Goal: Task Accomplishment & Management: Manage account settings

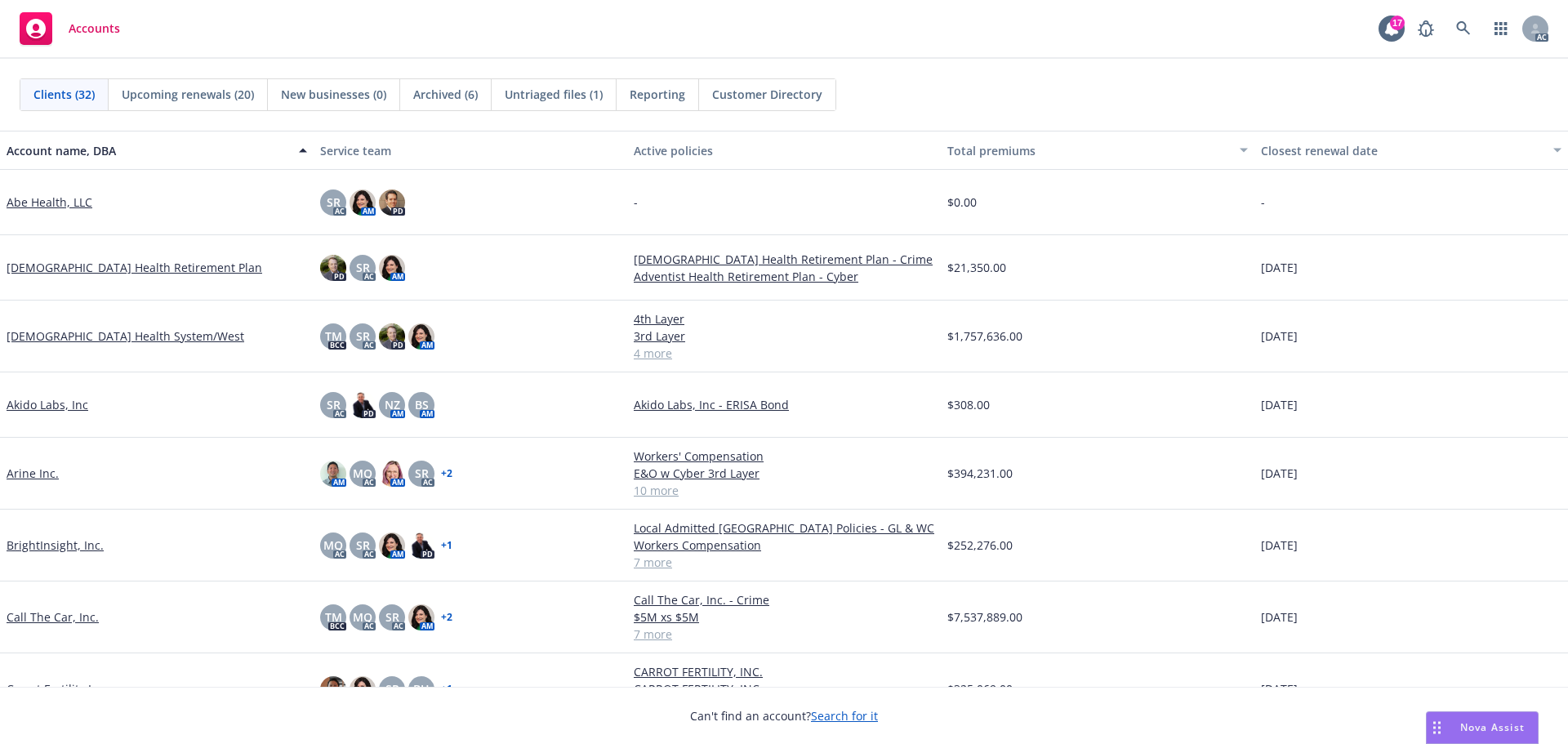
click at [1491, 726] on span "Nova Assist" at bounding box center [1492, 727] width 64 height 14
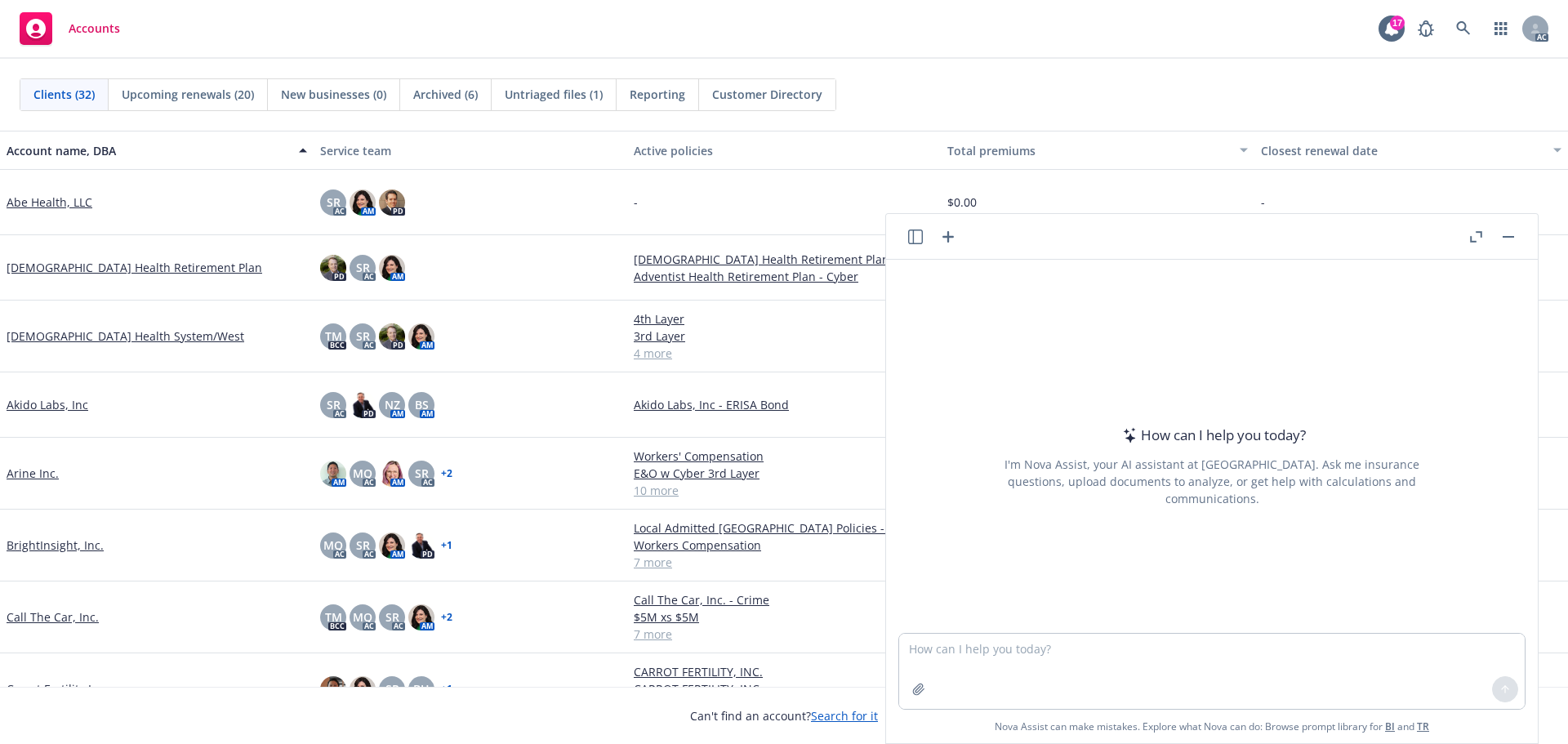
click at [1426, 711] on button "Nova Assist" at bounding box center [1482, 728] width 113 height 33
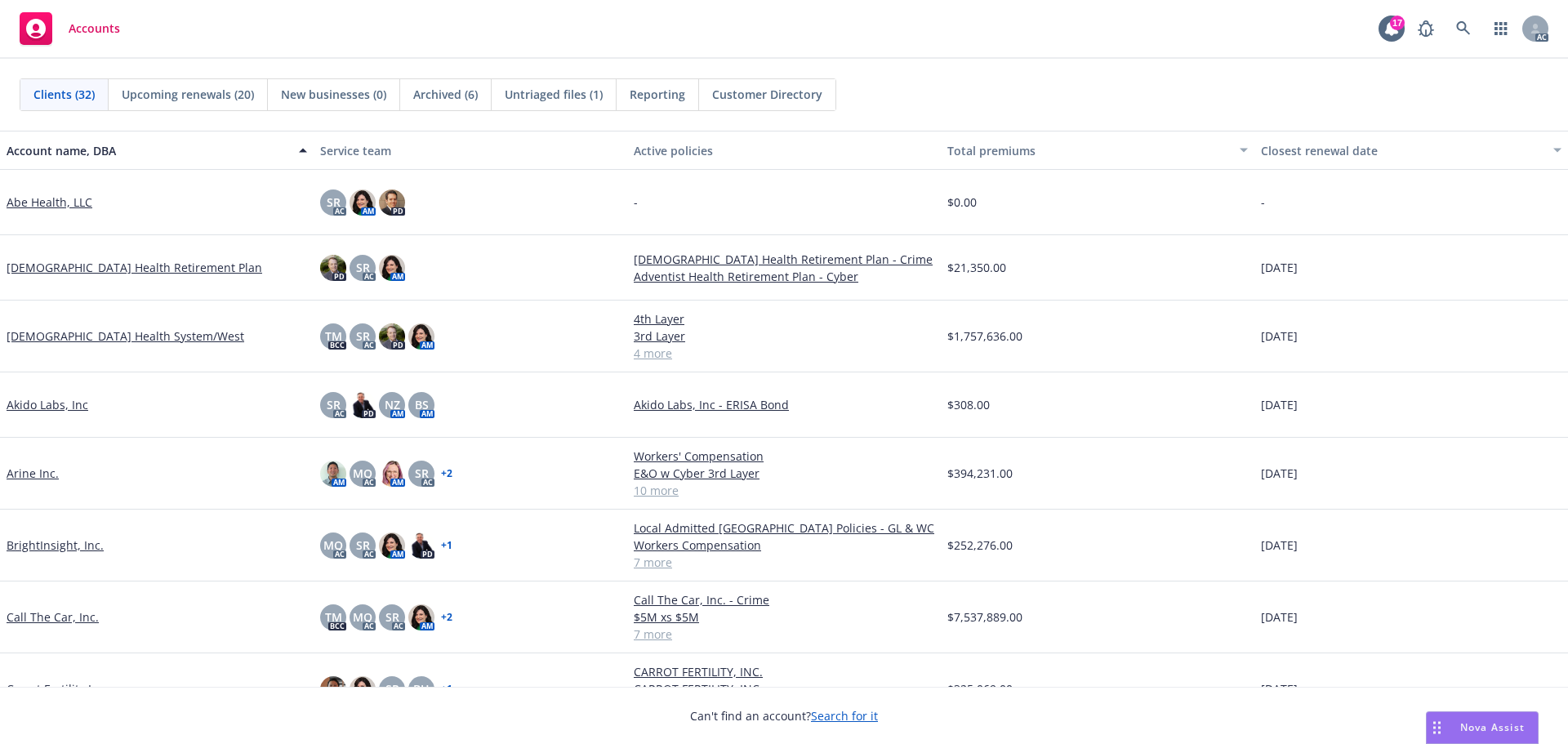
click at [1490, 724] on span "Nova Assist" at bounding box center [1492, 727] width 64 height 14
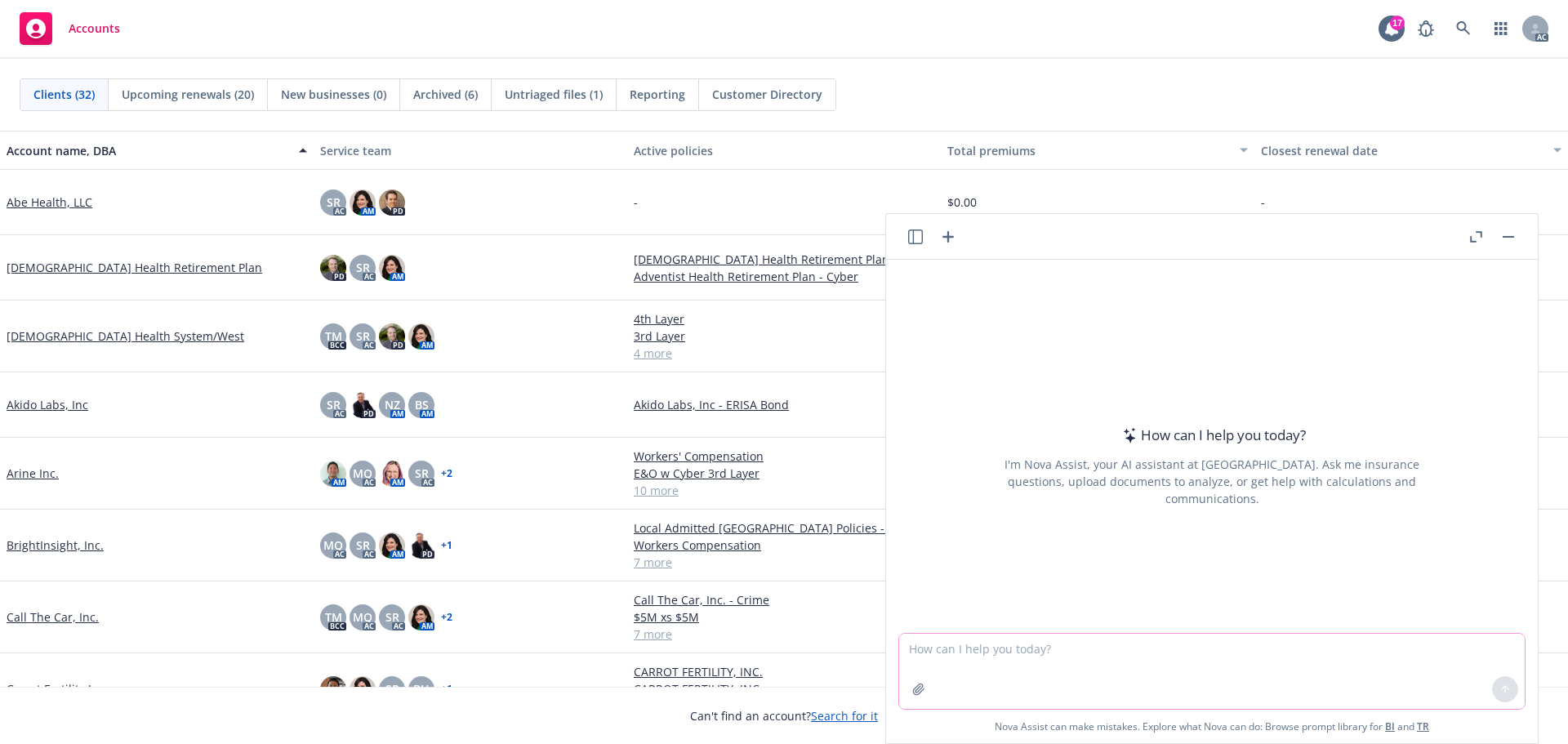
click at [1017, 667] on textarea at bounding box center [1212, 671] width 626 height 75
type textarea "what is biometric data?"
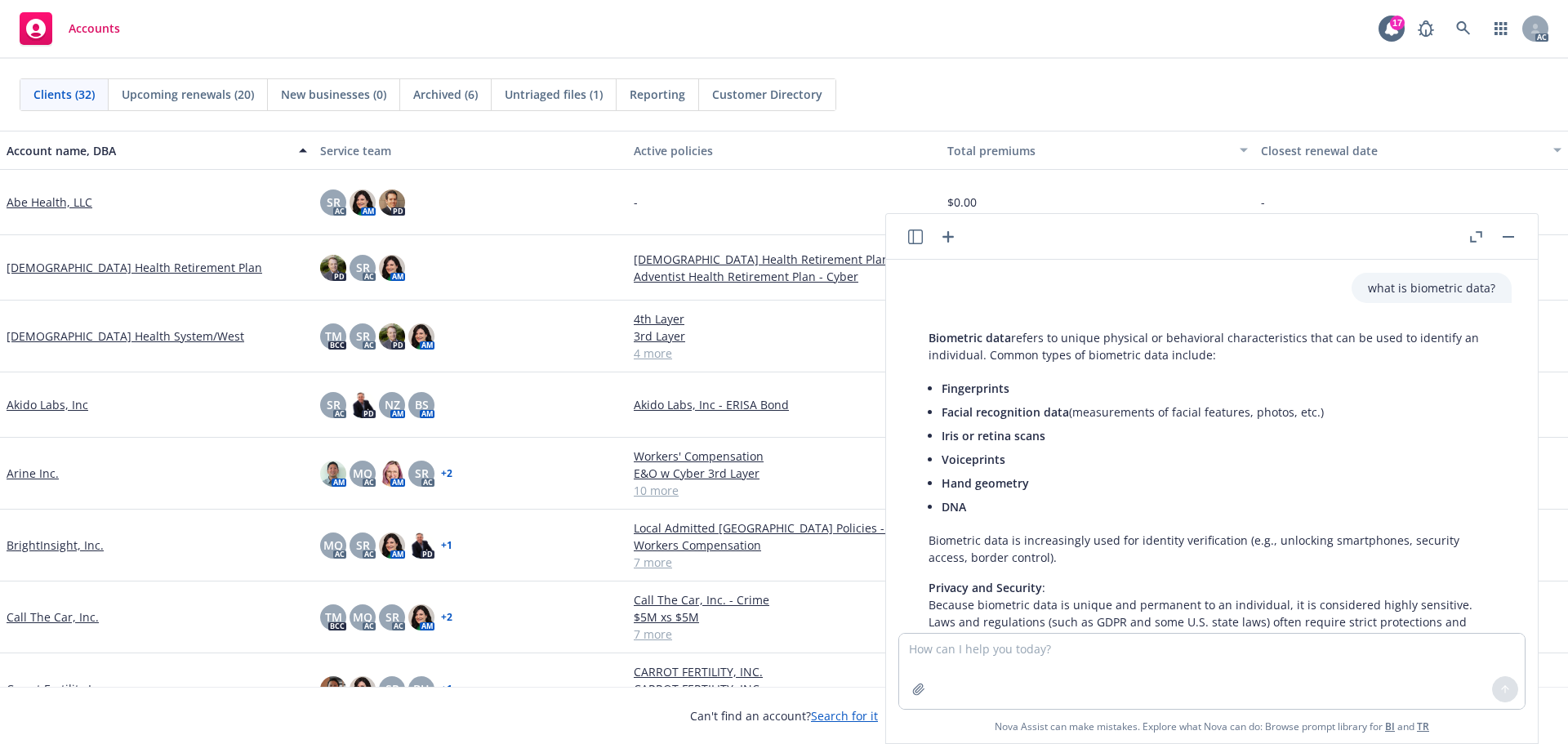
click at [1510, 240] on button "button" at bounding box center [1508, 237] width 20 height 20
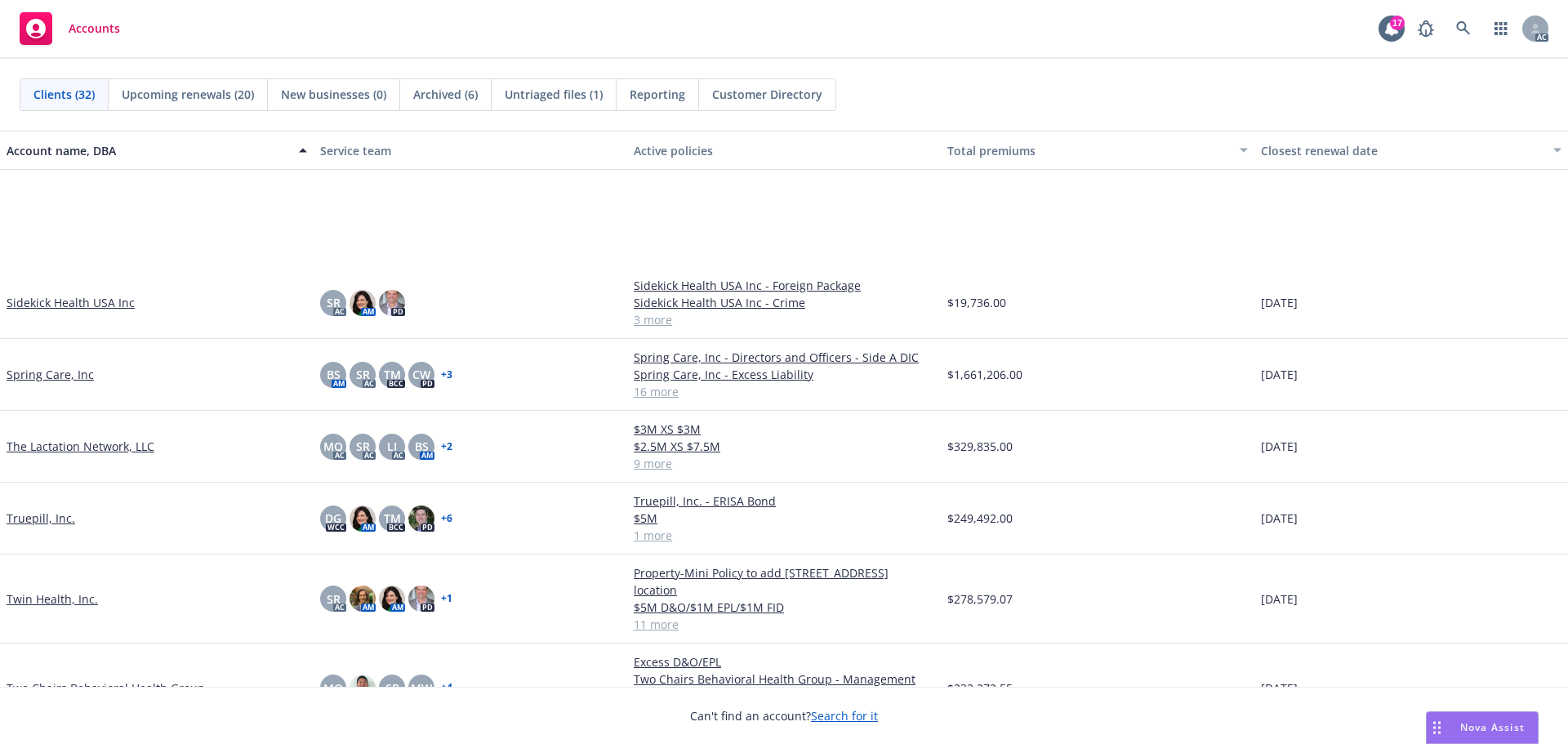
scroll to position [1643, 0]
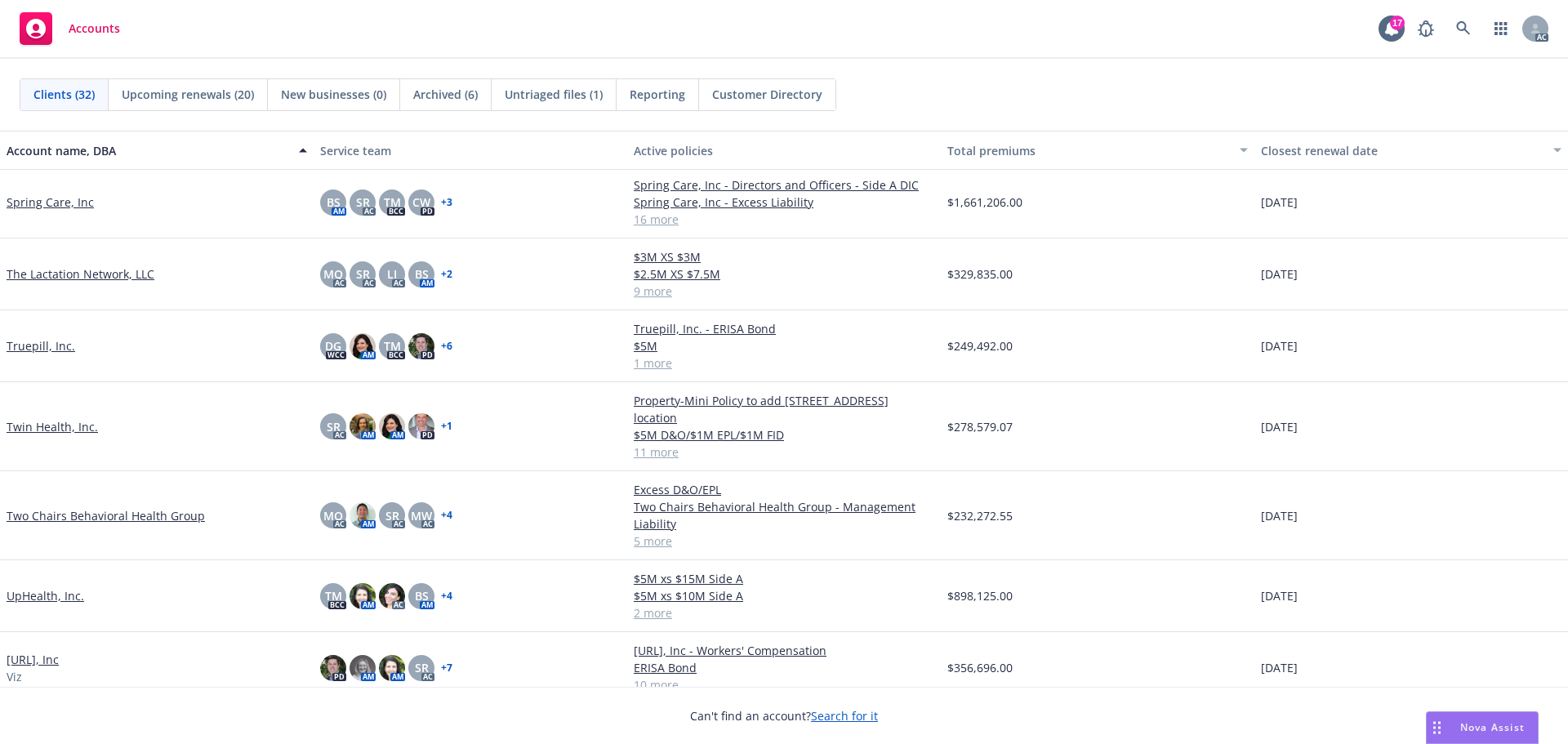
click at [30, 651] on link "[URL], Inc" at bounding box center [33, 659] width 52 height 17
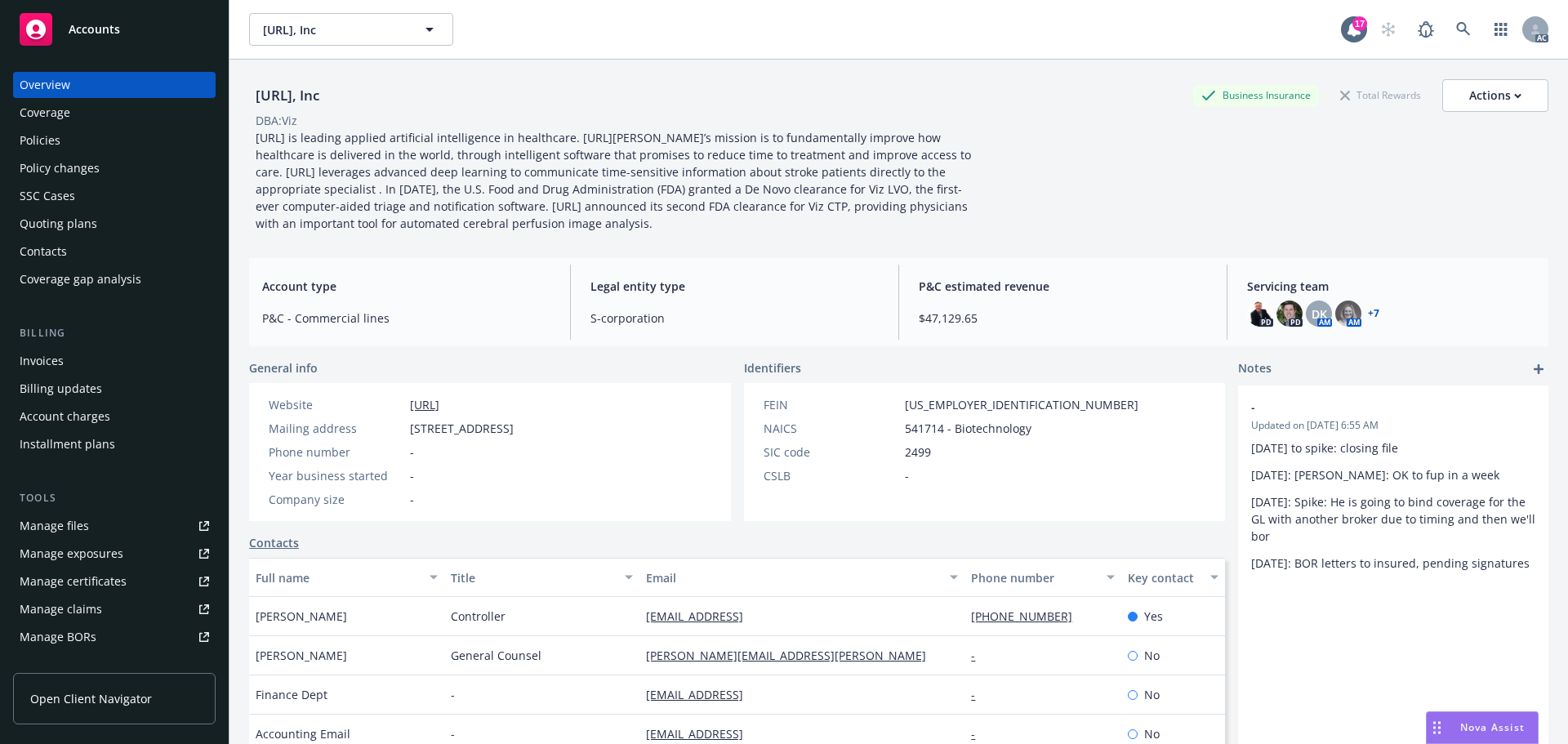
click at [80, 528] on div "Manage files" at bounding box center [54, 525] width 70 height 26
click at [115, 35] on span "Accounts" at bounding box center [94, 29] width 52 height 13
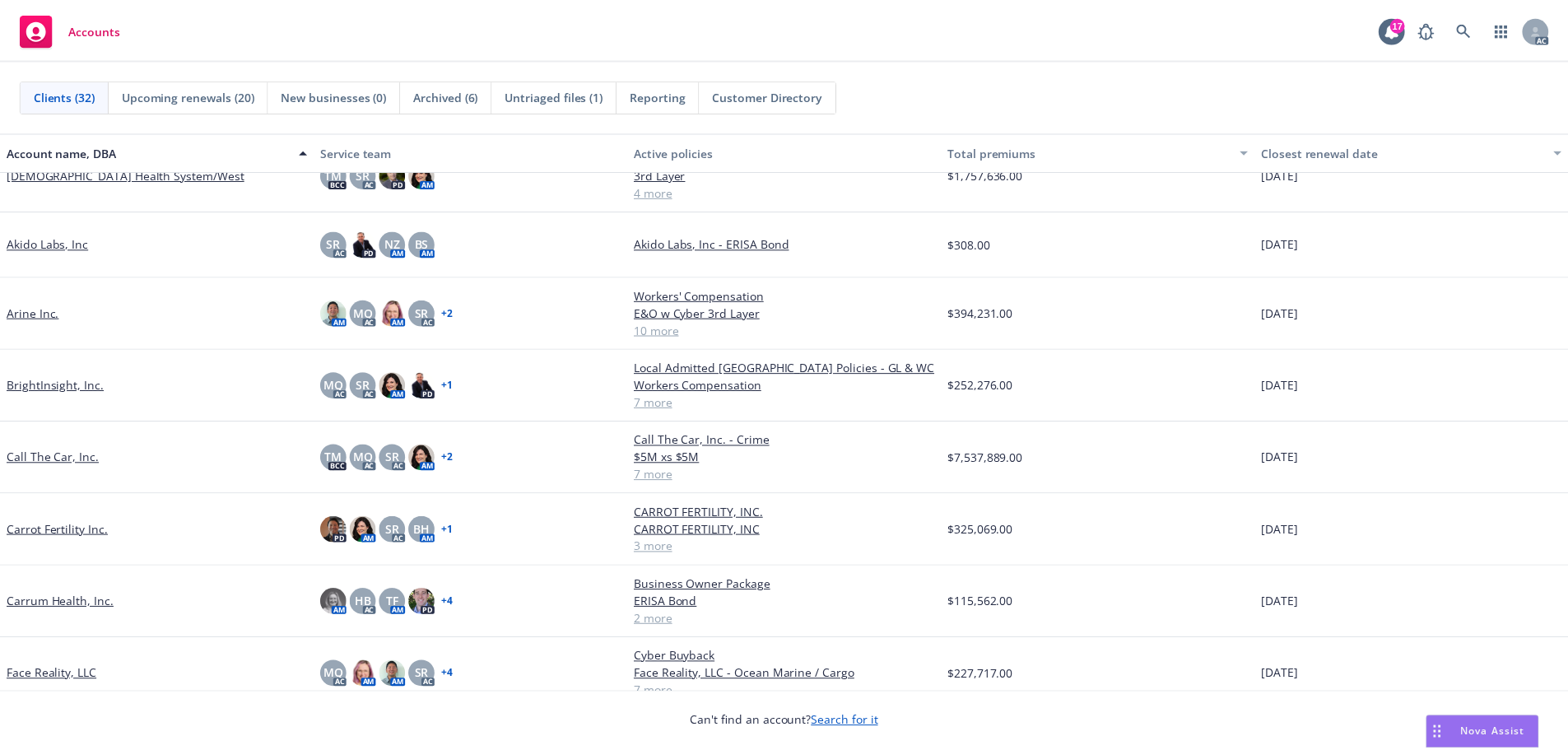
scroll to position [247, 0]
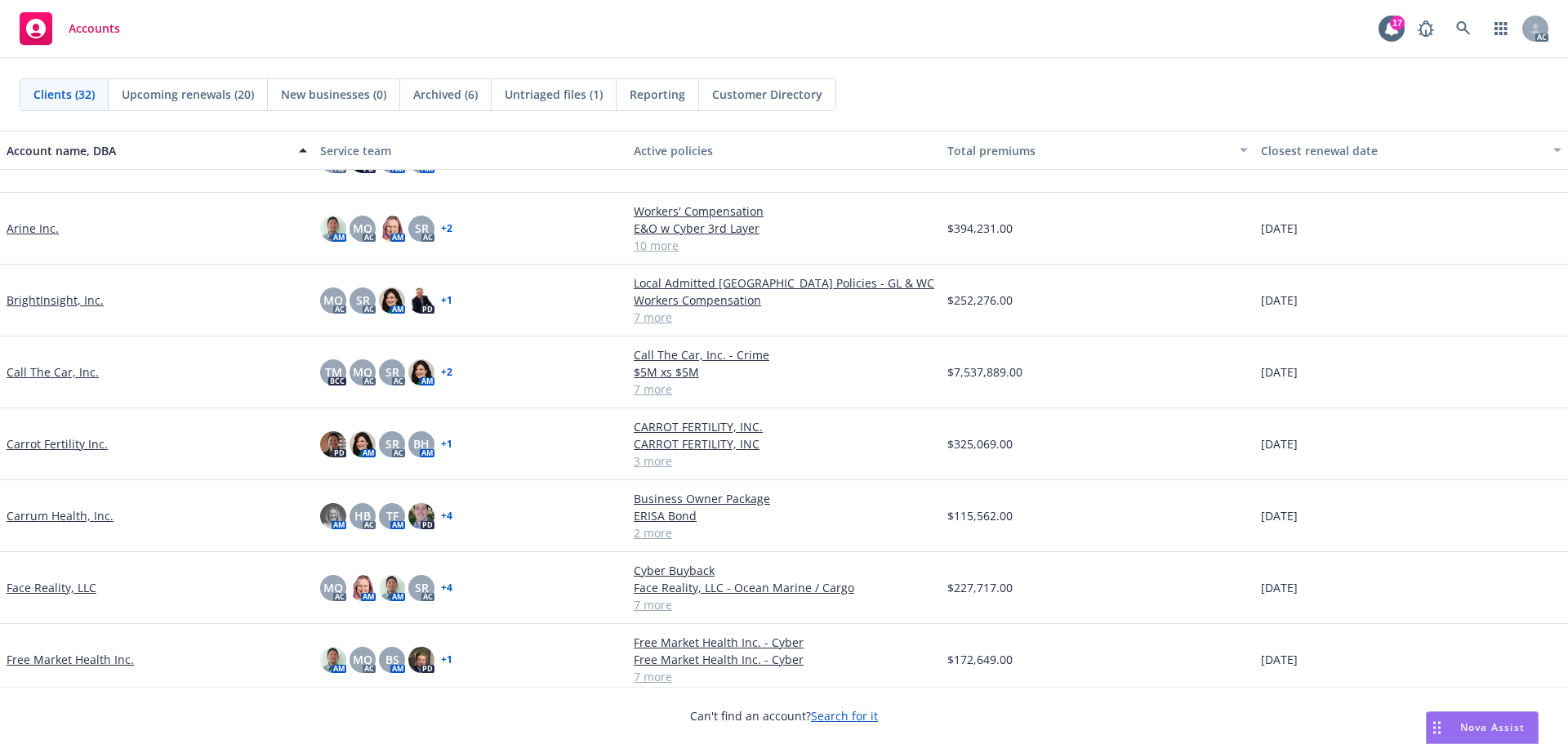
click at [68, 513] on link "Carrum Health, Inc." at bounding box center [60, 515] width 107 height 17
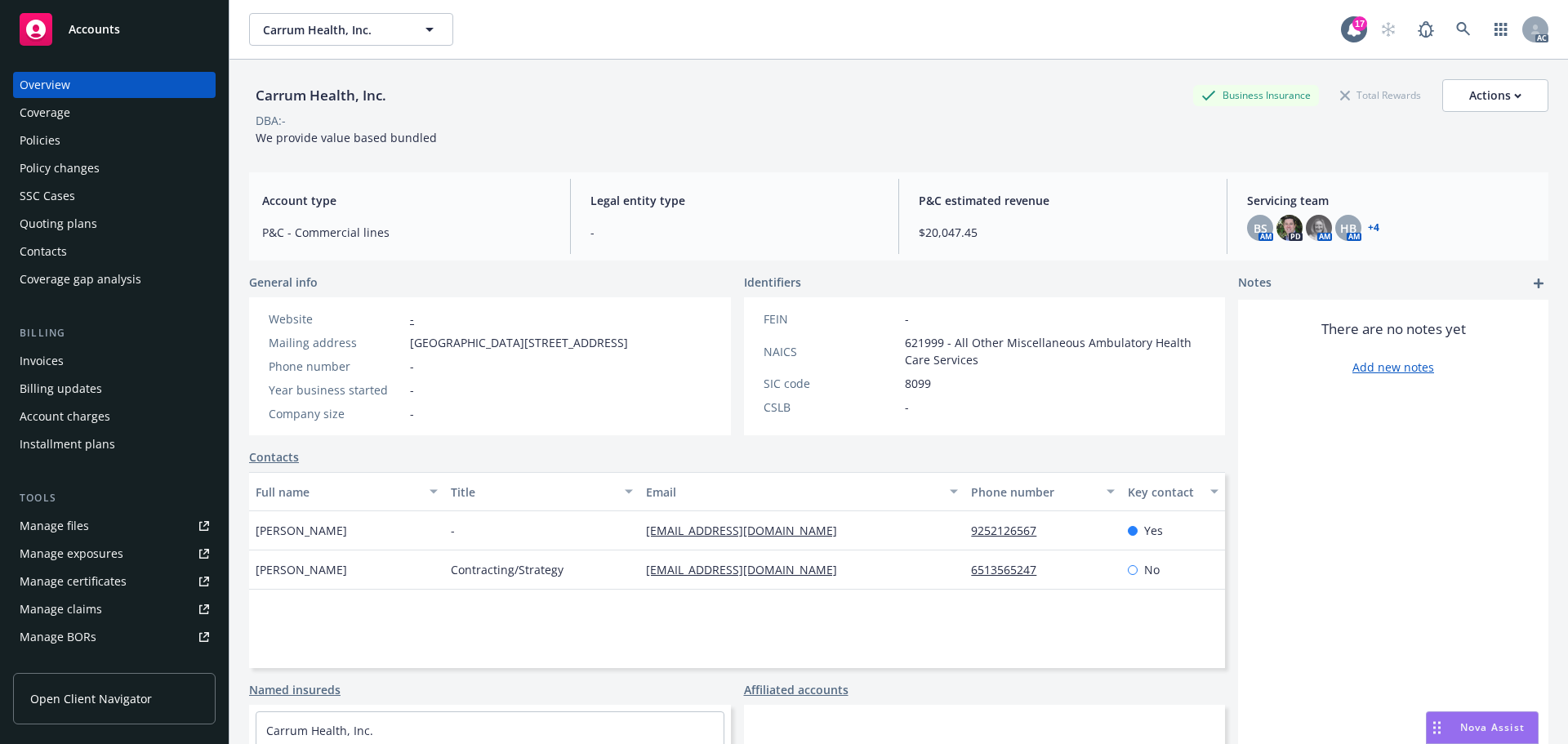
click at [49, 139] on div "Policies" at bounding box center [40, 140] width 41 height 26
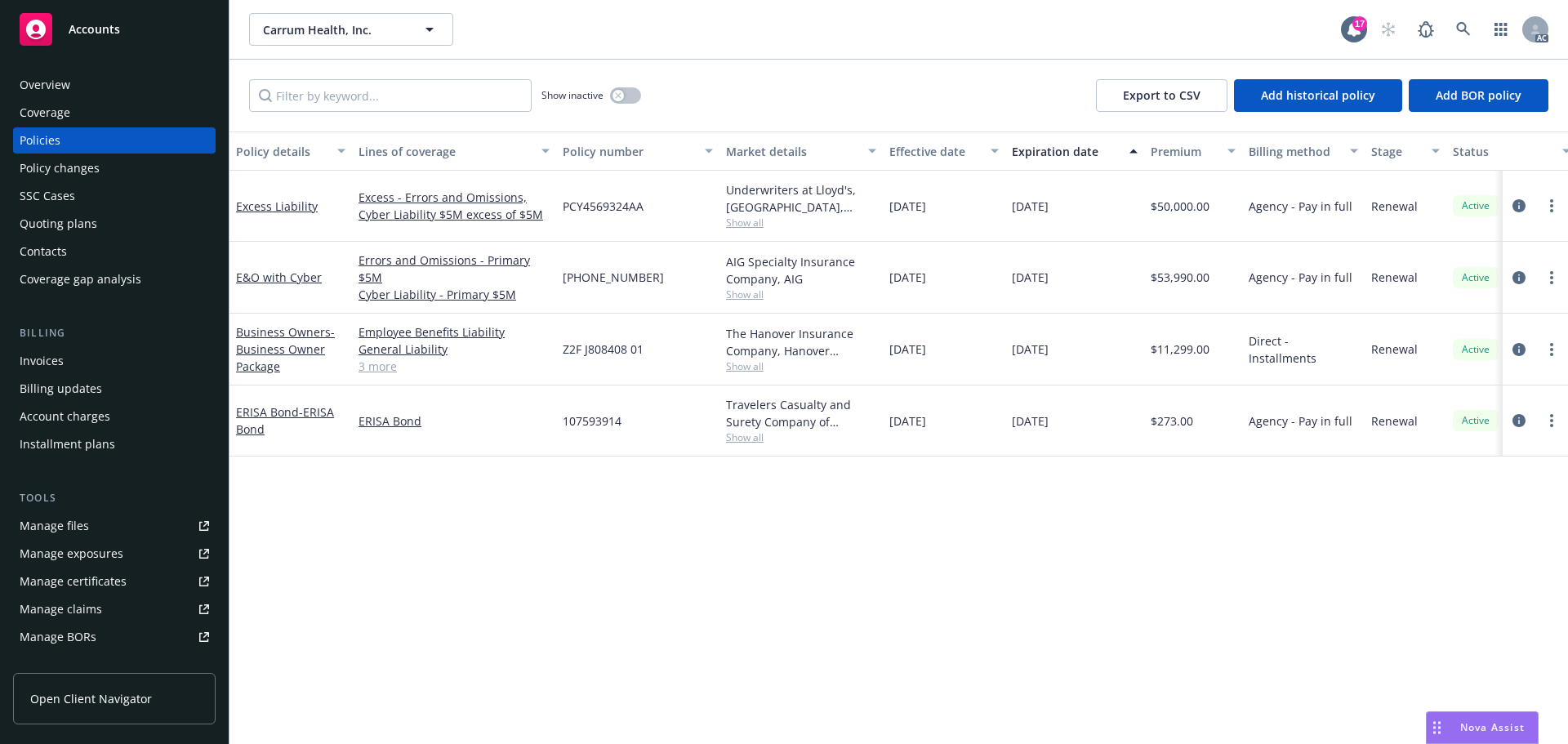
click at [45, 85] on div "Overview" at bounding box center [45, 84] width 51 height 26
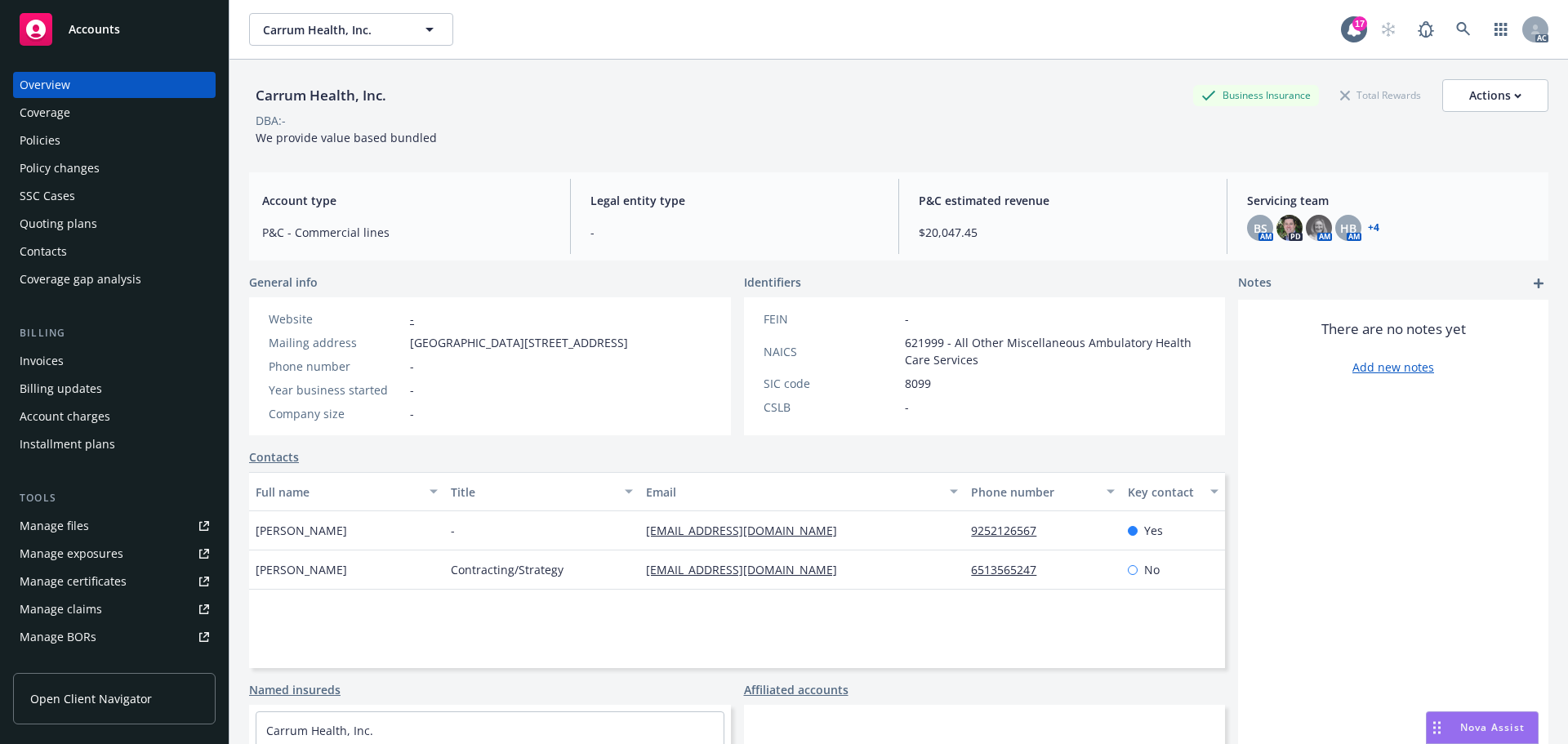
click at [52, 139] on div "Policies" at bounding box center [40, 140] width 41 height 26
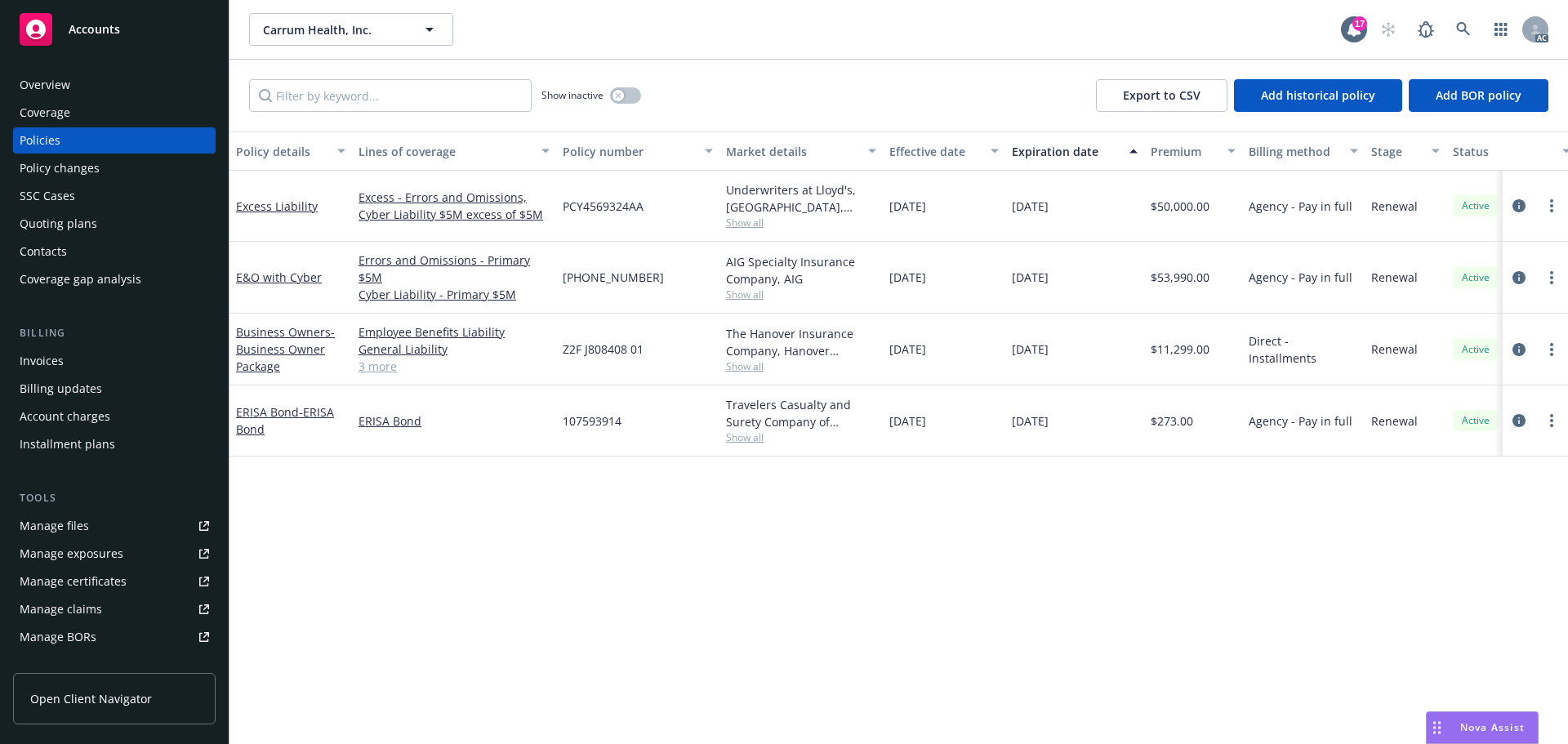
click at [75, 168] on div "Policy changes" at bounding box center [60, 168] width 80 height 26
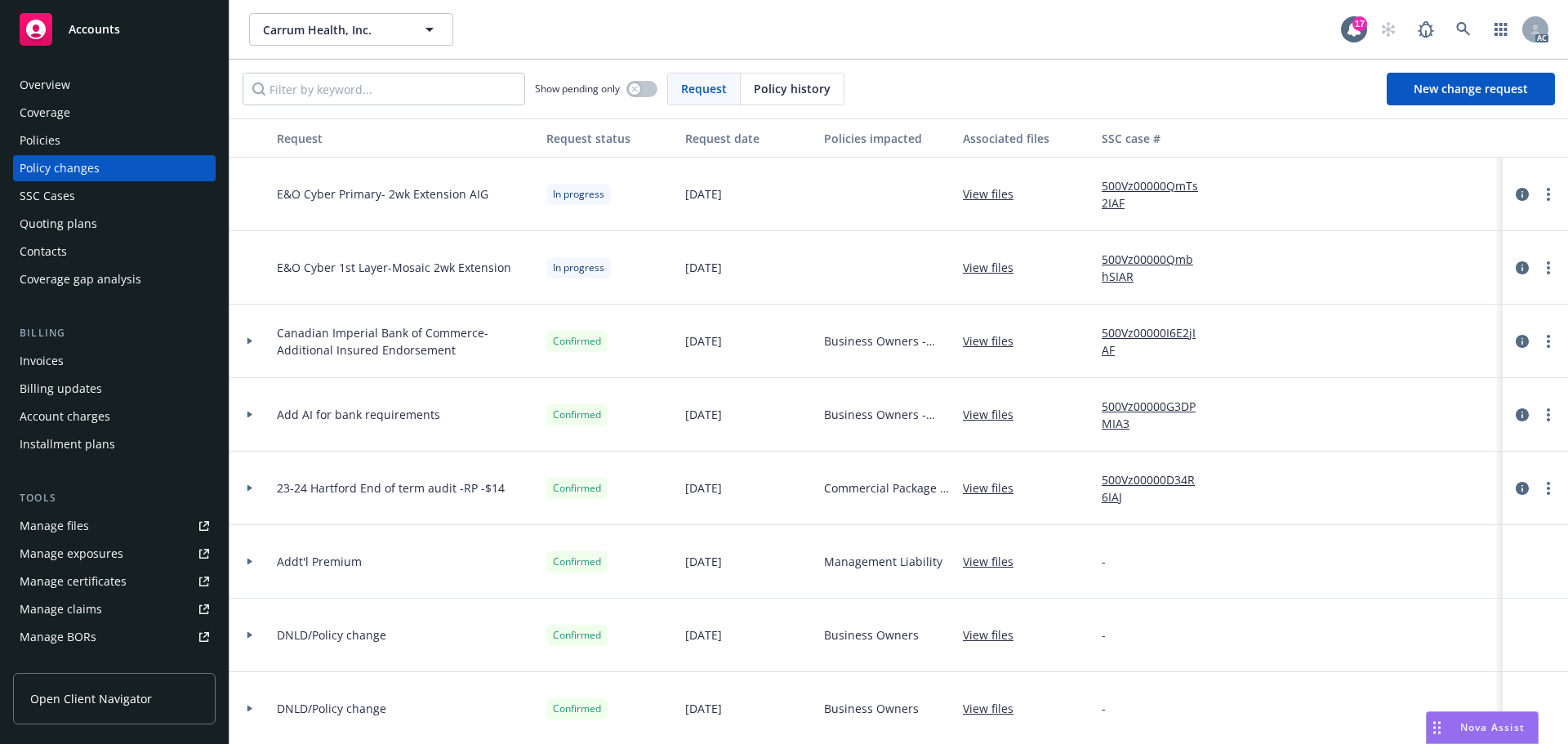
click at [69, 139] on div "Policies" at bounding box center [115, 140] width 190 height 26
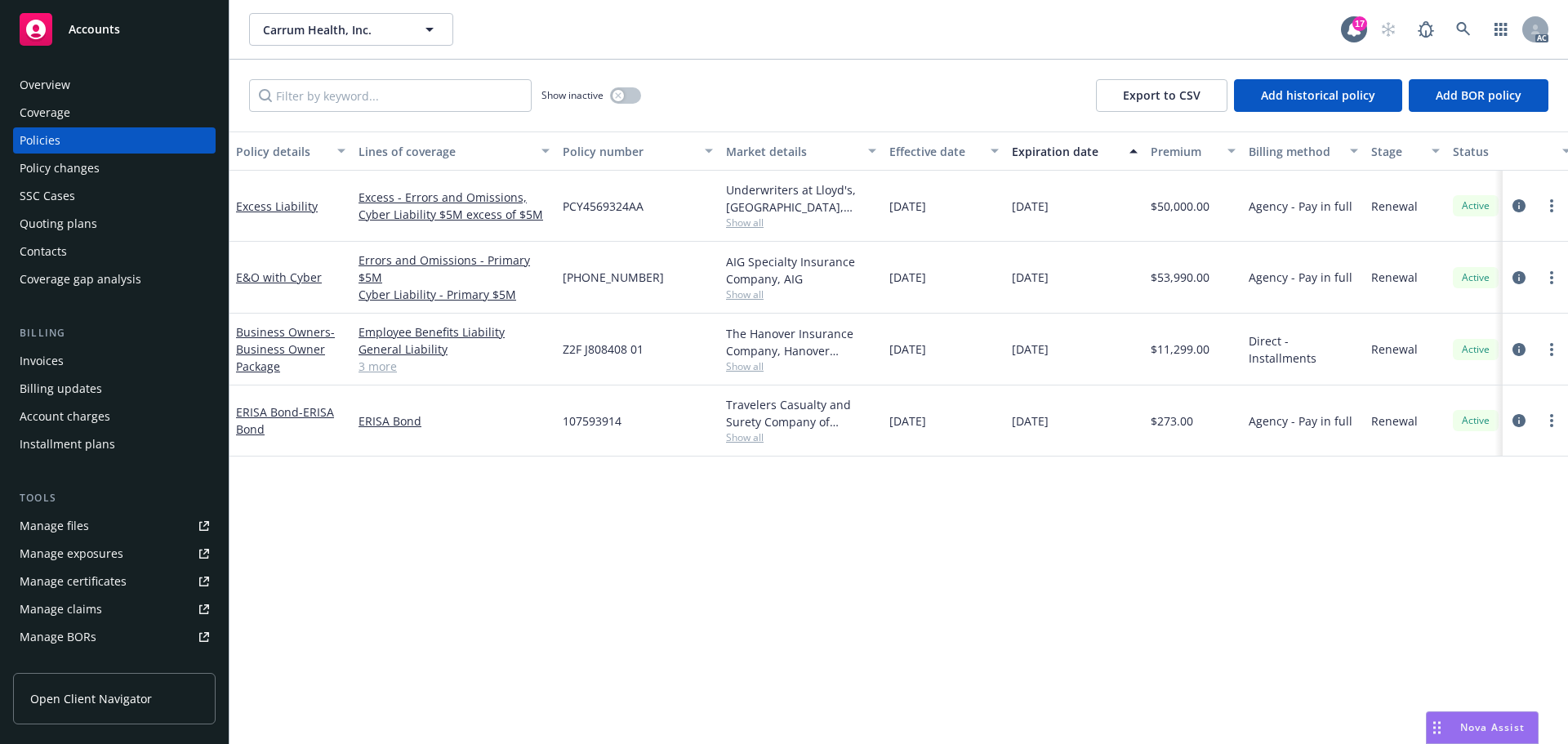
click at [76, 172] on div "Policy changes" at bounding box center [60, 168] width 80 height 26
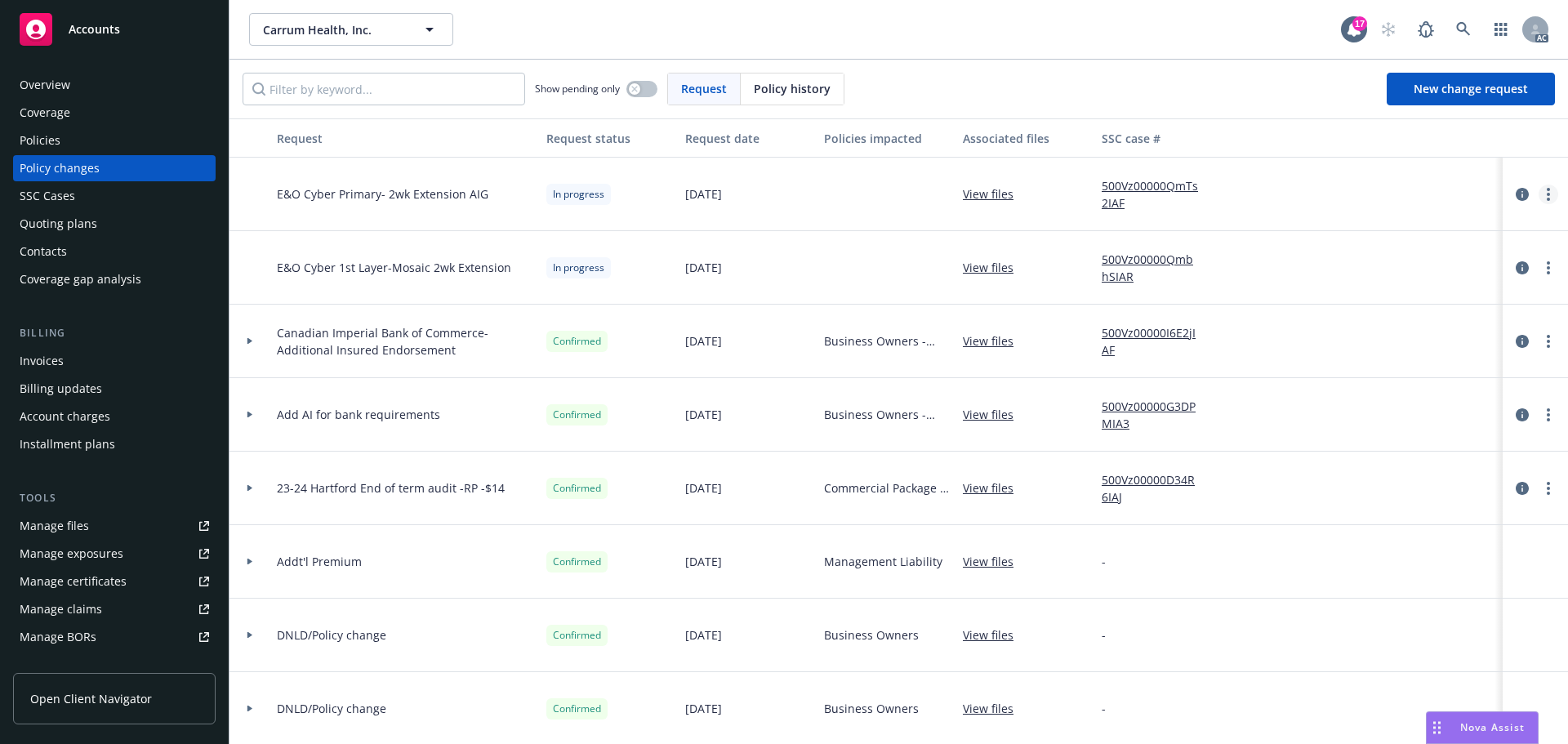
click at [1547, 193] on circle "more" at bounding box center [1549, 194] width 4 height 4
click at [1362, 328] on link "Resume workflow" at bounding box center [1405, 325] width 280 height 33
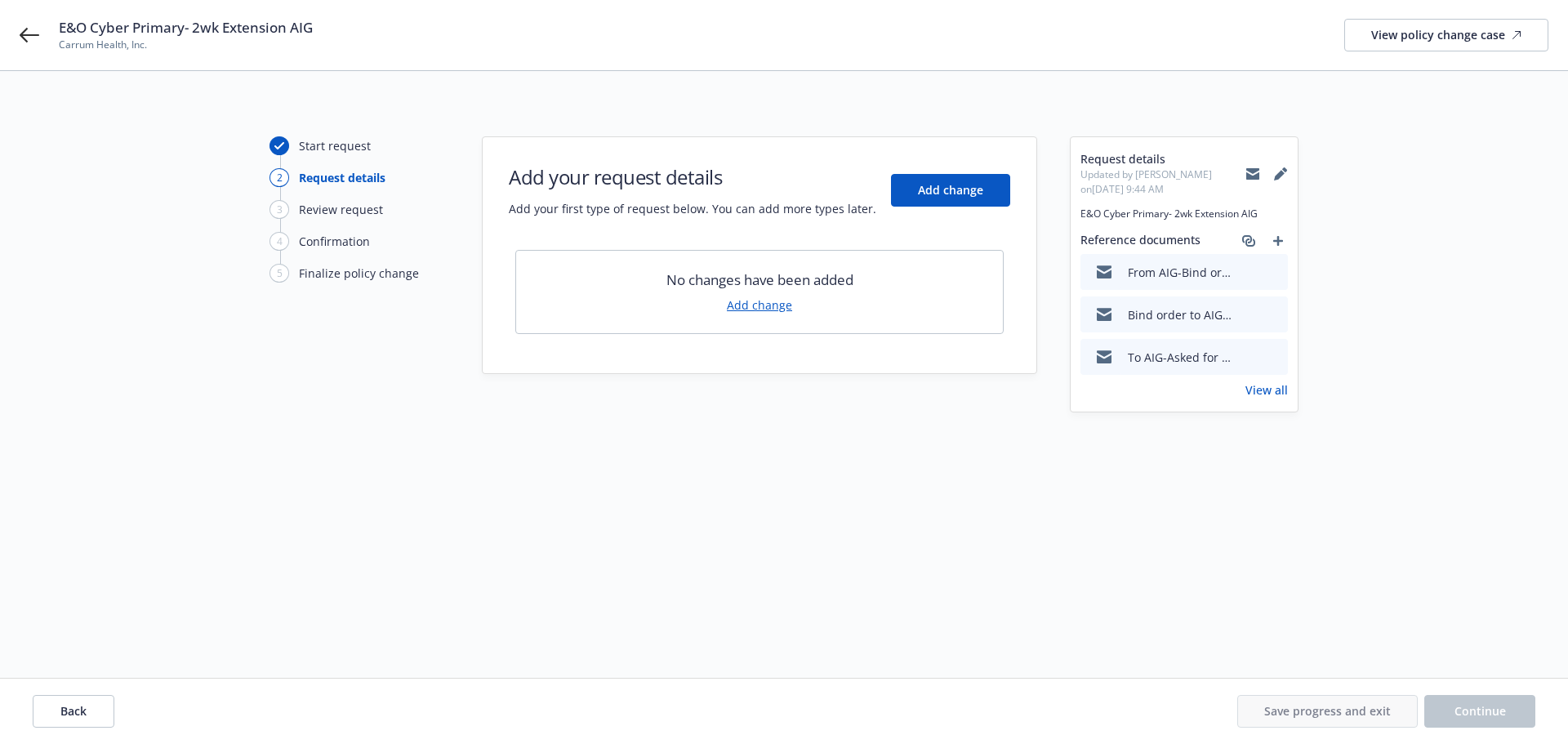
click at [772, 304] on link "Add change" at bounding box center [760, 305] width 65 height 17
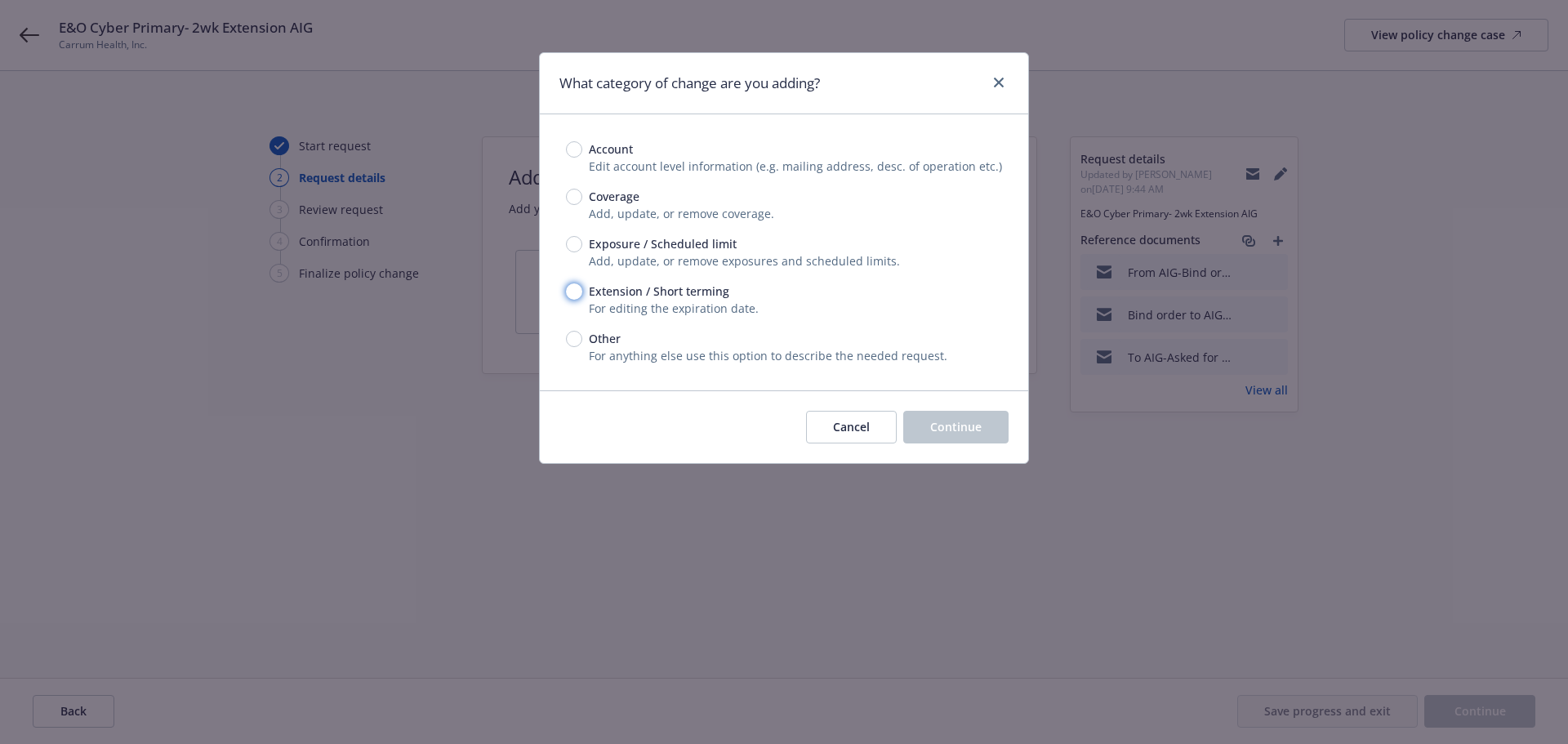
click at [576, 290] on input "Extension / Short terming" at bounding box center [574, 291] width 16 height 16
radio input "true"
click at [959, 430] on span "Continue" at bounding box center [956, 426] width 52 height 15
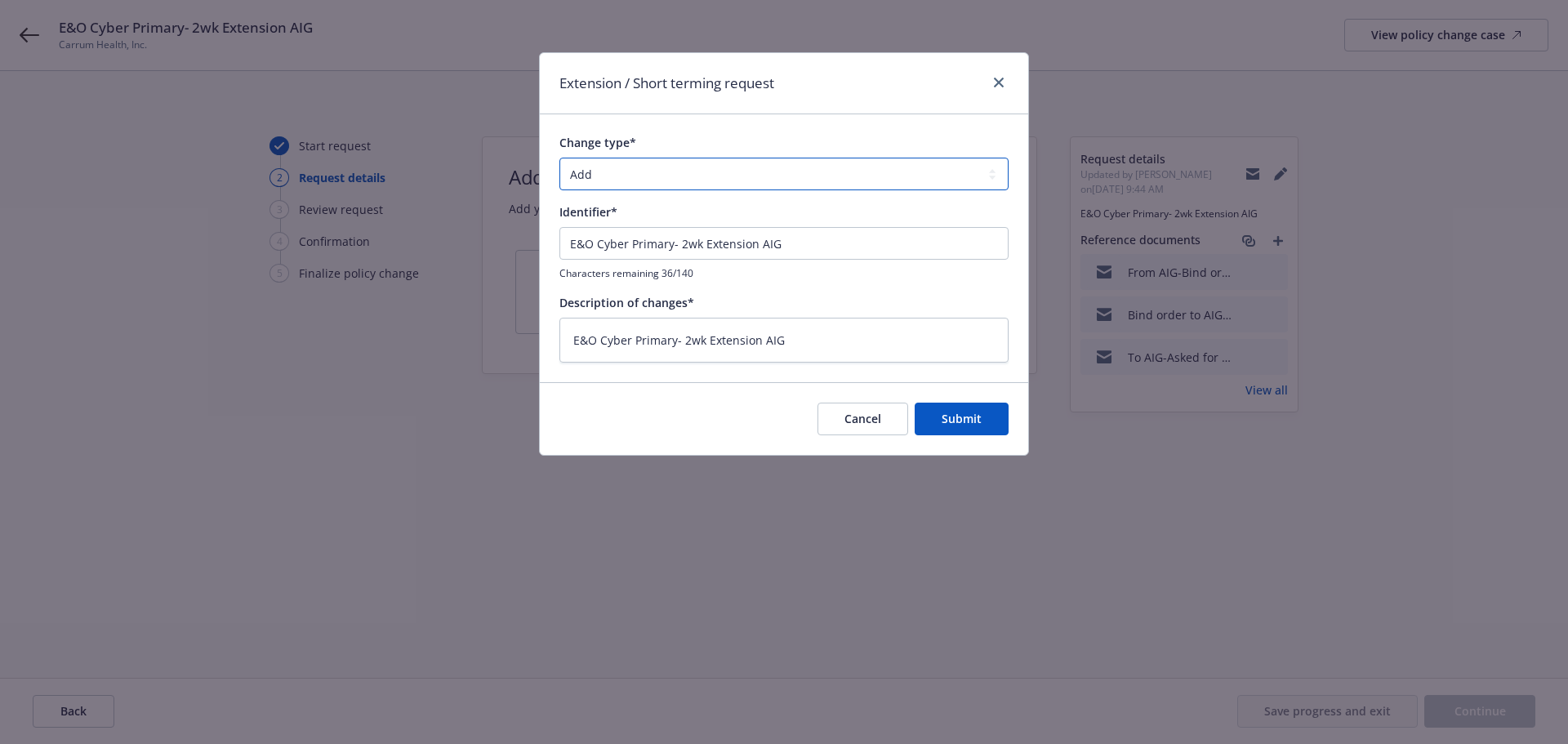
click at [695, 181] on select "Add Audit Change Remove" at bounding box center [784, 174] width 449 height 33
select select "CHANGE"
click at [560, 157] on select "Add Audit Change Remove" at bounding box center [784, 174] width 449 height 33
click at [970, 421] on span "Submit" at bounding box center [961, 418] width 40 height 15
type textarea "x"
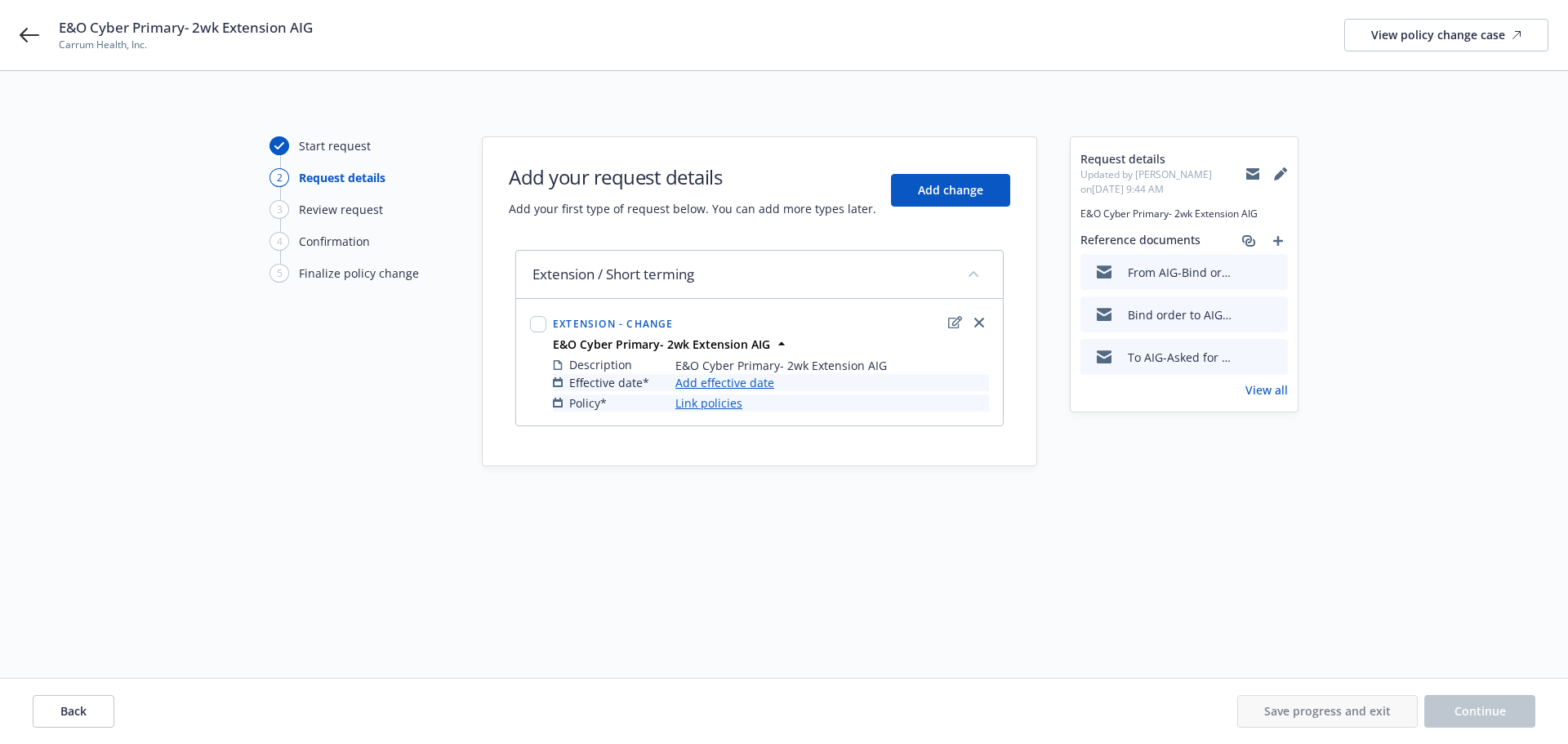
click at [727, 385] on link "Add effective date" at bounding box center [724, 382] width 99 height 17
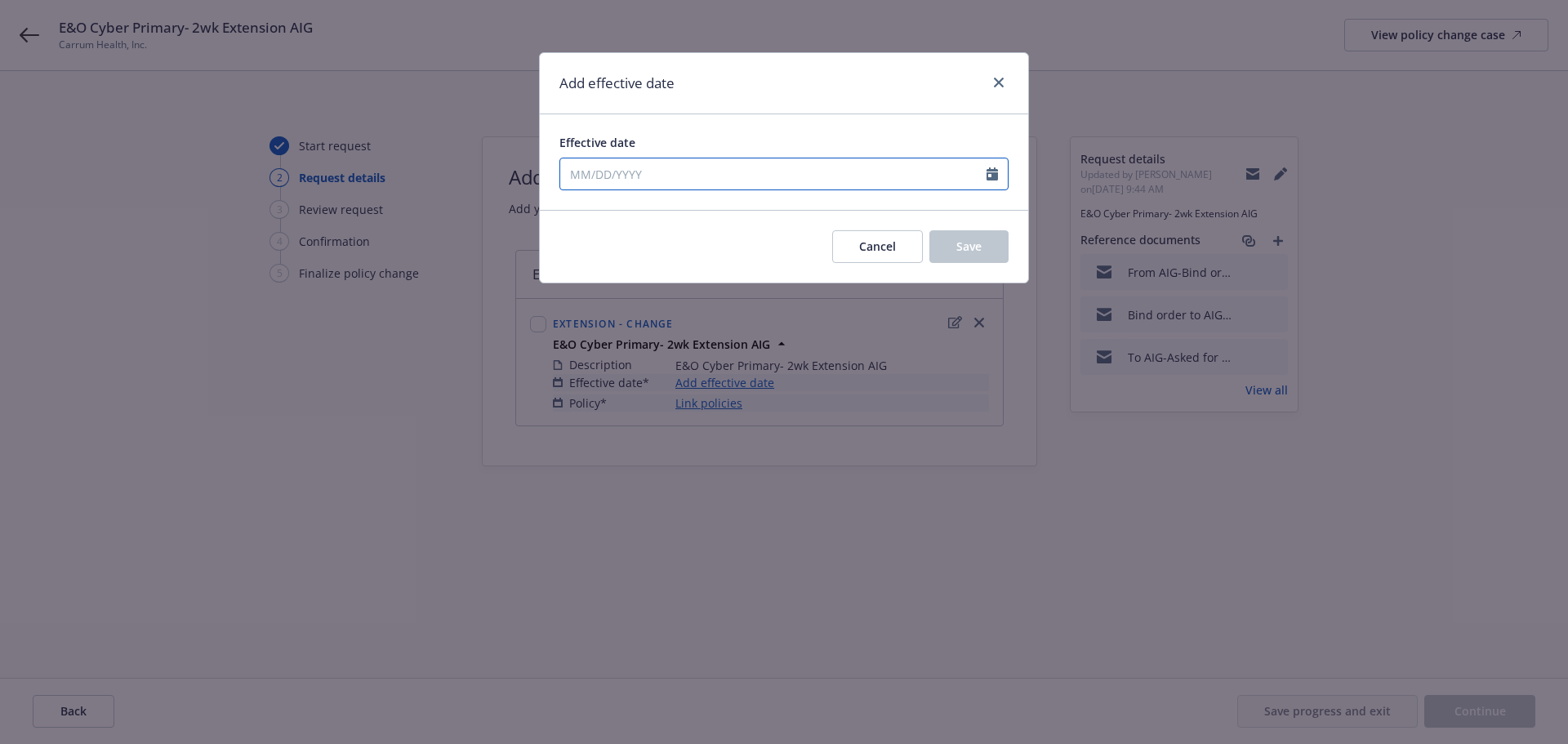
click at [989, 168] on icon "Calendar" at bounding box center [992, 174] width 12 height 13
select select "8"
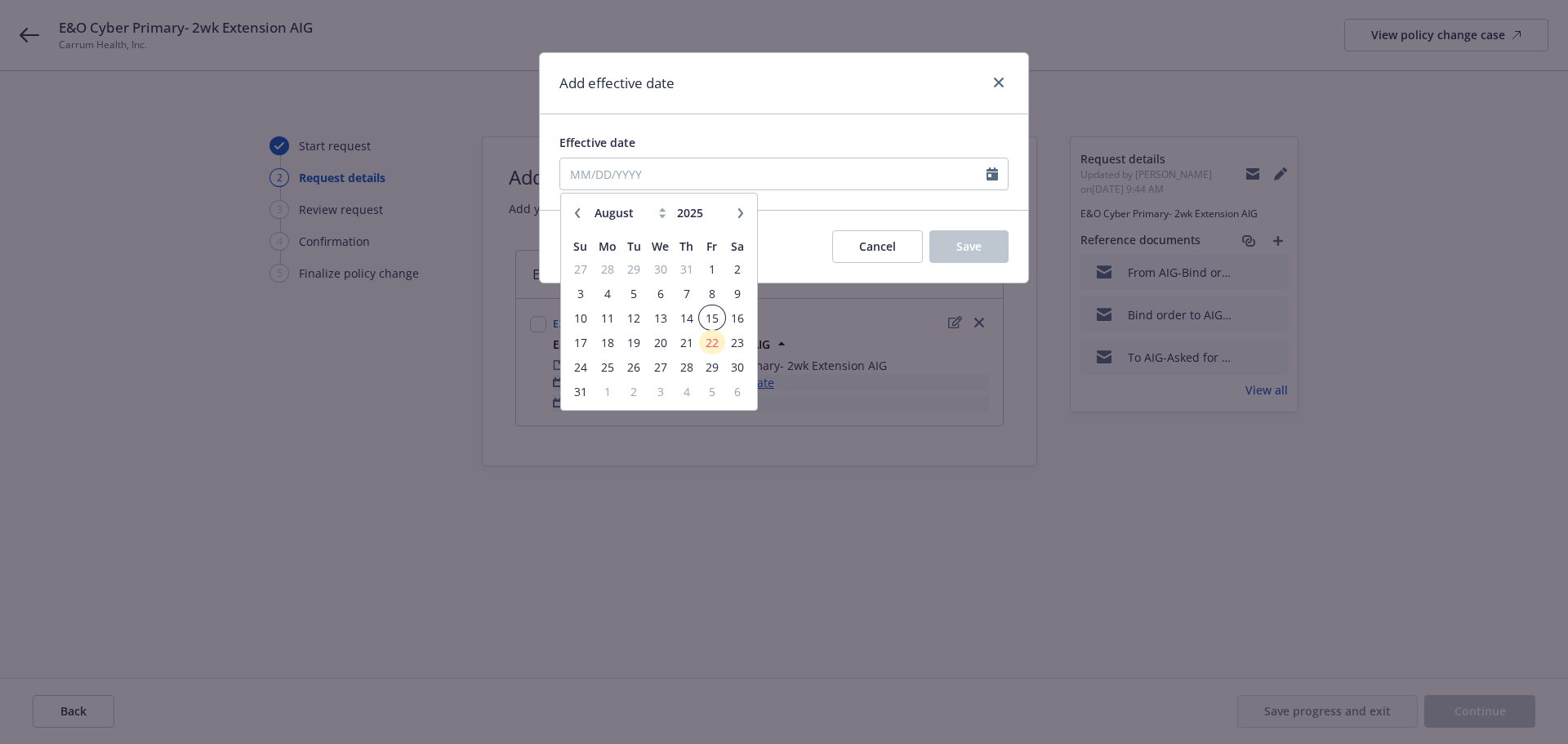
click at [713, 320] on span "15" at bounding box center [712, 318] width 22 height 21
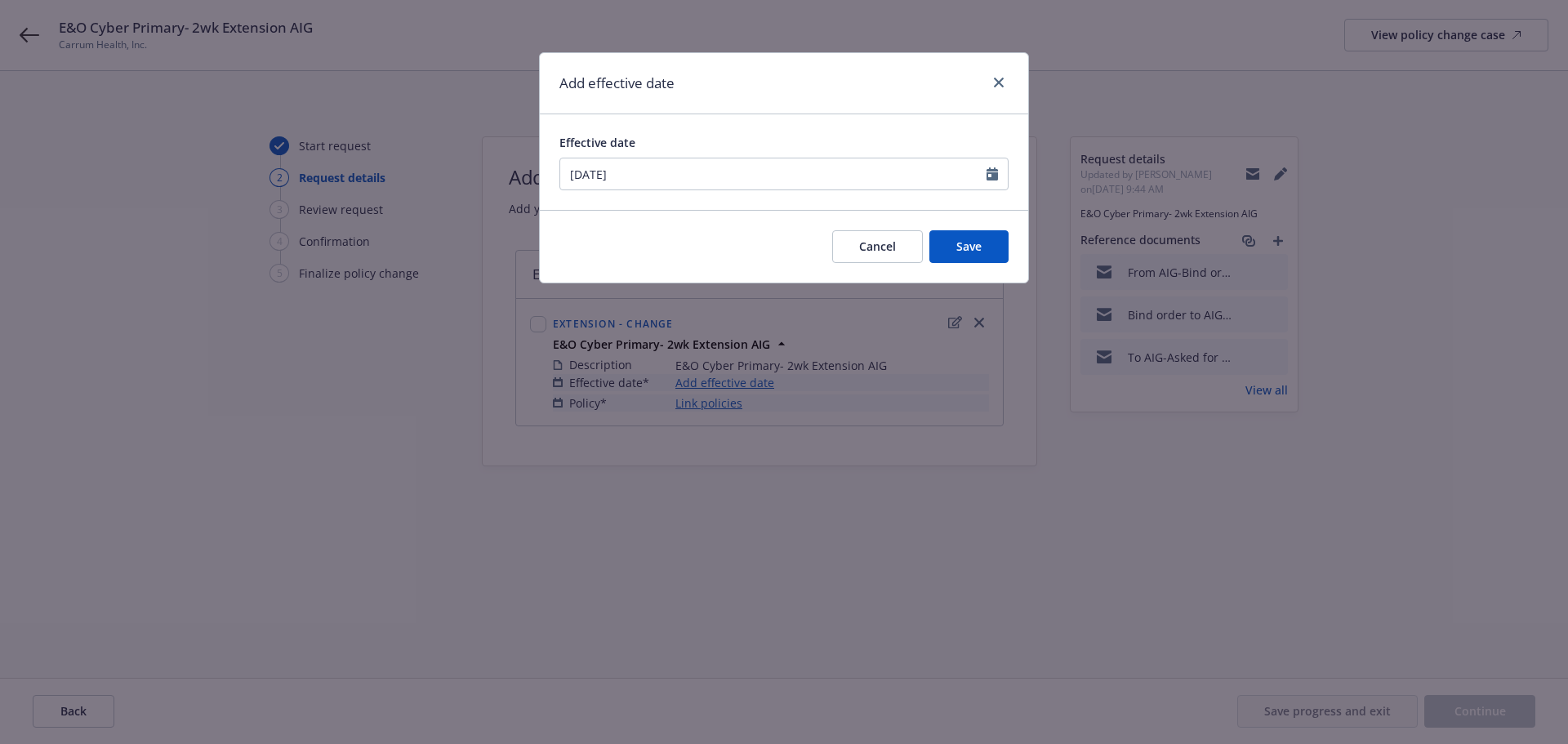
type input "08/15/2025"
click at [986, 239] on button "Save" at bounding box center [969, 247] width 80 height 33
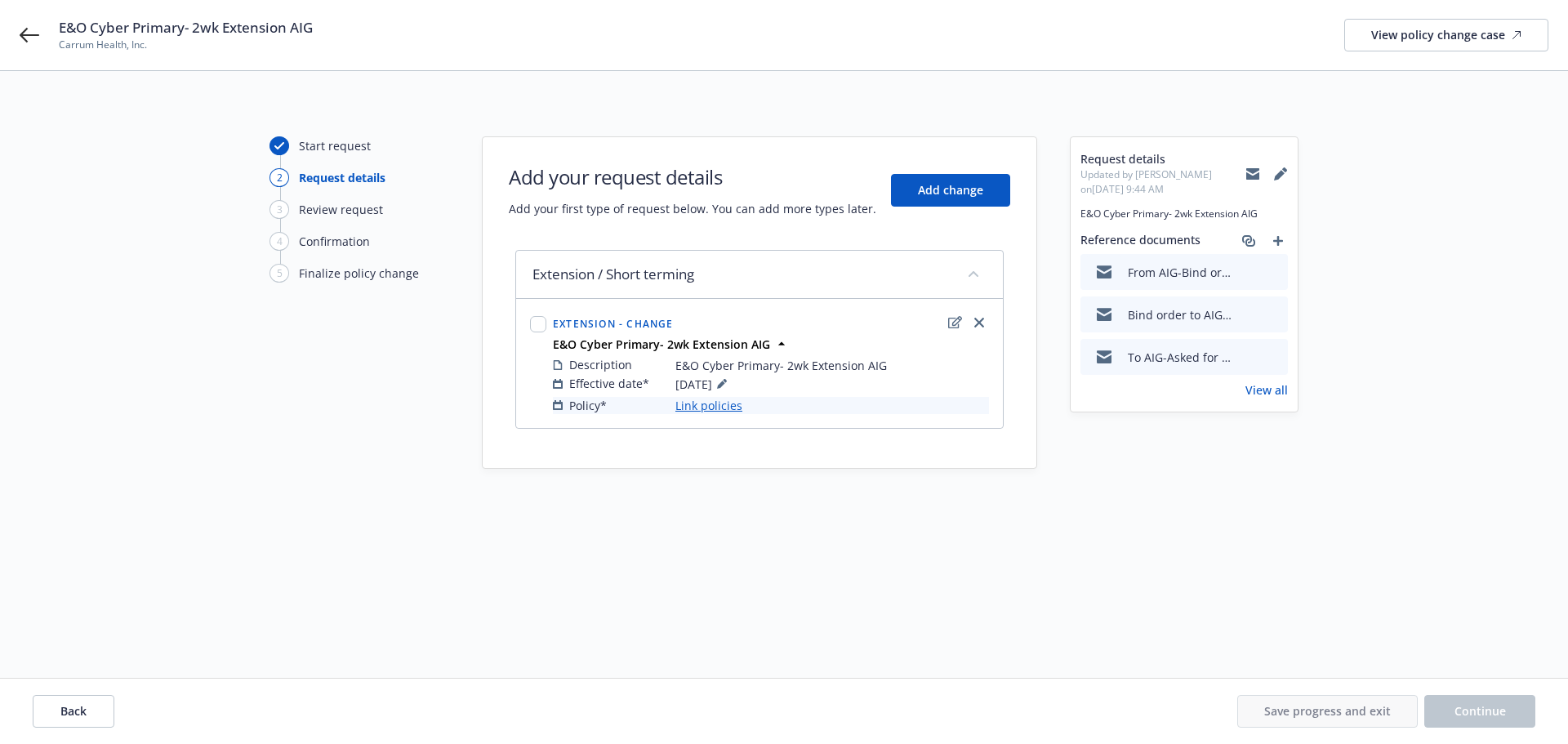
click at [717, 403] on link "Link policies" at bounding box center [709, 405] width 67 height 17
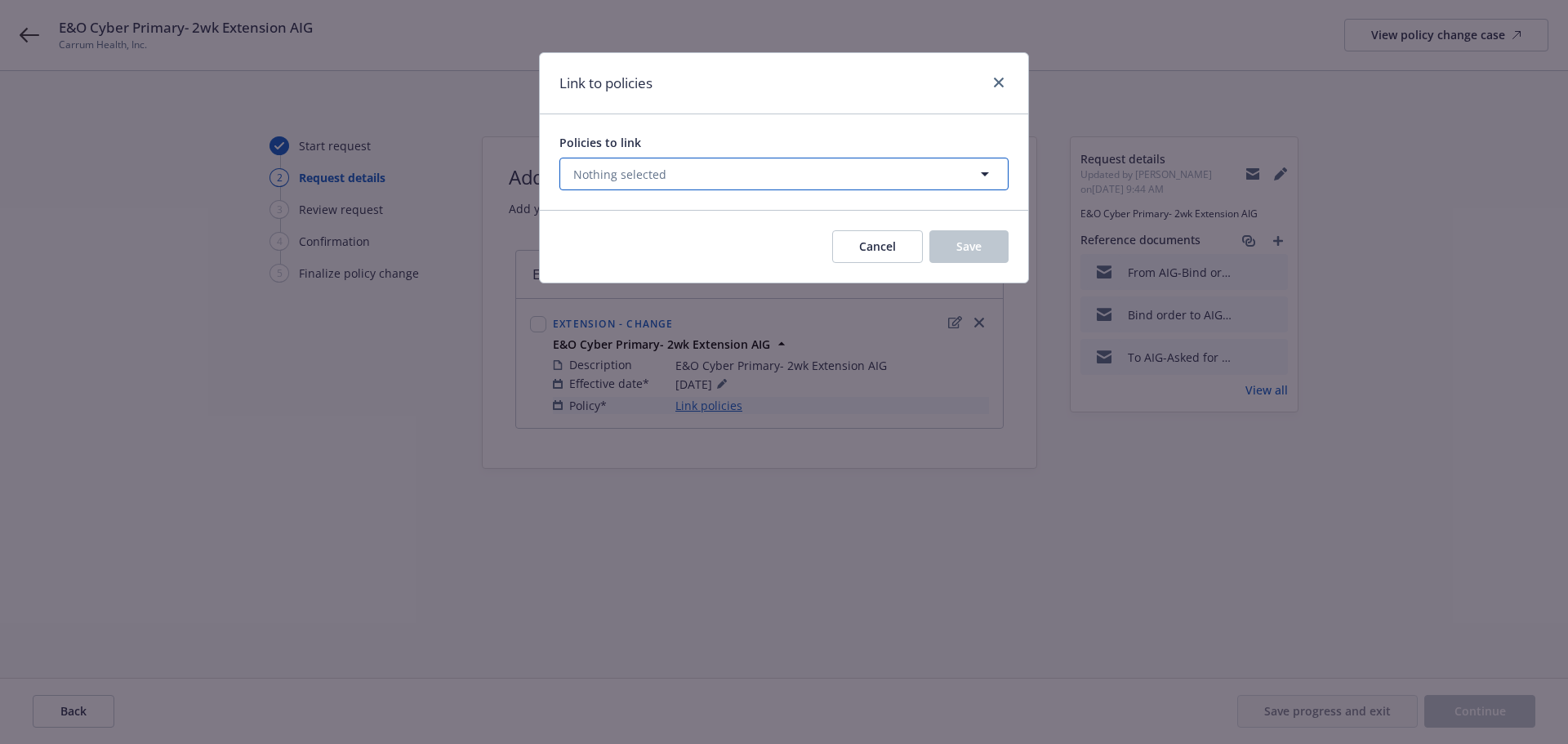
click at [723, 171] on button "Nothing selected" at bounding box center [784, 174] width 449 height 33
select select "ACTIVE"
click at [685, 179] on button "Nothing selected" at bounding box center [784, 174] width 449 height 33
select select "ACTIVE"
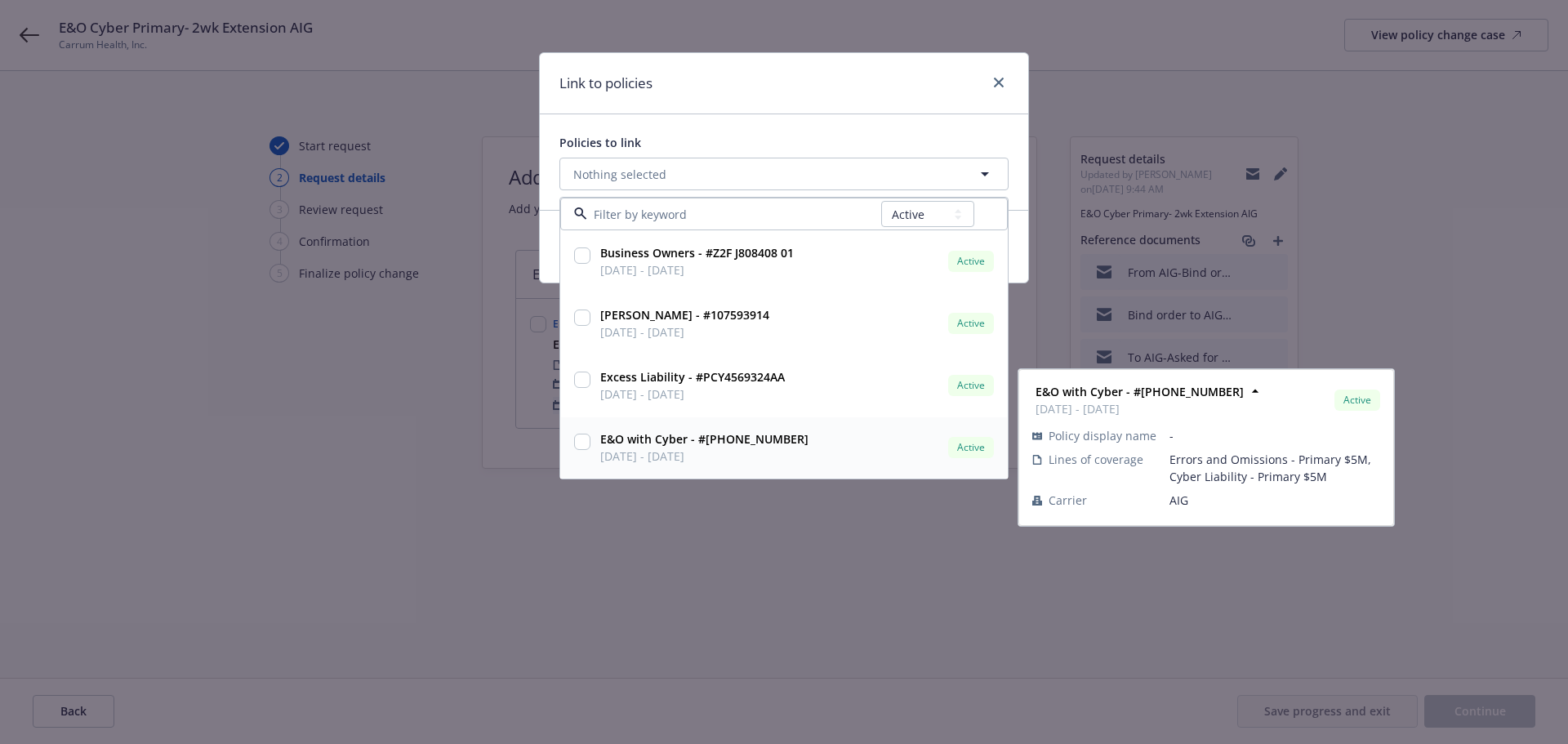
click at [581, 447] on input "checkbox" at bounding box center [582, 442] width 16 height 16
checkbox input "true"
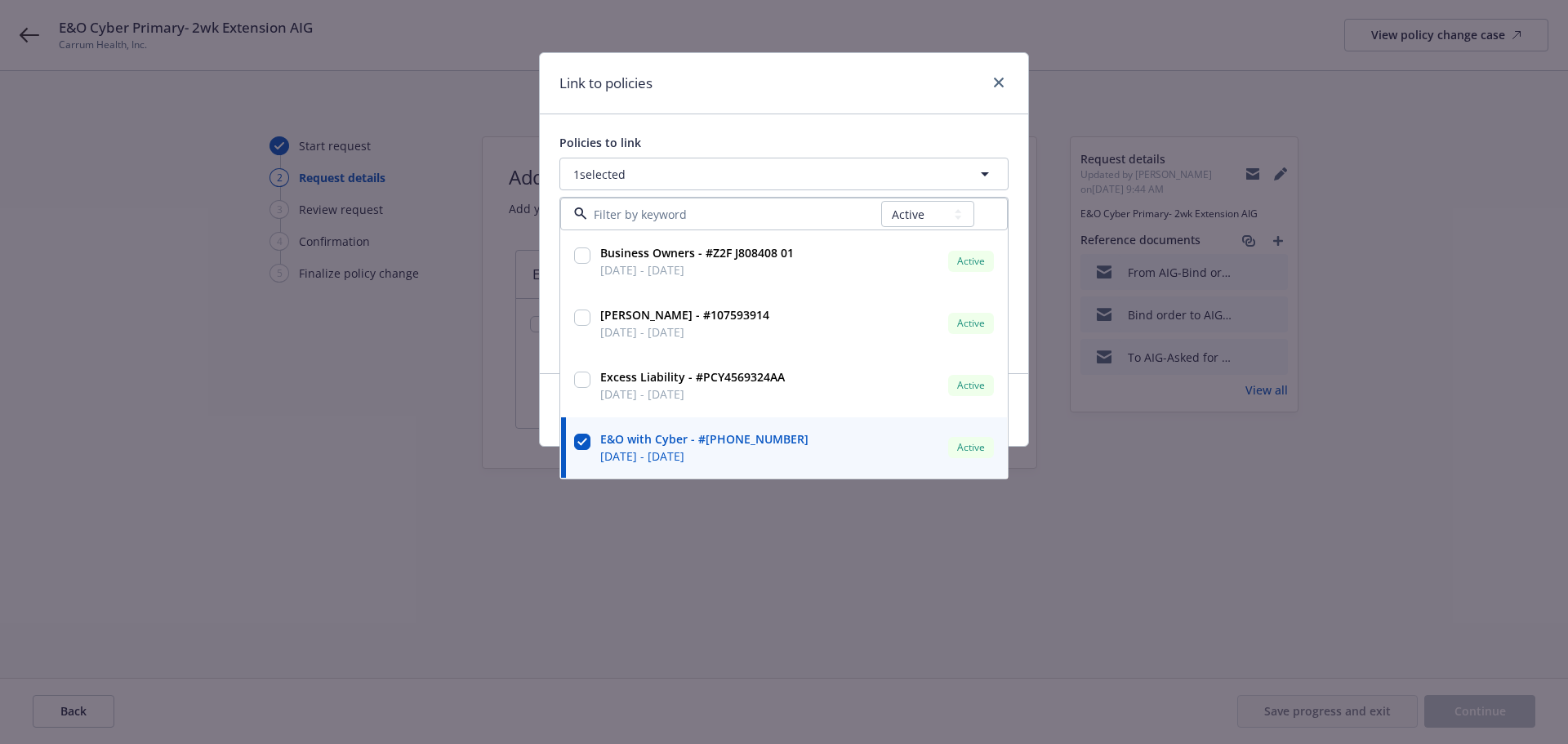
click at [865, 583] on div "Link to policies Policies to link 1 selected All Active Upcoming Expired Cancel…" at bounding box center [784, 372] width 1568 height 744
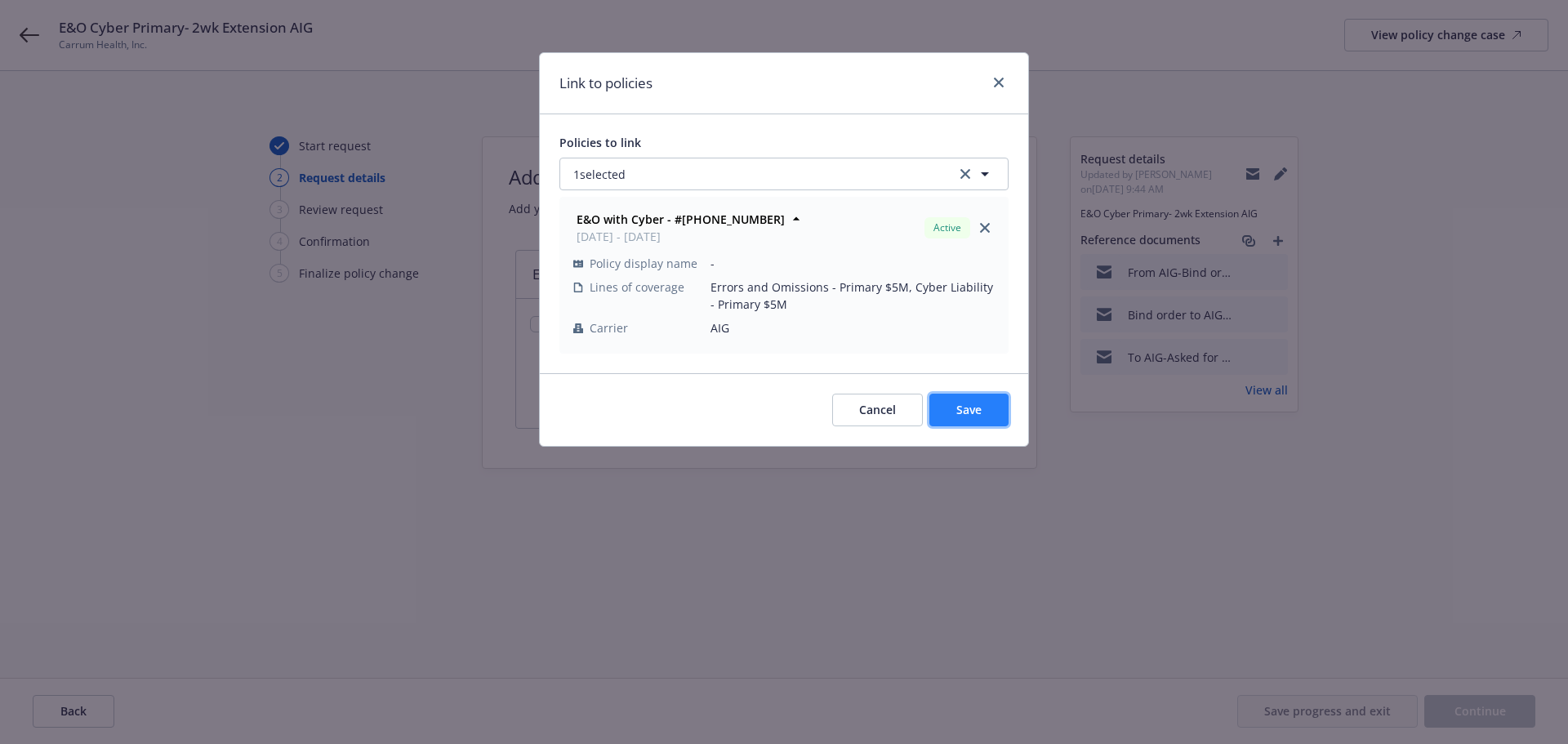
click at [957, 404] on span "Save" at bounding box center [969, 409] width 25 height 15
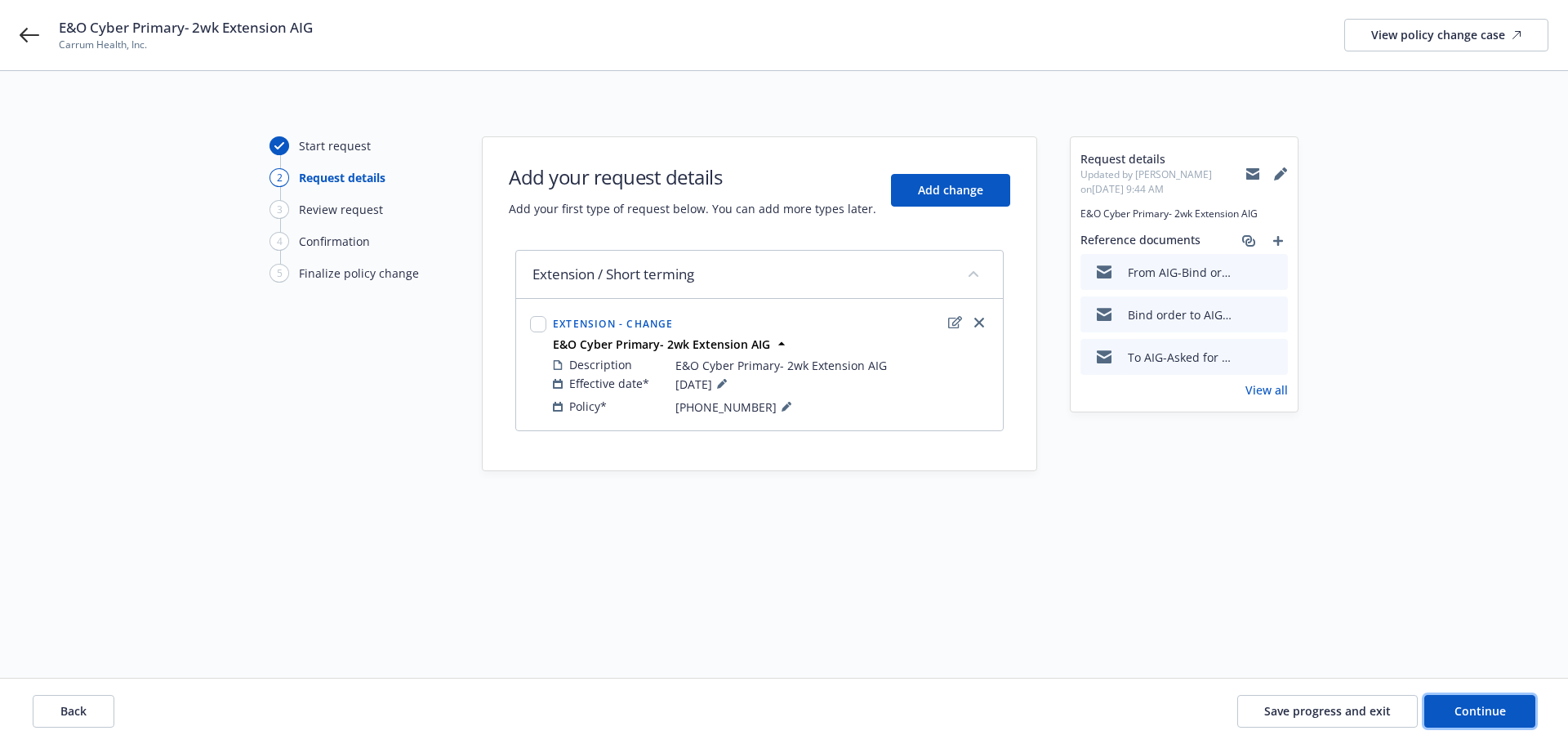
drag, startPoint x: 1490, startPoint y: 710, endPoint x: 1229, endPoint y: 671, distance: 263.9
click at [1488, 710] on span "Continue" at bounding box center [1480, 711] width 52 height 15
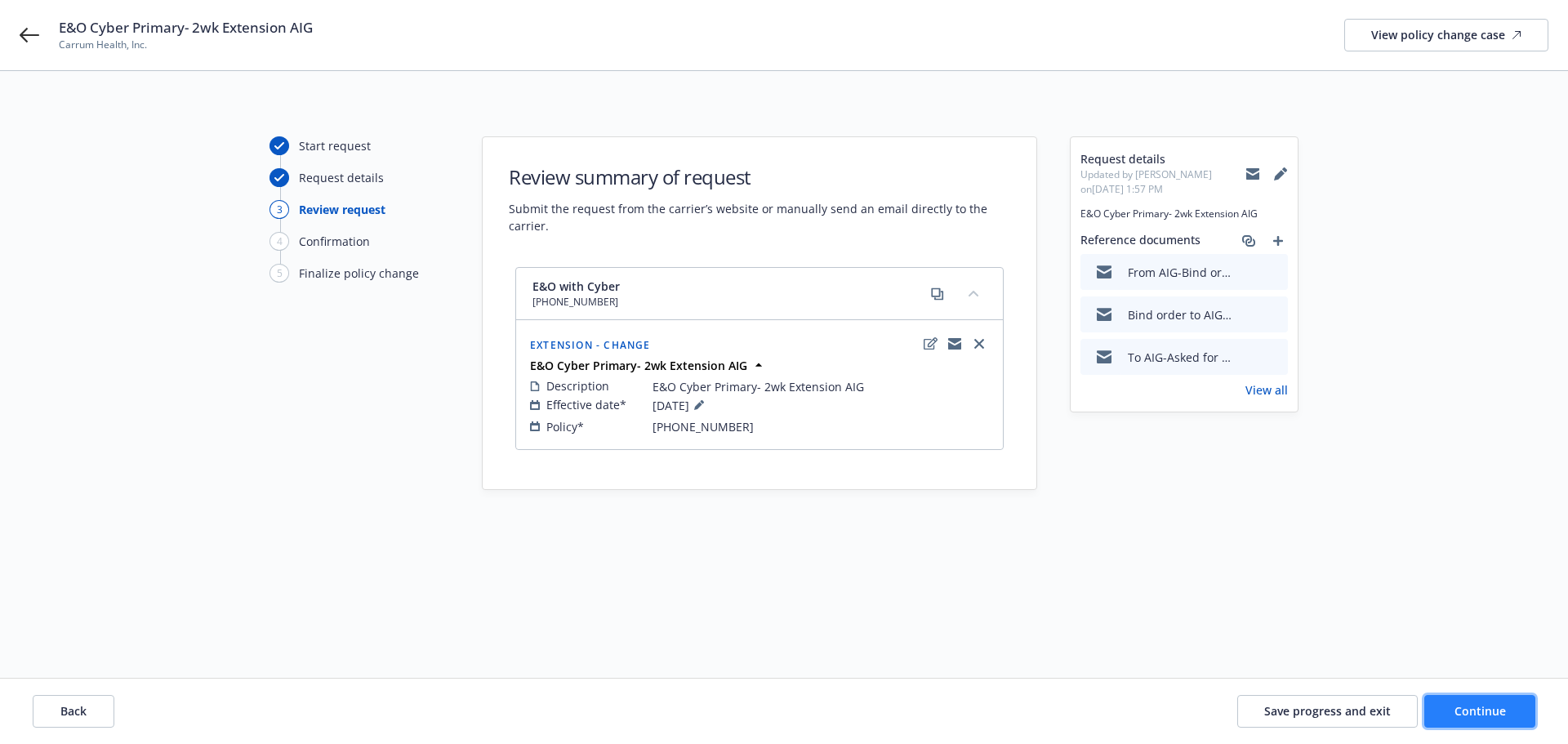
click at [1469, 707] on span "Continue" at bounding box center [1480, 711] width 52 height 15
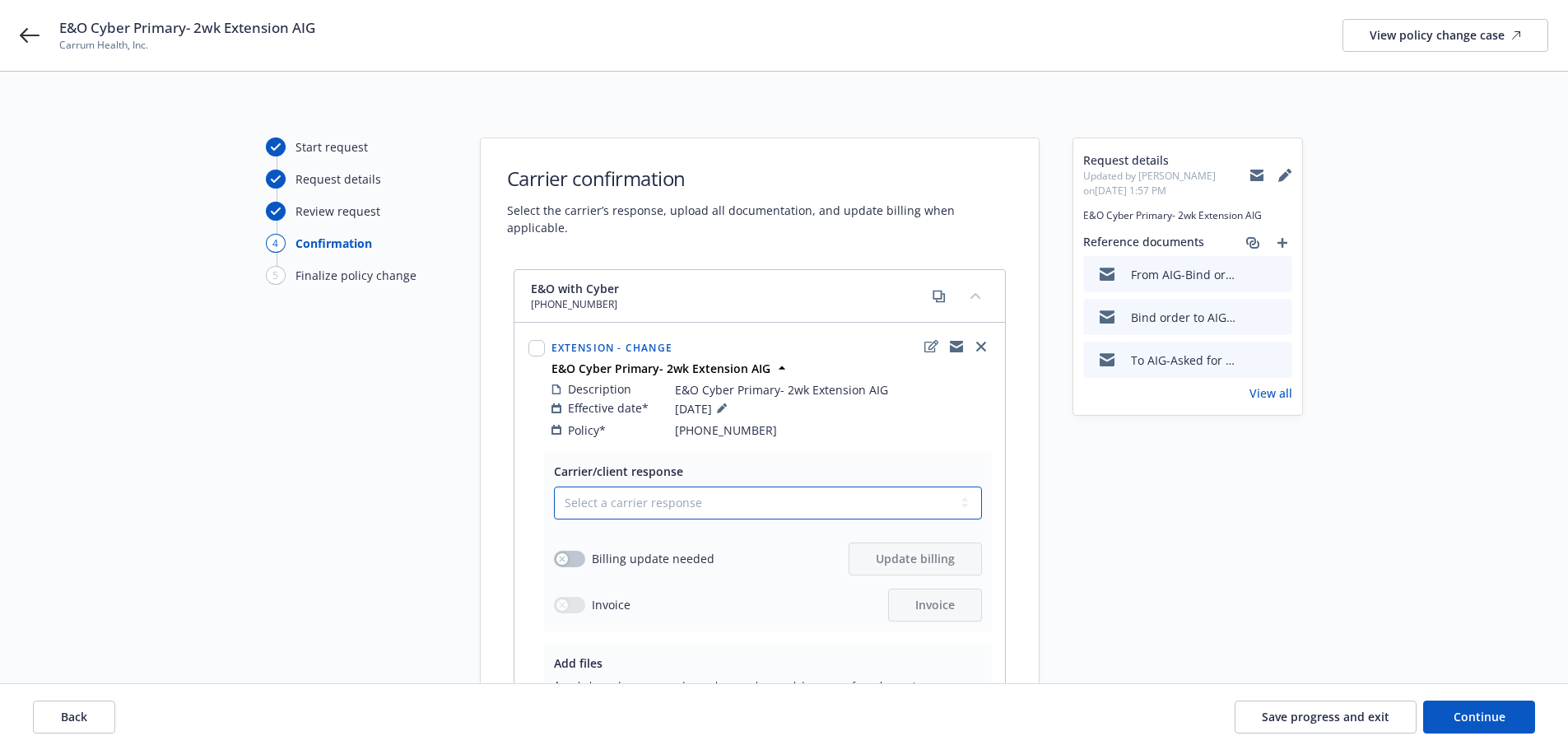
click at [677, 495] on select "Select a carrier response Accepted Accepted with revision No endorsement needed…" at bounding box center [768, 503] width 428 height 33
select select "ACCEPTED"
click at [554, 487] on select "Select a carrier response Accepted Accepted with revision No endorsement needed…" at bounding box center [768, 503] width 428 height 33
click at [580, 550] on button "button" at bounding box center [569, 559] width 31 height 16
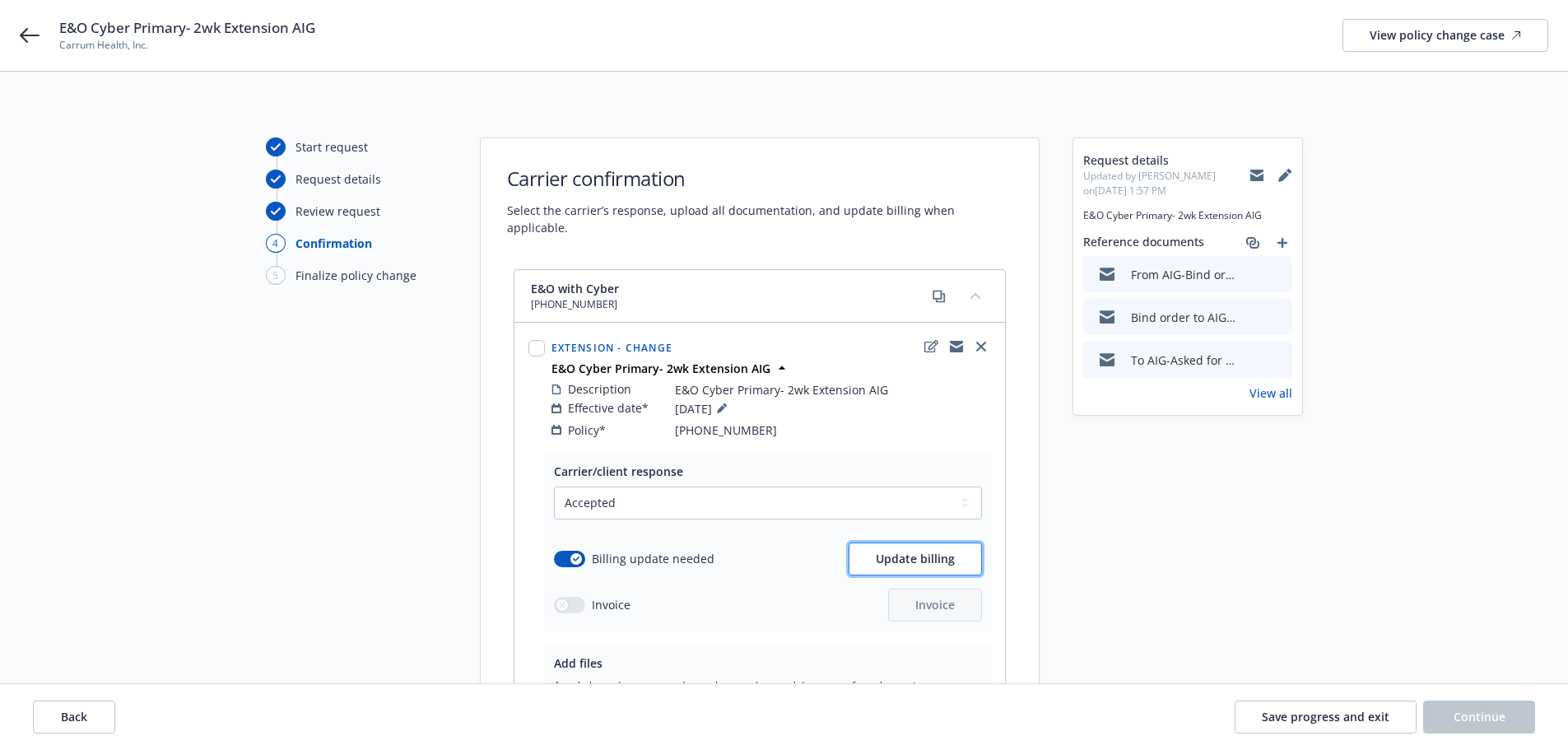
click at [907, 552] on button "Update billing" at bounding box center [915, 559] width 133 height 33
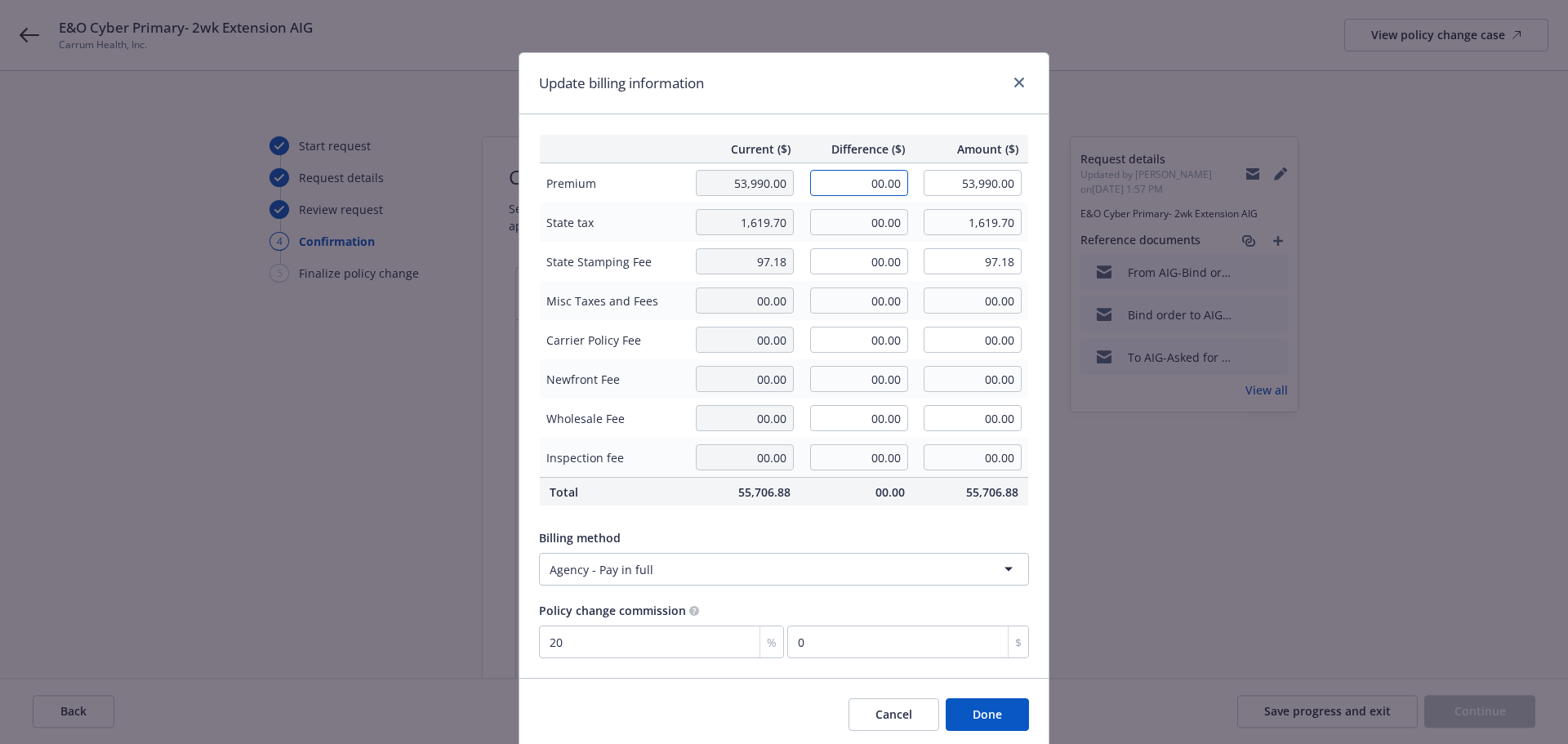
drag, startPoint x: 855, startPoint y: 181, endPoint x: 905, endPoint y: 182, distance: 50.0
click at [905, 182] on td "00.00" at bounding box center [857, 184] width 114 height 40
type input "2,219.00"
type input "56,209.00"
type input "443.8"
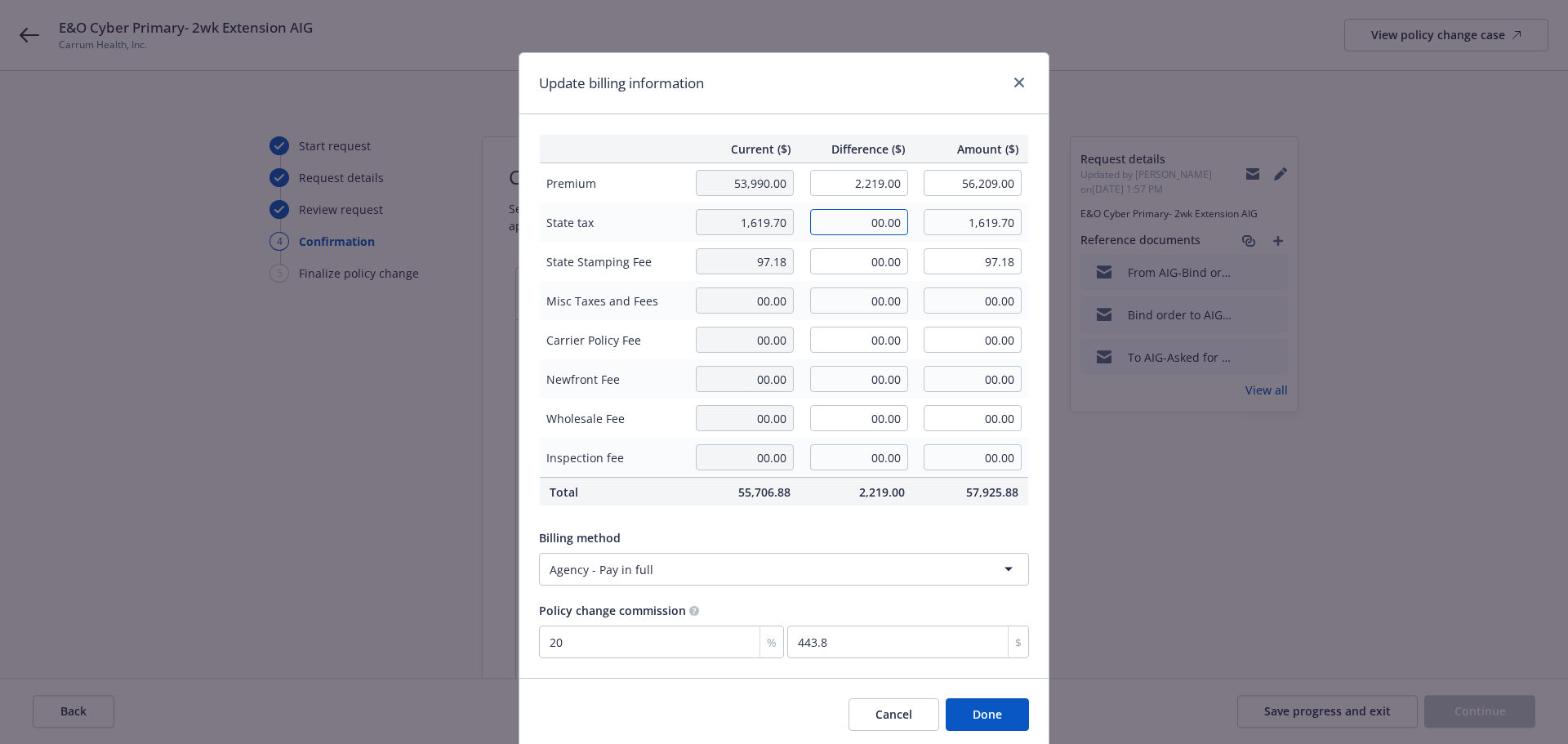
drag, startPoint x: 851, startPoint y: 219, endPoint x: 930, endPoint y: 219, distance: 79.0
click at [930, 219] on tr "State tax 1,619.70 00.00 1,619.70" at bounding box center [784, 221] width 489 height 39
type input "66.57"
type input "1,686.27"
click at [874, 261] on input "00.00" at bounding box center [859, 261] width 98 height 26
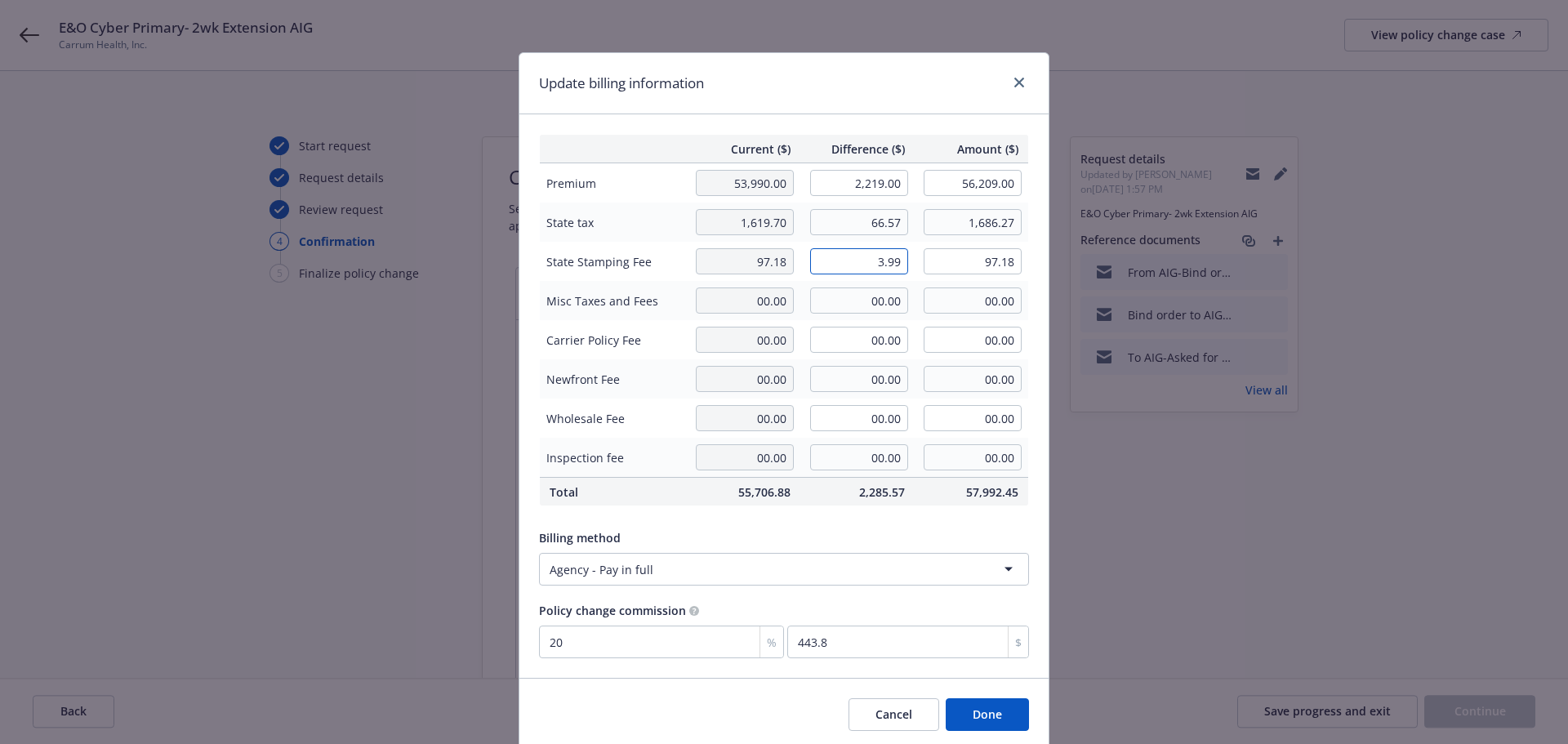
type input "3.99"
type input "101.17"
click at [865, 299] on input "00.00" at bounding box center [859, 300] width 98 height 26
click at [972, 711] on button "Done" at bounding box center [987, 714] width 83 height 33
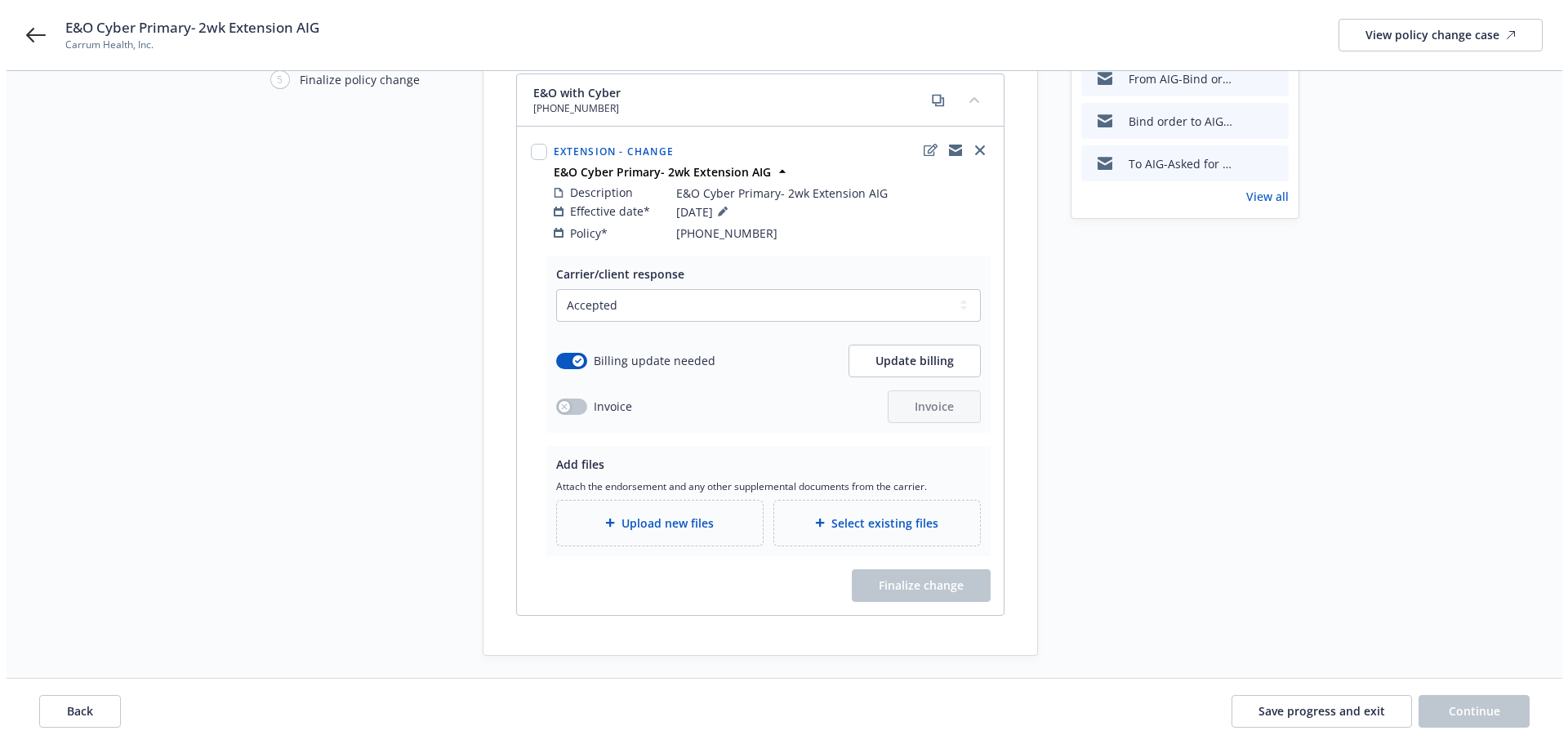
scroll to position [220, 0]
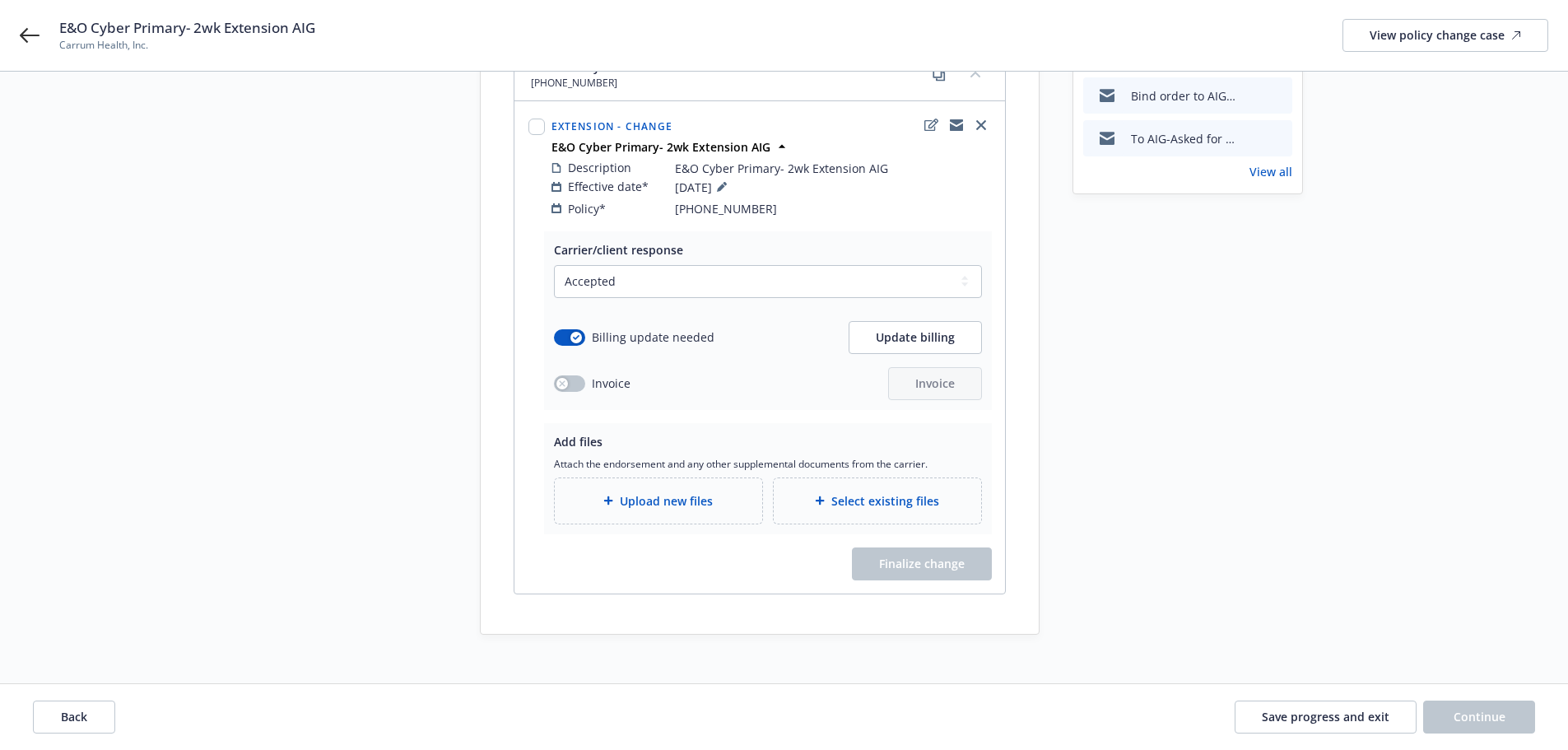
click at [667, 492] on span "Upload new files" at bounding box center [666, 500] width 93 height 17
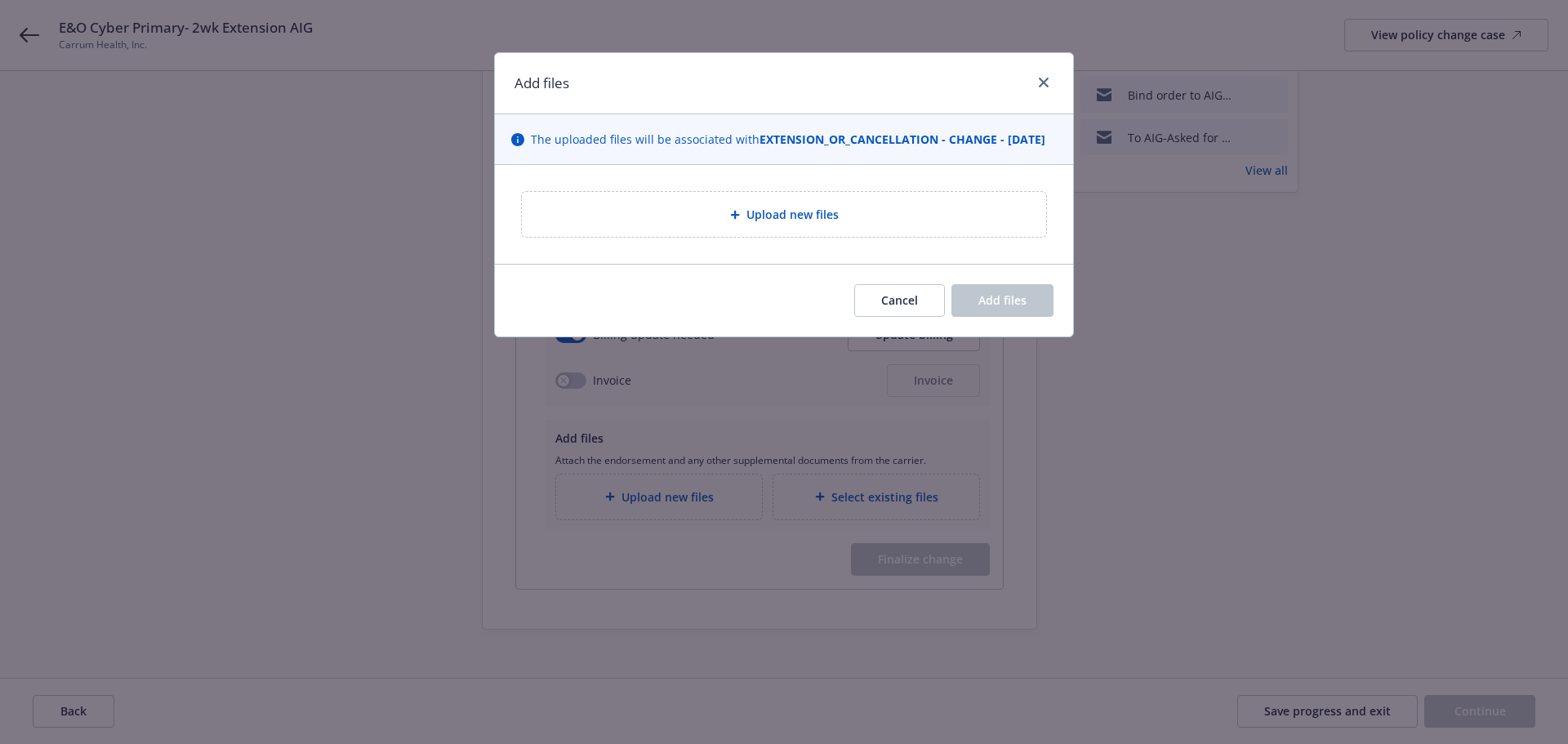
click at [789, 223] on span "Upload new files" at bounding box center [793, 214] width 92 height 17
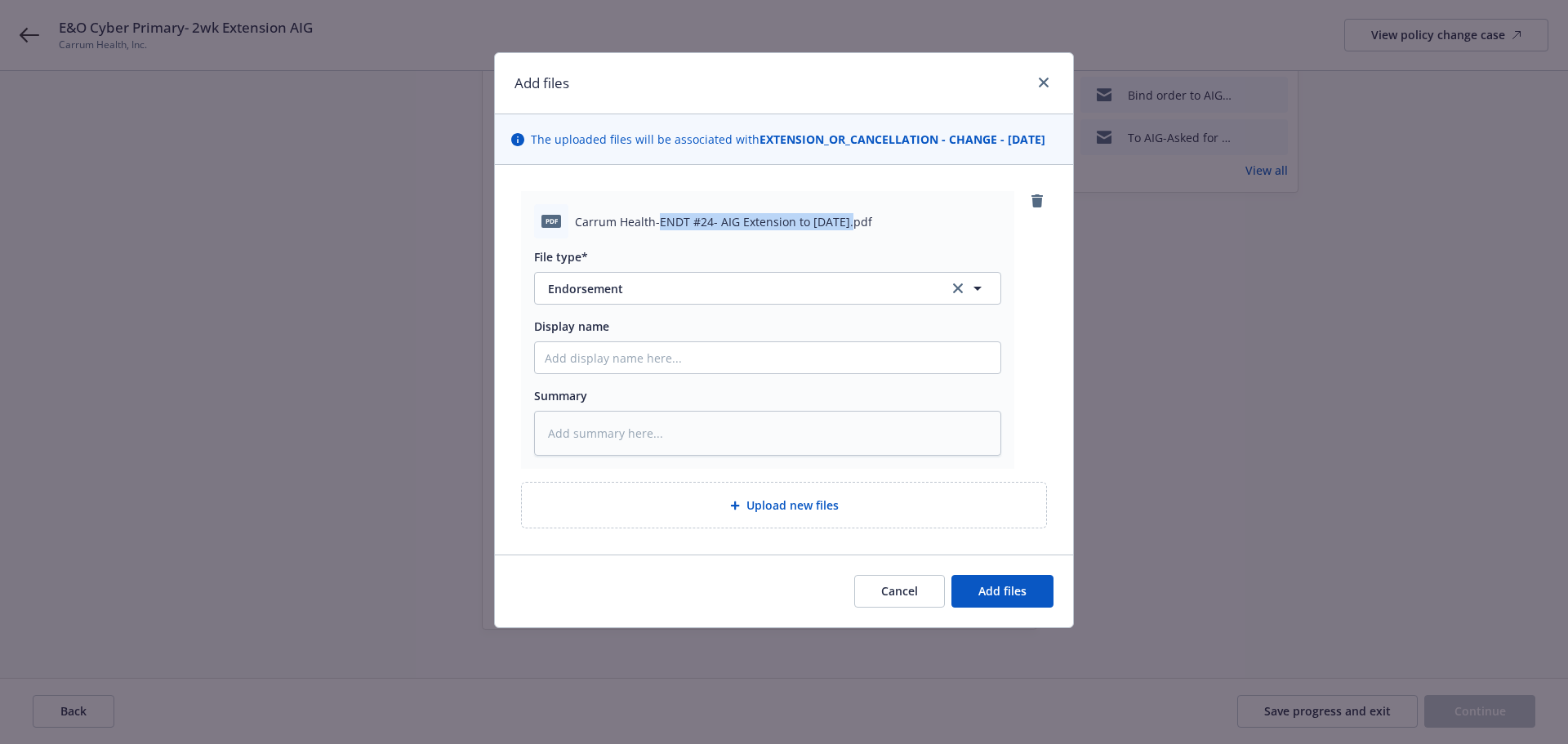
drag, startPoint x: 659, startPoint y: 237, endPoint x: 846, endPoint y: 241, distance: 187.0
click at [846, 231] on span "Carrum Health-ENDT #24- AIG Extension to 8-30-25.pdf" at bounding box center [723, 221] width 298 height 17
copy span "ENDT #24- AIG Extension to 8-30-25"
click at [567, 367] on input "Display name" at bounding box center [768, 357] width 466 height 31
paste input "ENDT #24- AIG Extension to 8-30-25"
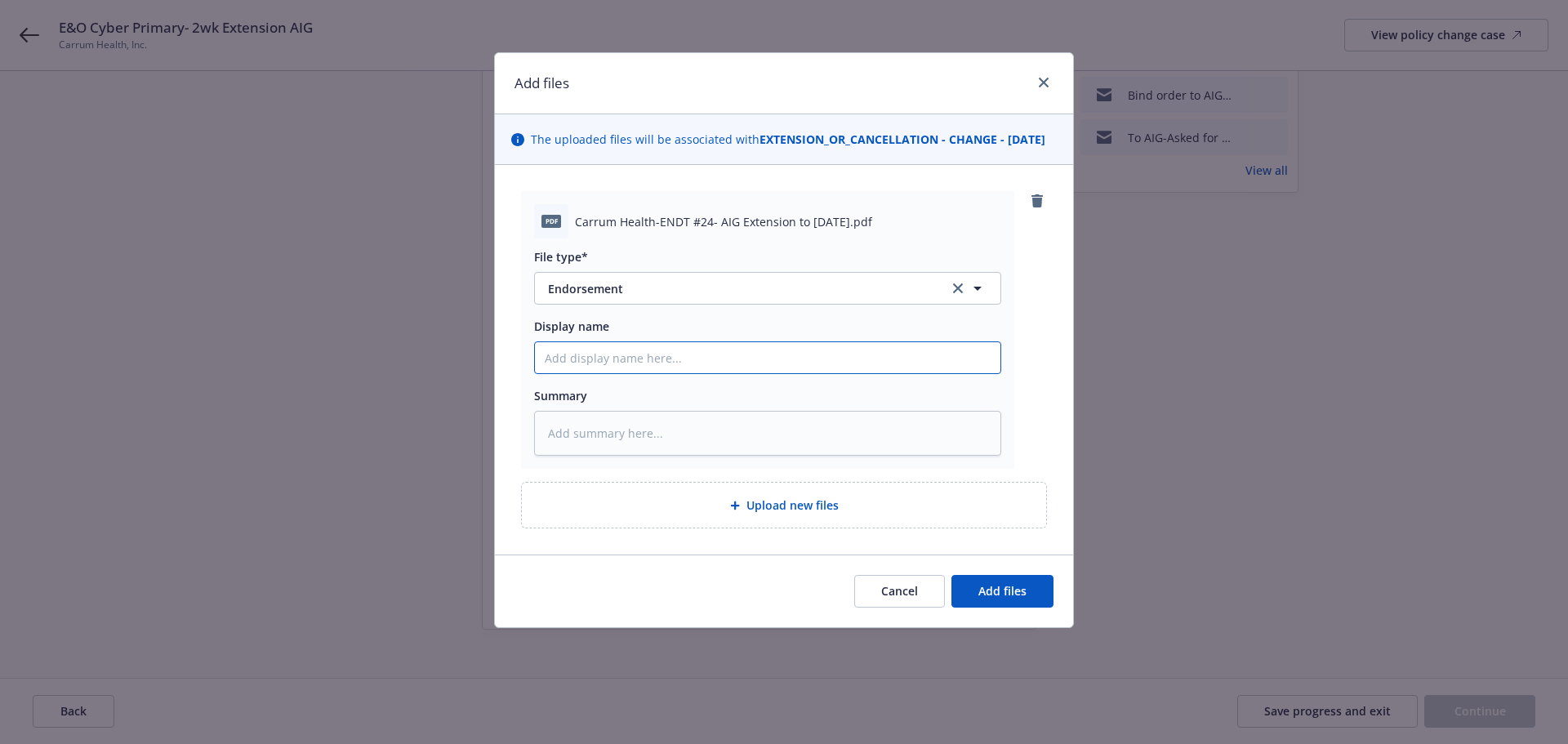
type textarea "x"
type input "ENDT #24- AIG Extension to 8-30-25"
click at [581, 444] on textarea at bounding box center [768, 433] width 468 height 45
paste textarea "ENDT #24- AIG Extension to 8-30-25"
type textarea "x"
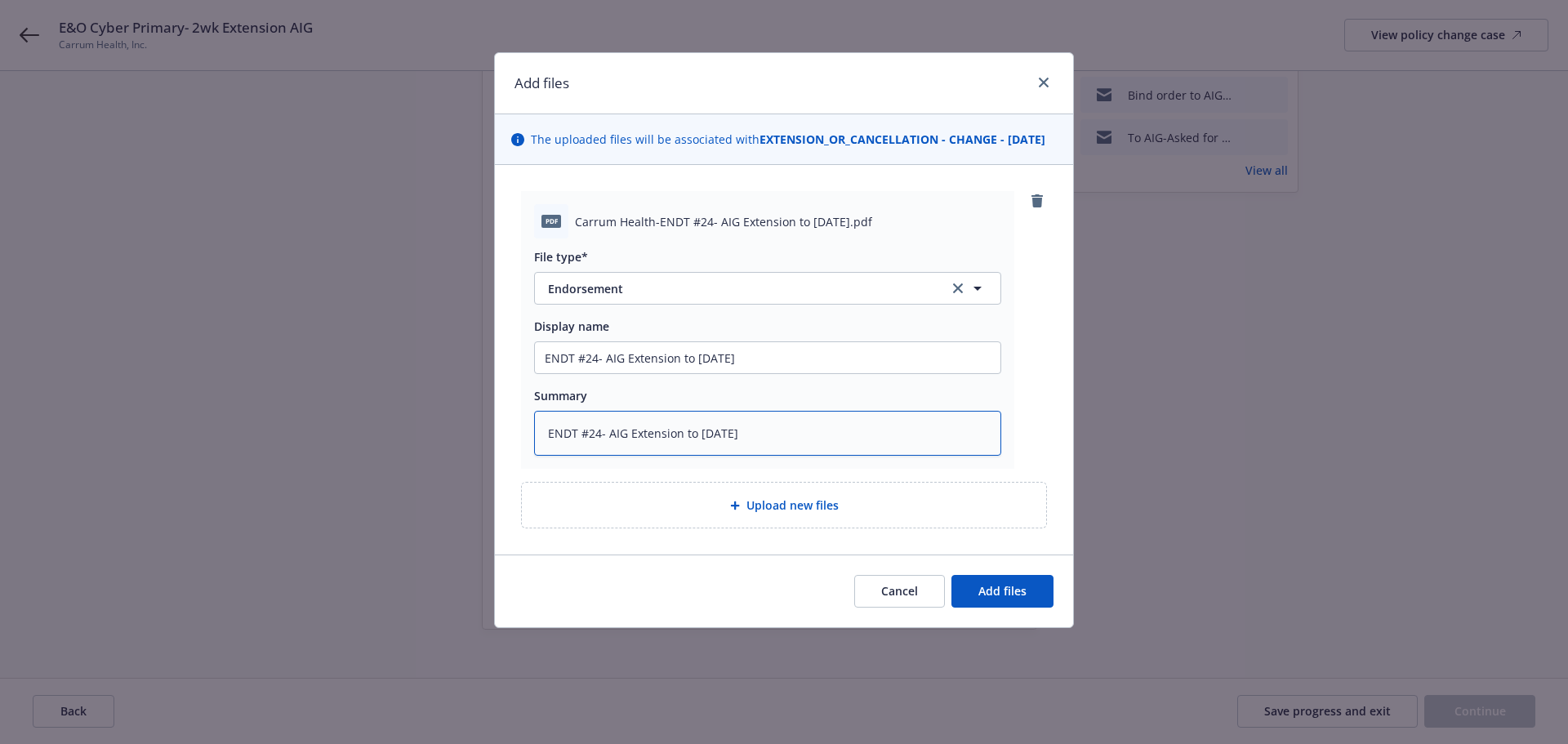
type textarea "ENDT #24- AIG Extension to 8-30-25"
click at [804, 513] on span "Upload new files" at bounding box center [793, 504] width 92 height 17
type textarea "x"
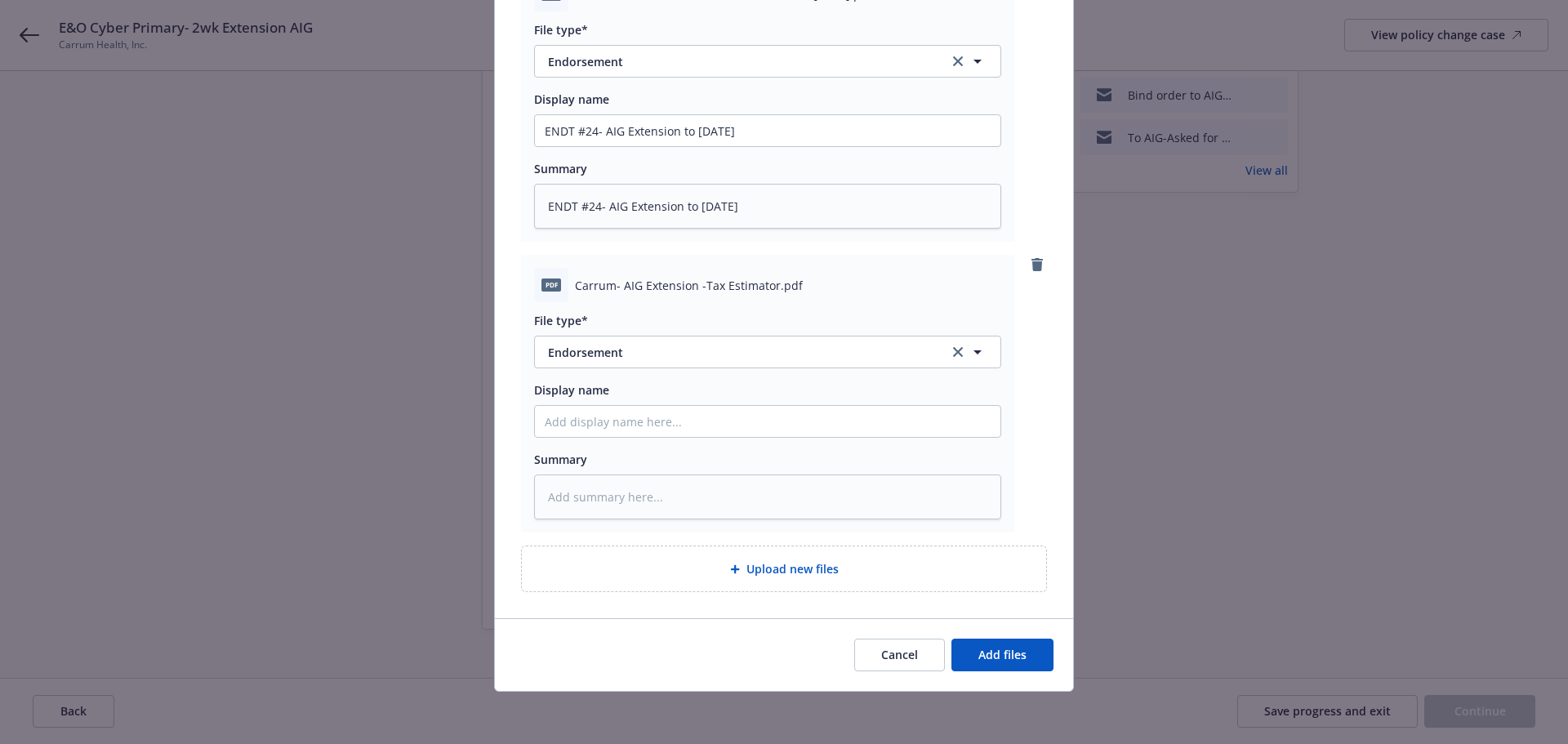
scroll to position [244, 0]
click at [674, 354] on span "Endorsement" at bounding box center [737, 352] width 378 height 17
type input "other"
click at [572, 393] on span "Other" at bounding box center [568, 397] width 33 height 17
drag, startPoint x: 570, startPoint y: 284, endPoint x: 770, endPoint y: 287, distance: 200.0
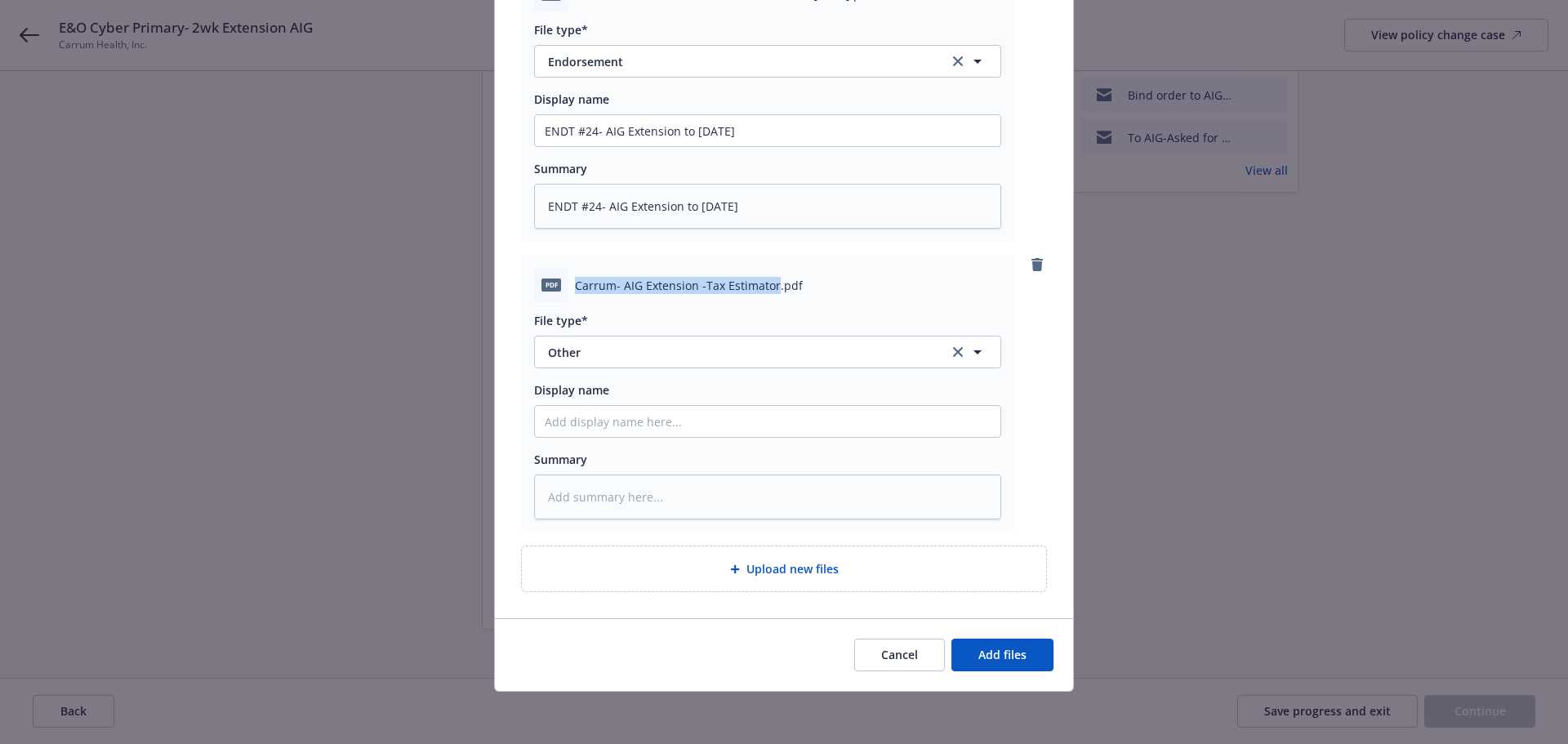
click at [770, 287] on span "Carrum- AIG Extension -Tax Estimator.pdf" at bounding box center [689, 285] width 228 height 17
copy span "Carrum- AIG Extension -Tax Estimator"
click at [579, 146] on input "Display name" at bounding box center [768, 130] width 466 height 31
paste input "Carrum- AIG Extension -Tax Estimator"
type textarea "x"
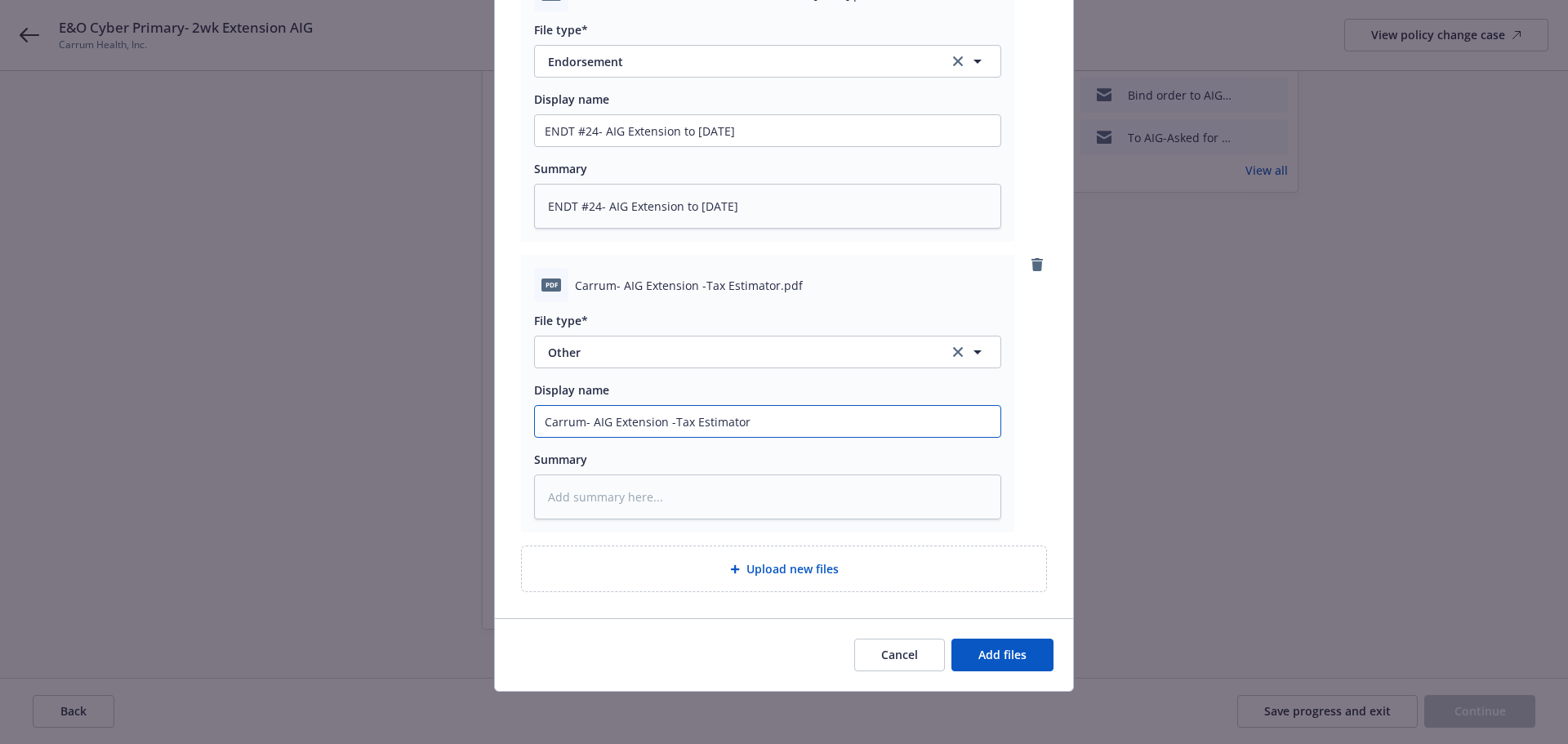
type input "Carrum- AIG Extension -Tax Estimator"
click at [573, 498] on textarea at bounding box center [768, 497] width 468 height 45
paste textarea "Carrum- AIG Extension -Tax Estimator"
type textarea "x"
type textarea "Carrum- AIG Extension -Tax Estimator"
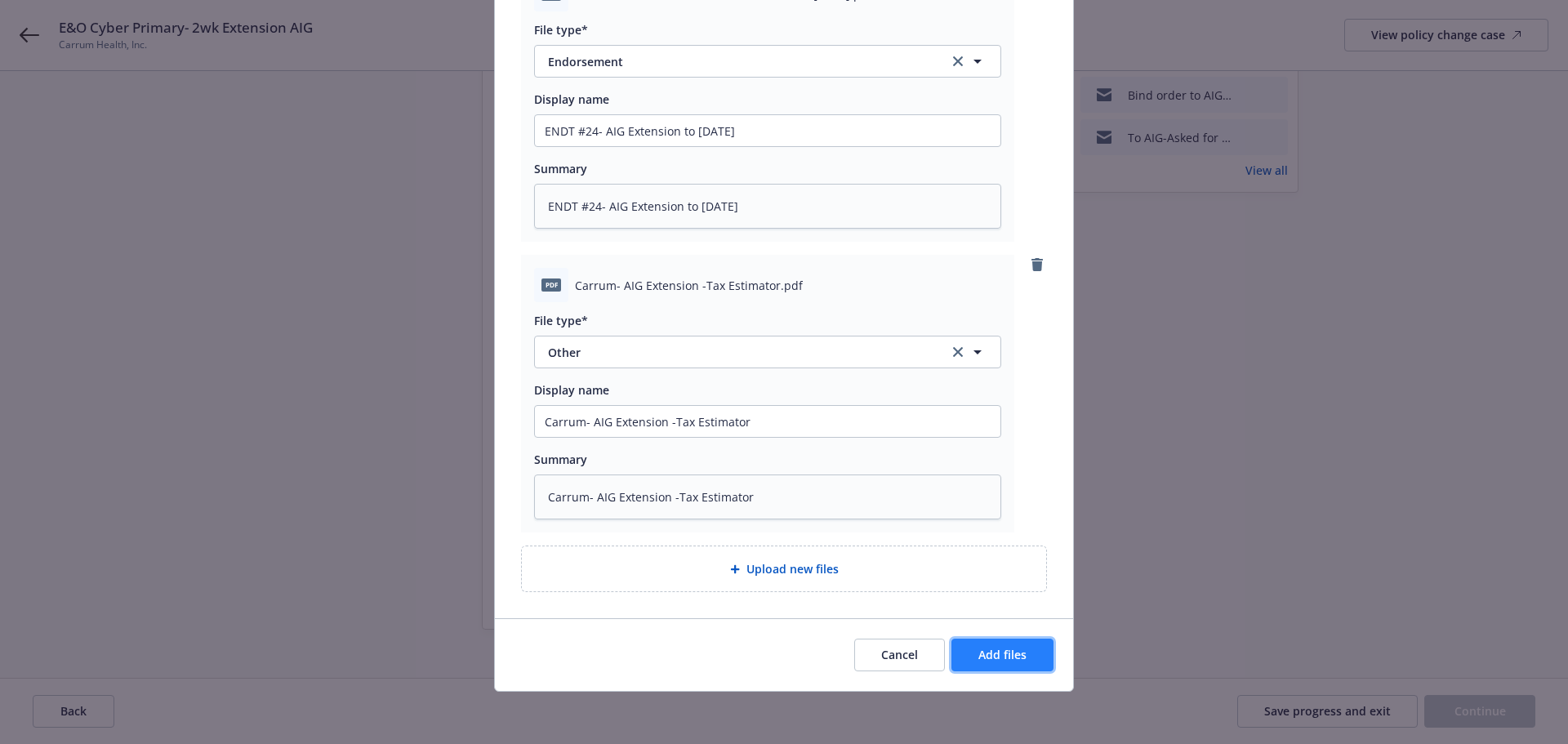
click at [987, 655] on span "Add files" at bounding box center [1002, 654] width 48 height 15
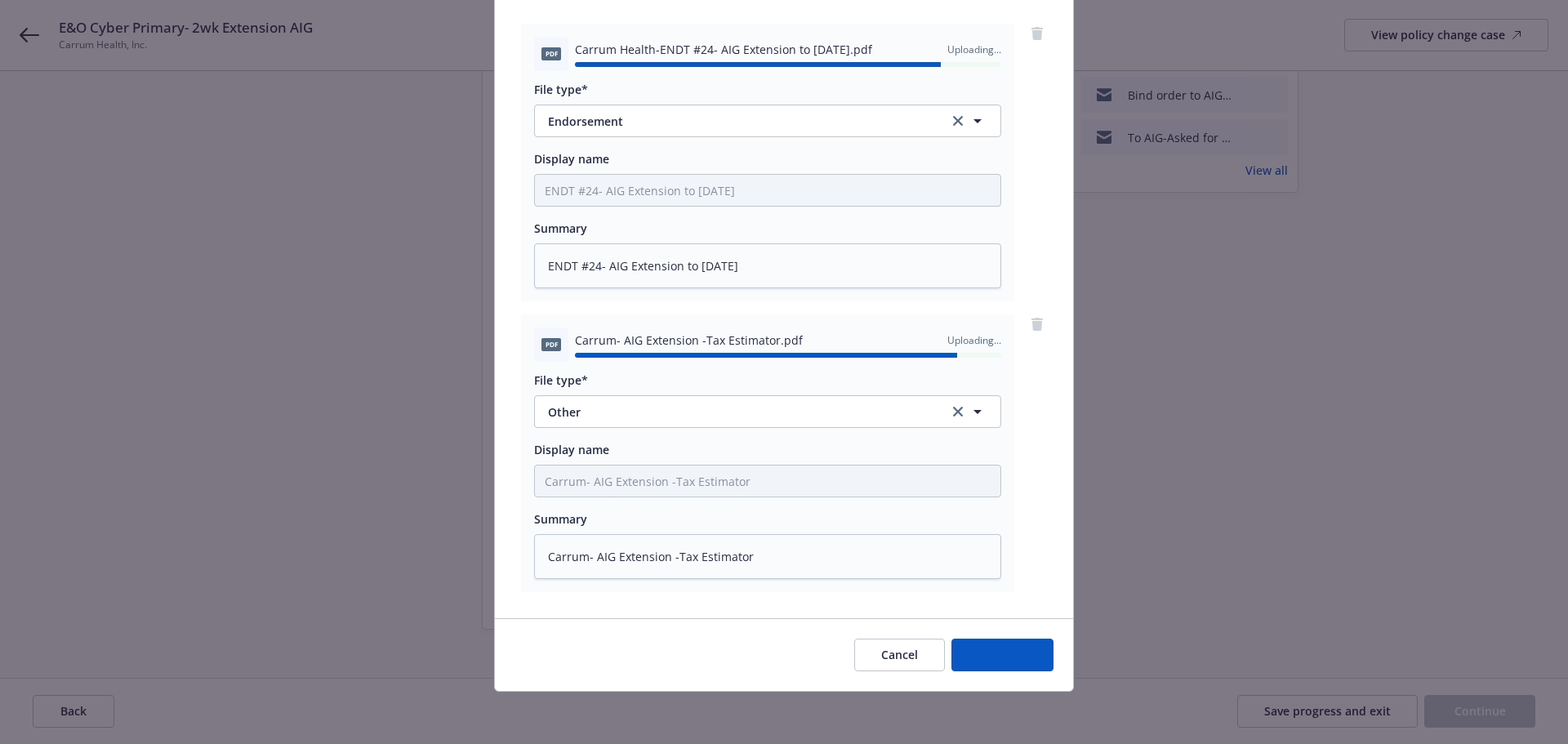
type textarea "x"
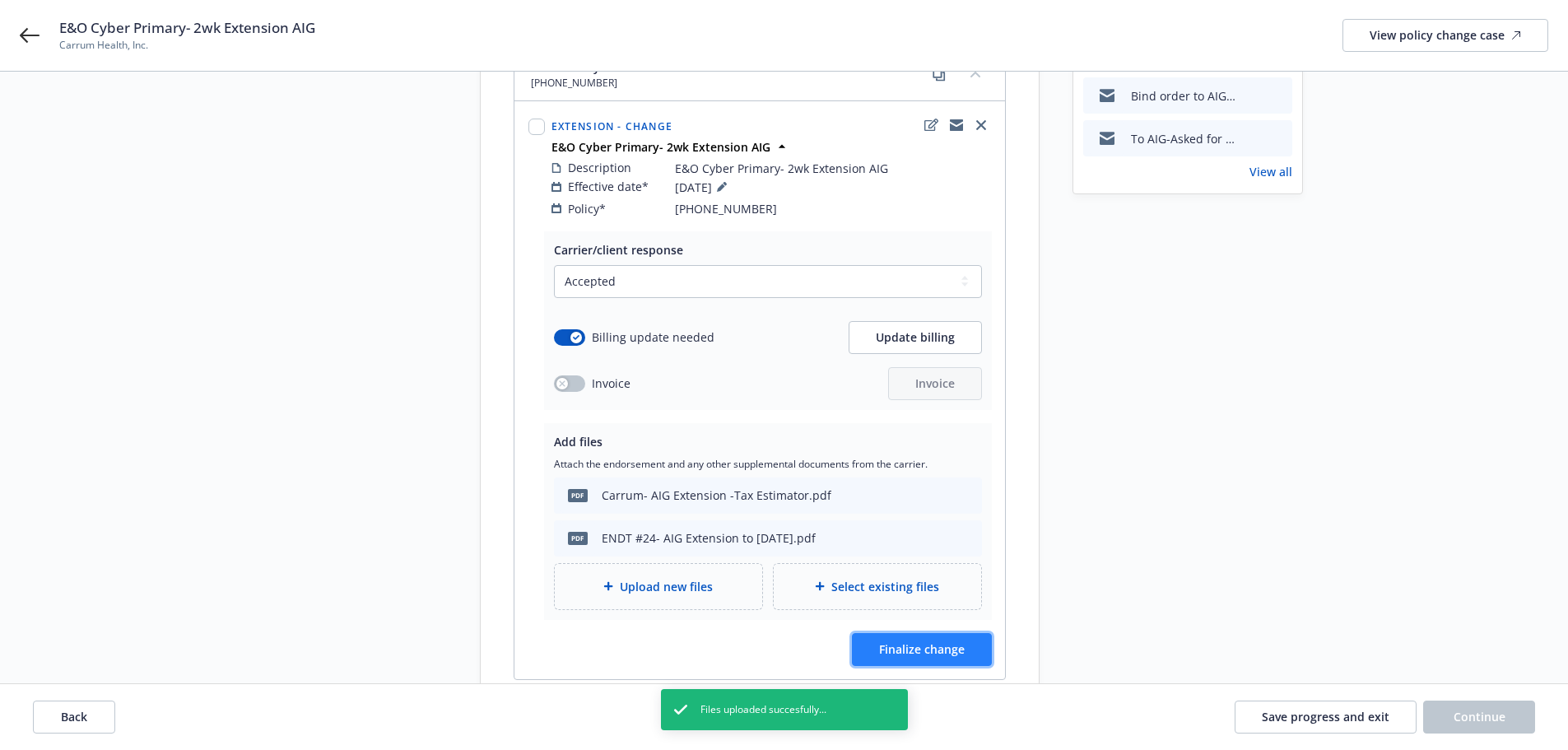
drag, startPoint x: 933, startPoint y: 634, endPoint x: 945, endPoint y: 634, distance: 12.0
click at [945, 642] on span "Finalize change" at bounding box center [922, 649] width 86 height 15
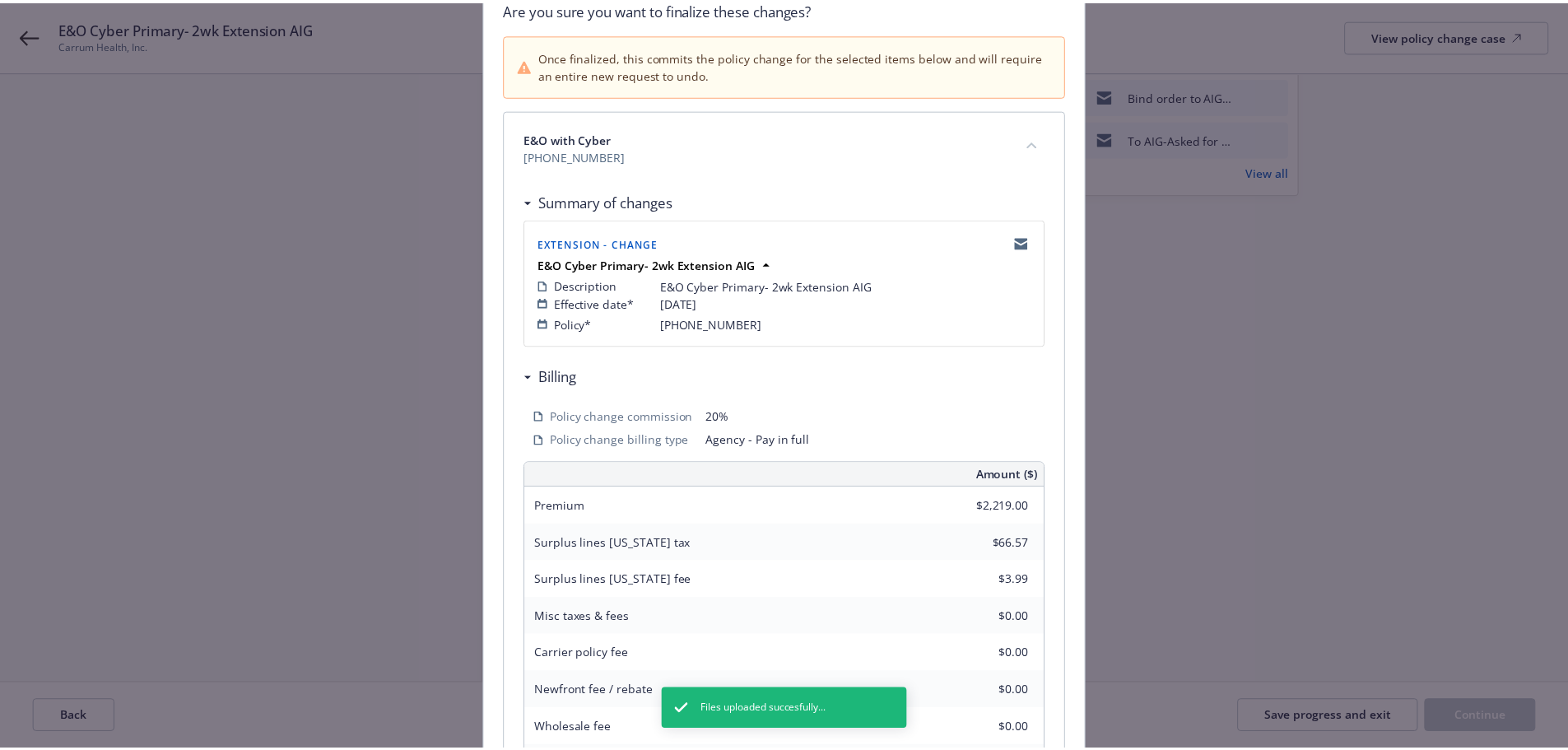
scroll to position [363, 0]
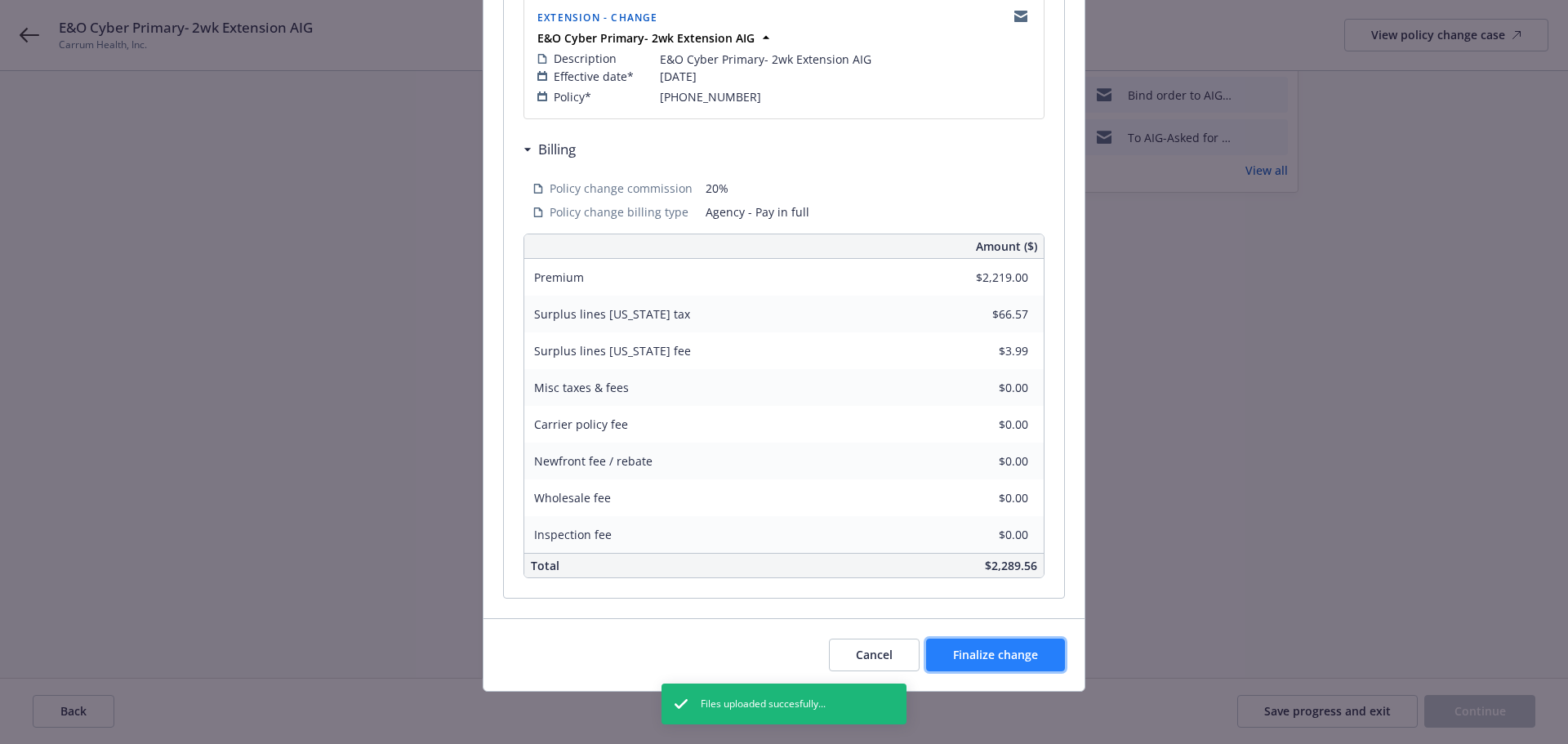
click at [1002, 652] on span "Finalize change" at bounding box center [996, 654] width 85 height 15
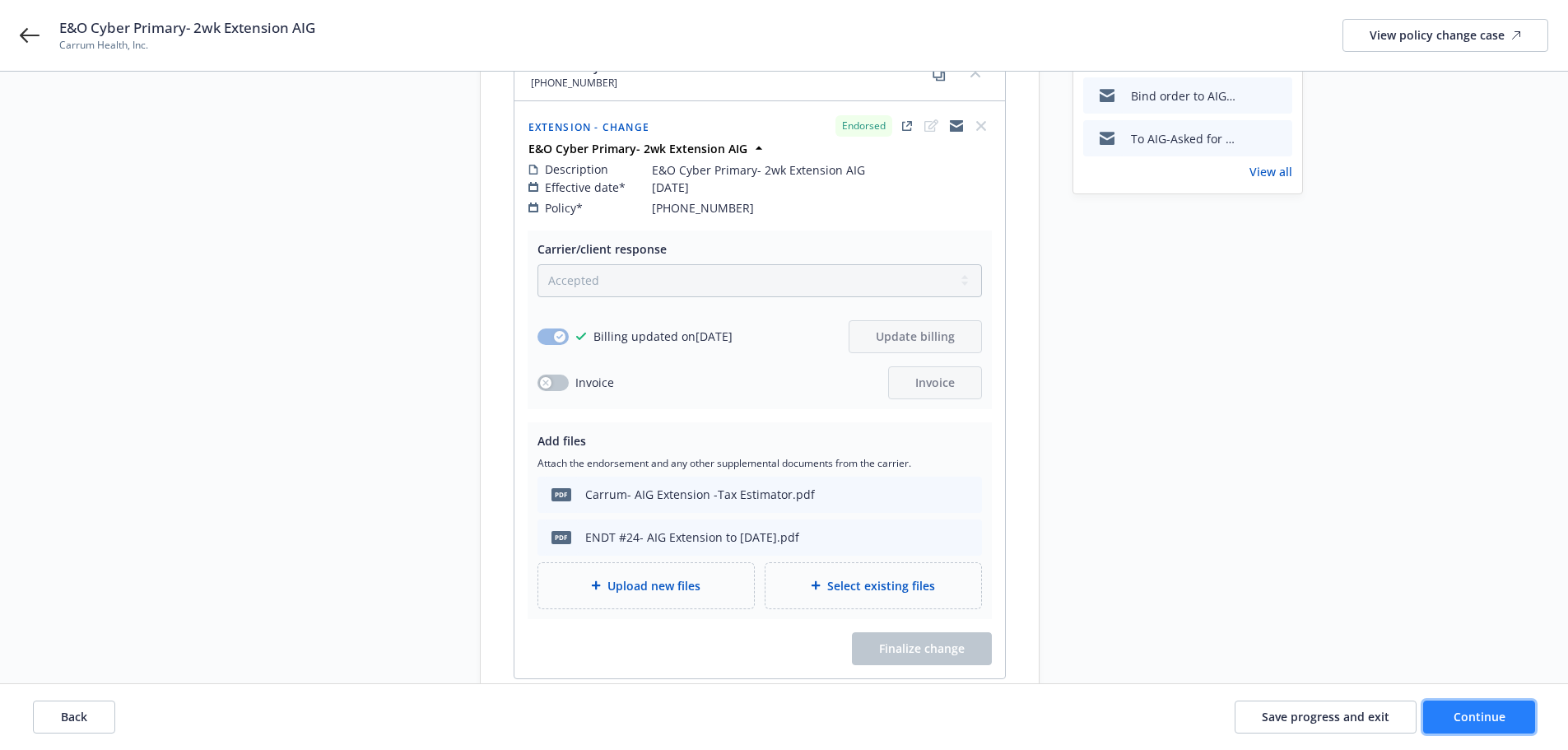
click at [1482, 710] on span "Continue" at bounding box center [1479, 716] width 52 height 15
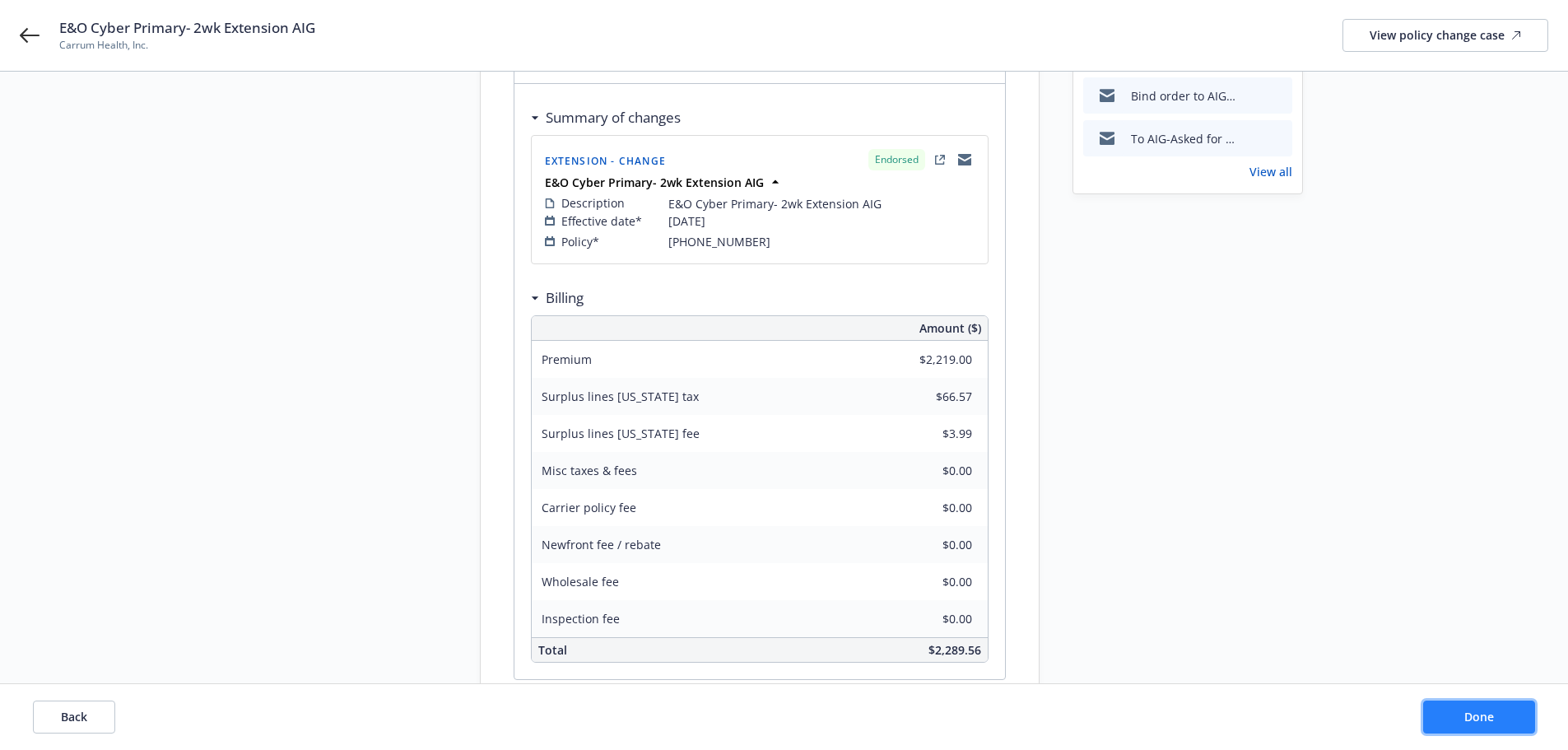
click at [1498, 719] on button "Done" at bounding box center [1479, 717] width 112 height 33
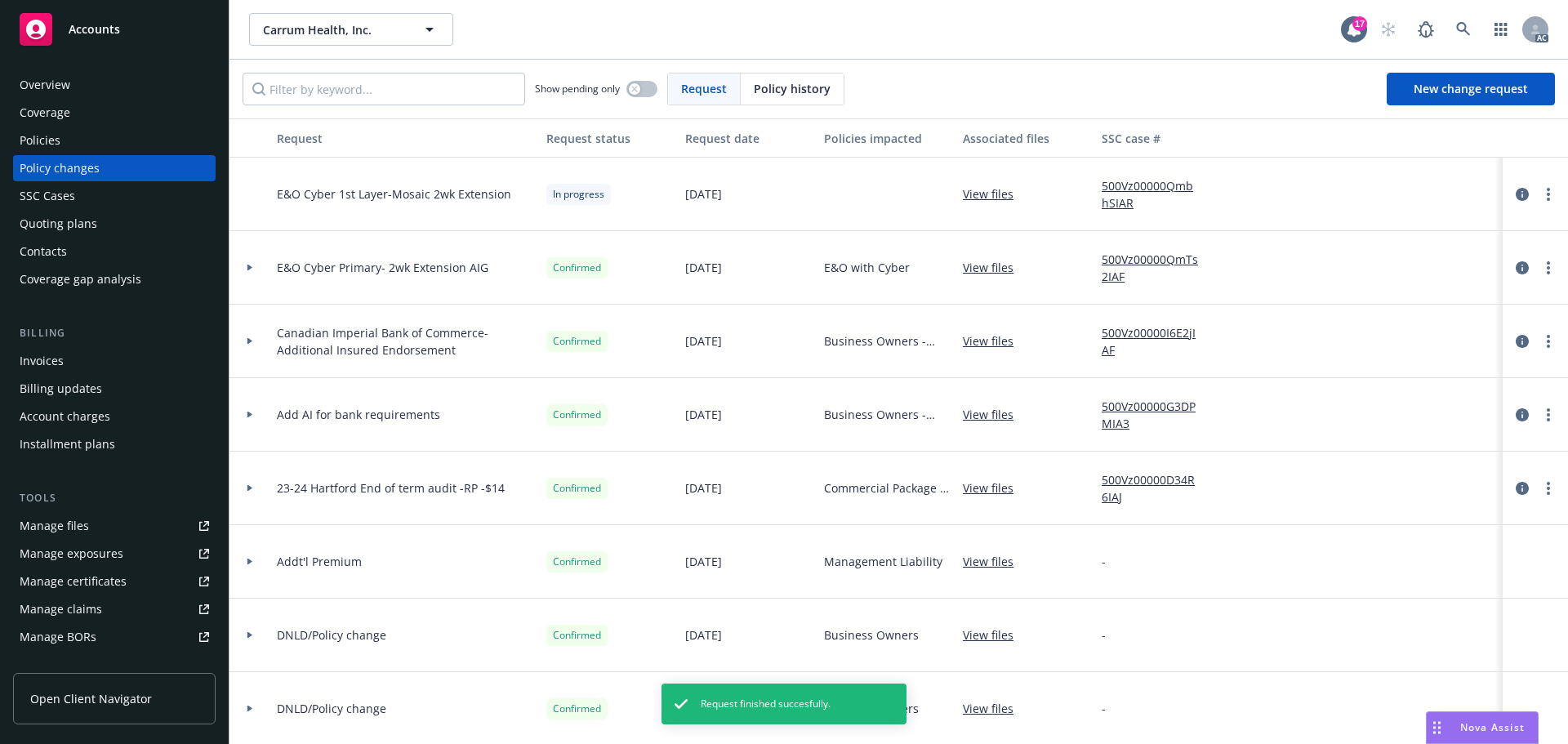
click at [1124, 259] on link "500Vz00000QmTs2IAF" at bounding box center [1156, 268] width 109 height 34
click at [109, 27] on span "Accounts" at bounding box center [94, 29] width 52 height 13
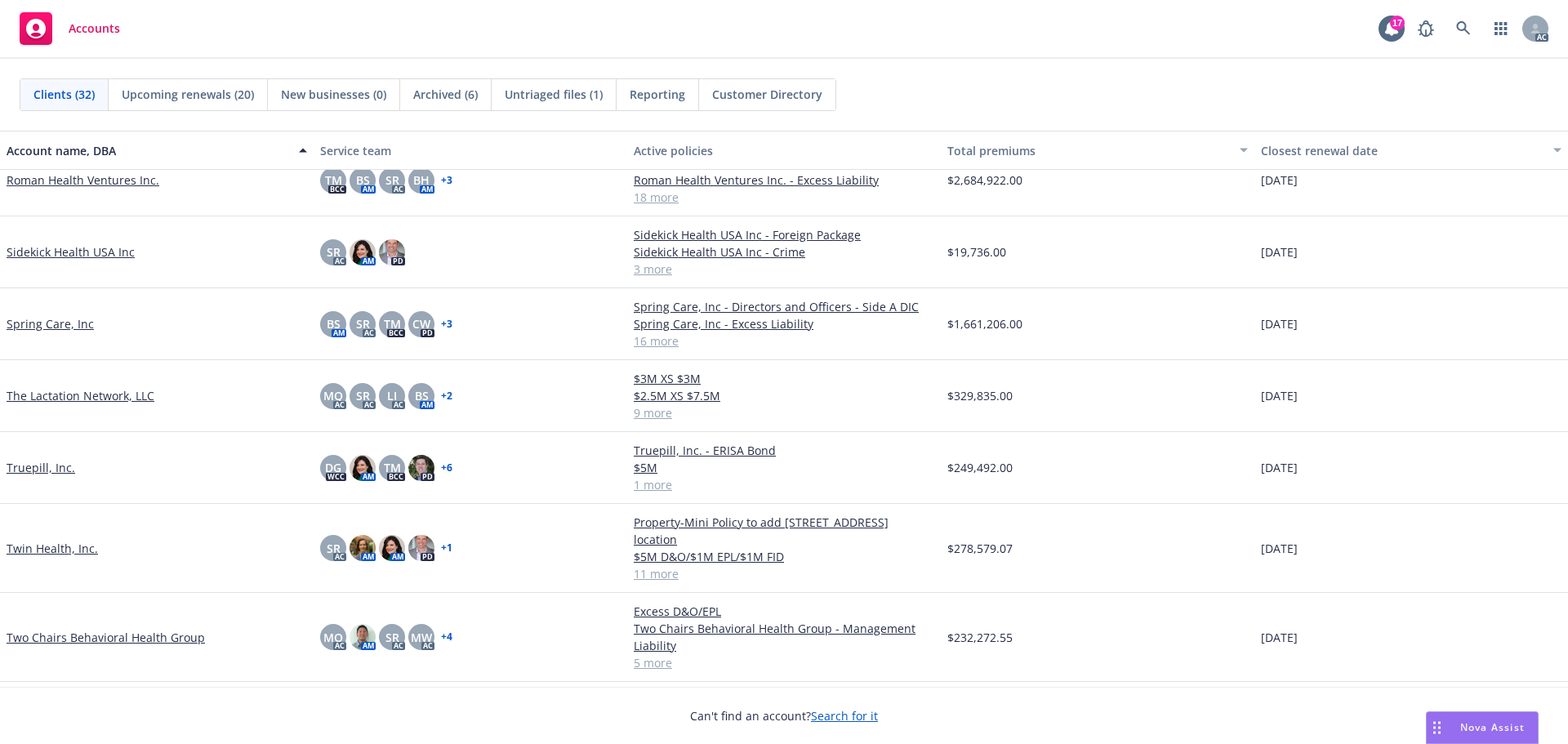
scroll to position [1634, 0]
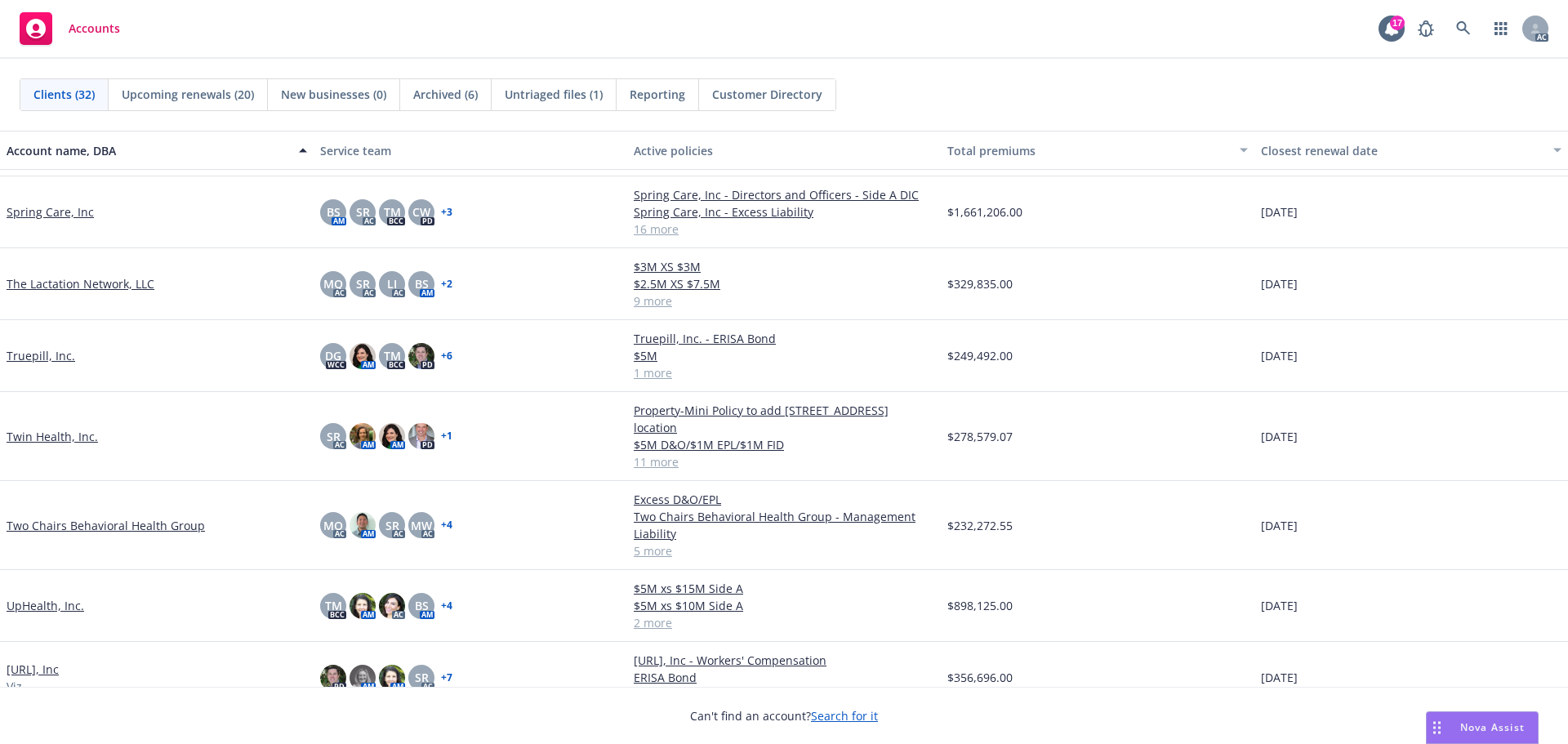
click at [52, 428] on link "Twin Health, Inc." at bounding box center [52, 436] width 91 height 17
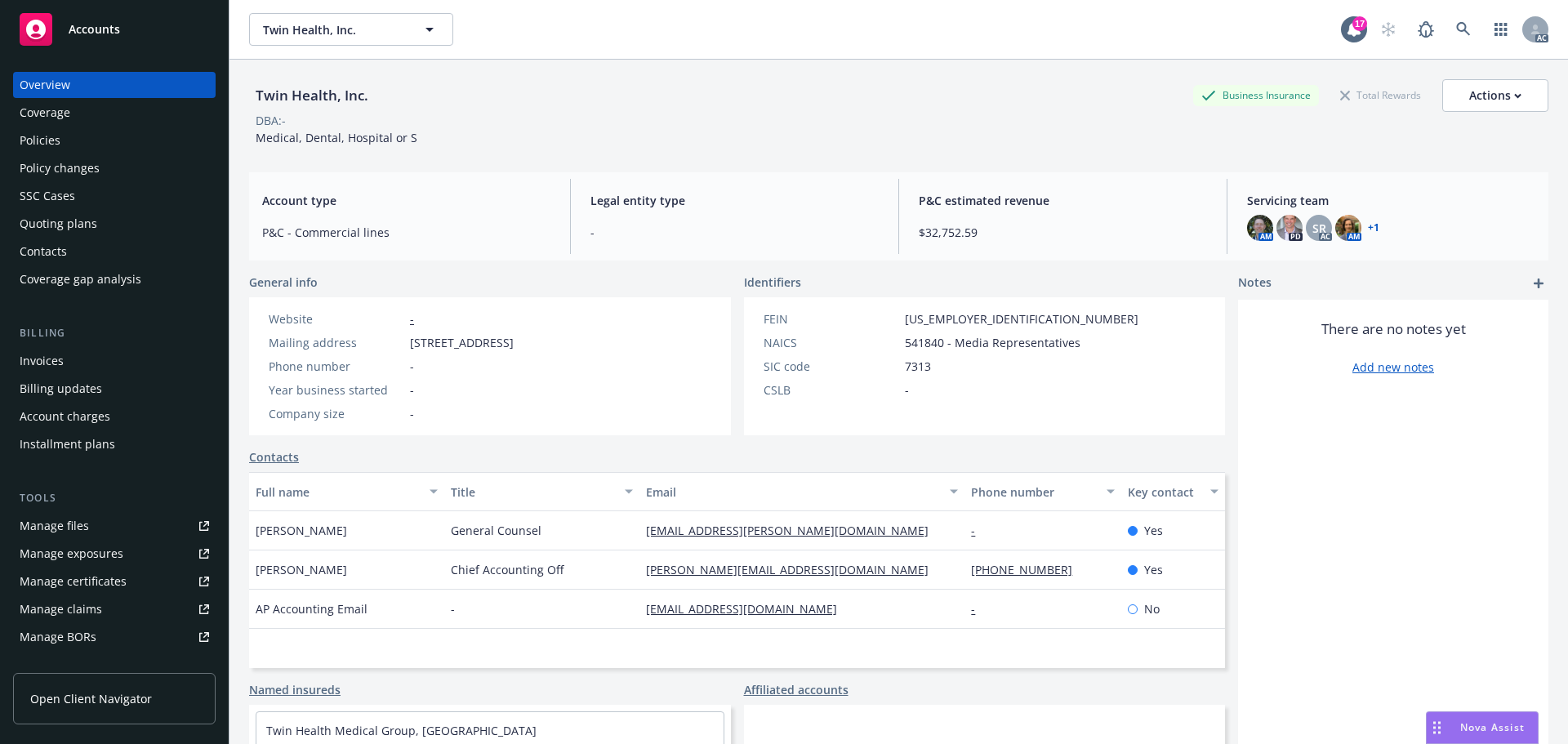
click at [34, 131] on div "Policies" at bounding box center [40, 140] width 41 height 26
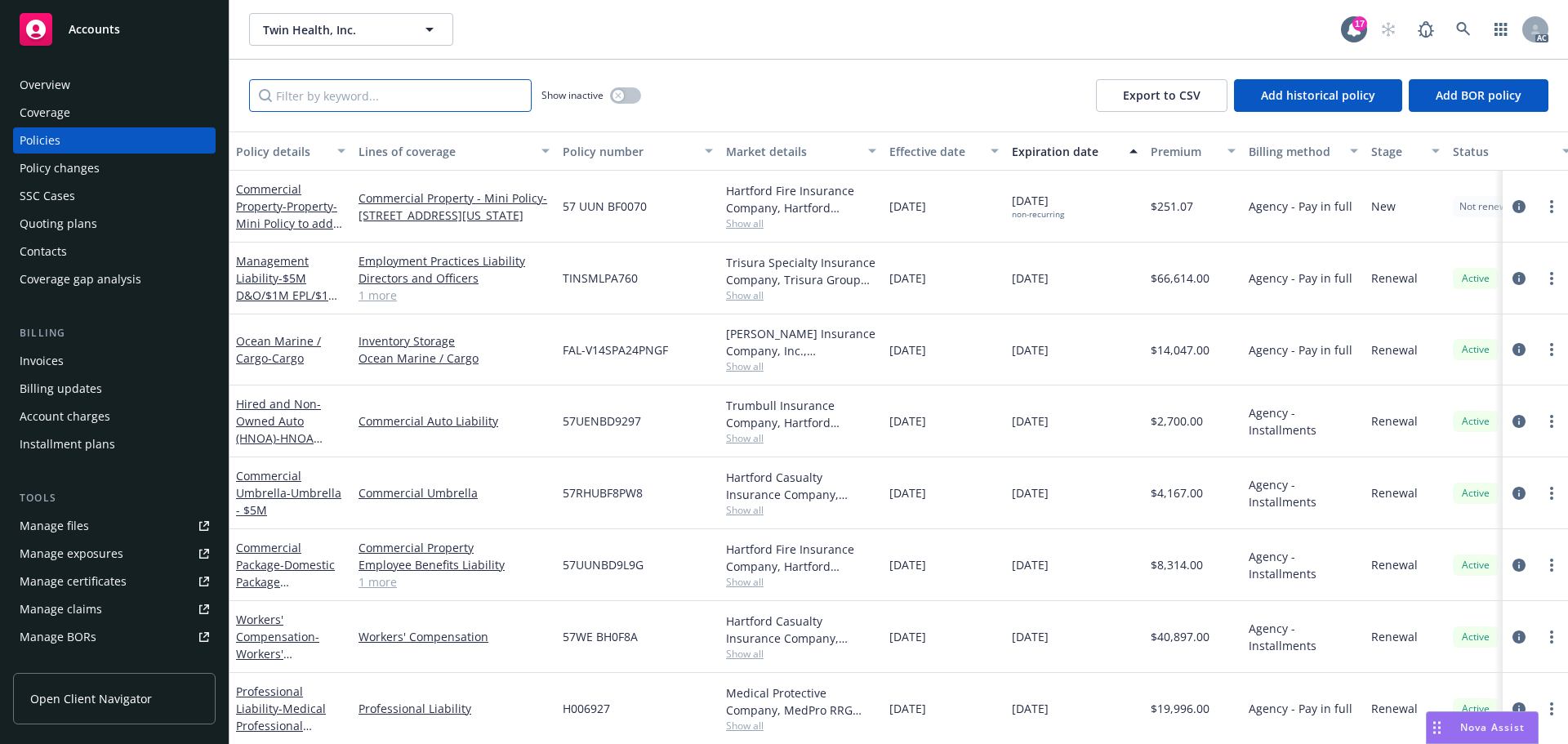
click at [340, 93] on input "Filter by keyword..." at bounding box center [390, 96] width 283 height 33
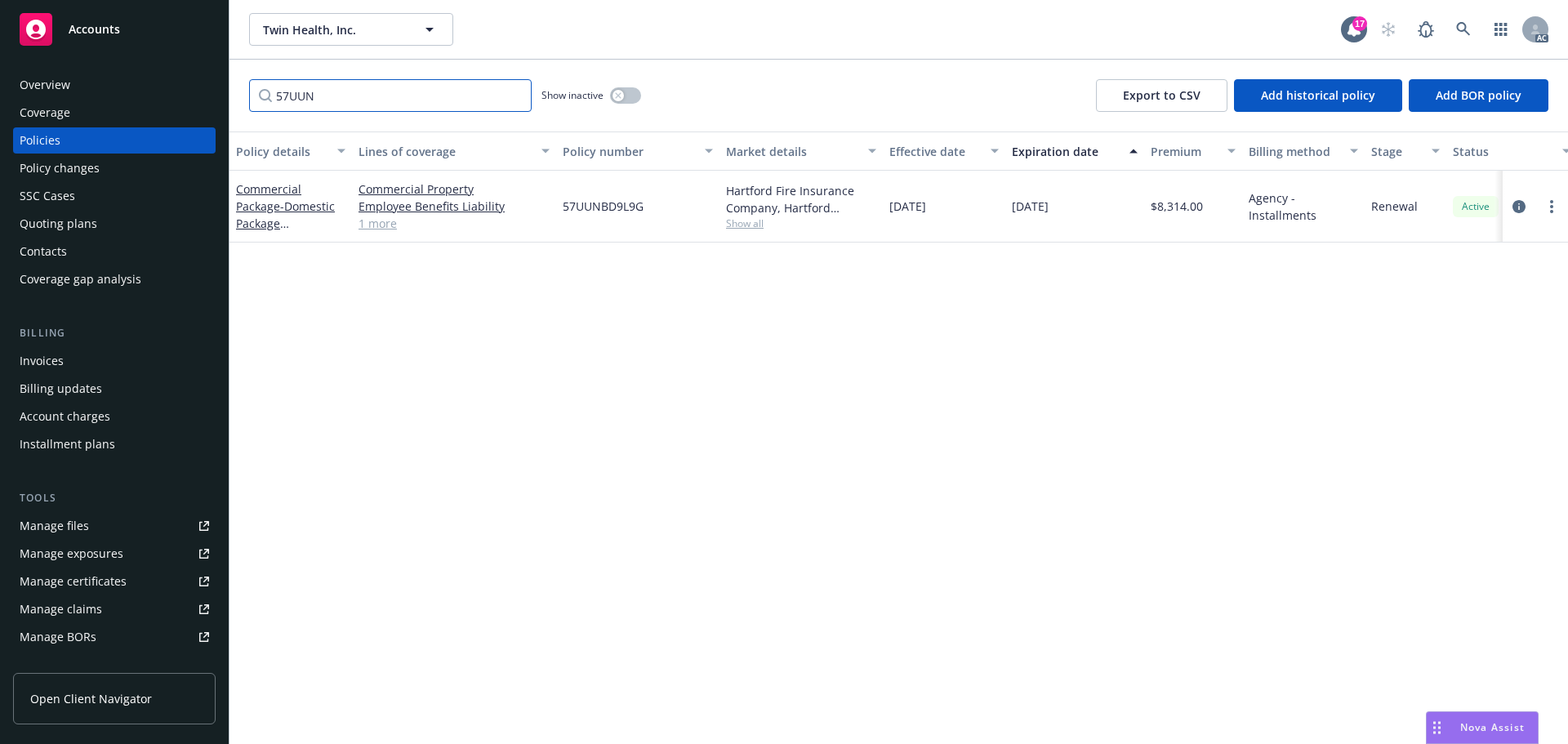
type input "57UUN"
click at [99, 442] on div "Installment plans" at bounding box center [68, 444] width 96 height 26
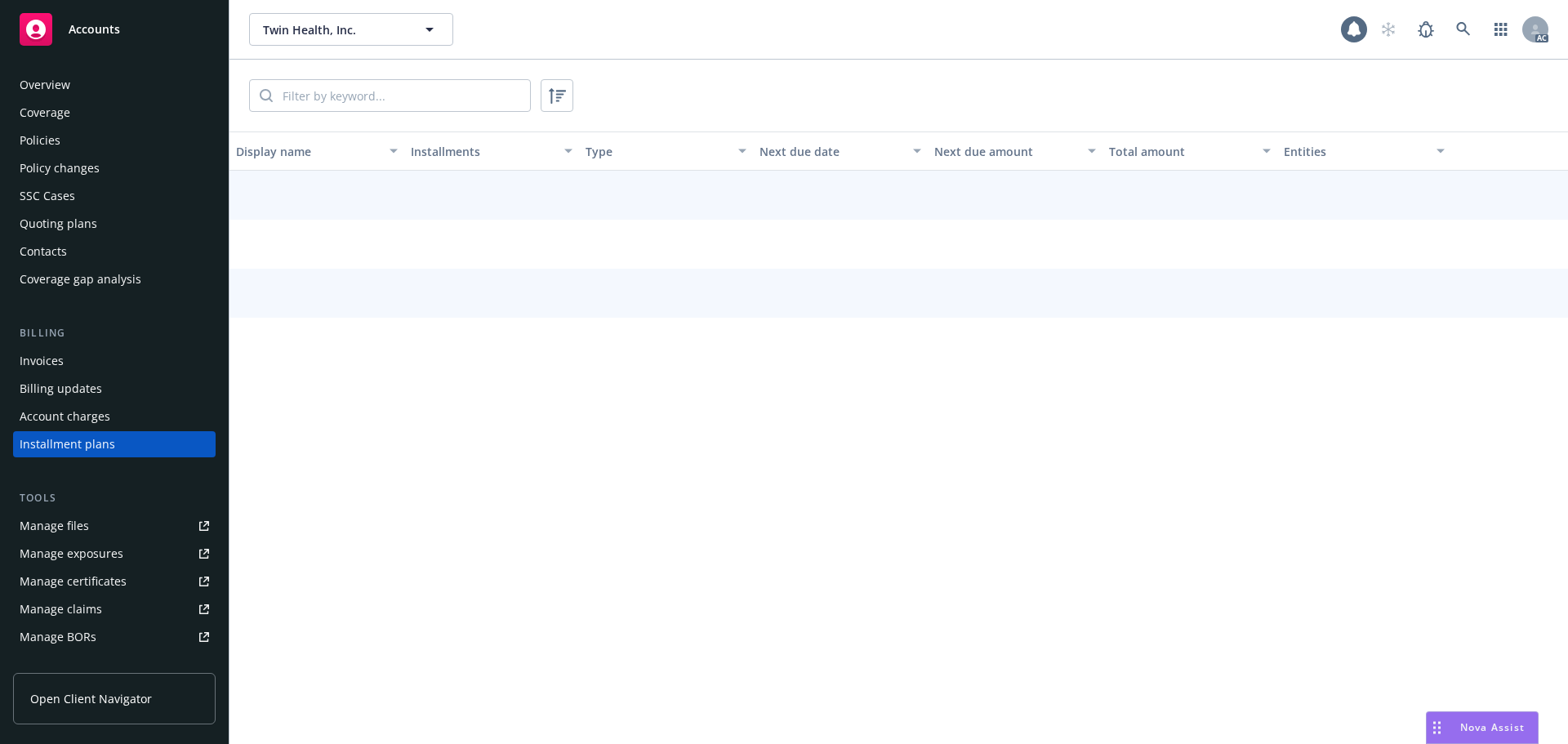
scroll to position [46, 0]
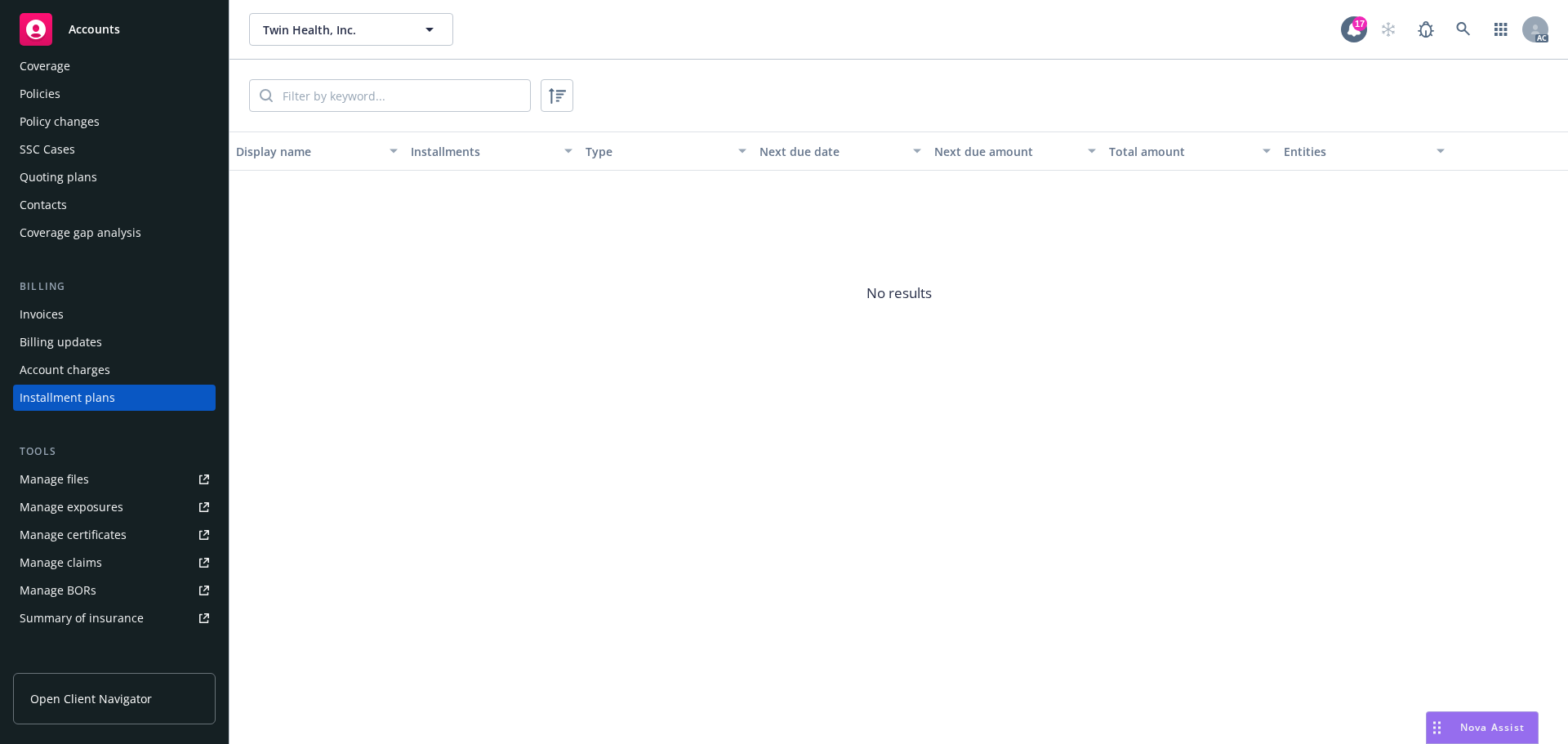
click at [60, 315] on div "Invoices" at bounding box center [42, 314] width 44 height 26
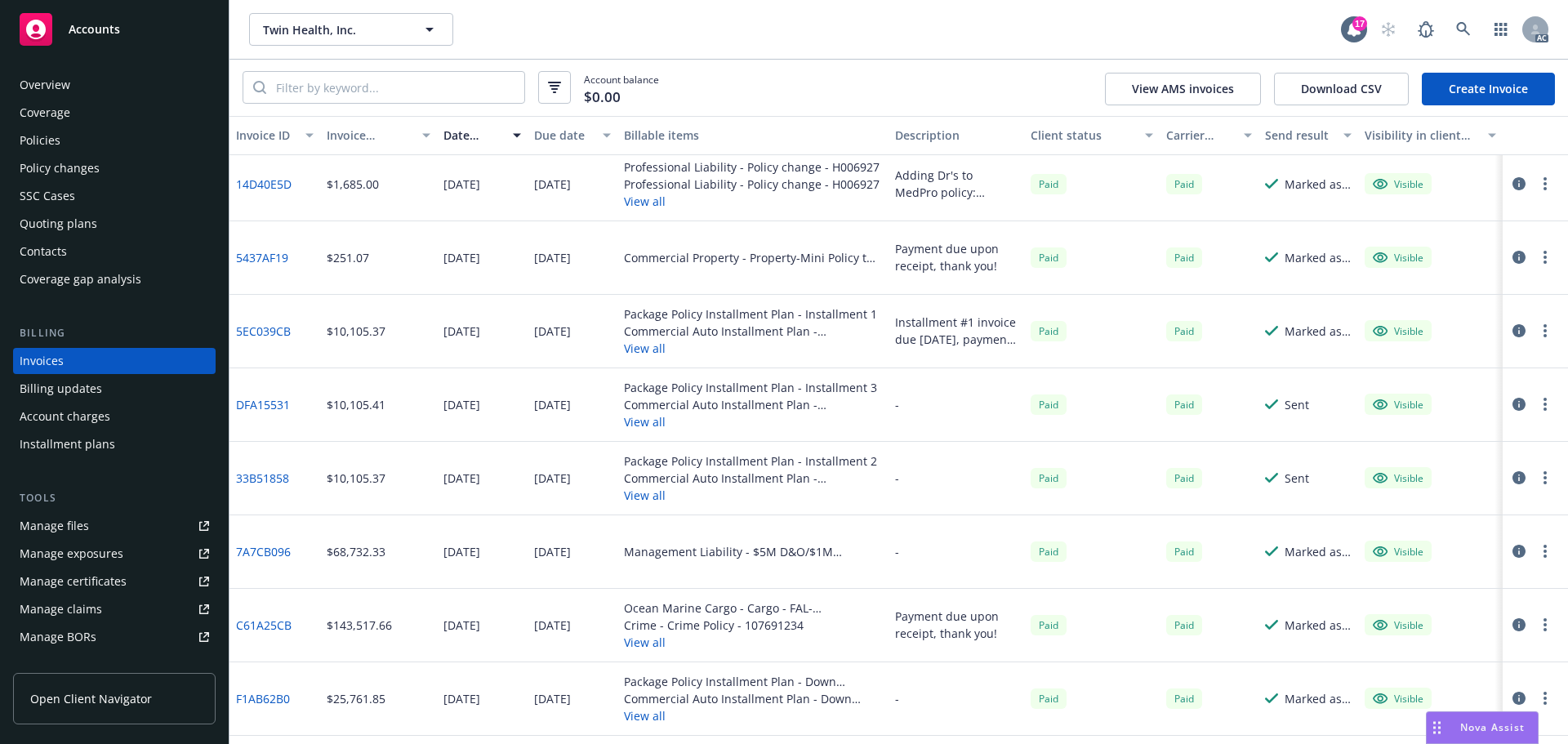
scroll to position [245, 0]
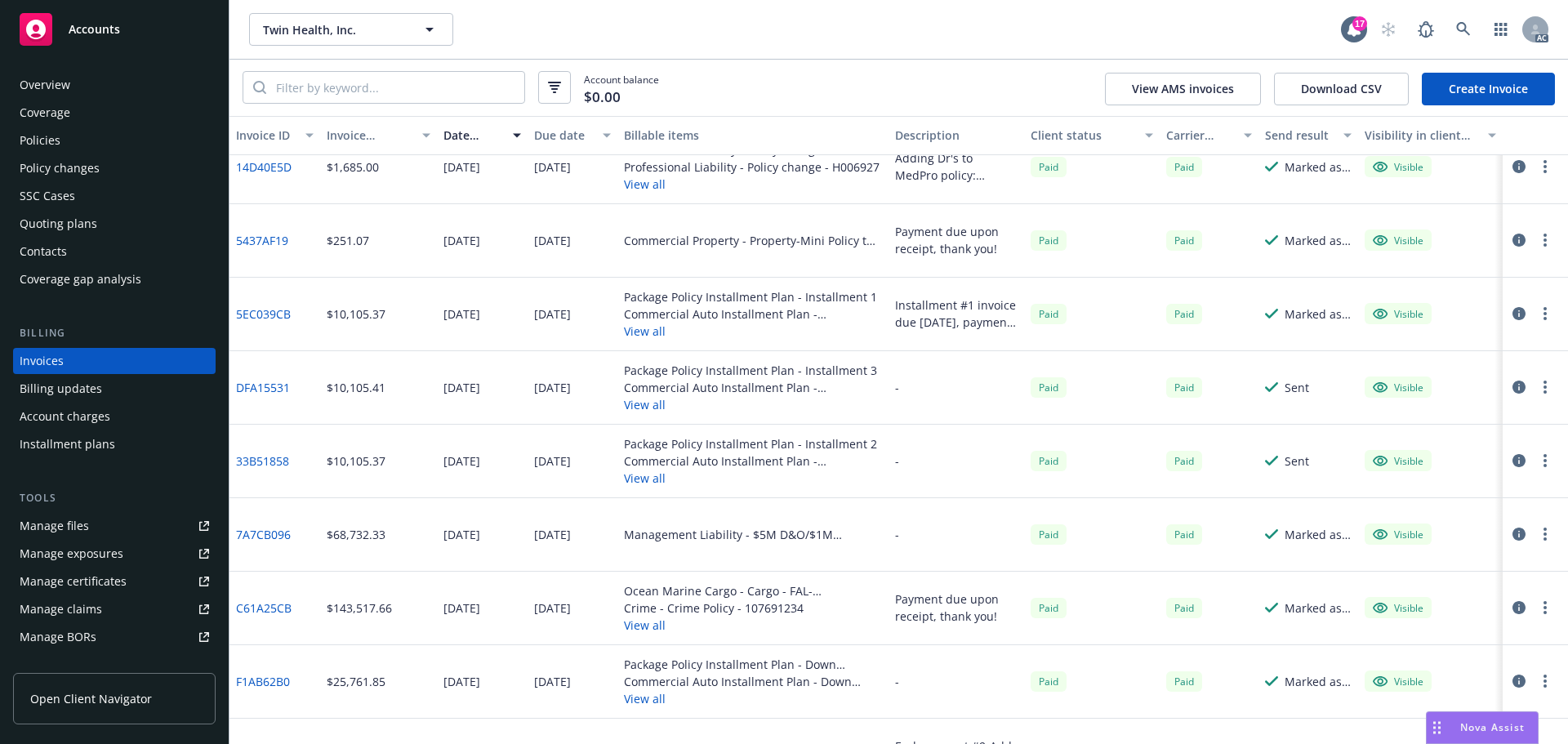
click at [649, 334] on button "View all" at bounding box center [752, 331] width 258 height 17
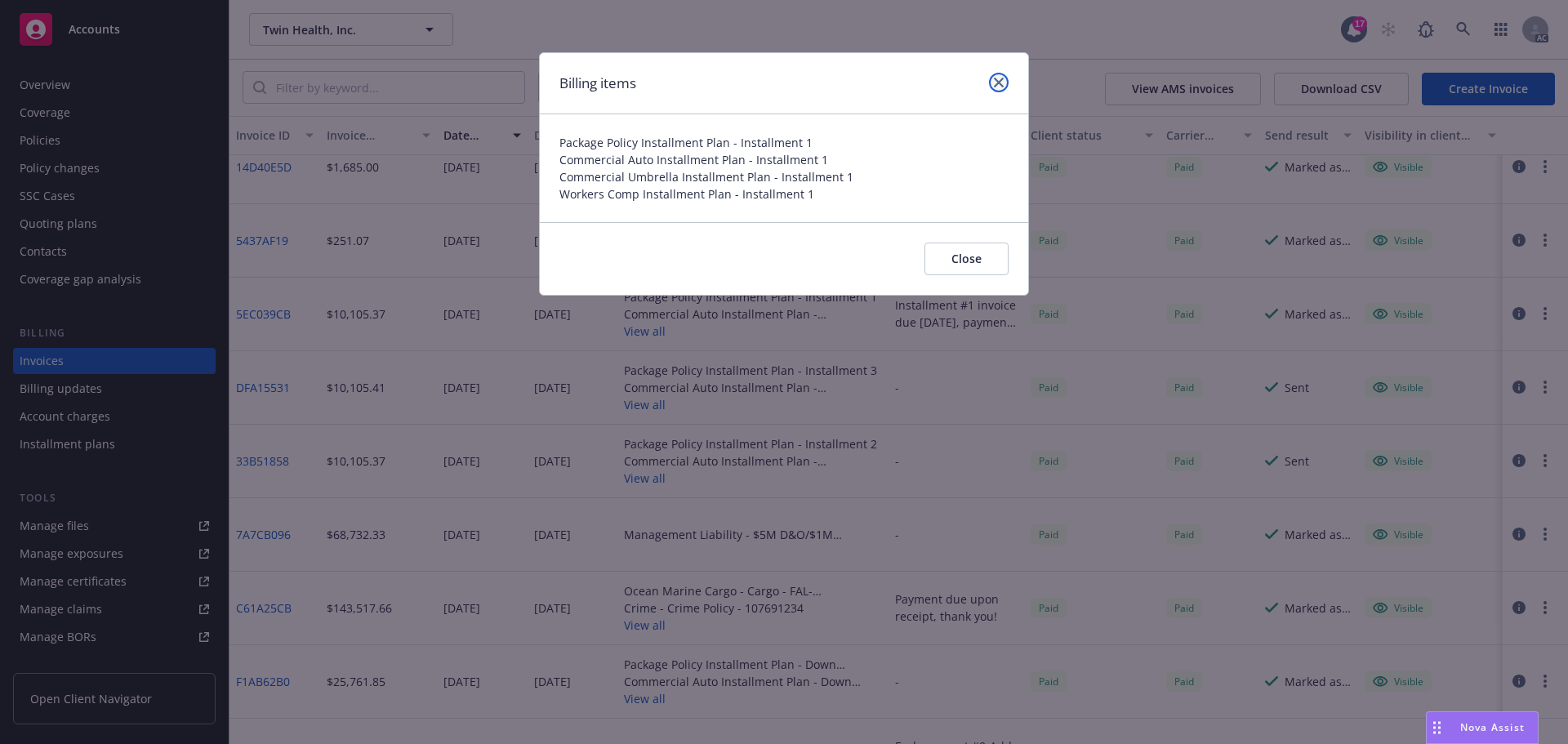
click at [994, 80] on icon "close" at bounding box center [998, 82] width 10 height 10
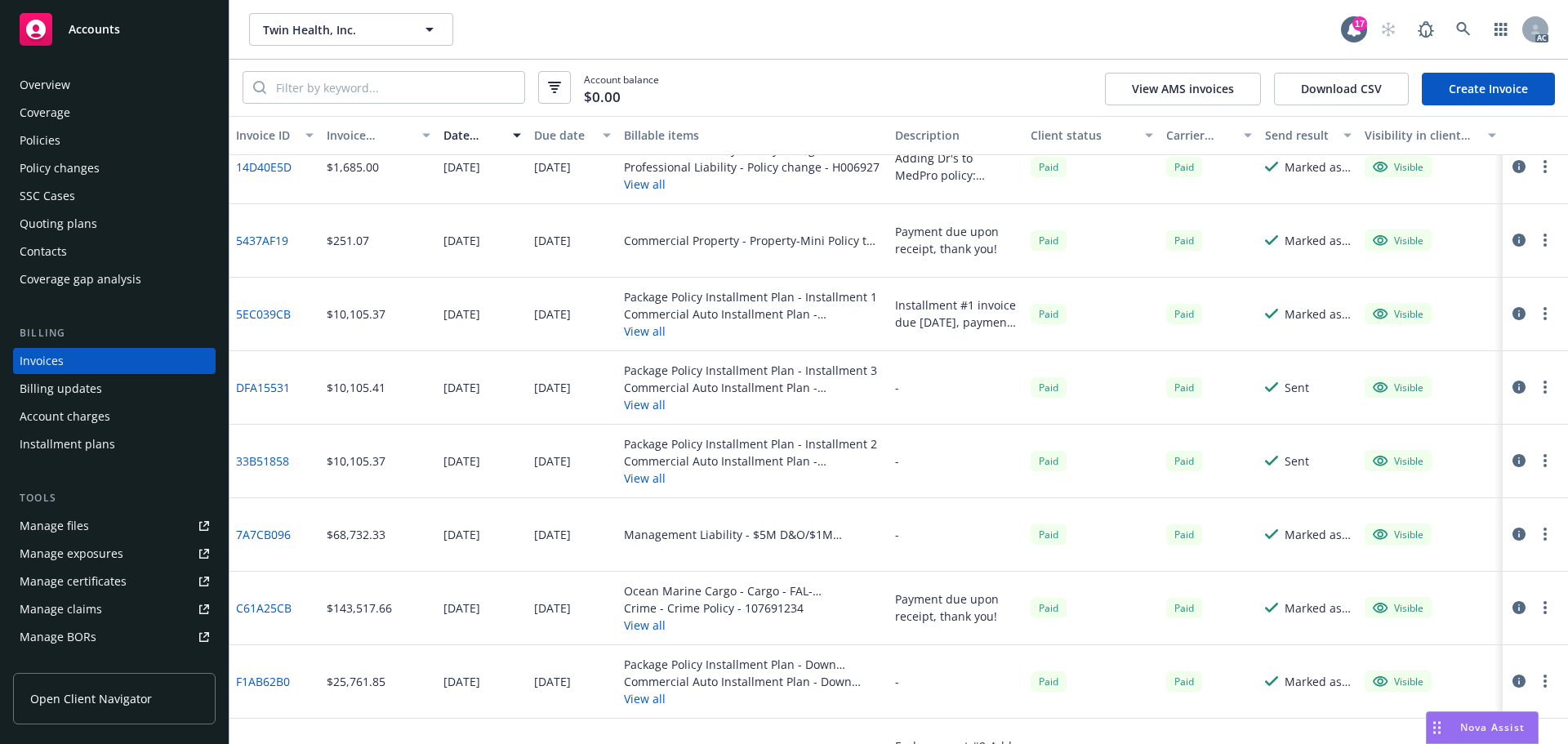
click at [63, 219] on div "Quoting plans" at bounding box center [59, 223] width 78 height 26
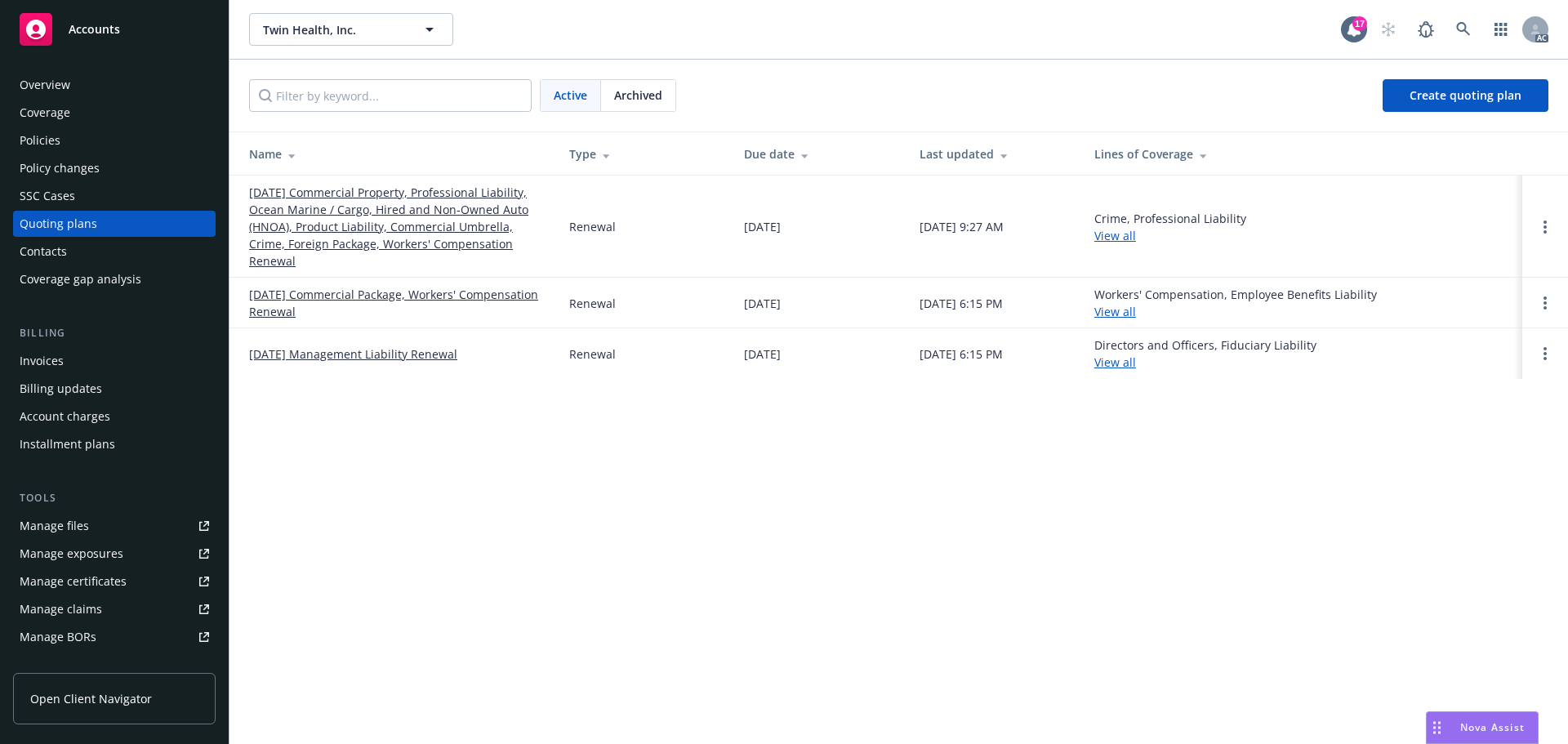
click at [458, 193] on link "08/24/25 Commercial Property, Professional Liability, Ocean Marine / Cargo, Hir…" at bounding box center [395, 226] width 294 height 86
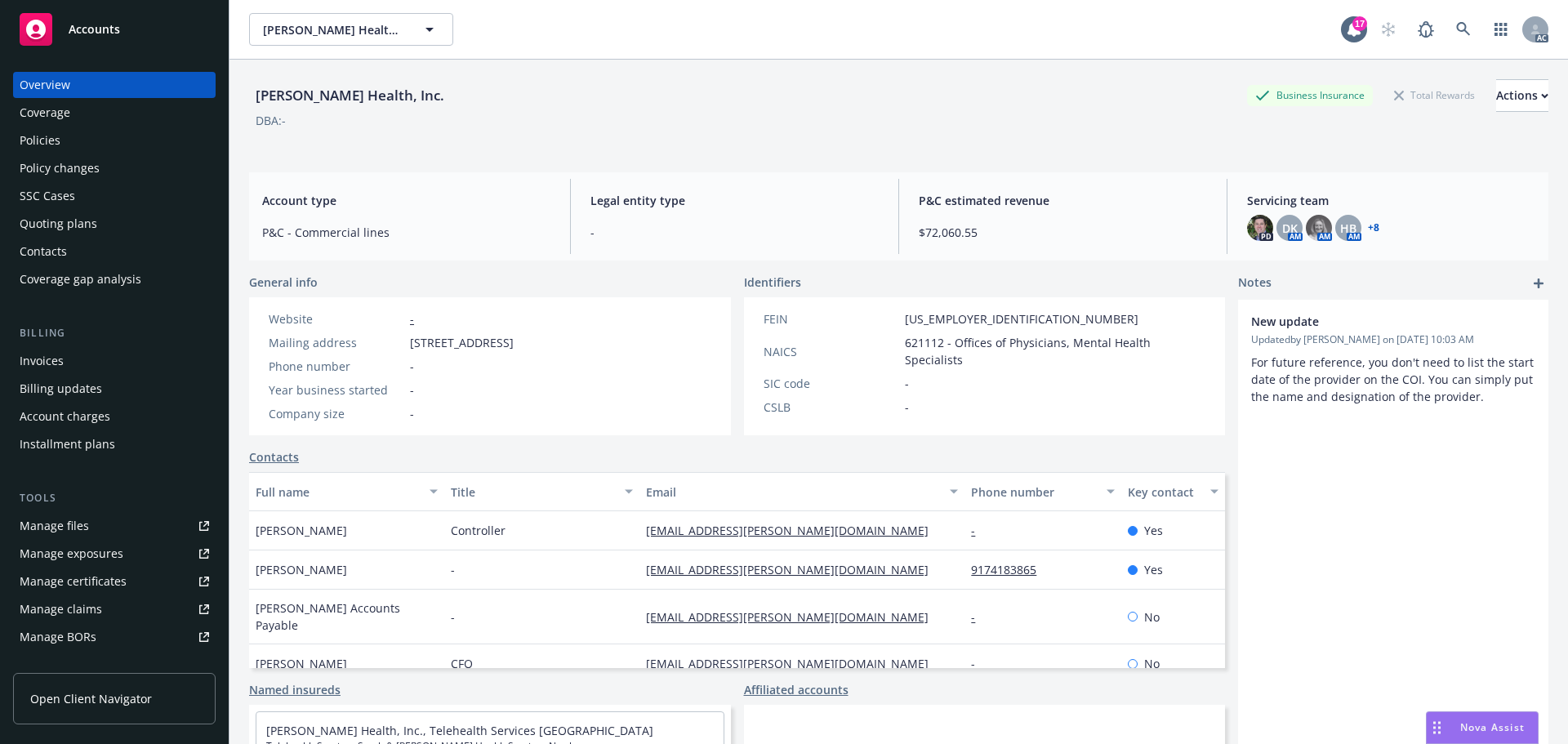
click at [104, 30] on span "Accounts" at bounding box center [94, 29] width 52 height 13
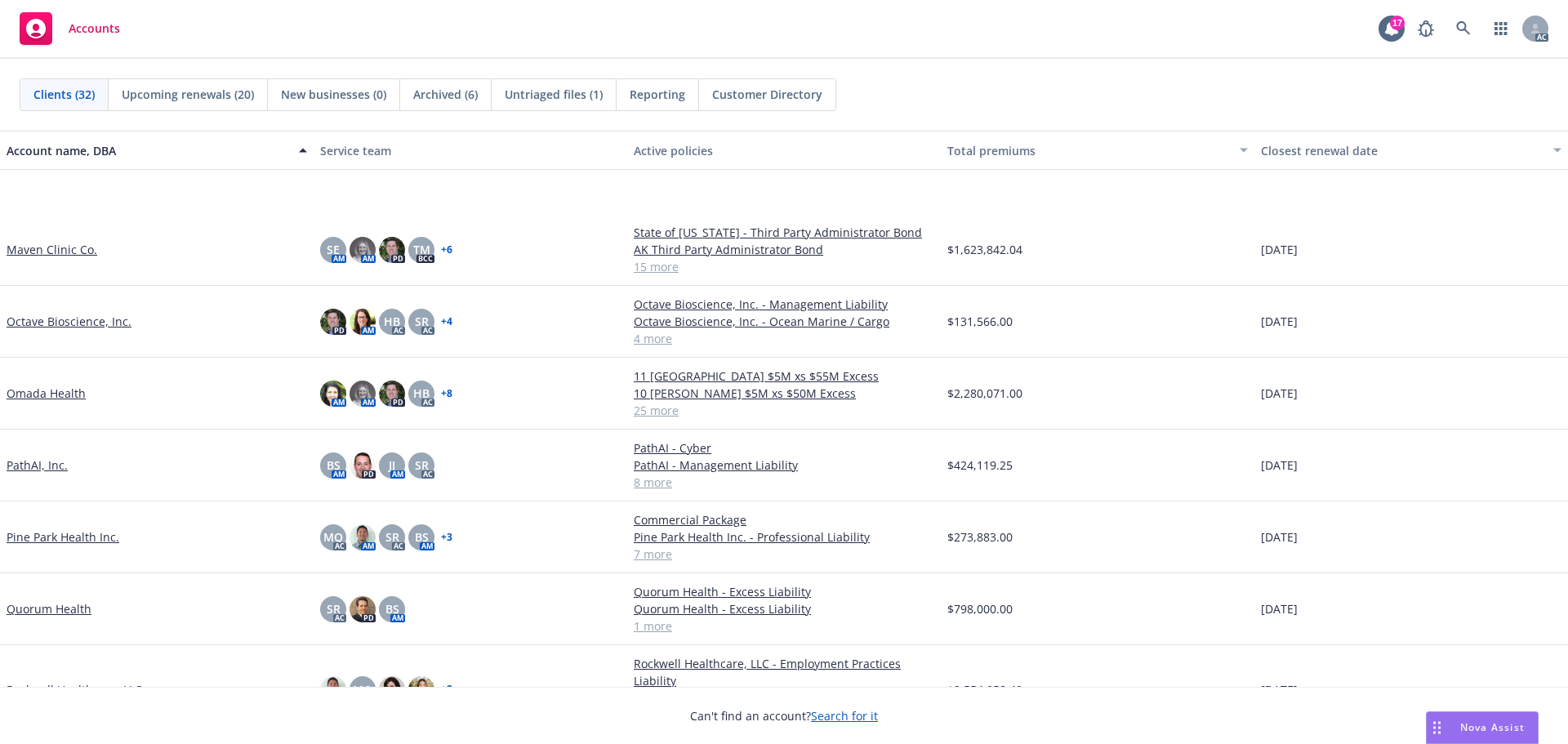
scroll to position [1144, 0]
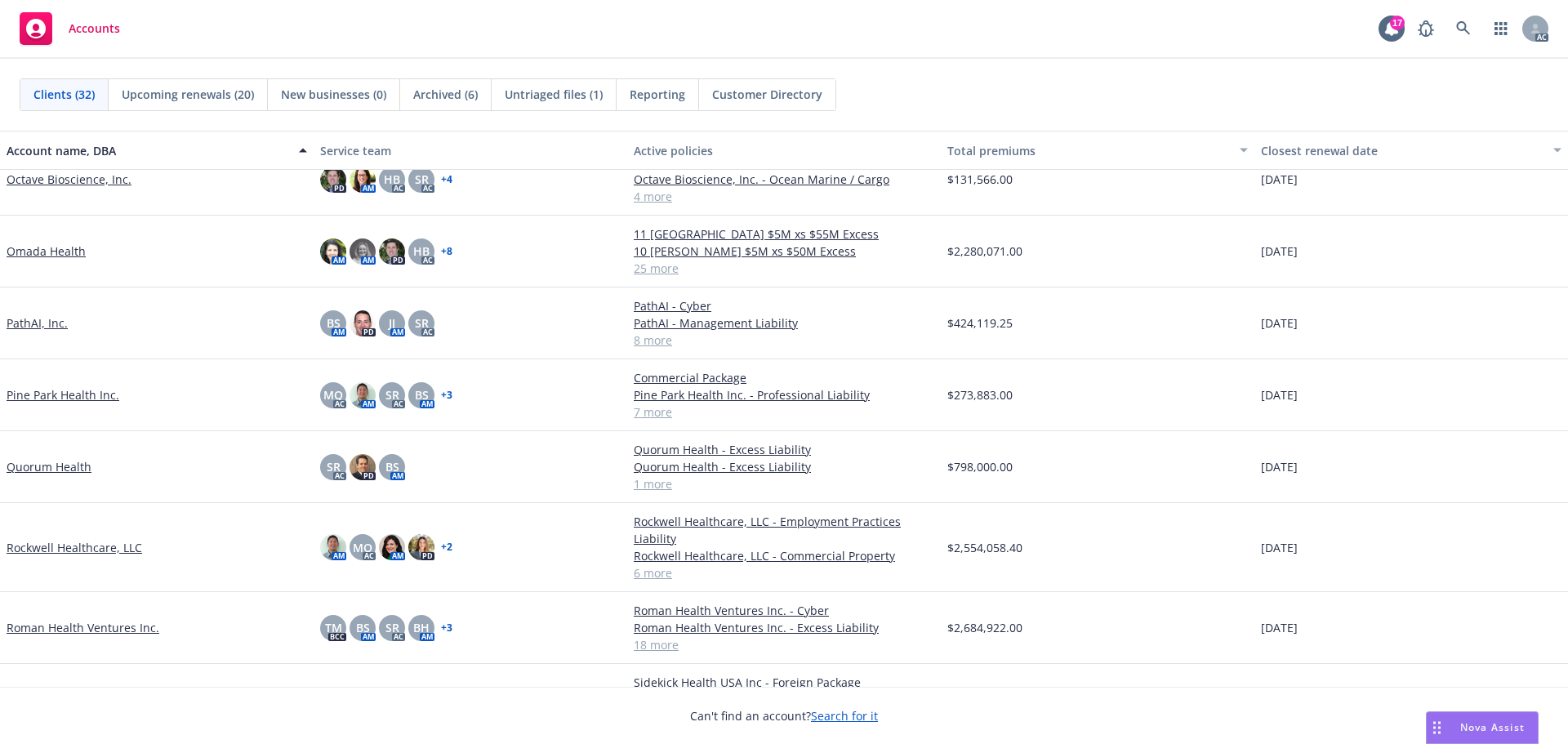
click at [71, 403] on link "Pine Park Health Inc." at bounding box center [62, 394] width 113 height 17
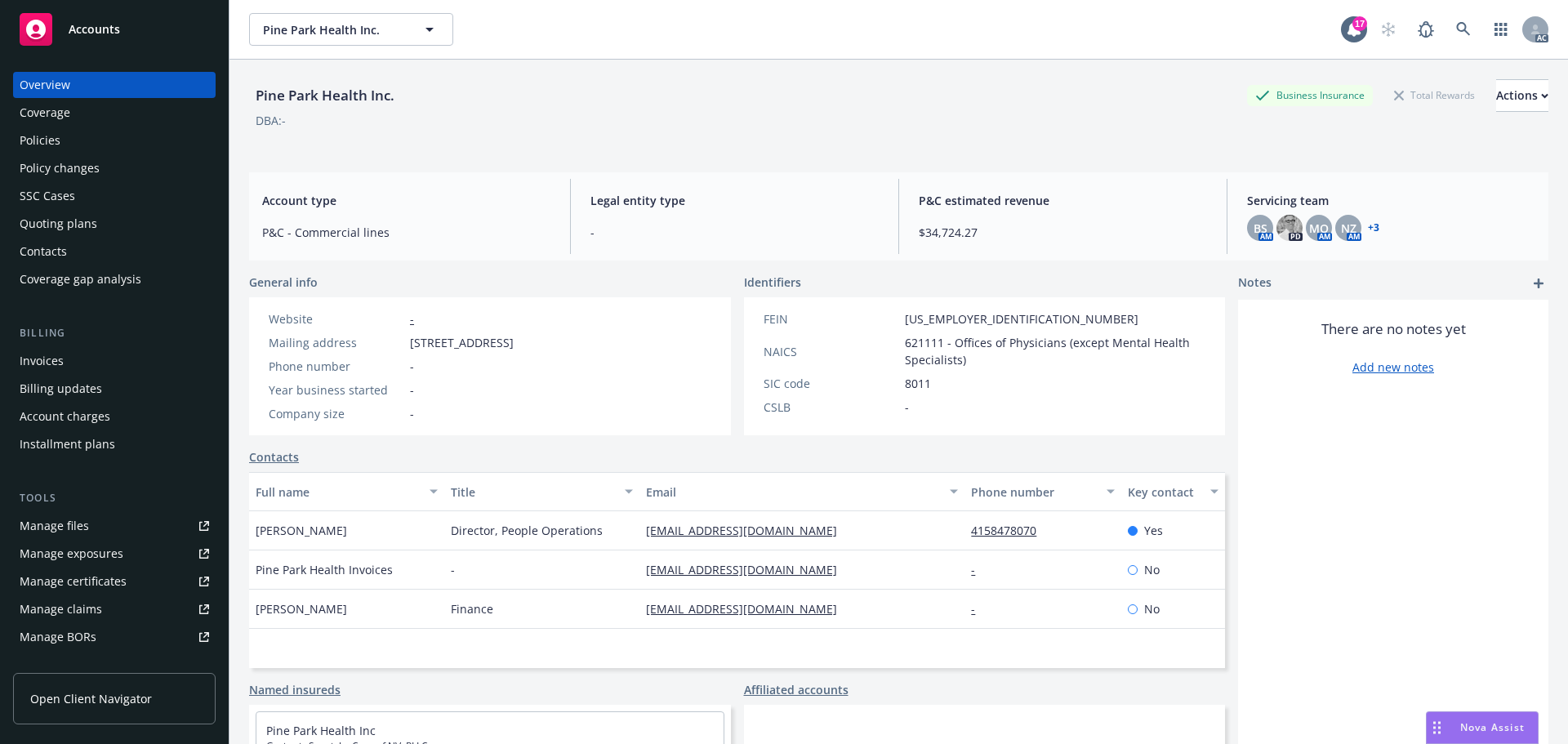
drag, startPoint x: 51, startPoint y: 355, endPoint x: 135, endPoint y: 360, distance: 84.1
click at [50, 356] on div "Invoices" at bounding box center [42, 361] width 44 height 26
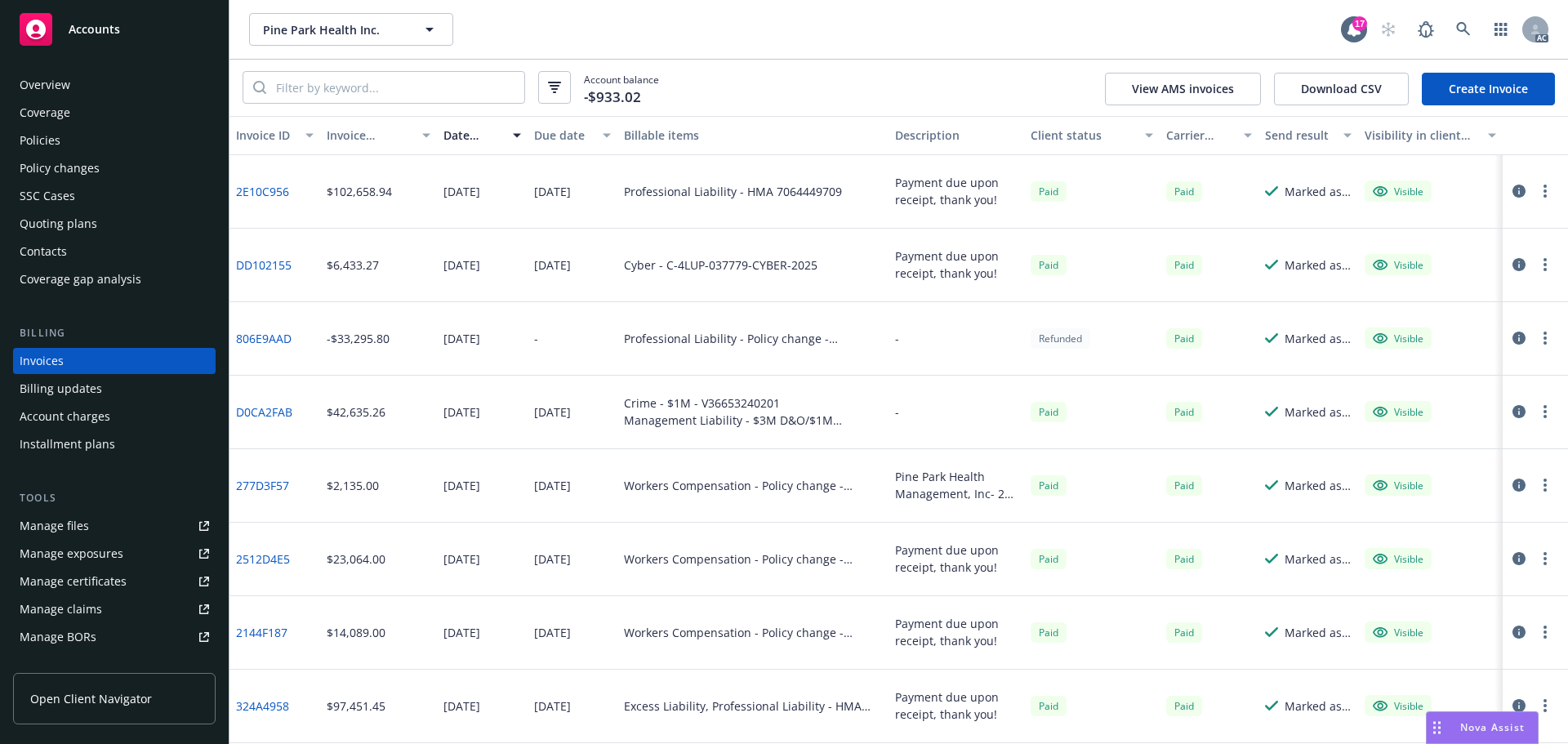
click at [113, 23] on span "Accounts" at bounding box center [94, 29] width 52 height 13
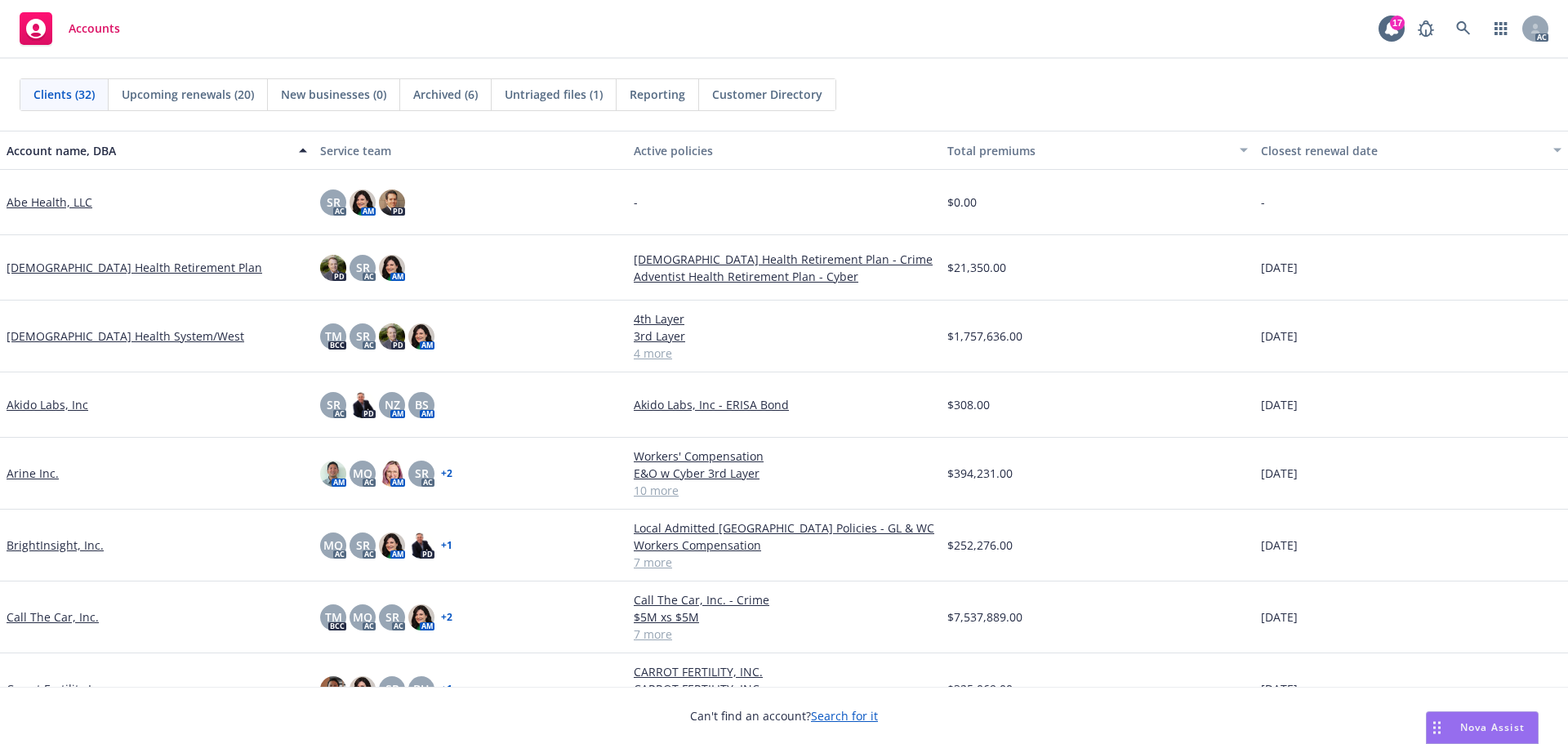
click at [60, 404] on link "Akido Labs, Inc" at bounding box center [47, 404] width 81 height 17
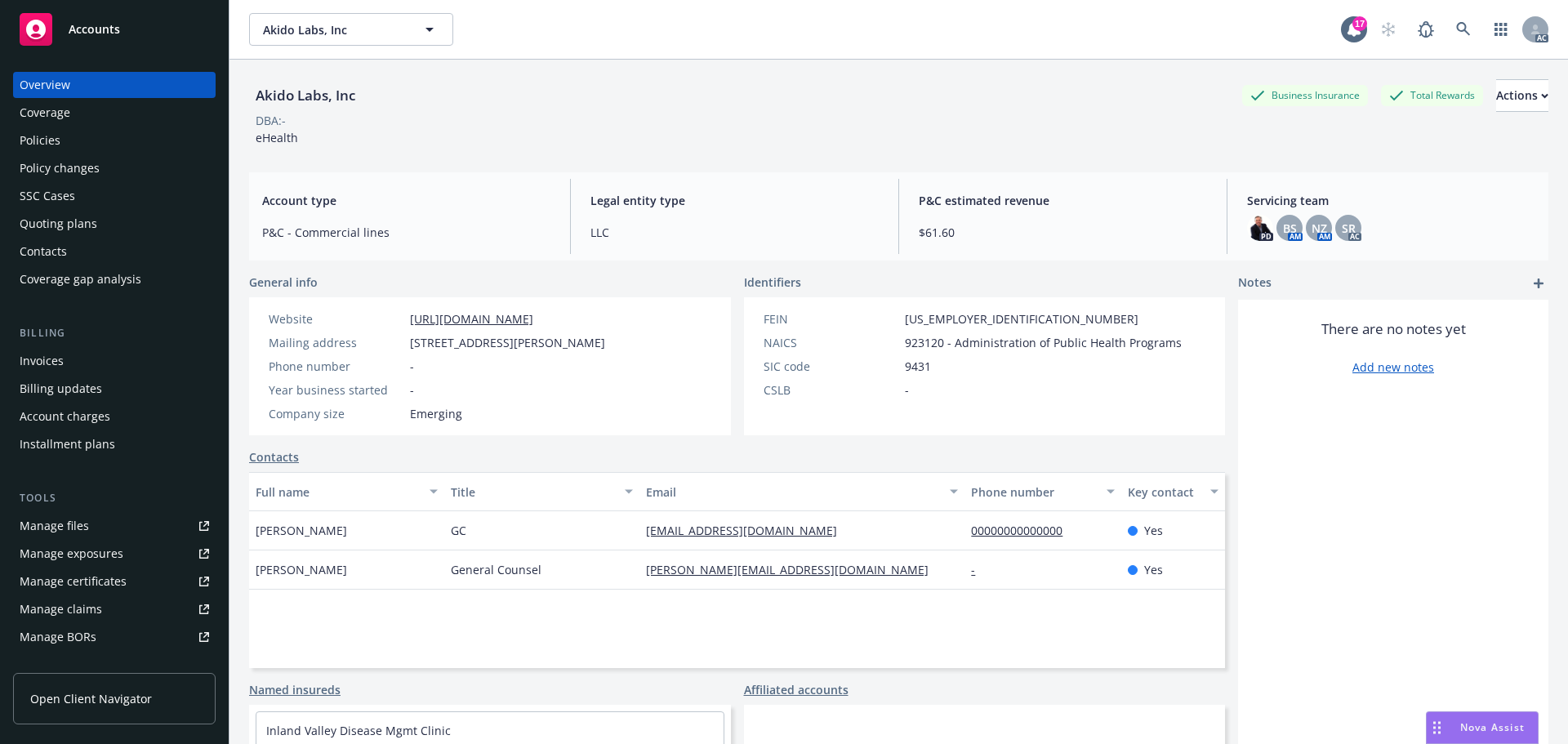
click at [44, 363] on div "Invoices" at bounding box center [42, 361] width 44 height 26
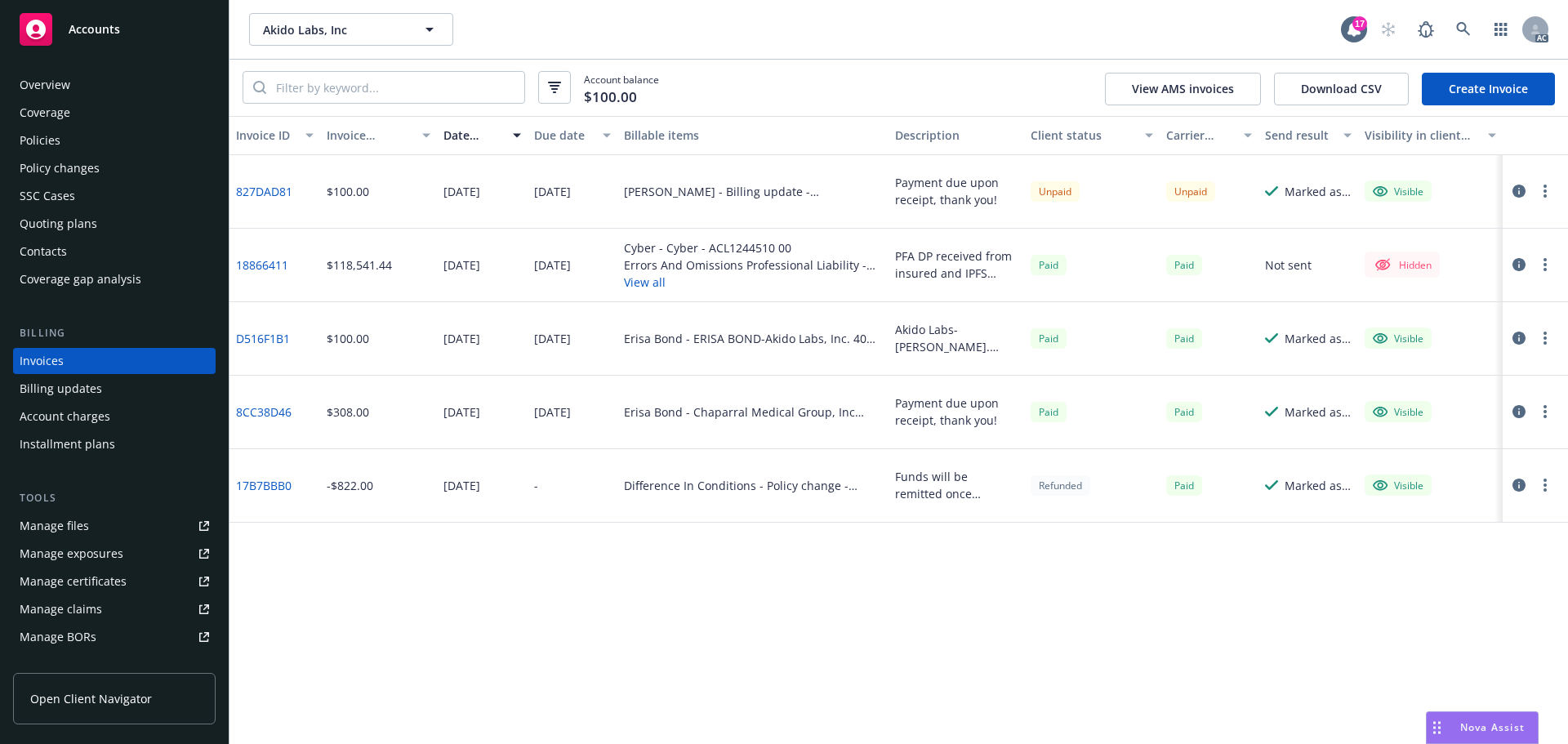
click at [1513, 188] on icon "button" at bounding box center [1519, 191] width 13 height 13
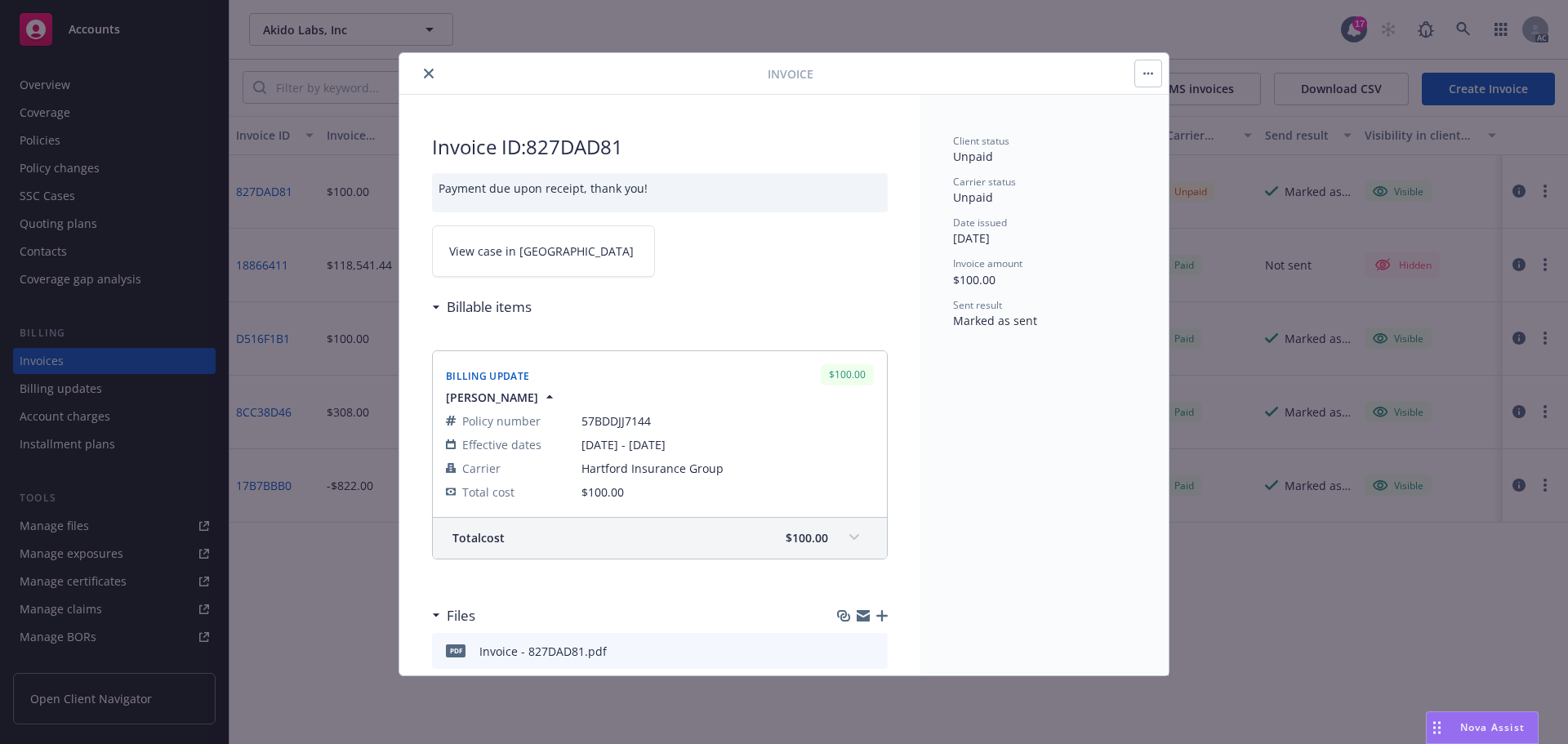
click at [522, 250] on span "View case in SSC" at bounding box center [542, 250] width 184 height 17
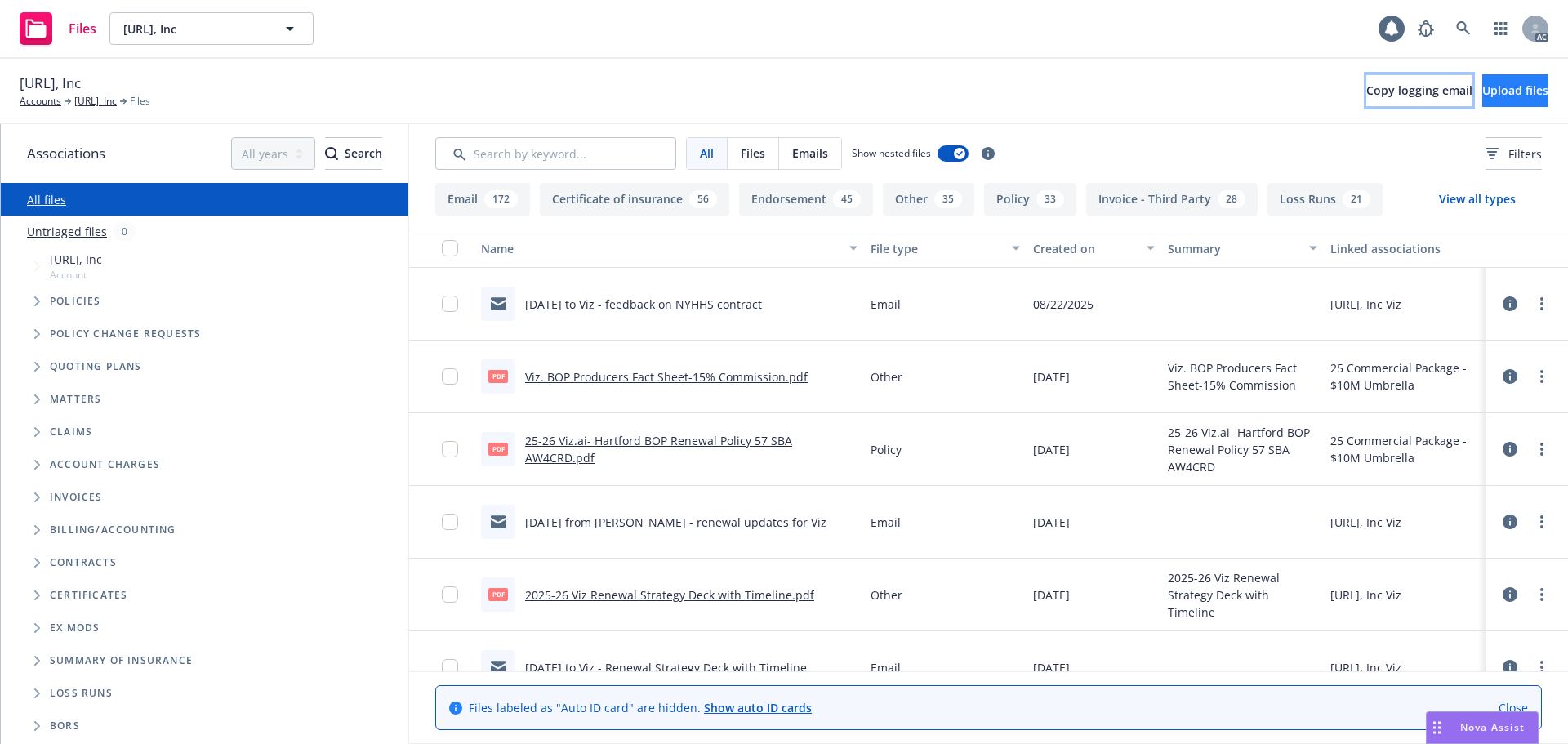
drag, startPoint x: 1338, startPoint y: 89, endPoint x: 1473, endPoint y: 97, distance: 135.2
click at [1341, 148] on div "Viz.ai, Inc Accounts Viz.ai, Inc Files Copy logging email Upload files Associat…" at bounding box center [784, 401] width 1568 height 685
click at [1482, 95] on span "Upload files" at bounding box center [1515, 89] width 66 height 15
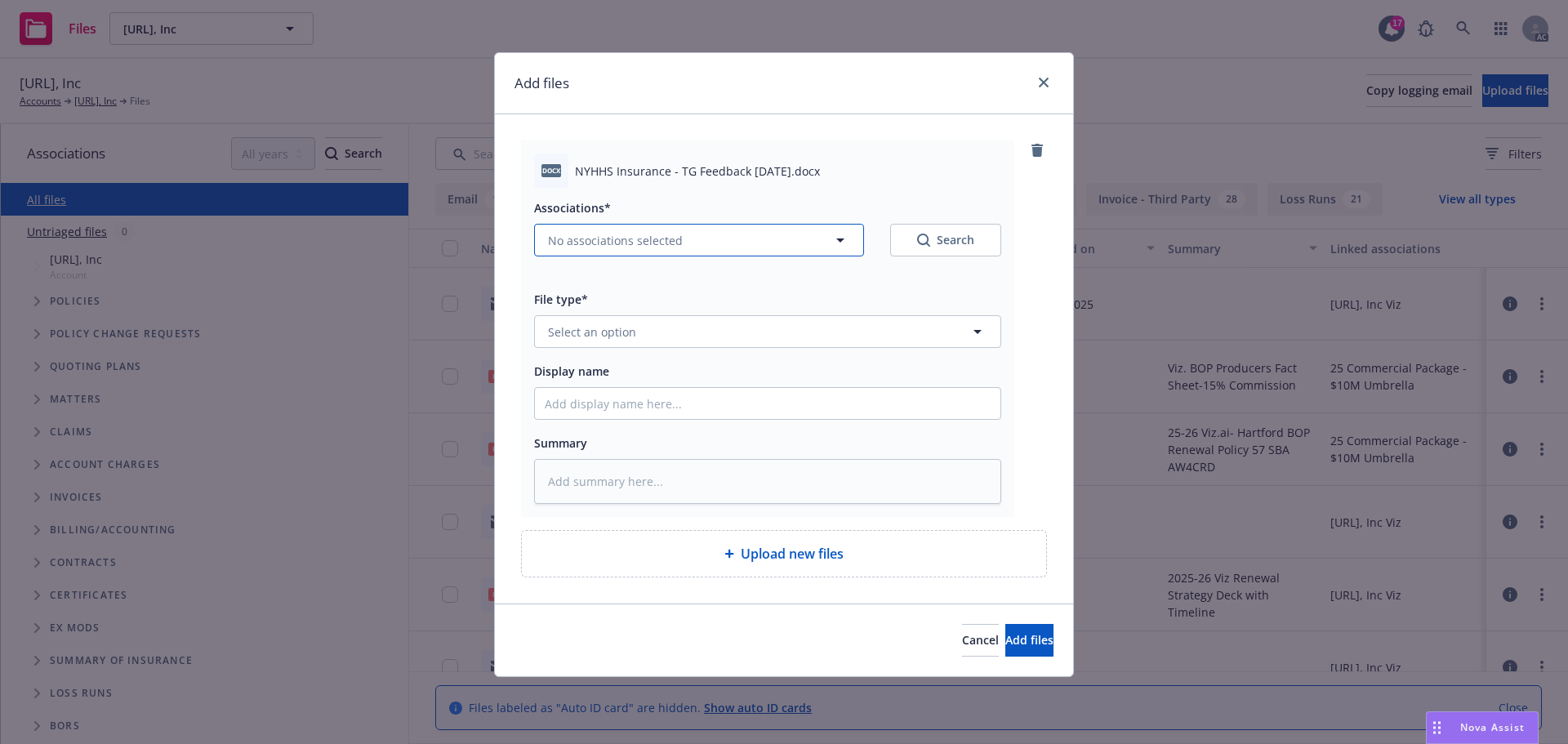
click at [666, 240] on span "No associations selected" at bounding box center [615, 240] width 135 height 17
type textarea "x"
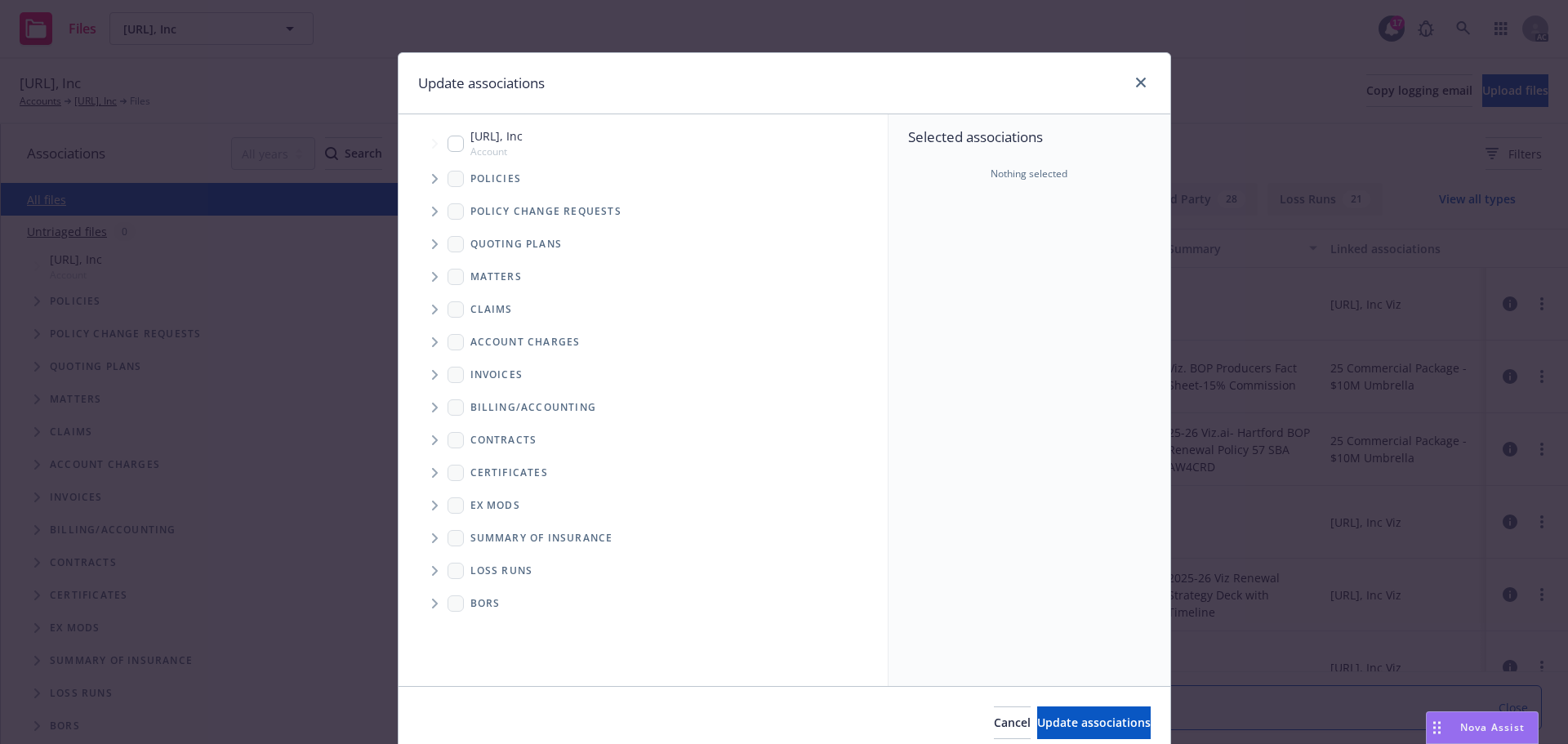
click at [454, 143] on input "Tree Example" at bounding box center [456, 144] width 16 height 16
checkbox input "true"
click at [432, 436] on icon "Folder Tree Example" at bounding box center [435, 439] width 5 height 10
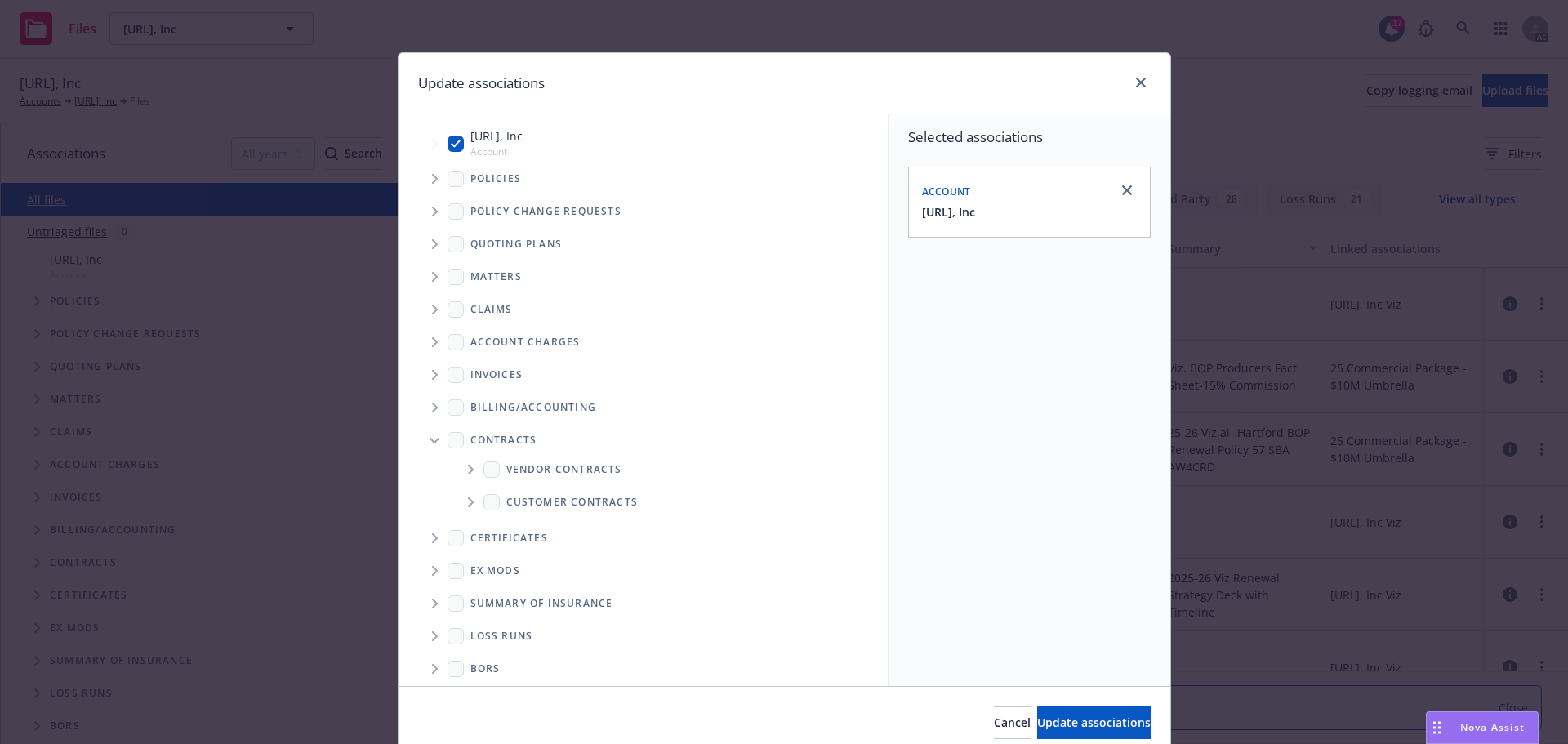
click at [468, 466] on icon "Folder Tree Example" at bounding box center [471, 469] width 5 height 10
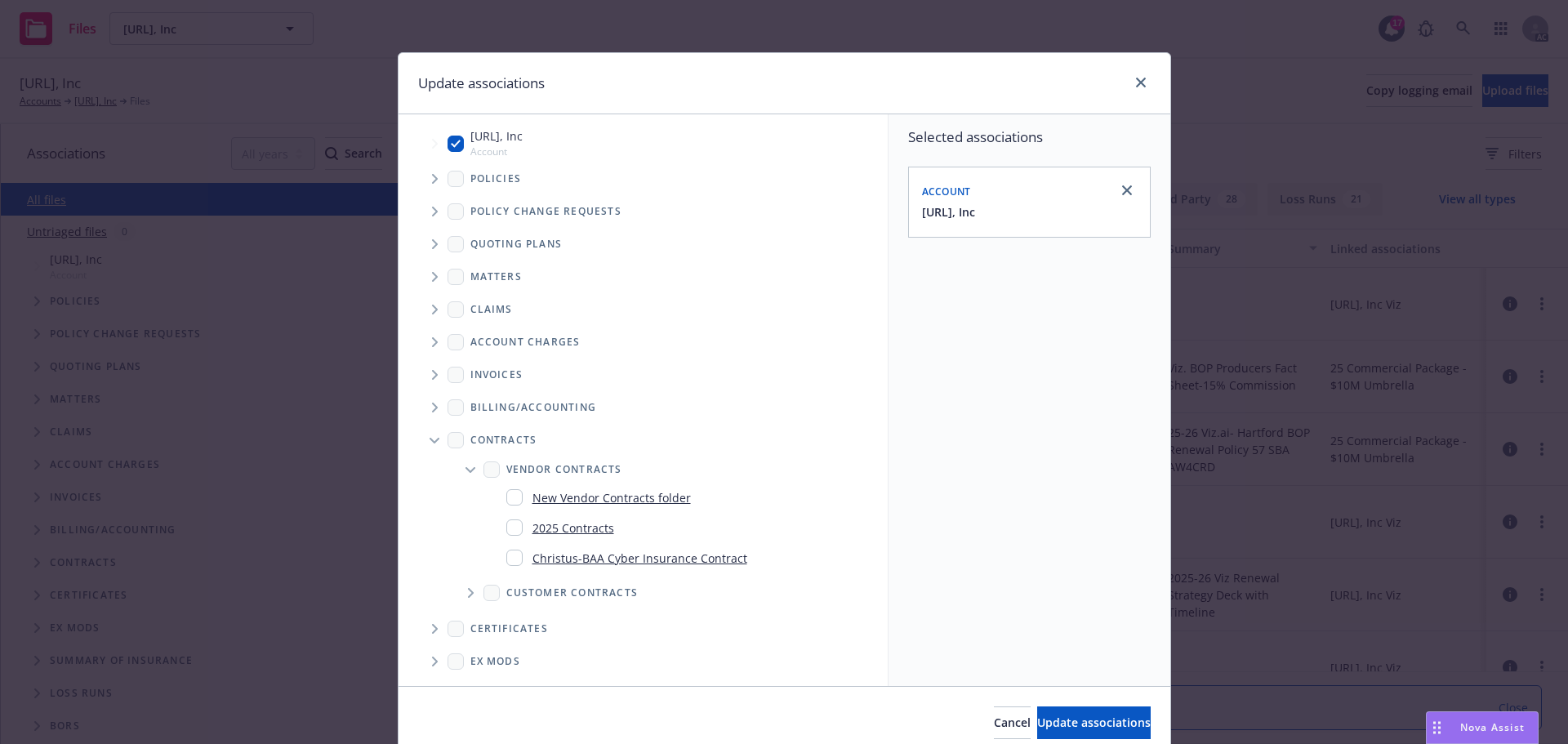
click at [506, 529] on input "Folder Tree Example" at bounding box center [515, 527] width 16 height 16
checkbox input "true"
click at [1071, 720] on span "Update associations" at bounding box center [1094, 721] width 114 height 15
type textarea "x"
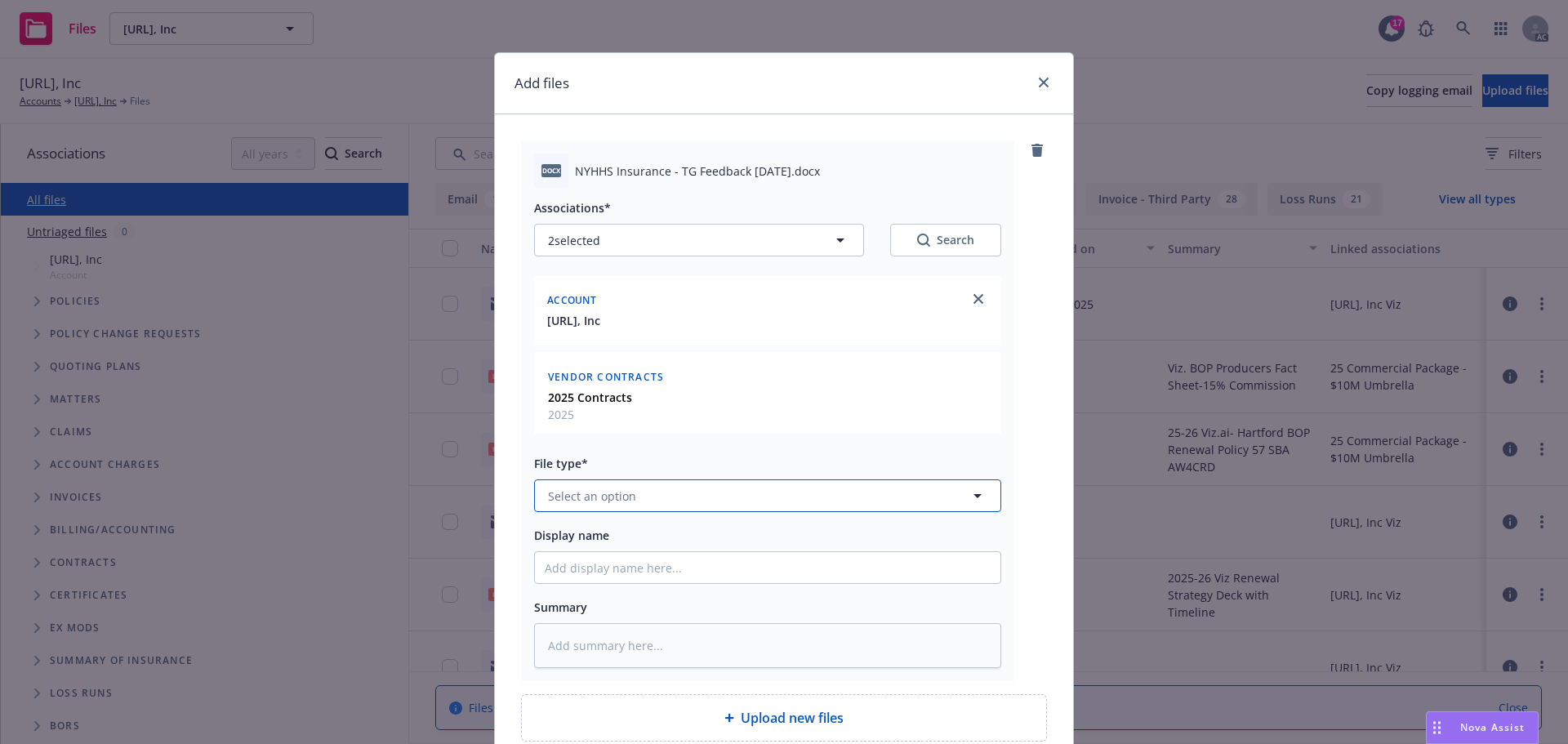
click at [599, 487] on span "Select an option" at bounding box center [592, 495] width 89 height 17
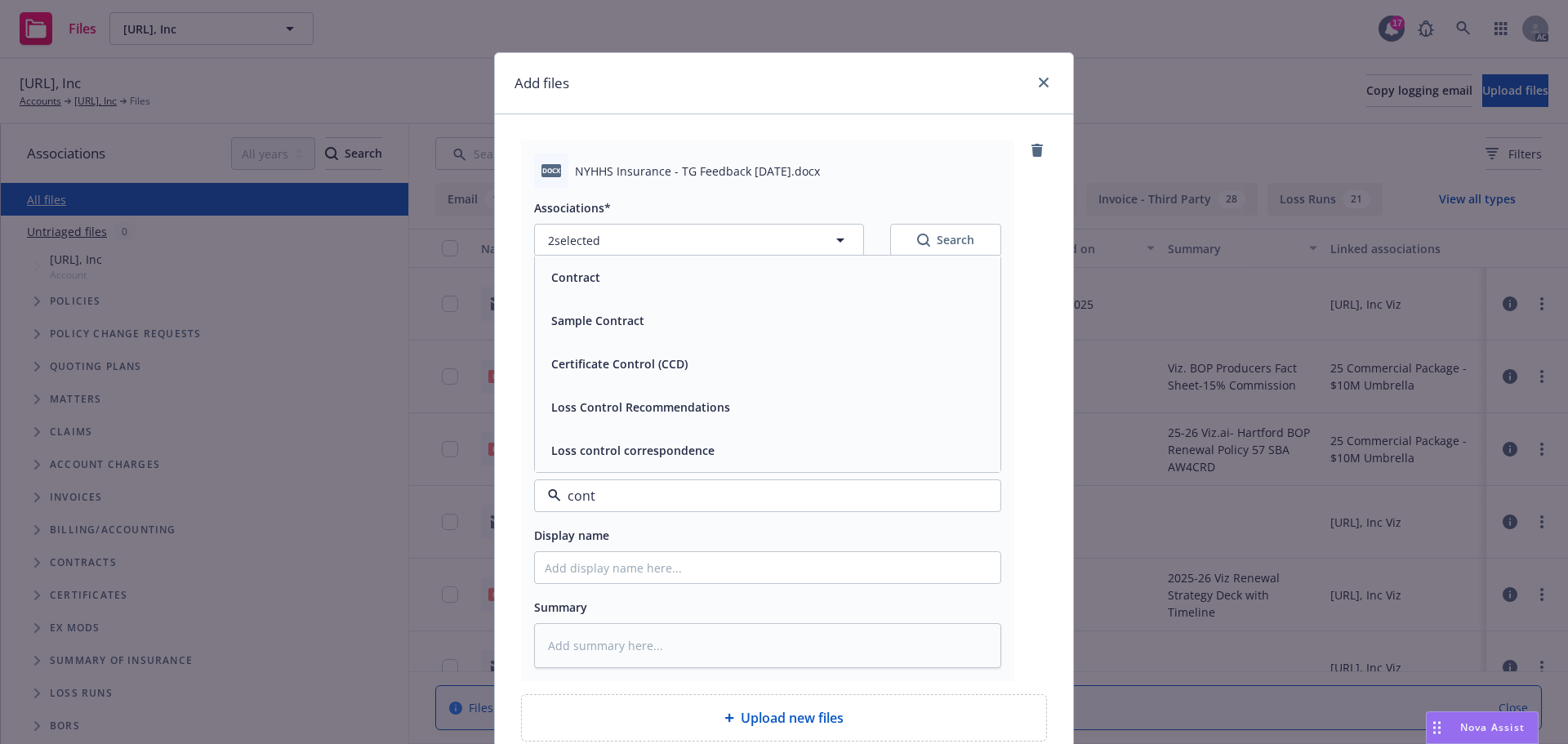
type input "contr"
click at [570, 278] on span "Contract" at bounding box center [576, 277] width 49 height 17
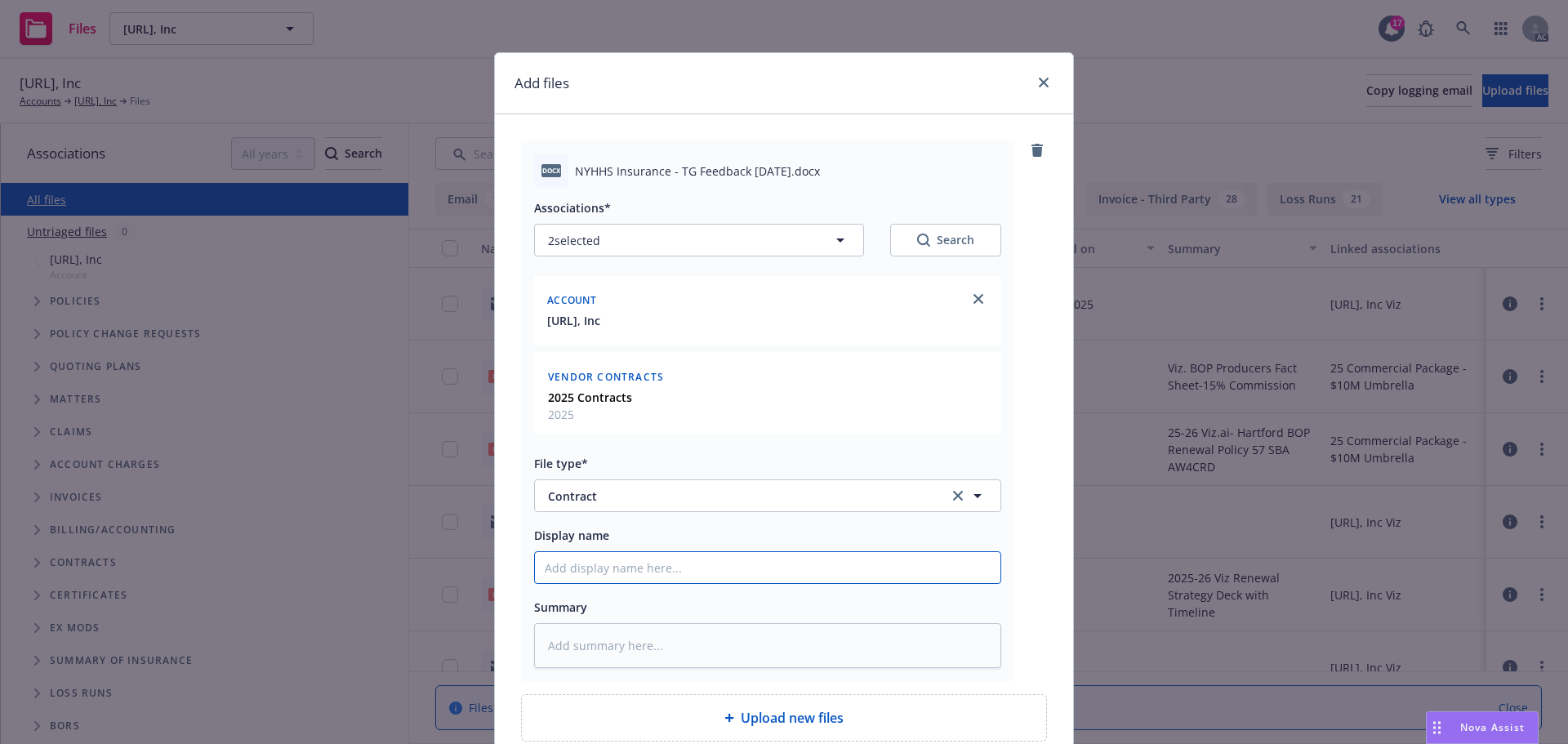
click at [595, 561] on input "Display name" at bounding box center [768, 568] width 466 height 31
drag, startPoint x: 571, startPoint y: 173, endPoint x: 783, endPoint y: 171, distance: 212.0
click at [783, 171] on span "NYHHS Insurance - TG Feedback 8.22.25.docx" at bounding box center [697, 171] width 245 height 17
copy span "NYHHS Insurance - TG Feedback 8.22.25"
click at [555, 568] on input "Display name" at bounding box center [768, 568] width 466 height 31
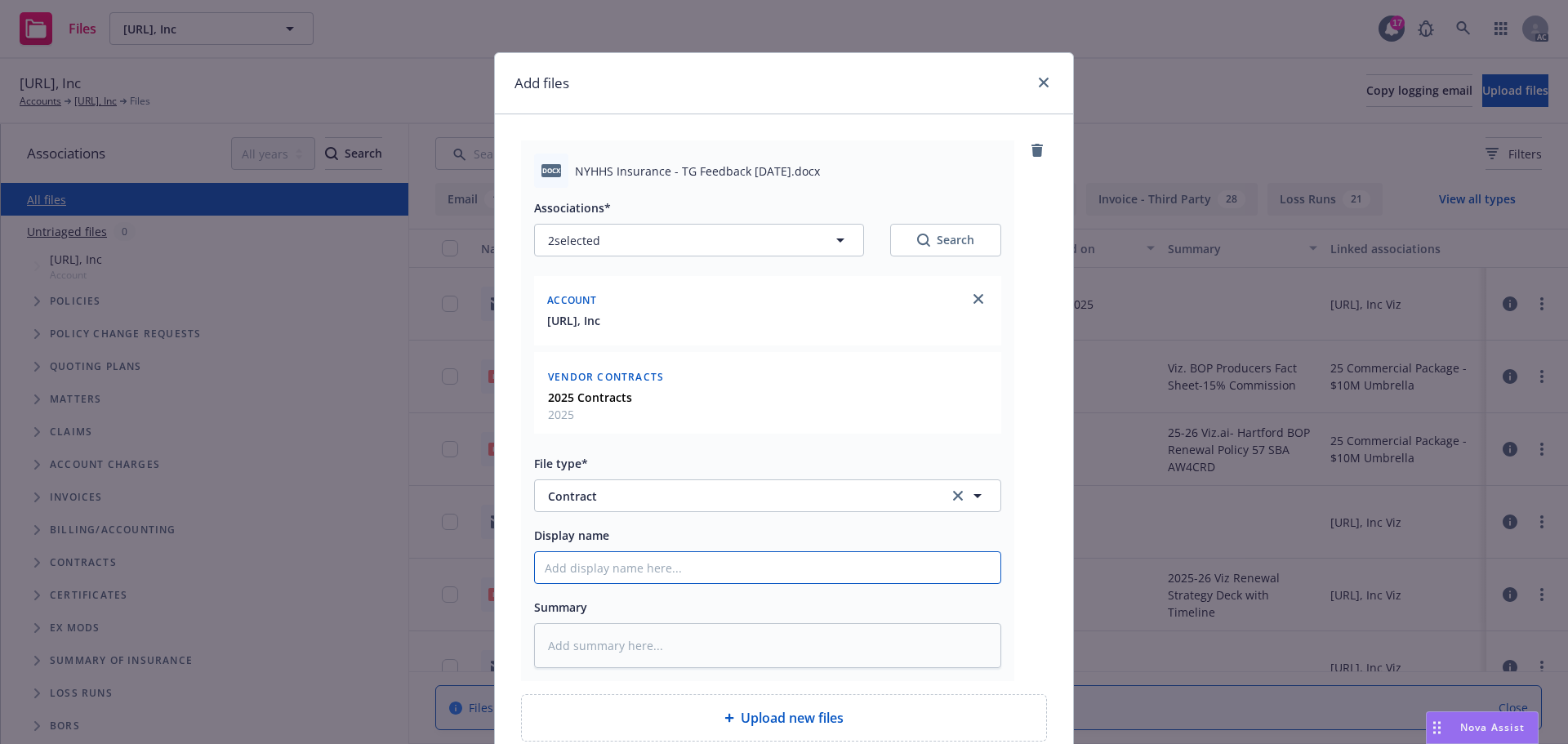
paste input "NYHHS Insurance - TG Feedback 8.22.25"
type textarea "x"
type input "NYHHS Insurance - TG Feedback 8.22.25"
click at [582, 642] on textarea at bounding box center [768, 645] width 468 height 45
paste textarea "NYHHS Insurance - TG Feedback 8.22.25"
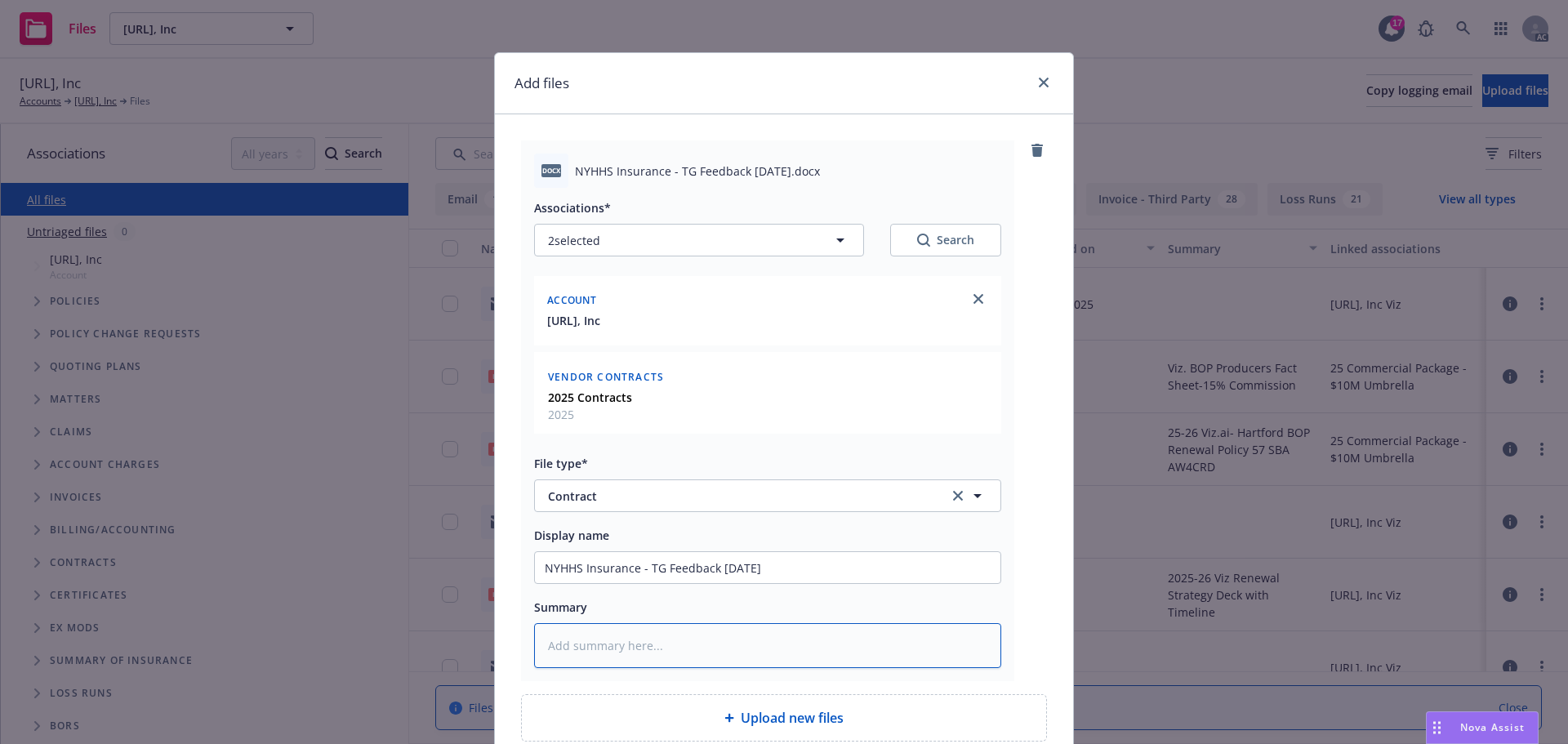
type textarea "x"
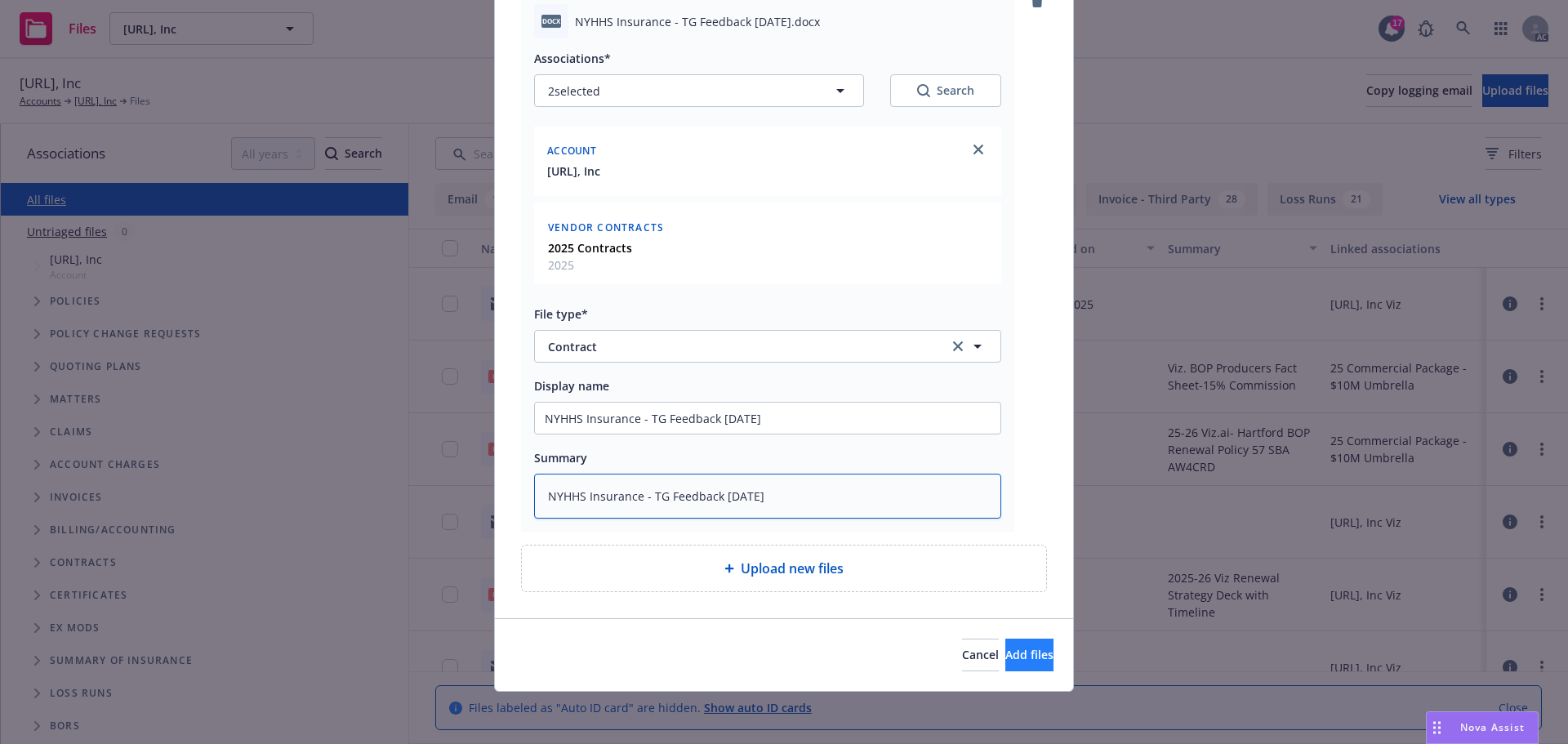
type textarea "NYHHS Insurance - TG Feedback 8.22.25"
click at [1006, 654] on span "Add files" at bounding box center [1029, 654] width 48 height 15
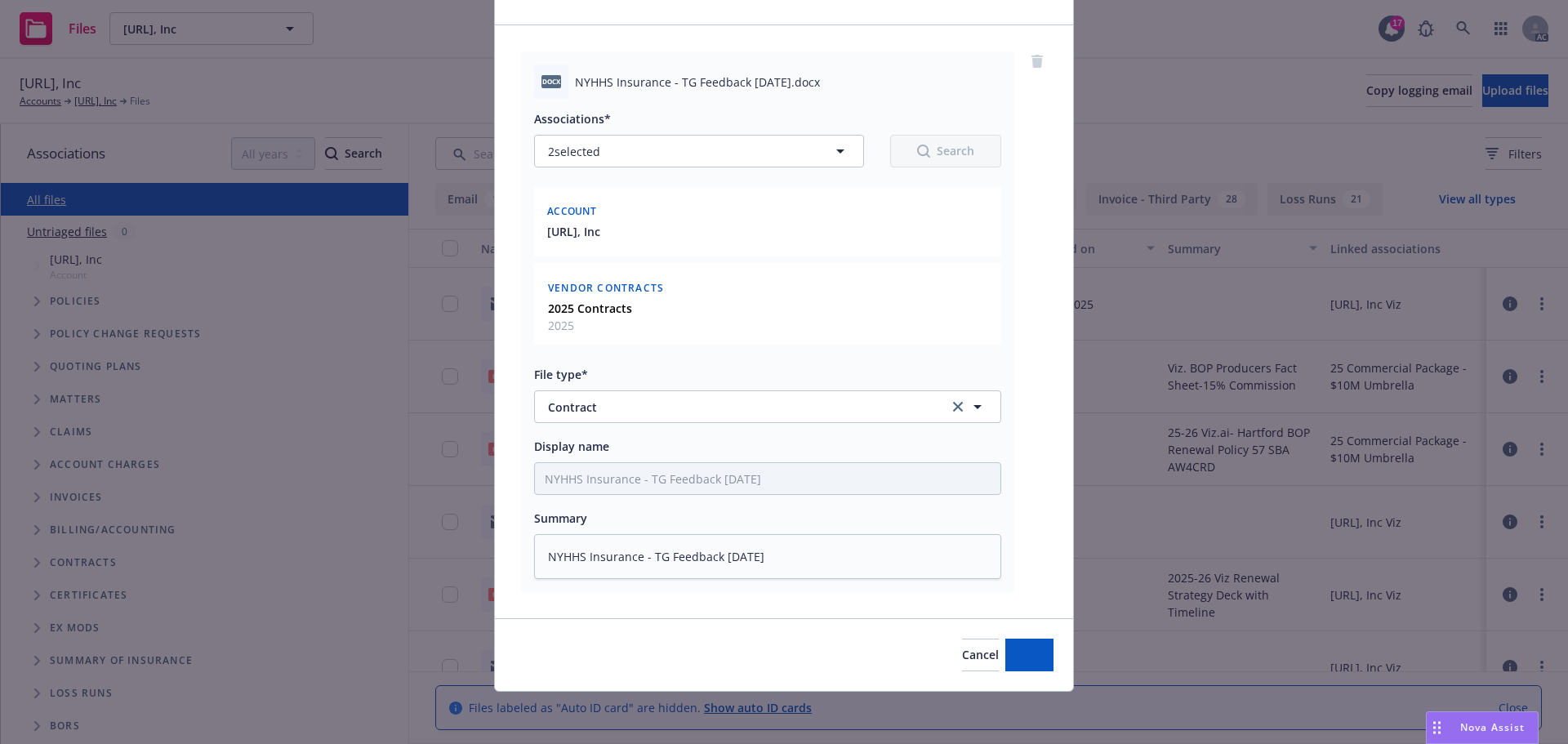
scroll to position [89, 0]
type textarea "x"
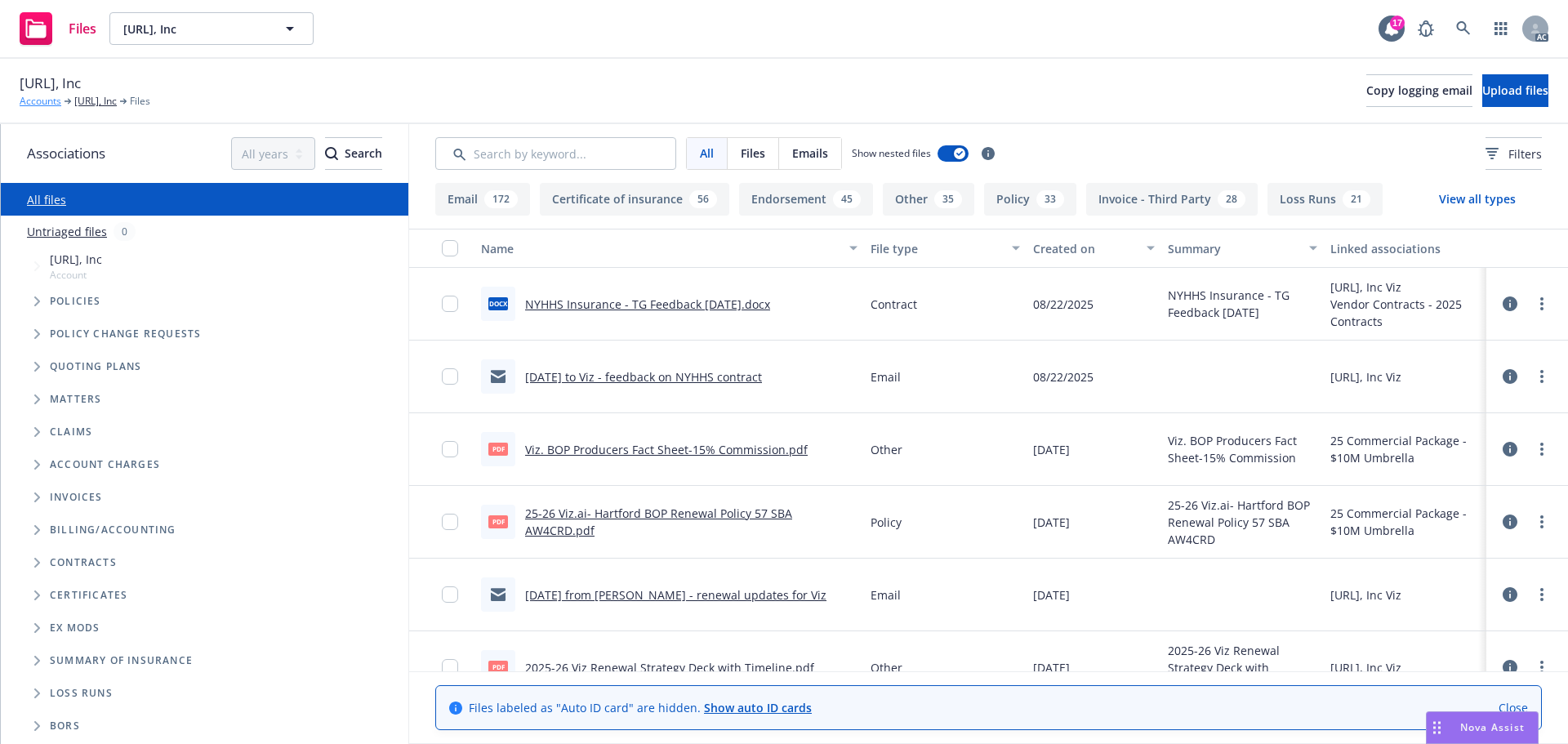
click at [43, 101] on link "Accounts" at bounding box center [41, 101] width 42 height 14
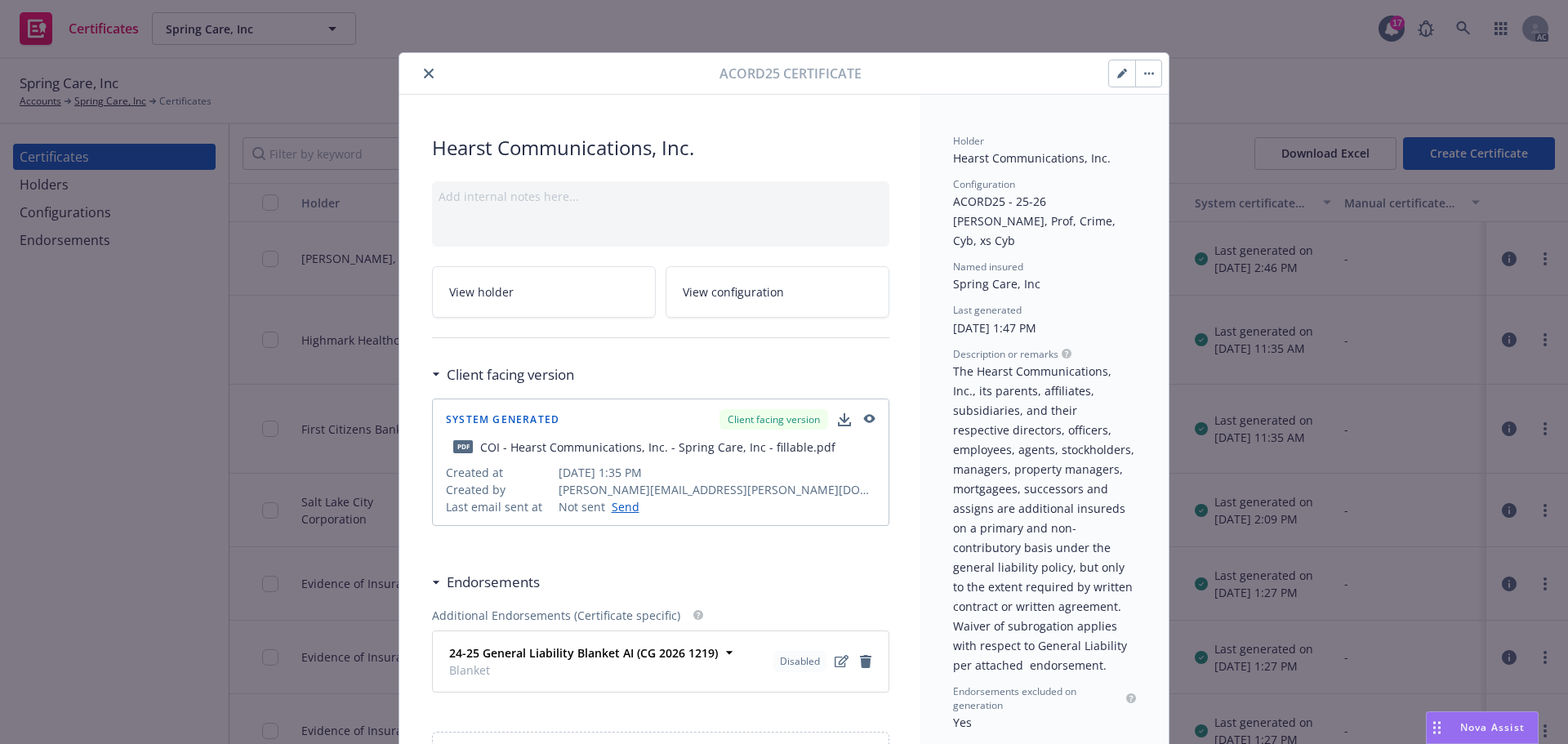
click at [1151, 74] on button "button" at bounding box center [1148, 73] width 26 height 26
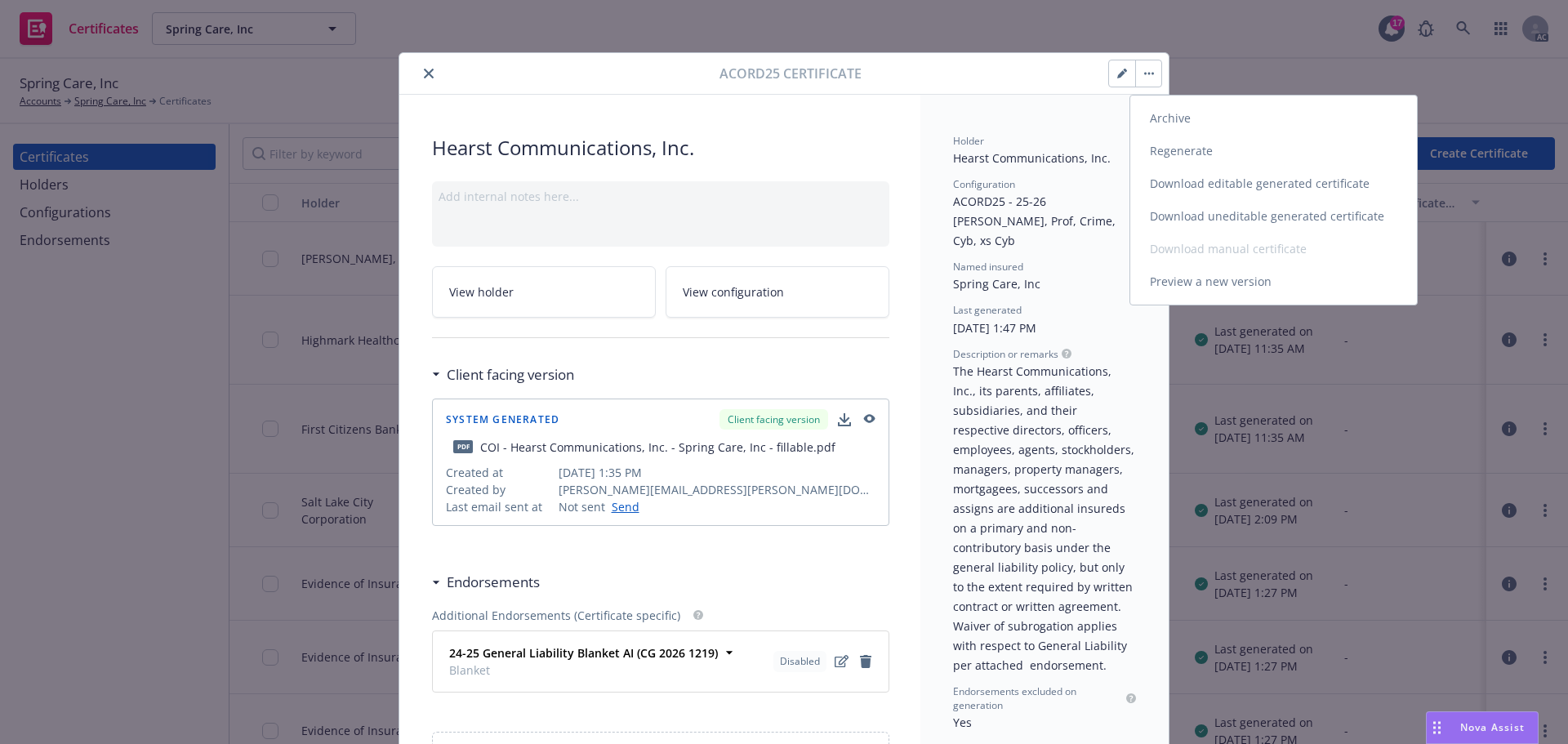
click at [1190, 215] on link "Download uneditable generated certificate" at bounding box center [1273, 216] width 287 height 33
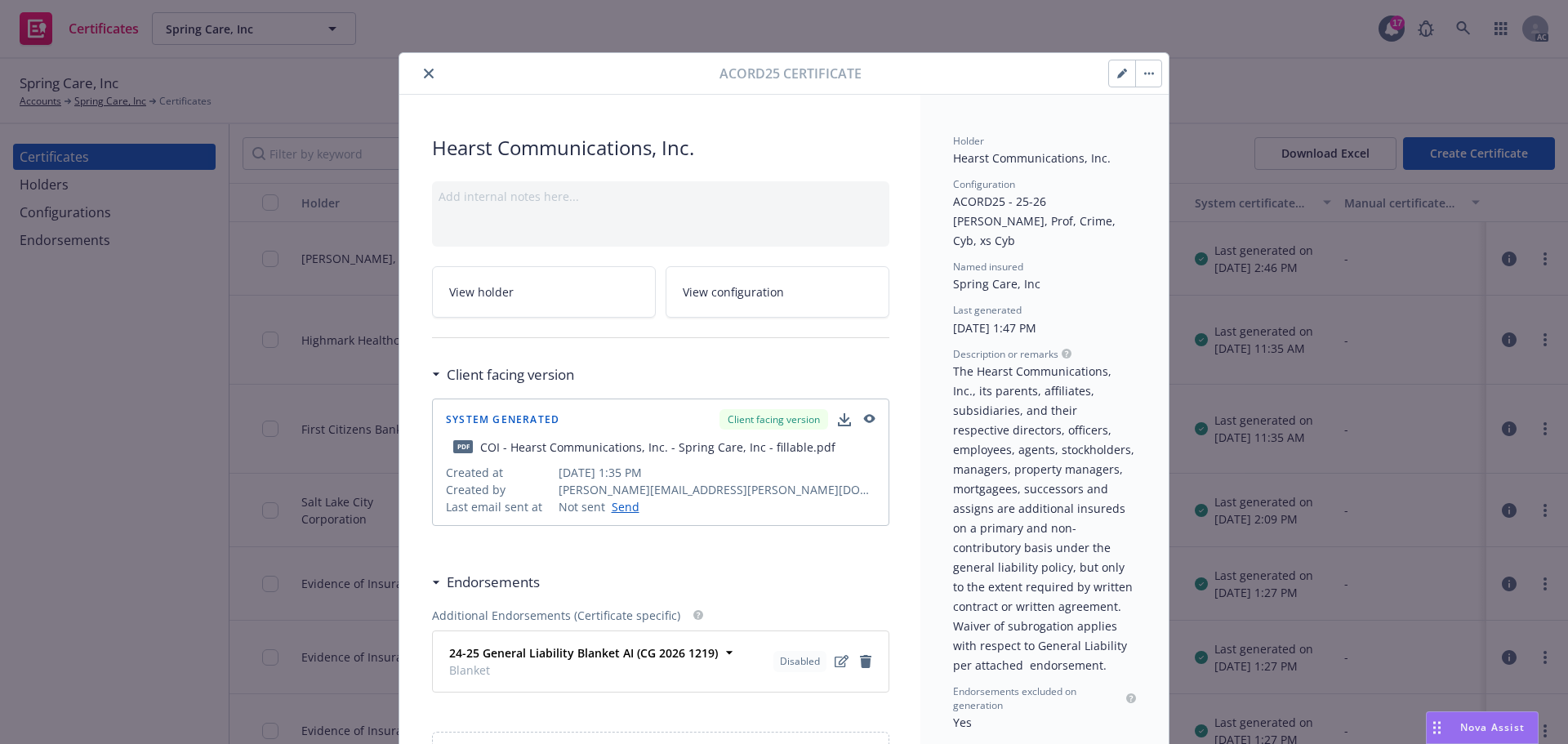
click at [424, 77] on icon "close" at bounding box center [429, 73] width 10 height 10
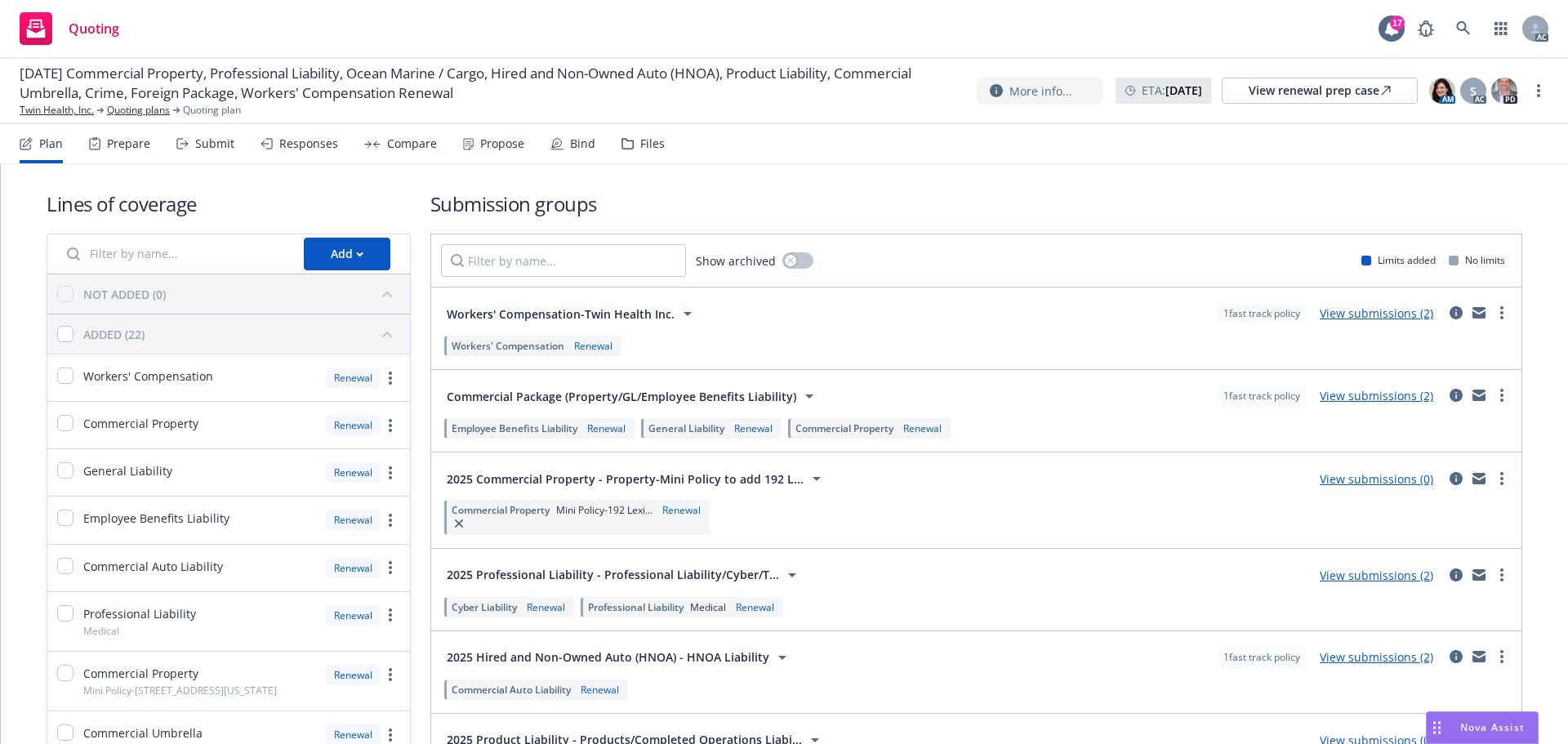
scroll to position [81, 0]
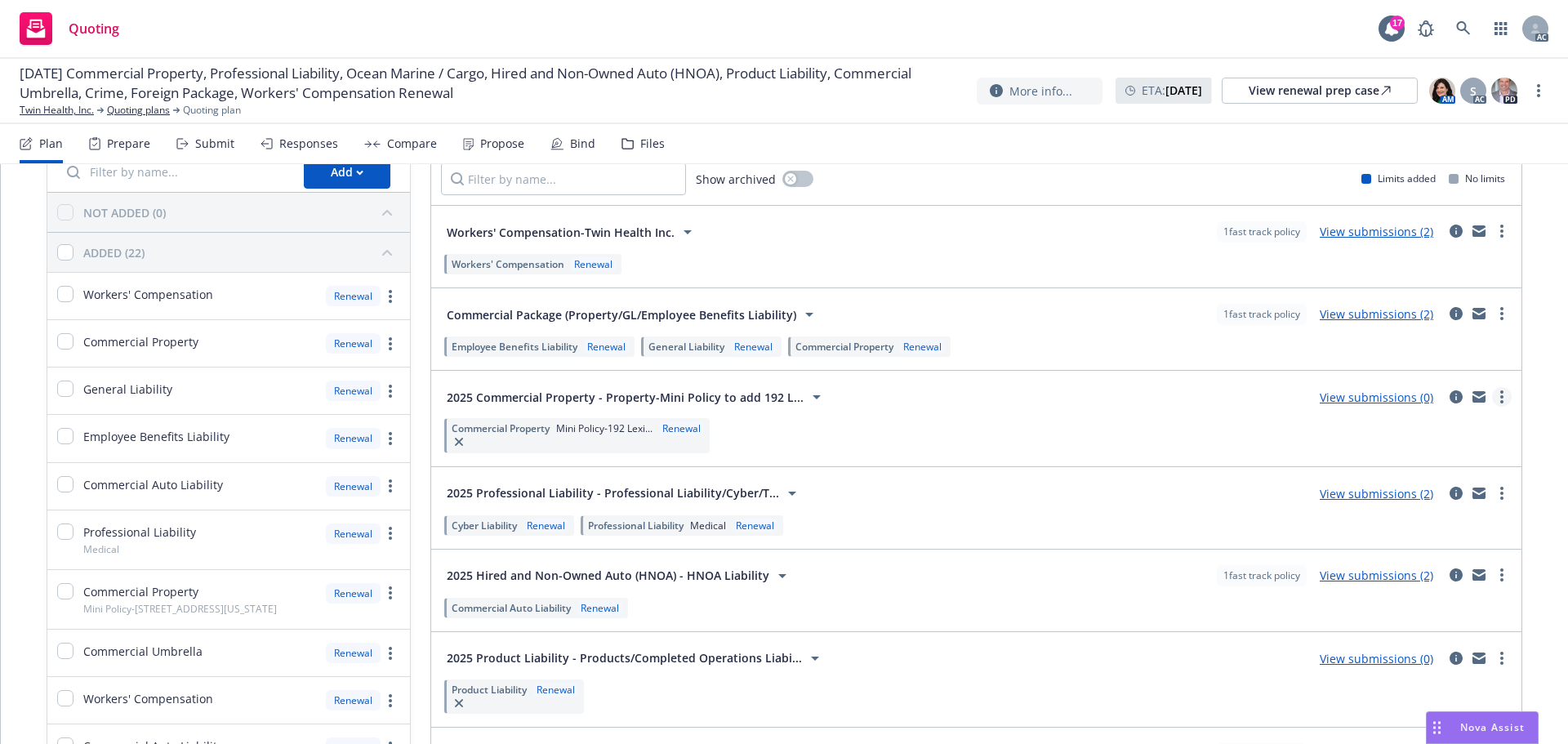
click at [1492, 395] on link "more" at bounding box center [1502, 397] width 20 height 20
click at [1374, 567] on span "Archive" at bounding box center [1366, 567] width 80 height 15
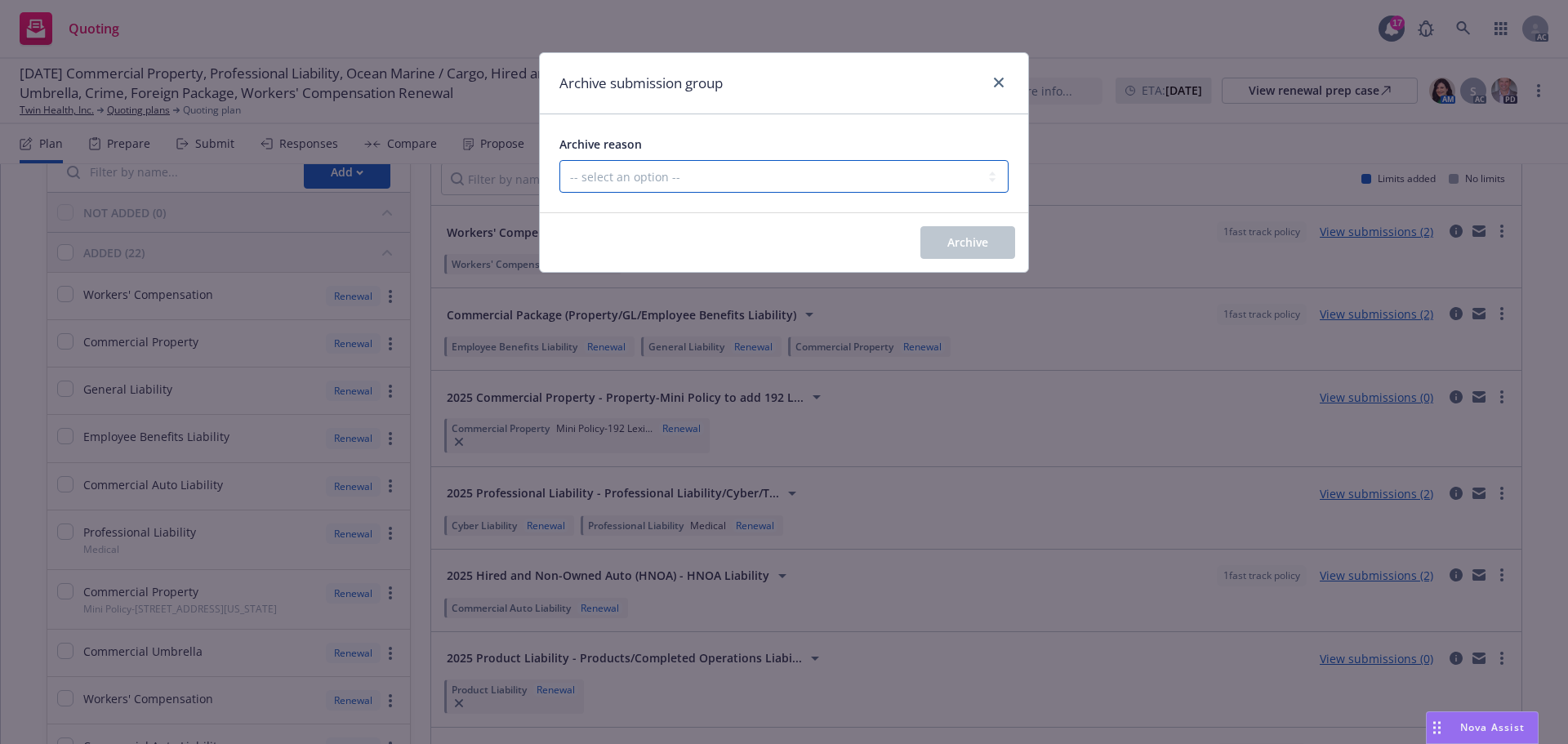
click at [612, 173] on select "-- select an option -- Customer no longer needs this coverage Duplicate Histori…" at bounding box center [784, 176] width 449 height 33
select select "CUSTOMER_NO_LONGER_NEEDS_THIS_COVERAGE"
click at [560, 160] on select "-- select an option -- Customer no longer needs this coverage Duplicate Histori…" at bounding box center [784, 176] width 449 height 33
click at [968, 240] on span "Archive" at bounding box center [968, 241] width 41 height 15
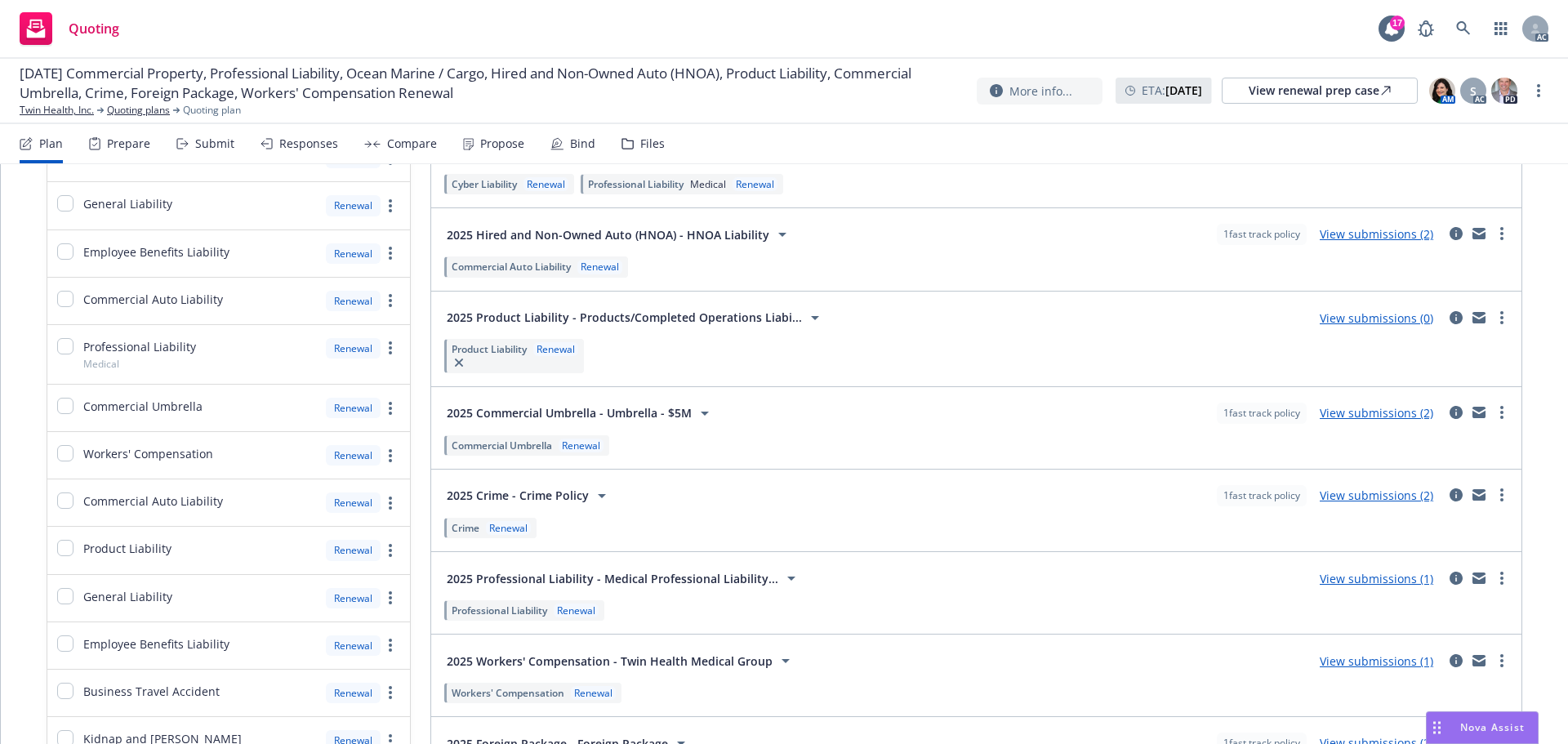
scroll to position [409, 0]
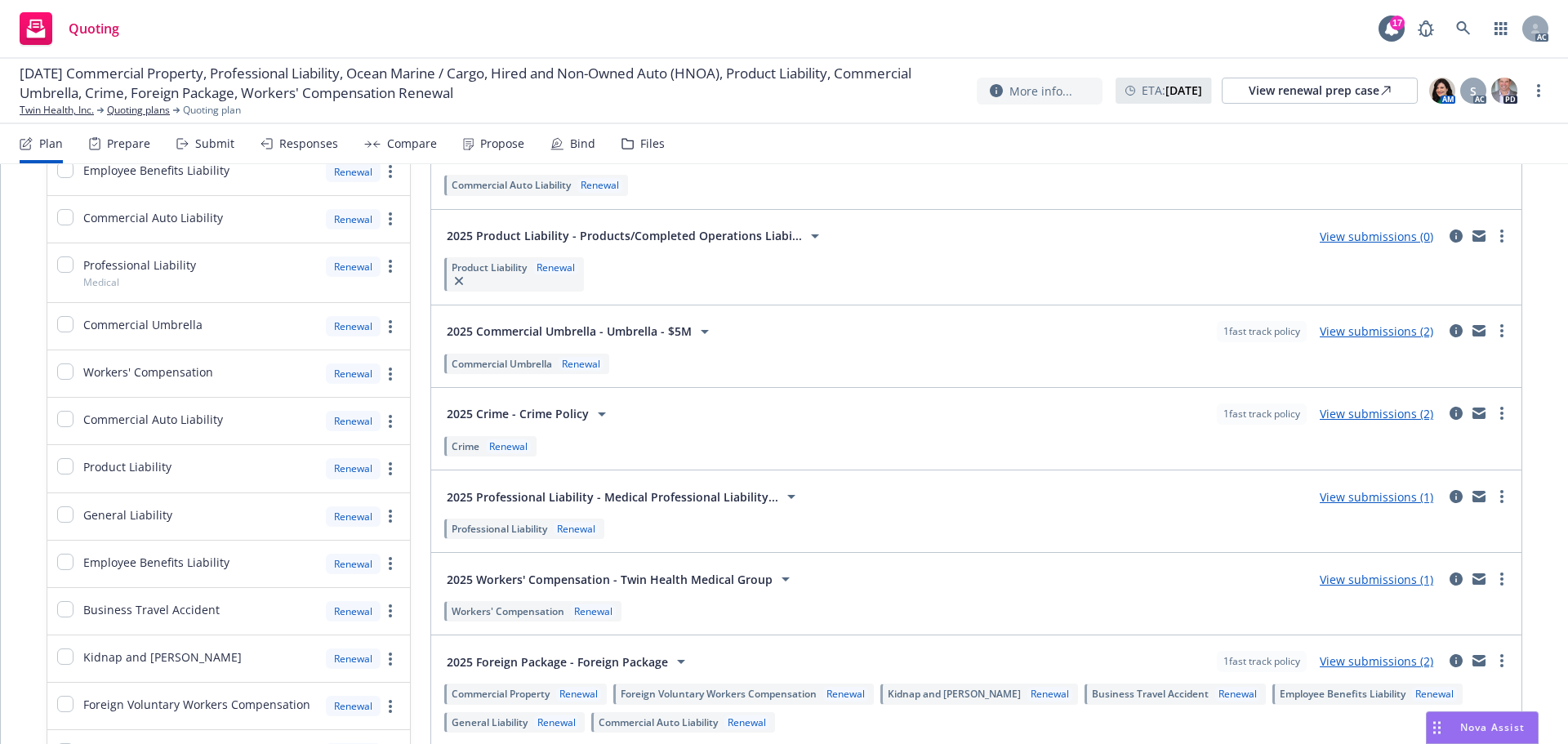
click at [781, 493] on icon at bounding box center [791, 496] width 20 height 20
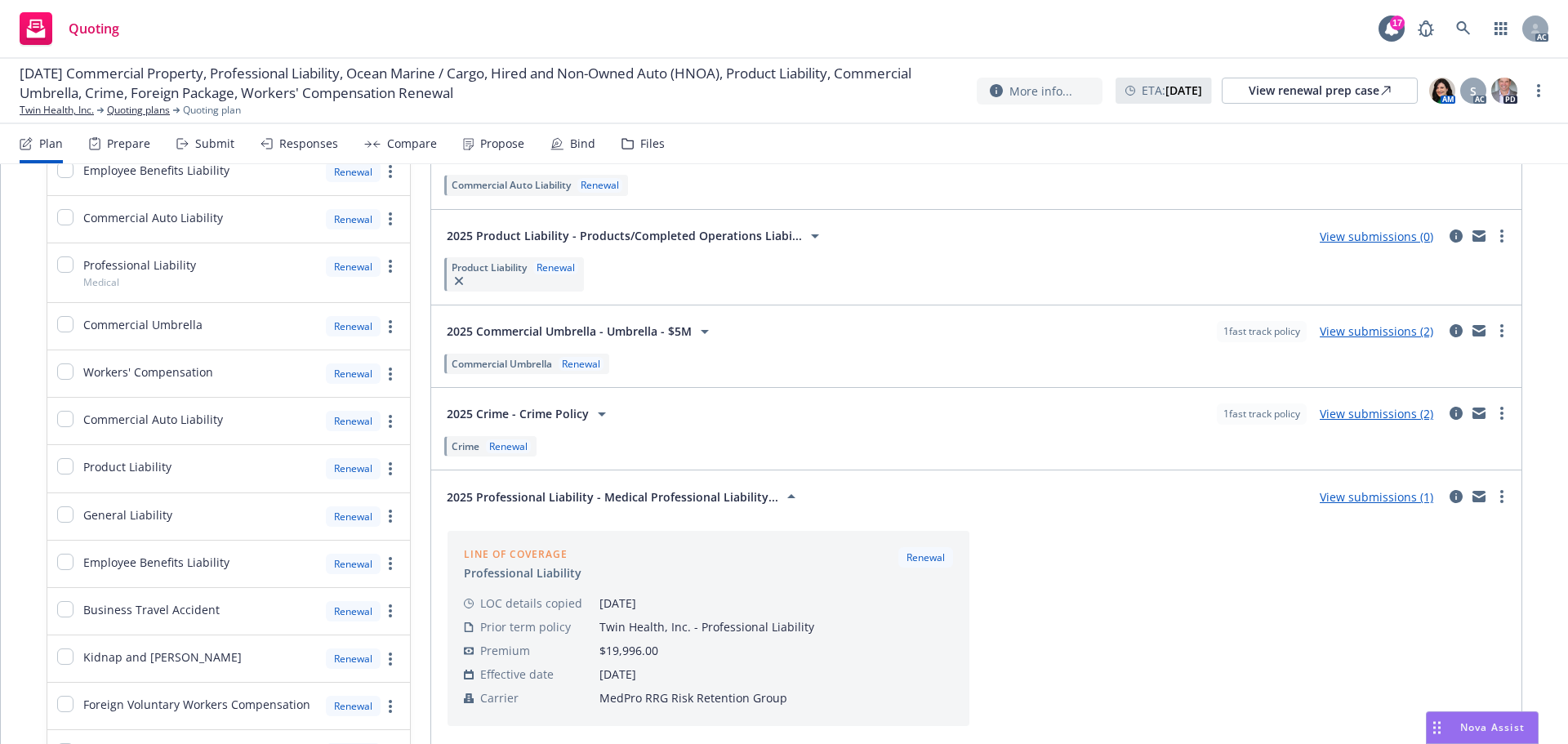
click at [781, 493] on icon at bounding box center [791, 496] width 20 height 20
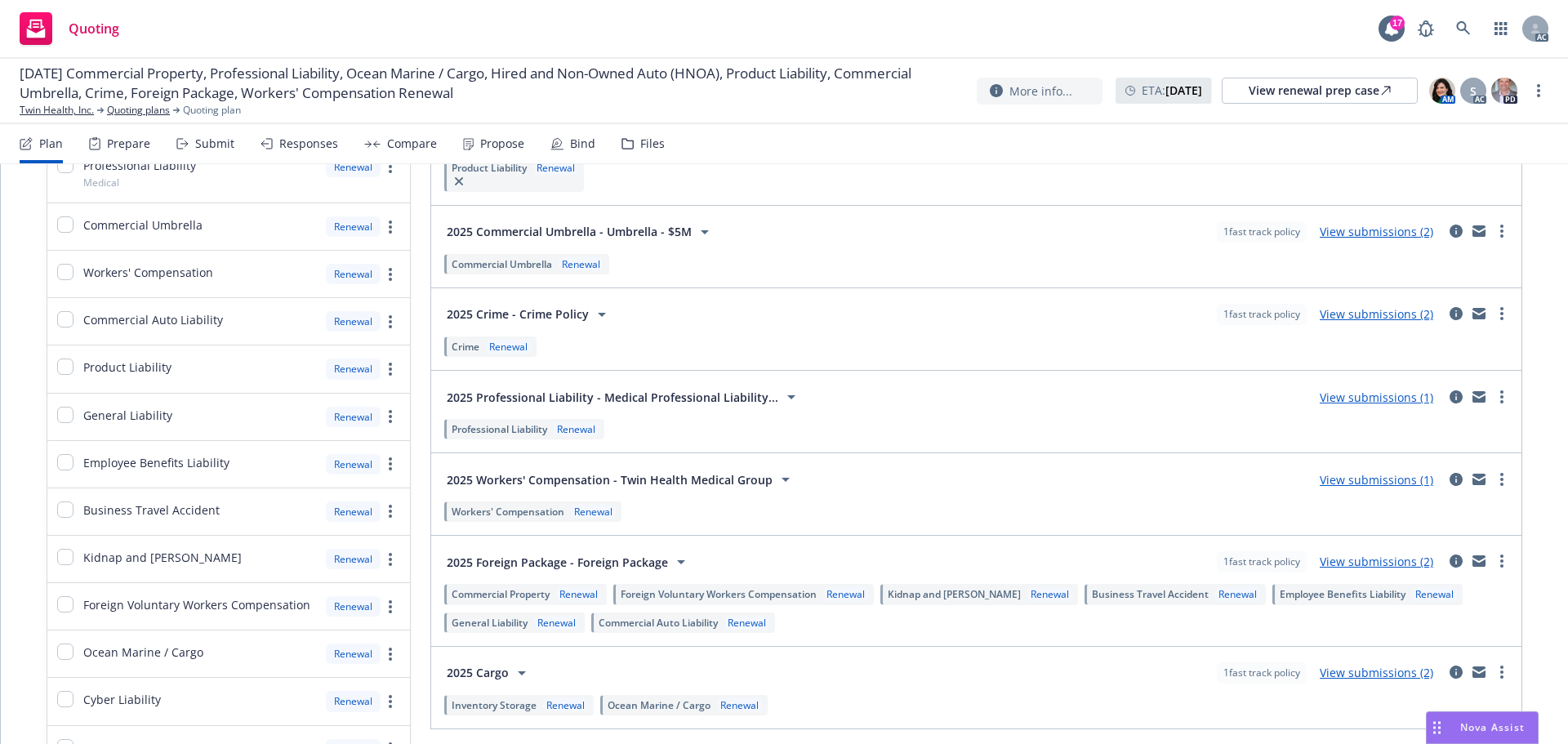
scroll to position [490, 0]
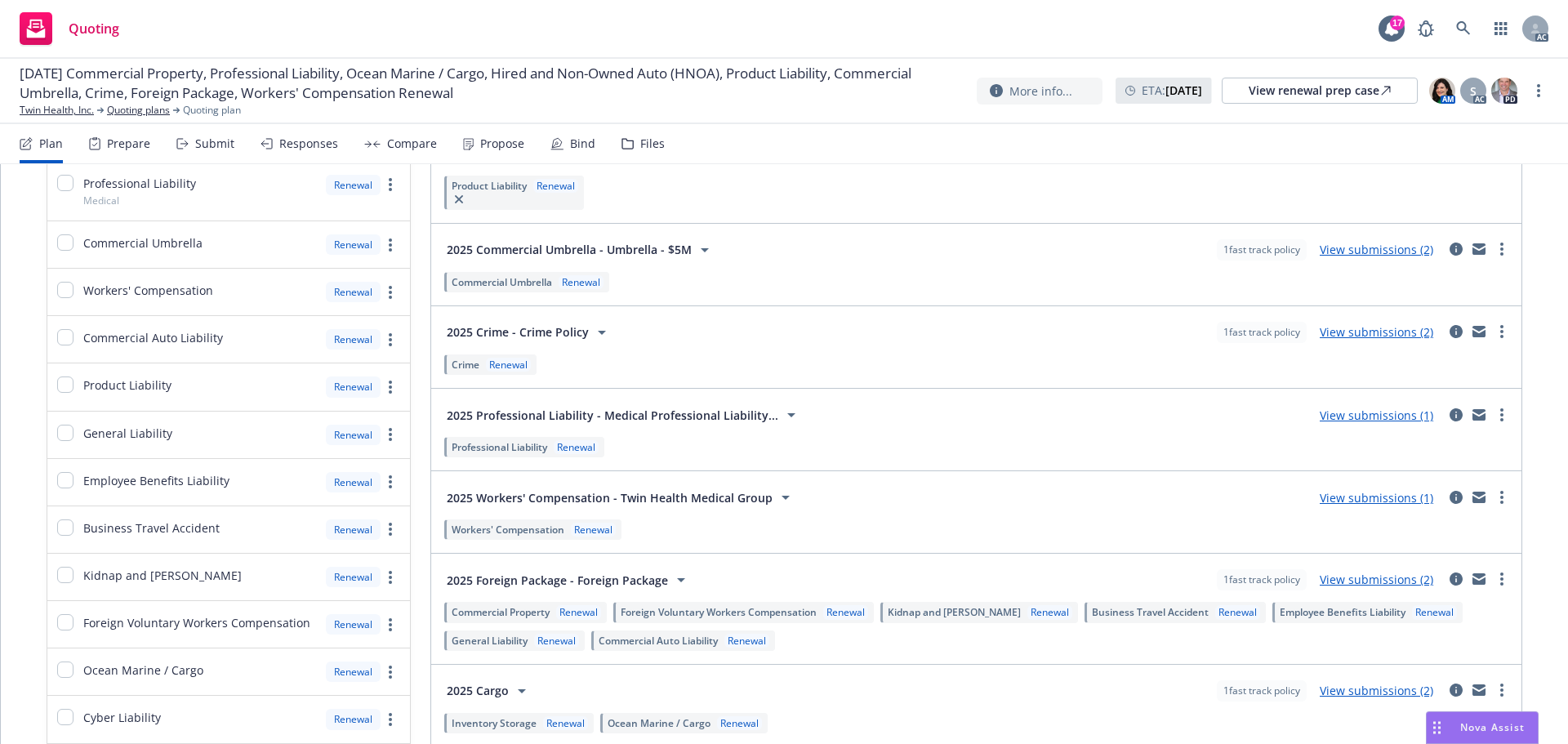
click at [788, 417] on icon at bounding box center [791, 415] width 8 height 5
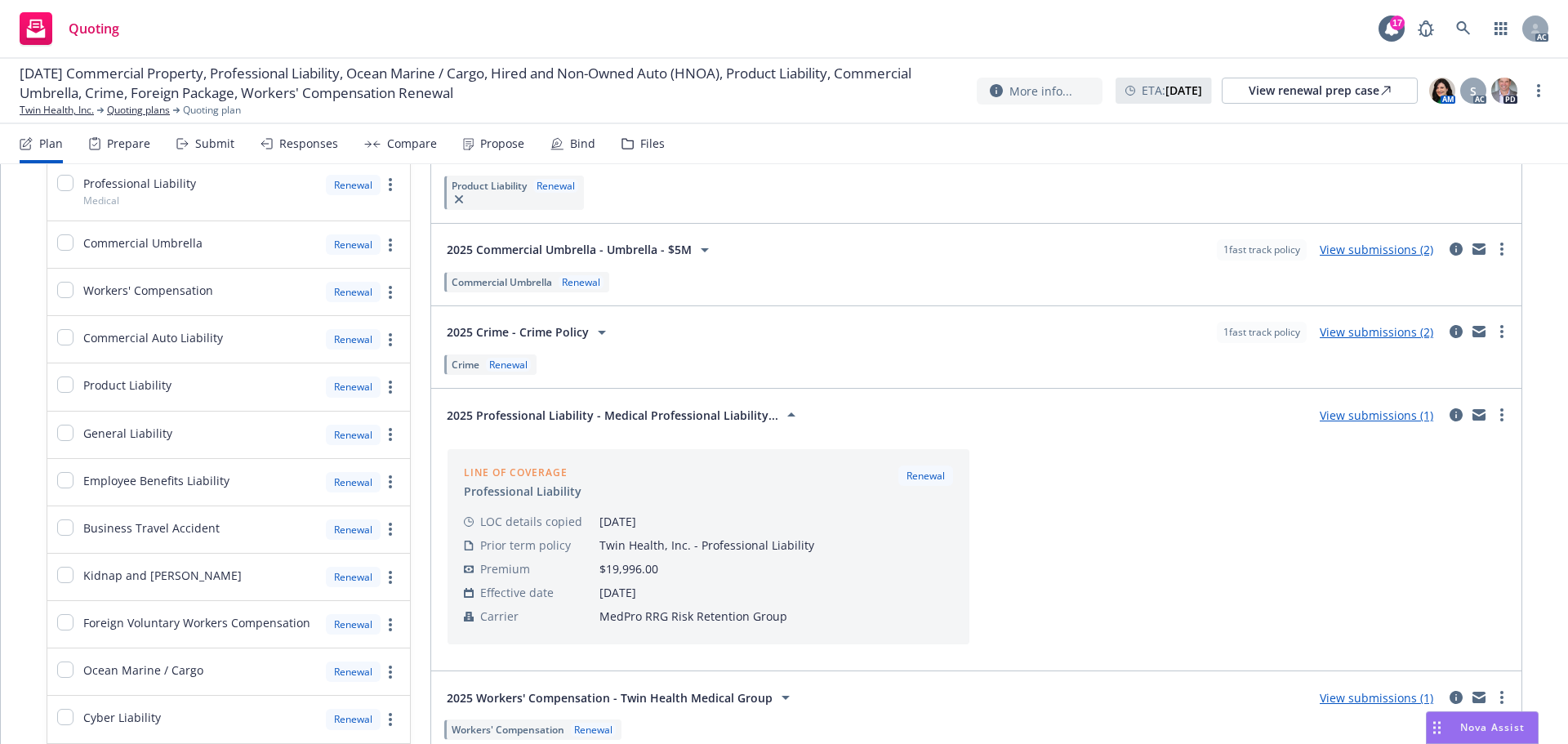
click at [788, 417] on icon at bounding box center [791, 414] width 8 height 5
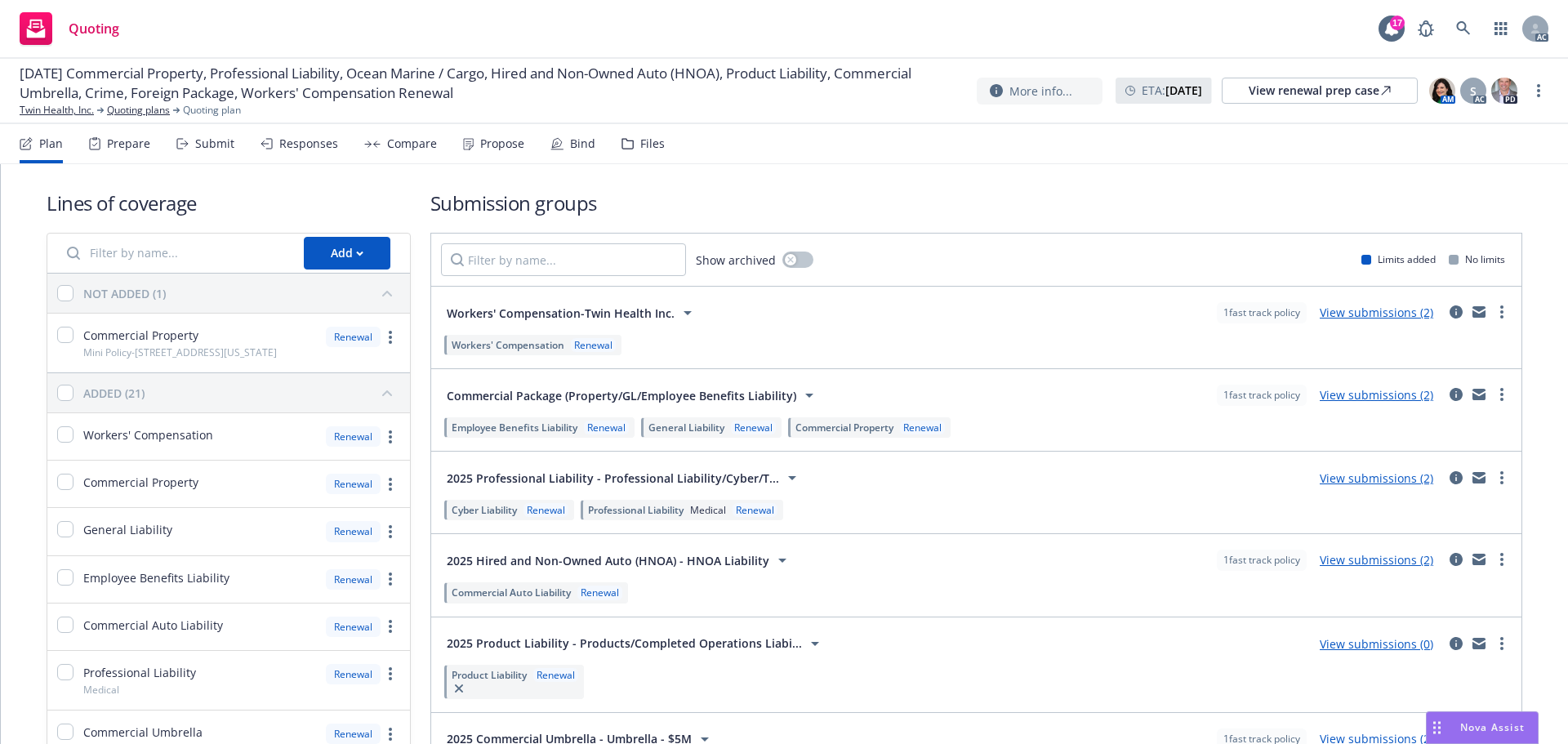
scroll to position [0, 0]
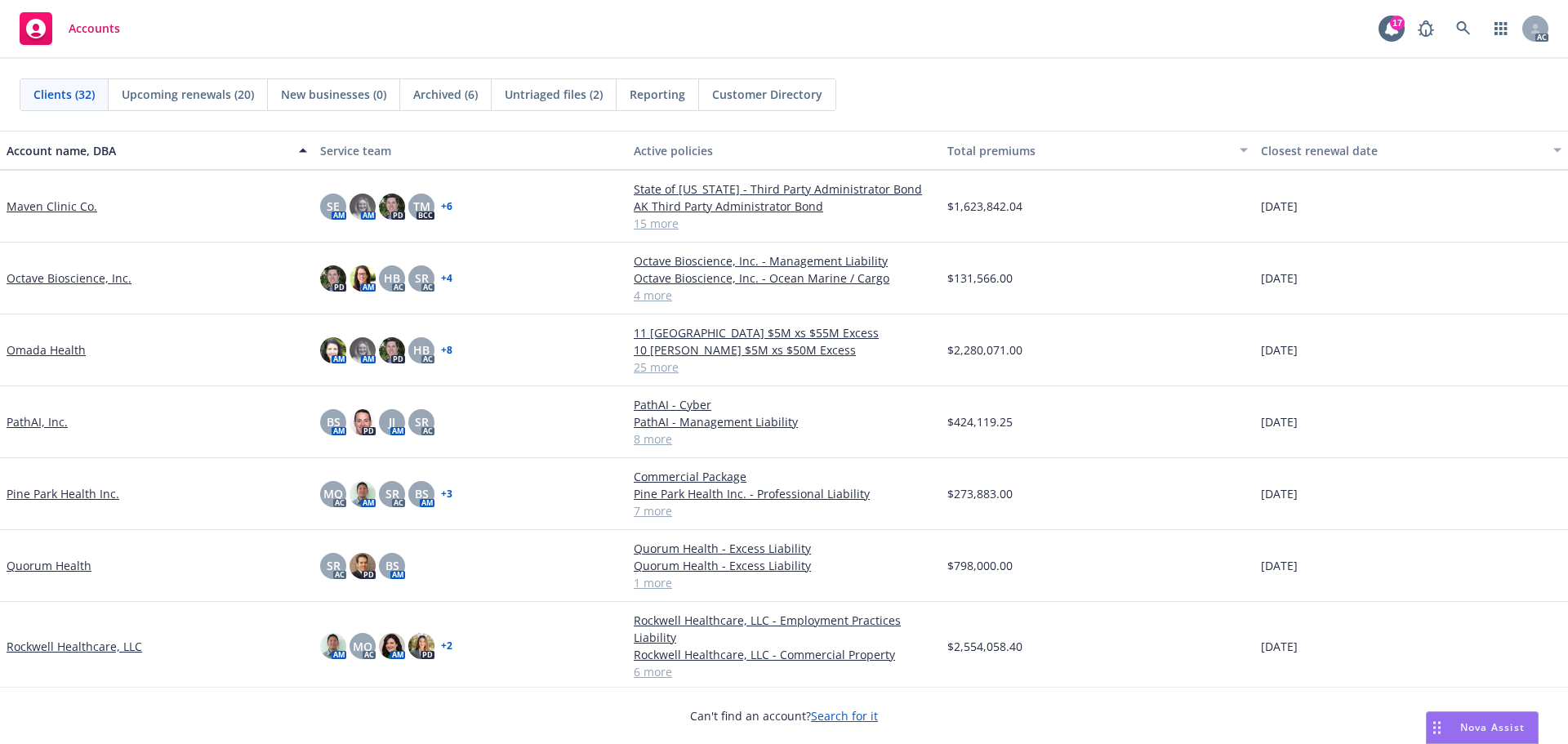
scroll to position [1061, 0]
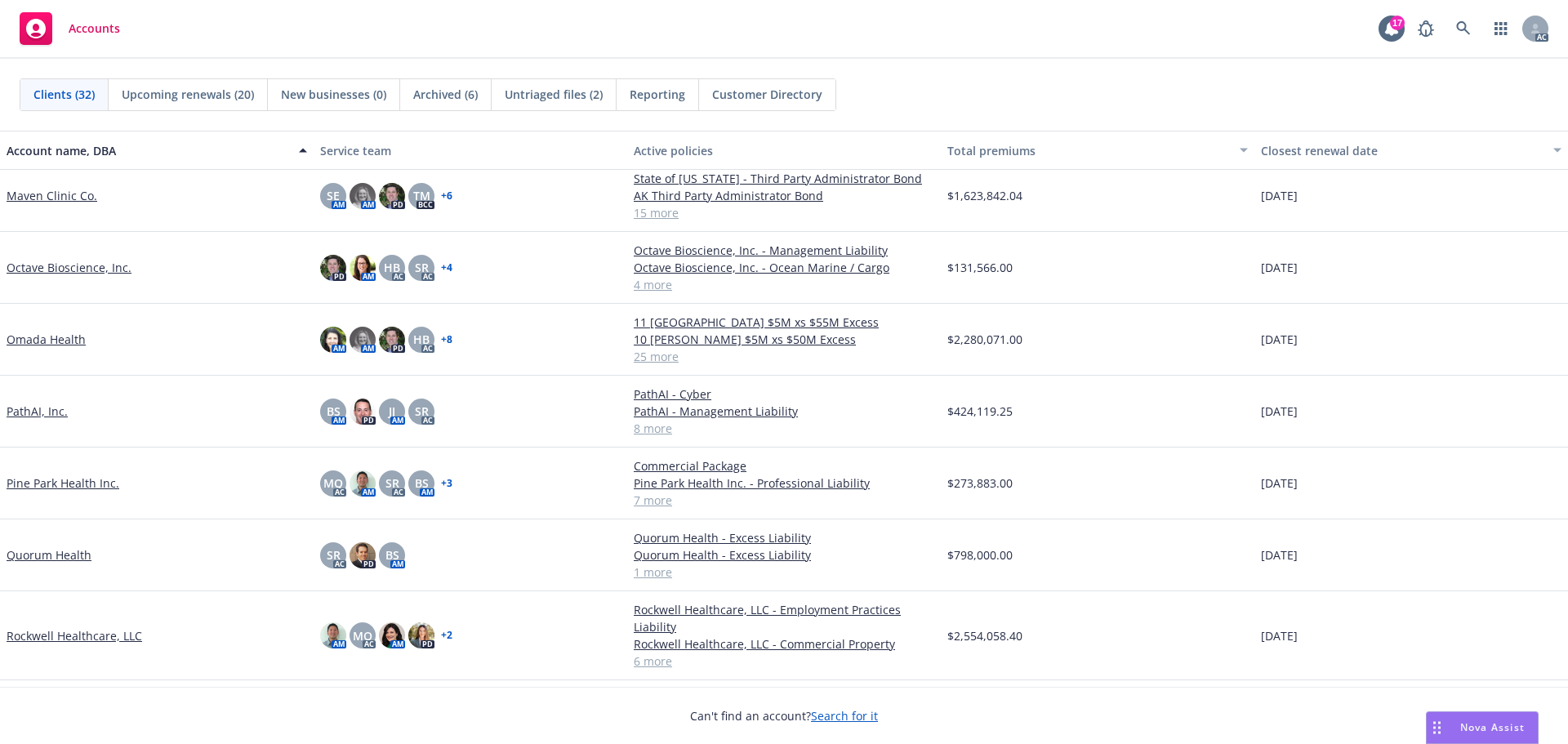
click at [77, 563] on link "Quorum Health" at bounding box center [49, 554] width 85 height 17
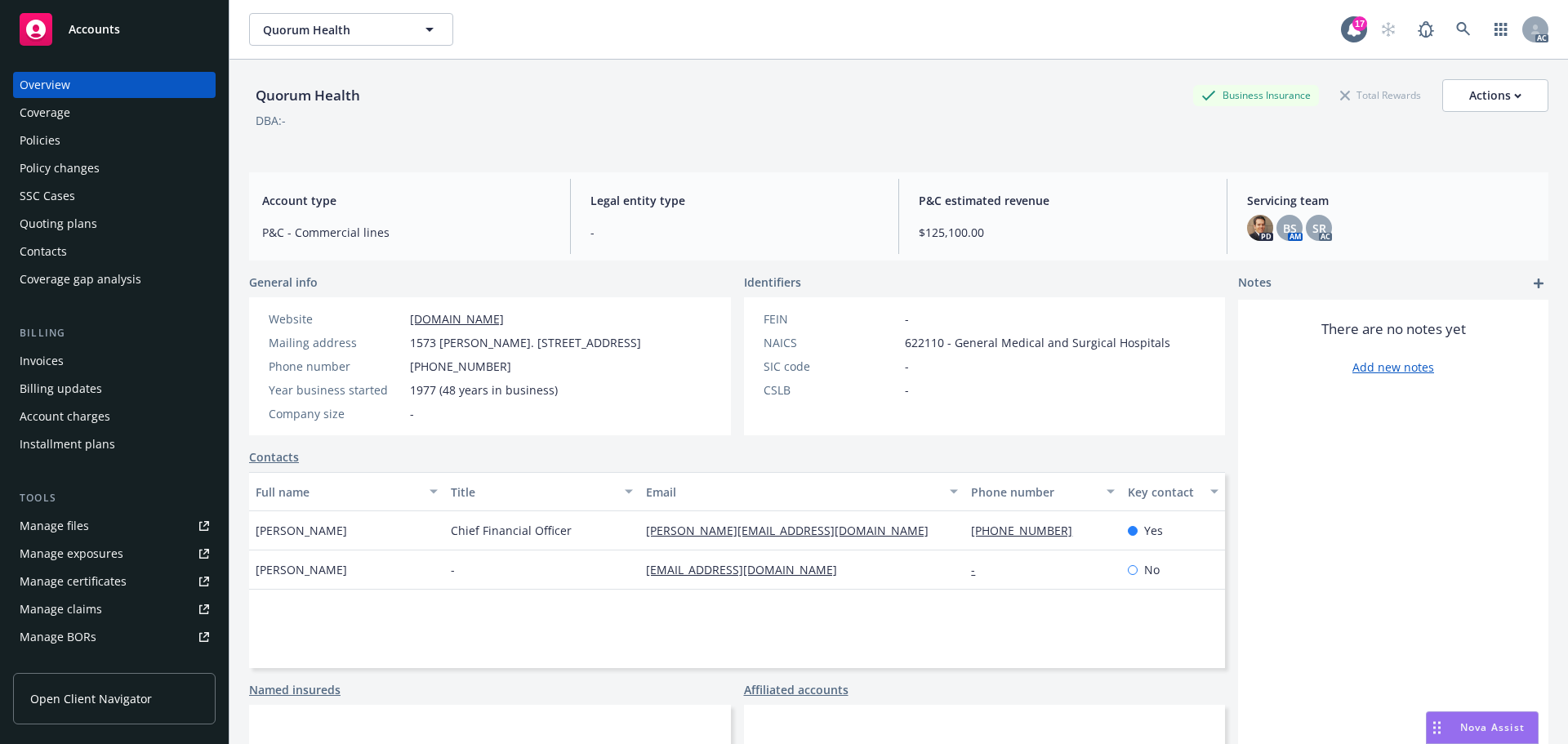
click at [94, 580] on div "Manage certificates" at bounding box center [73, 581] width 107 height 26
click at [48, 146] on div "Policies" at bounding box center [40, 140] width 41 height 26
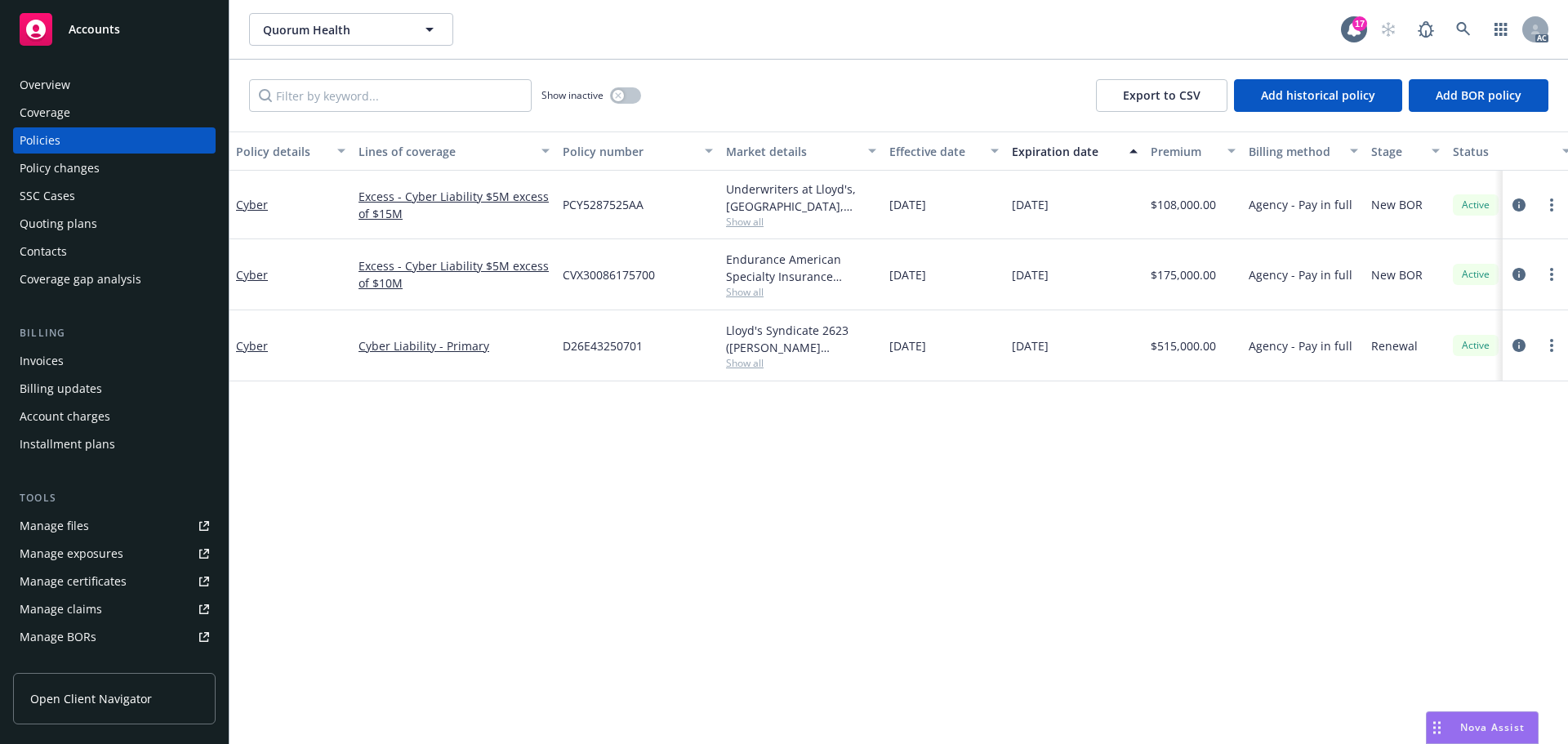
click at [69, 521] on div "Manage files" at bounding box center [54, 525] width 70 height 26
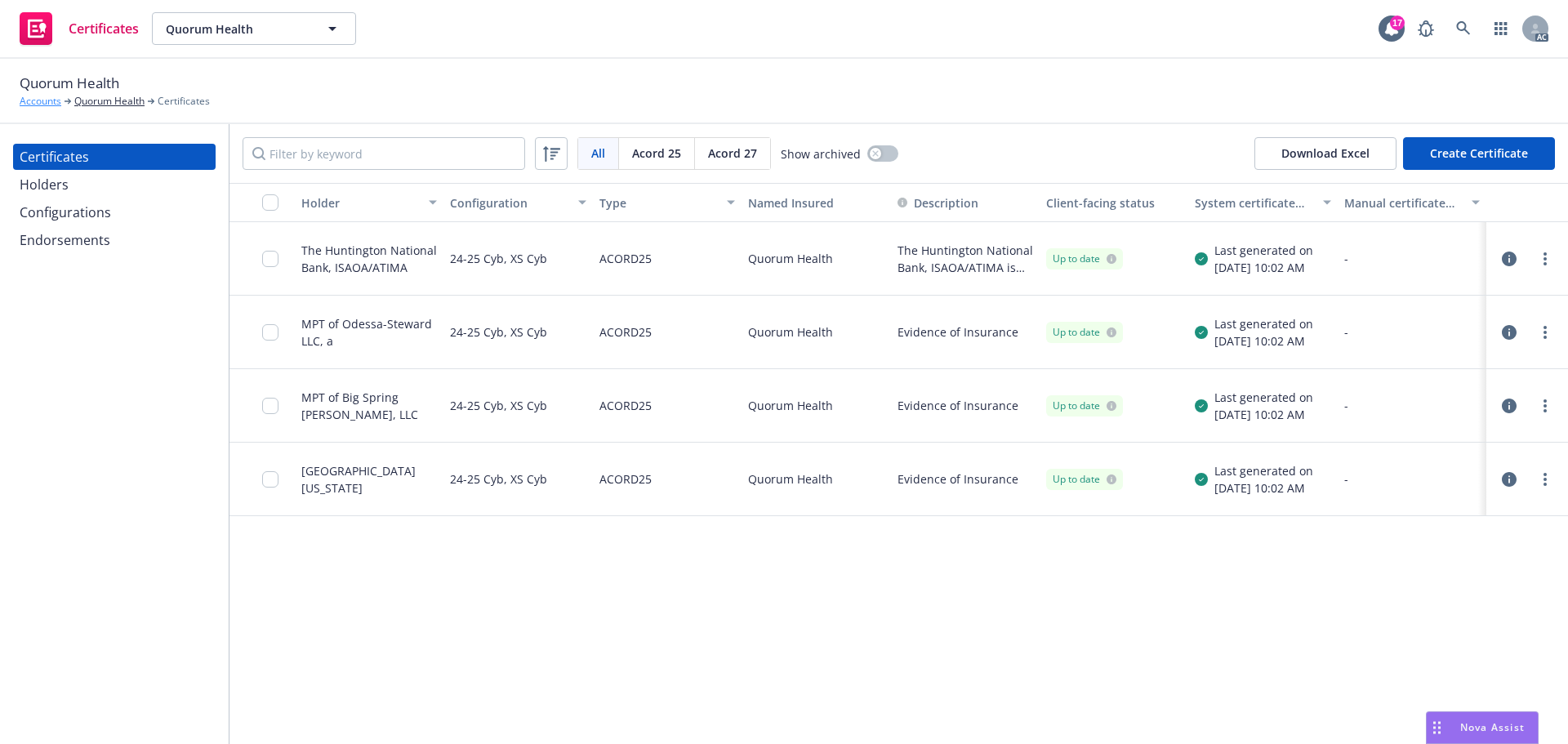
click at [45, 100] on link "Accounts" at bounding box center [41, 101] width 42 height 14
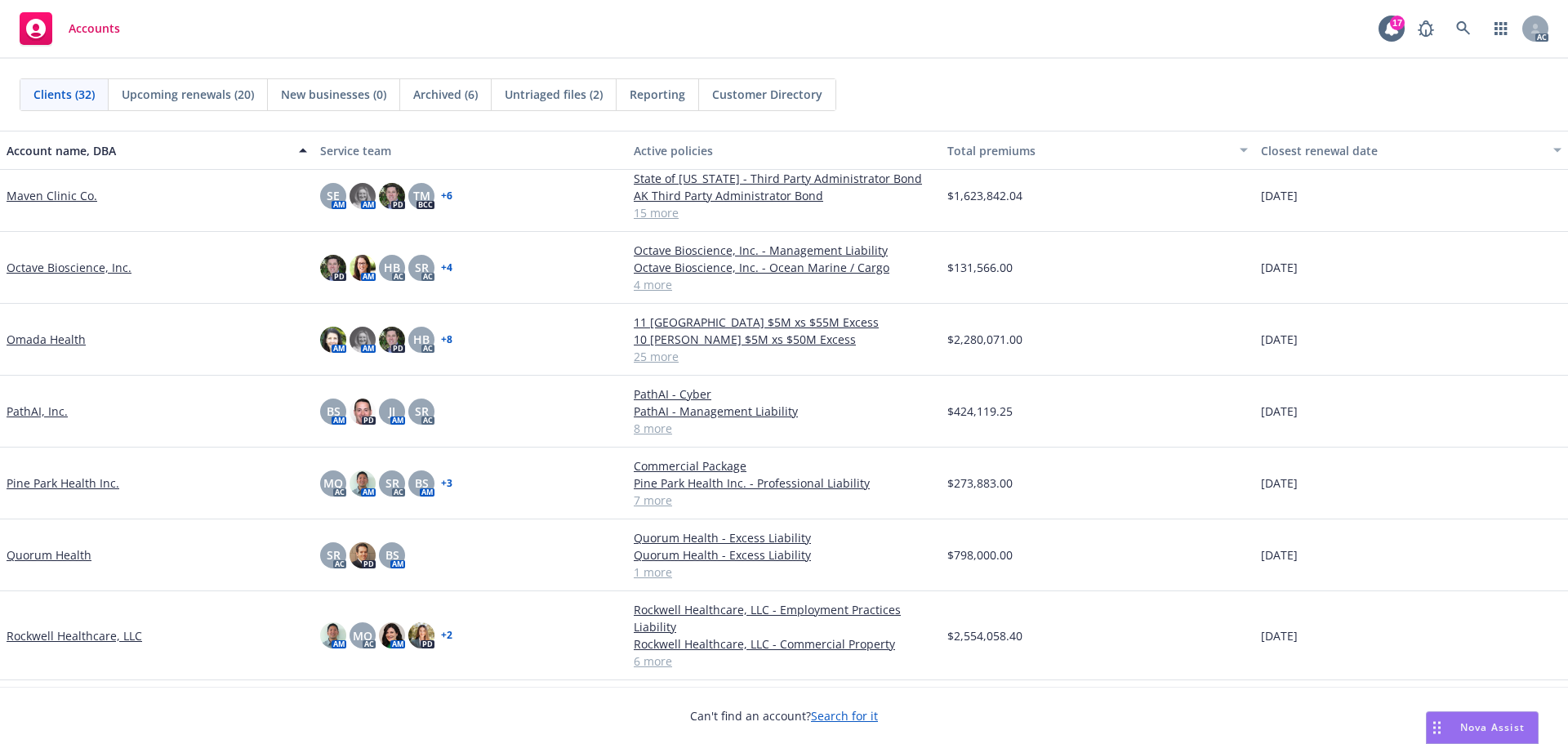
scroll to position [1144, 0]
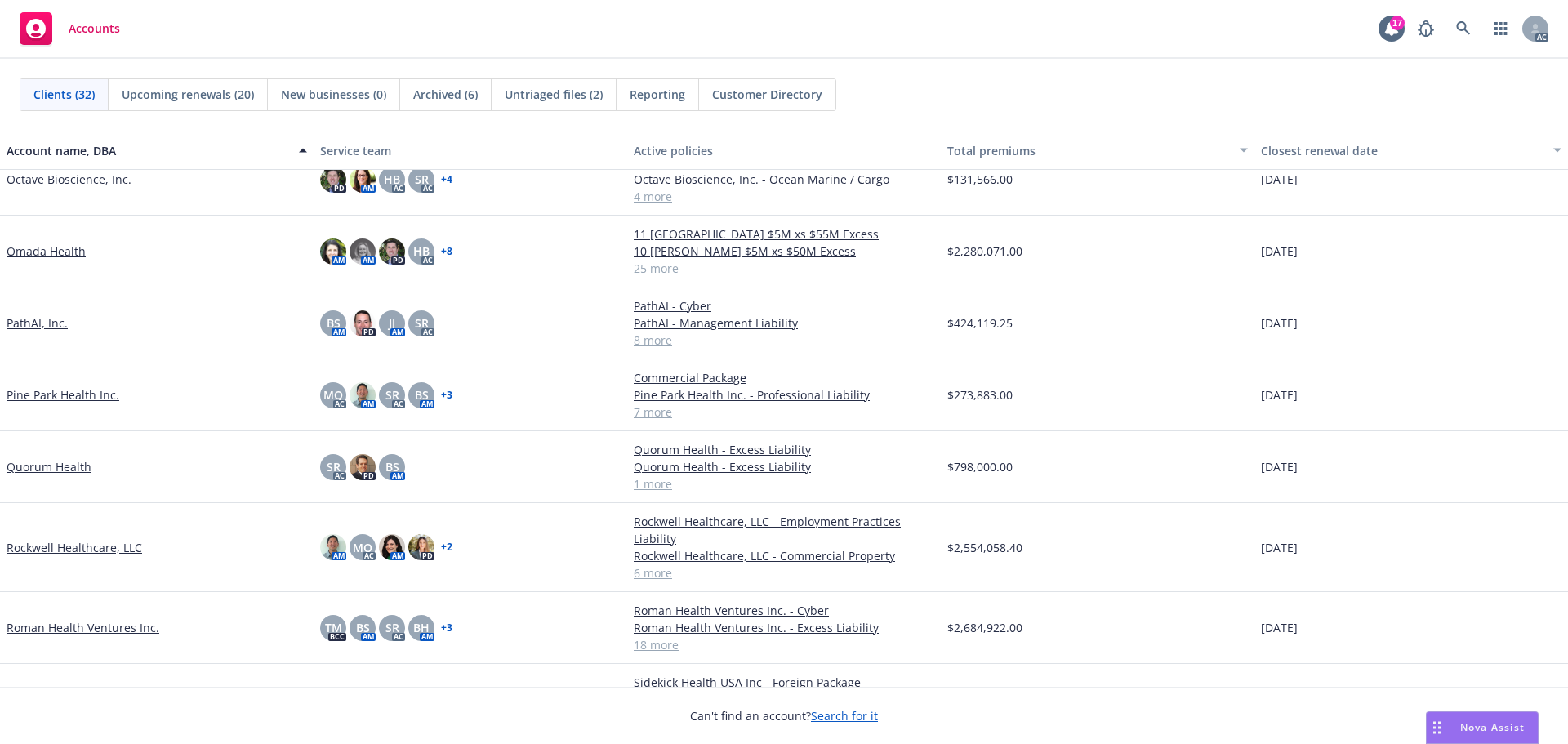
click at [73, 476] on link "Quorum Health" at bounding box center [49, 466] width 85 height 17
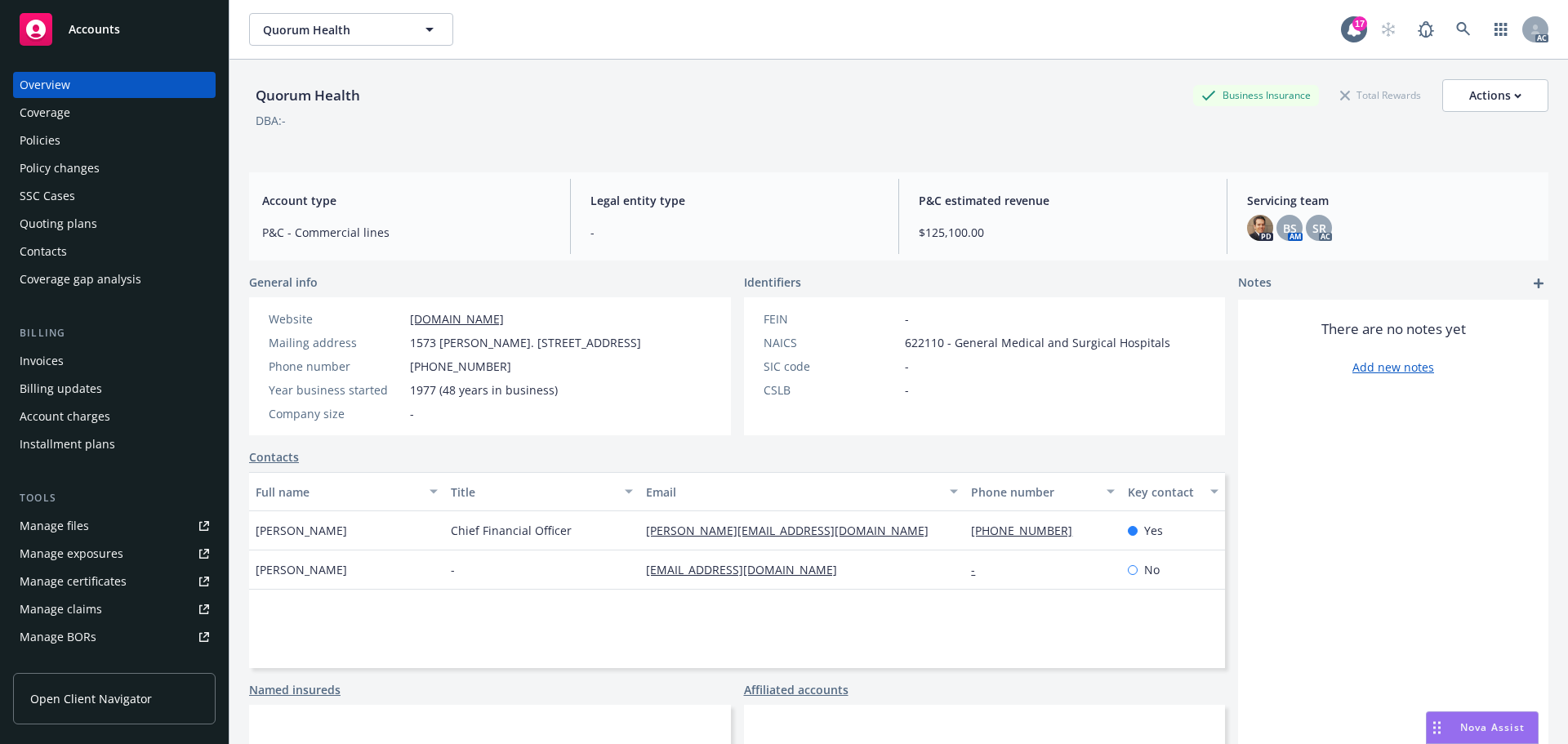
click at [49, 139] on div "Policies" at bounding box center [40, 140] width 41 height 26
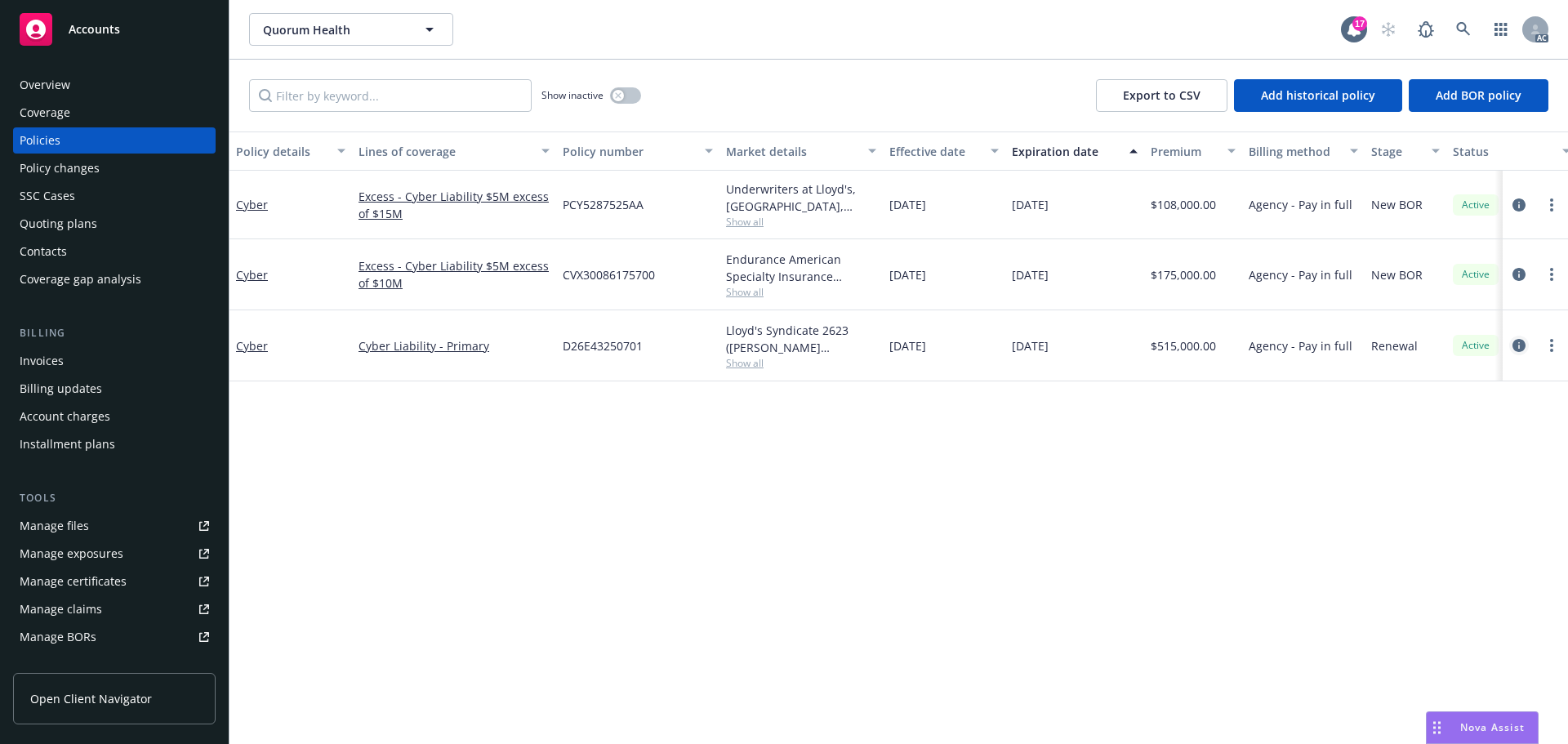
click at [1518, 342] on icon "circleInformation" at bounding box center [1519, 345] width 13 height 13
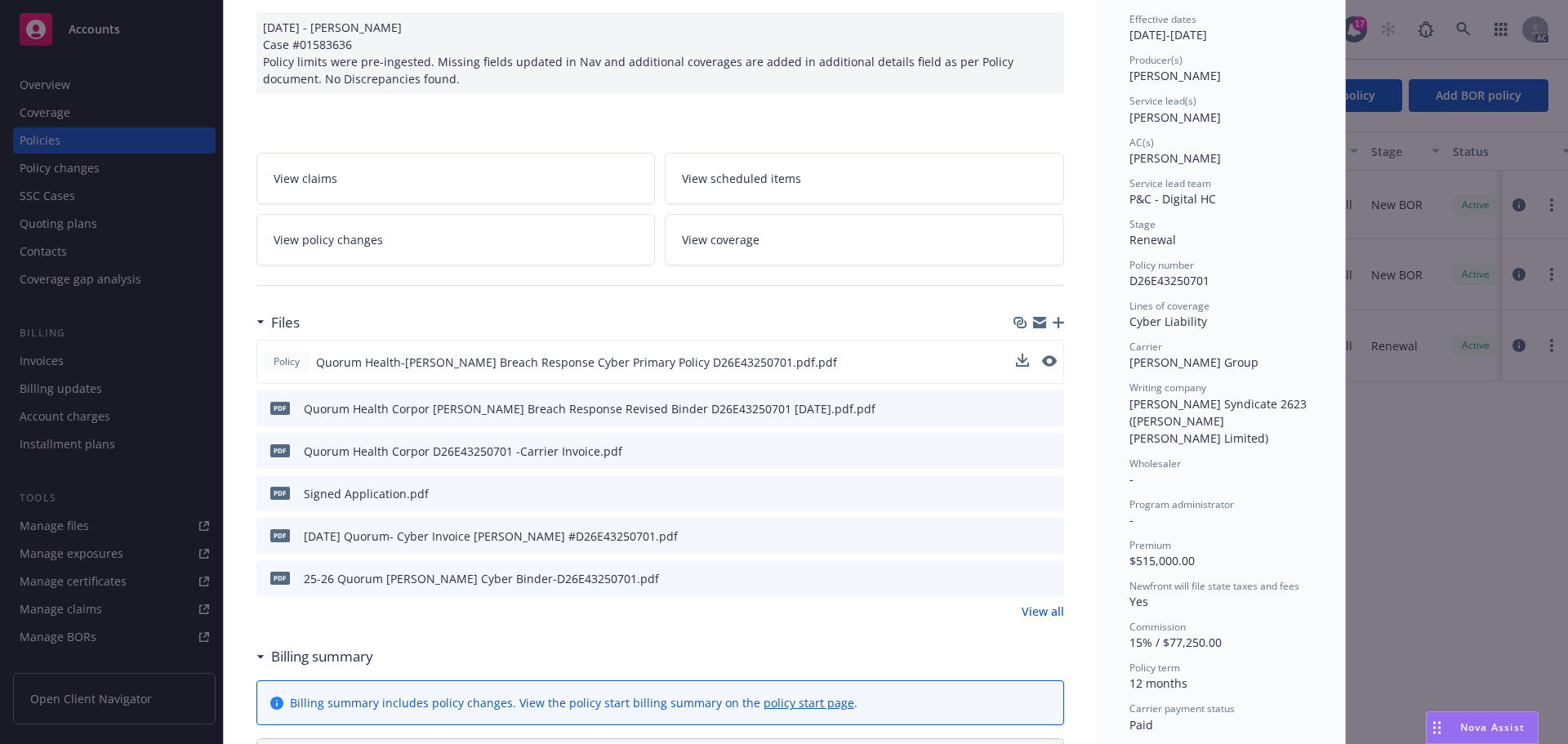
scroll to position [164, 0]
click at [1017, 359] on icon "download file" at bounding box center [1021, 360] width 13 height 13
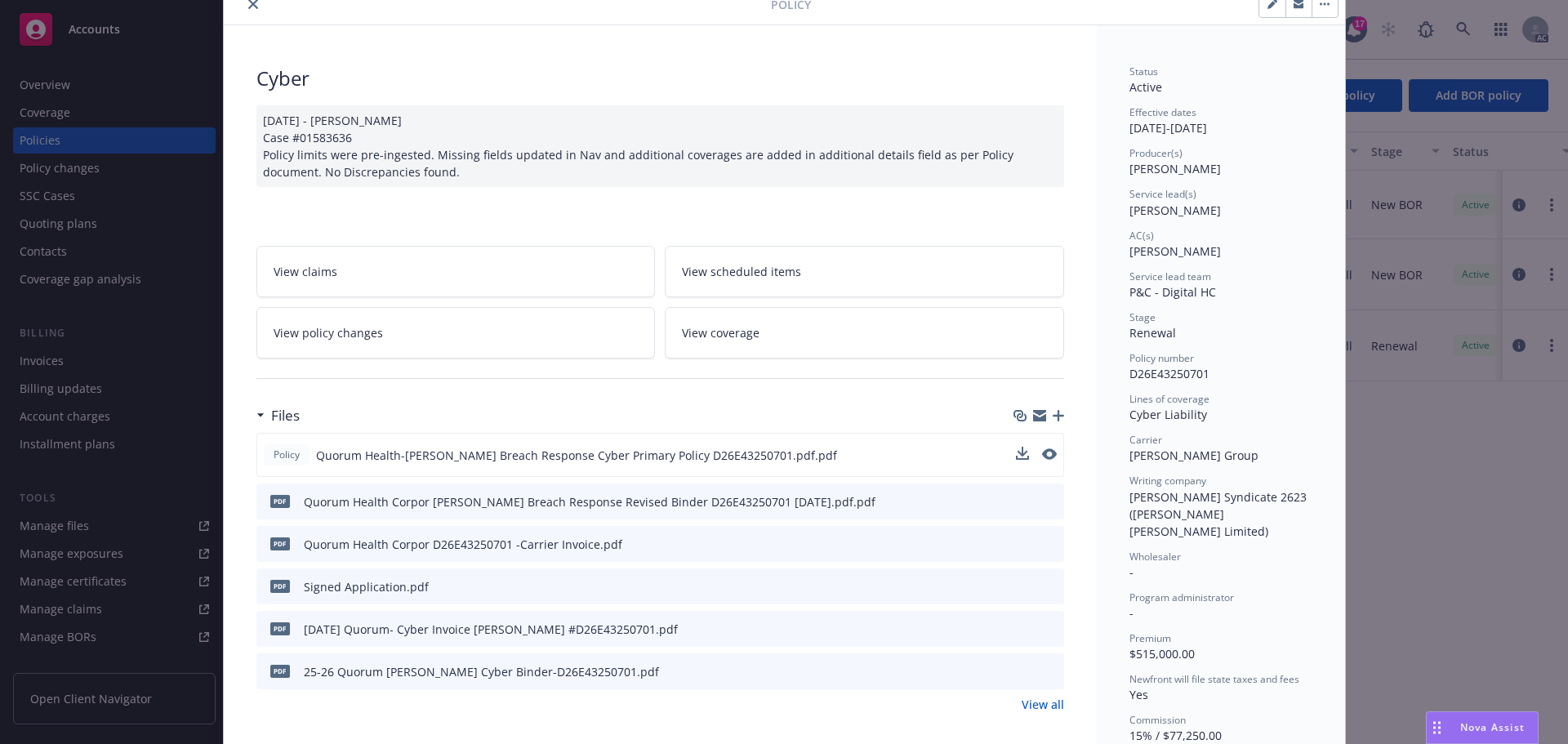
scroll to position [0, 0]
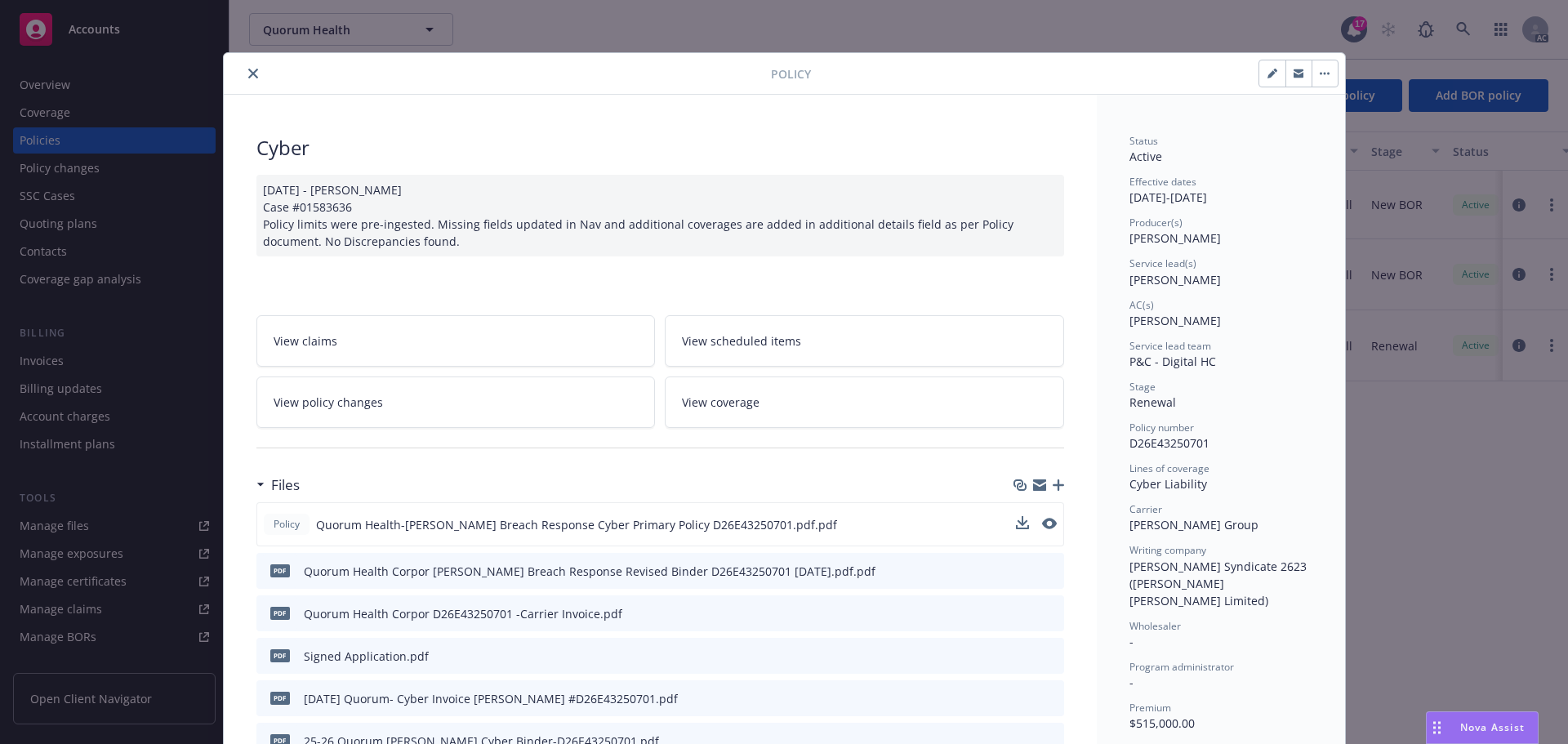
click at [249, 69] on icon "close" at bounding box center [253, 73] width 10 height 10
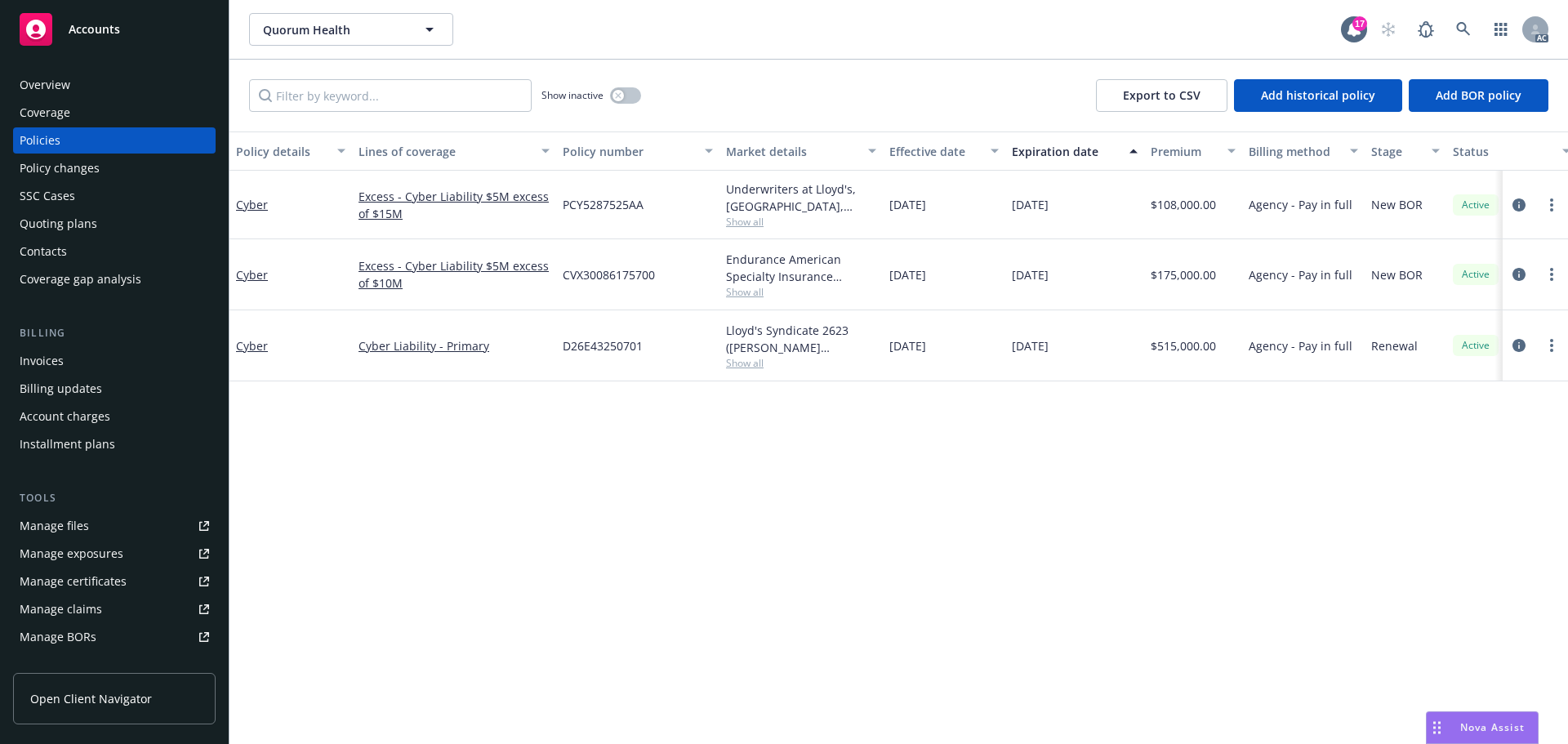
click at [107, 31] on span "Accounts" at bounding box center [94, 29] width 52 height 13
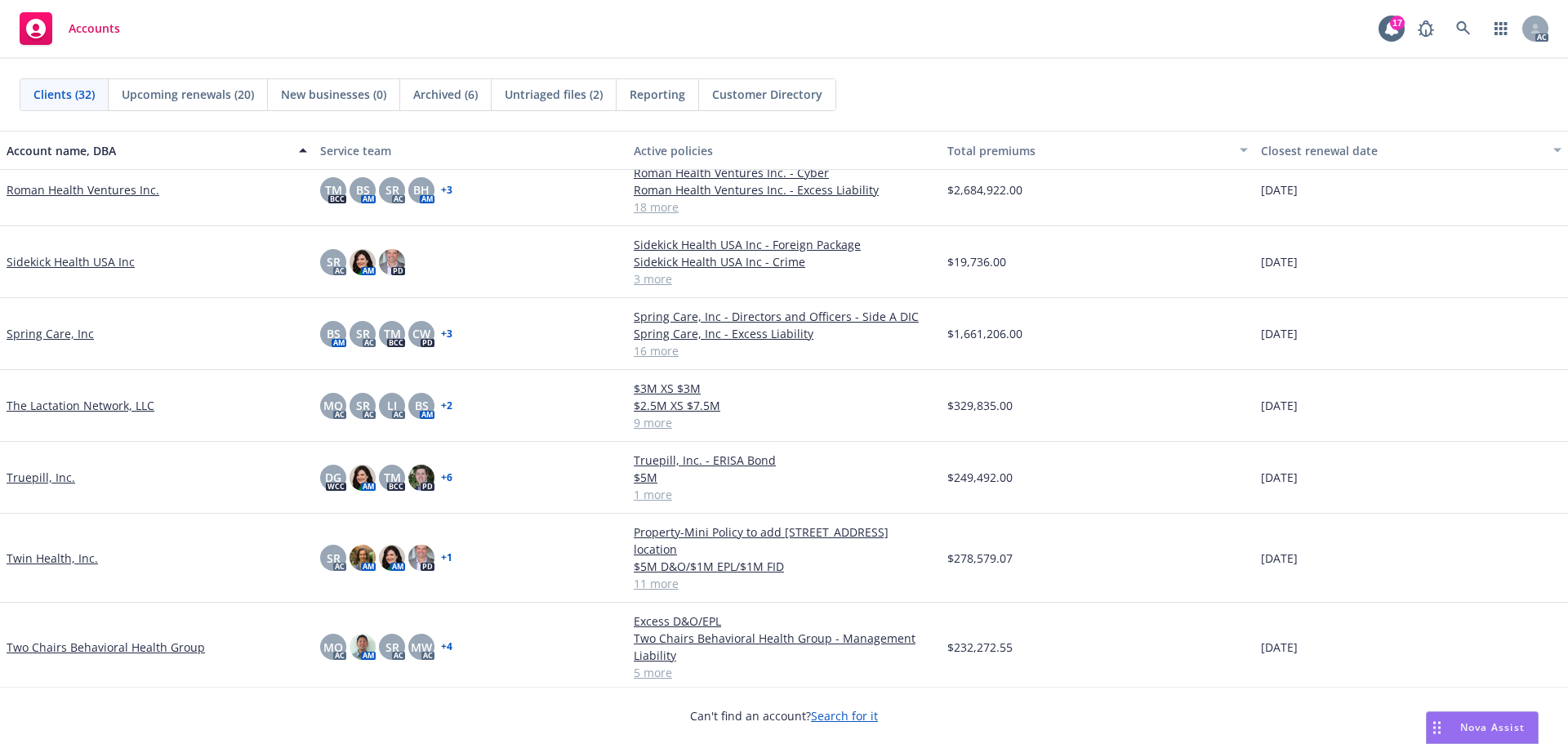
scroll to position [1551, 0]
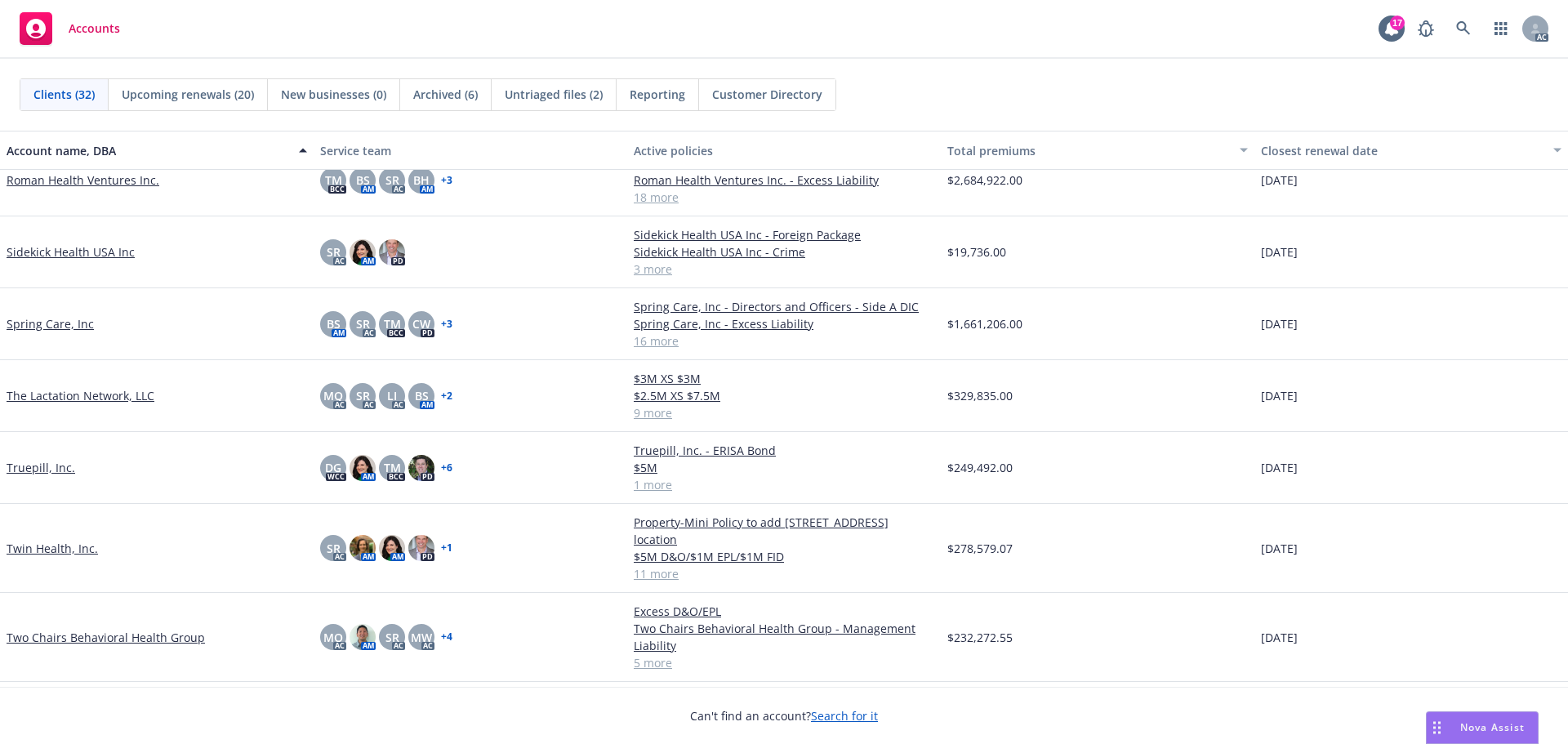
click at [47, 540] on link "Twin Health, Inc." at bounding box center [52, 548] width 91 height 17
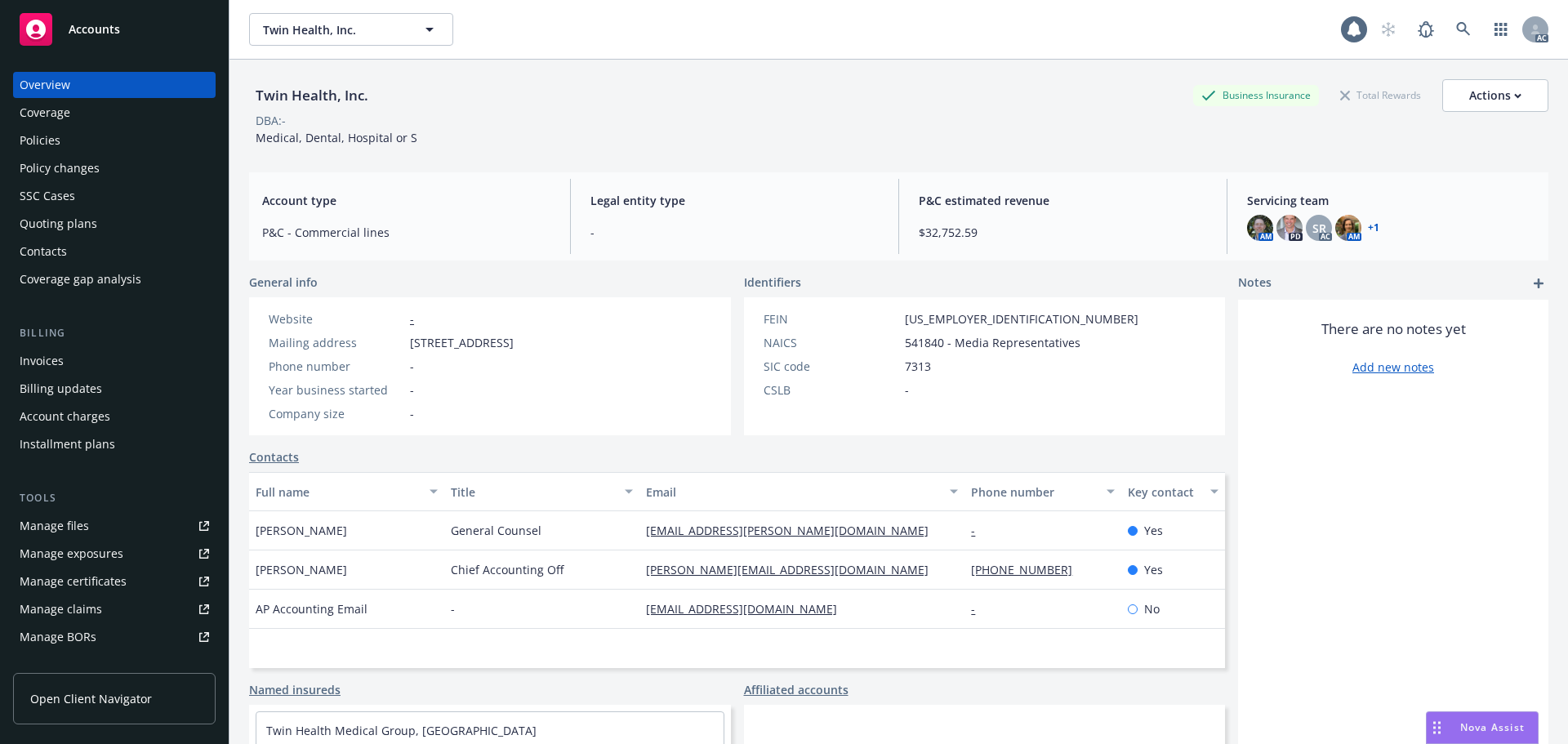
click at [46, 142] on div "Policies" at bounding box center [40, 140] width 41 height 26
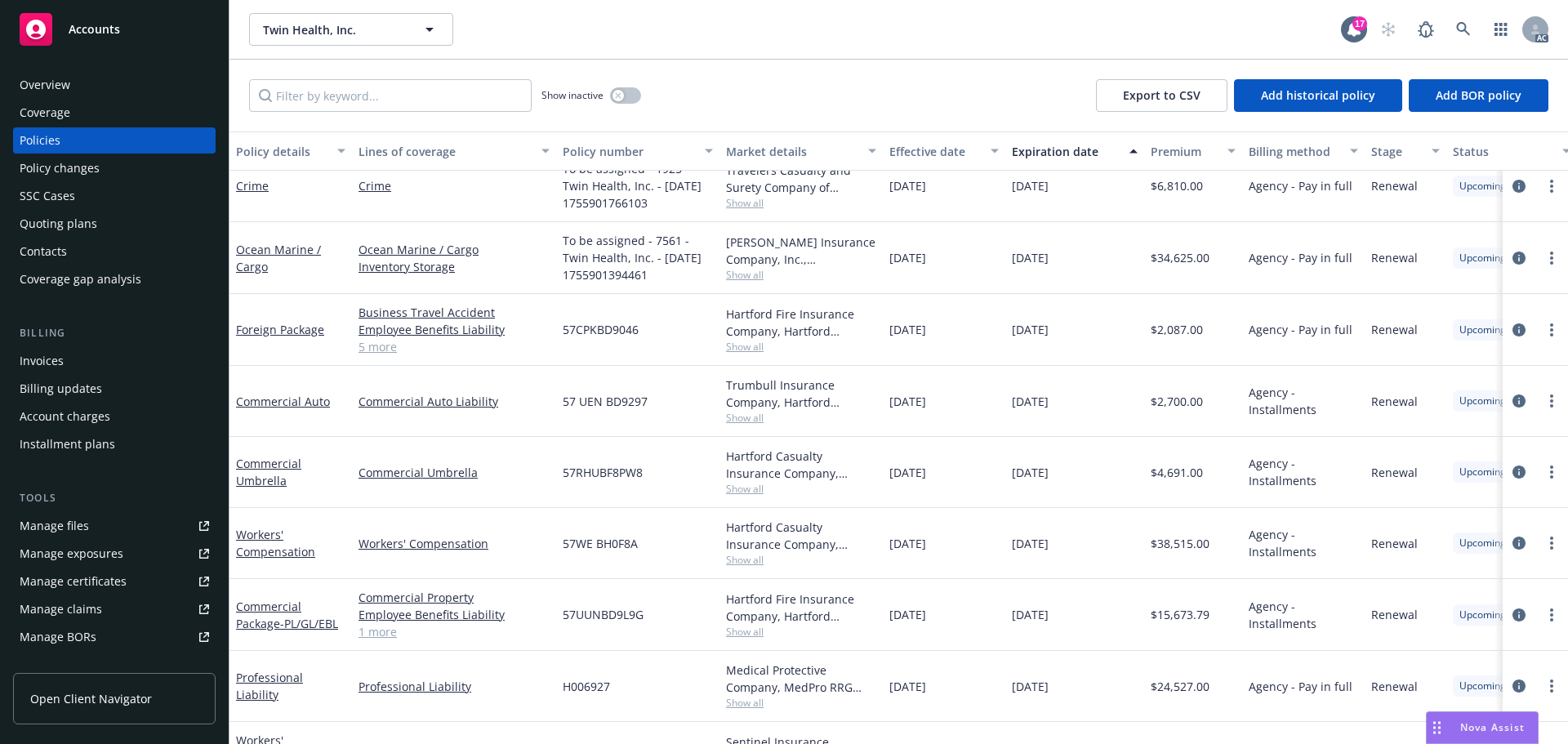
scroll to position [932, 0]
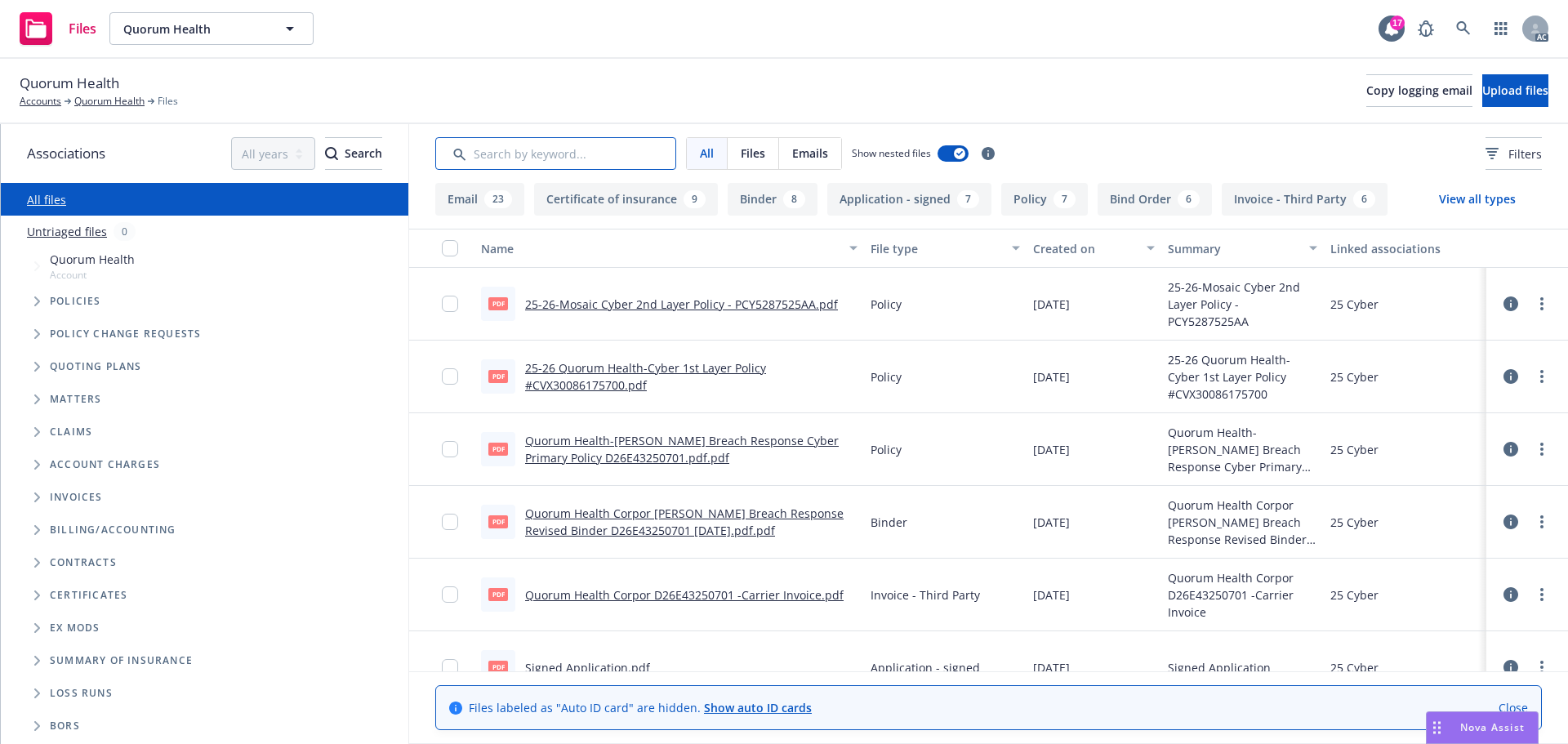
click at [545, 147] on input "Search by keyword..." at bounding box center [555, 154] width 241 height 33
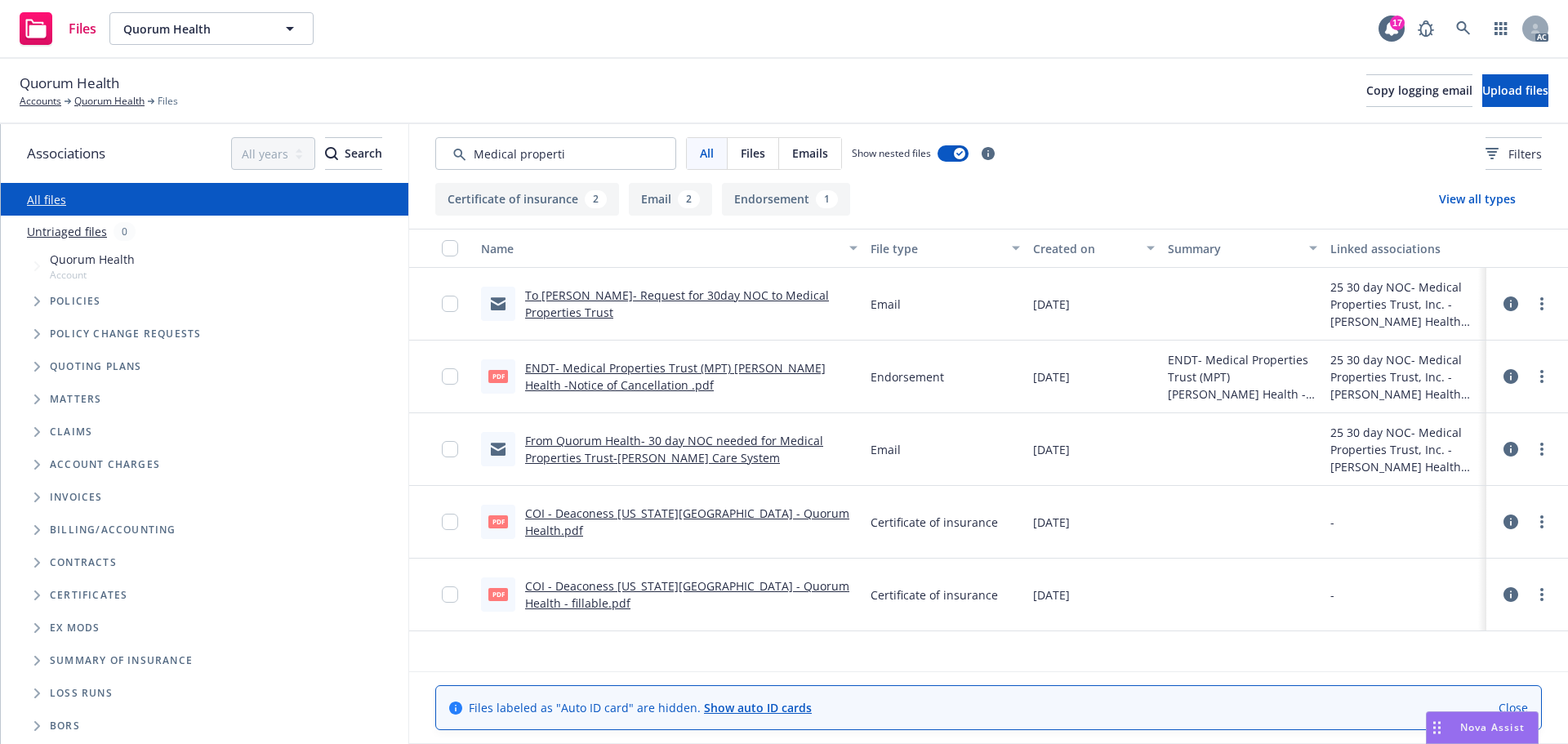
click at [756, 367] on link "ENDT- Medical Properties Trust (MPT) [PERSON_NAME] Health -Notice of Cancellati…" at bounding box center [675, 376] width 300 height 33
drag, startPoint x: 581, startPoint y: 148, endPoint x: 379, endPoint y: 143, distance: 202.1
click at [379, 147] on div "Associations All years 2027 2026 2025 2024 2023 2022 2021 2020 2019 2018 2017 2…" at bounding box center [784, 434] width 1567 height 620
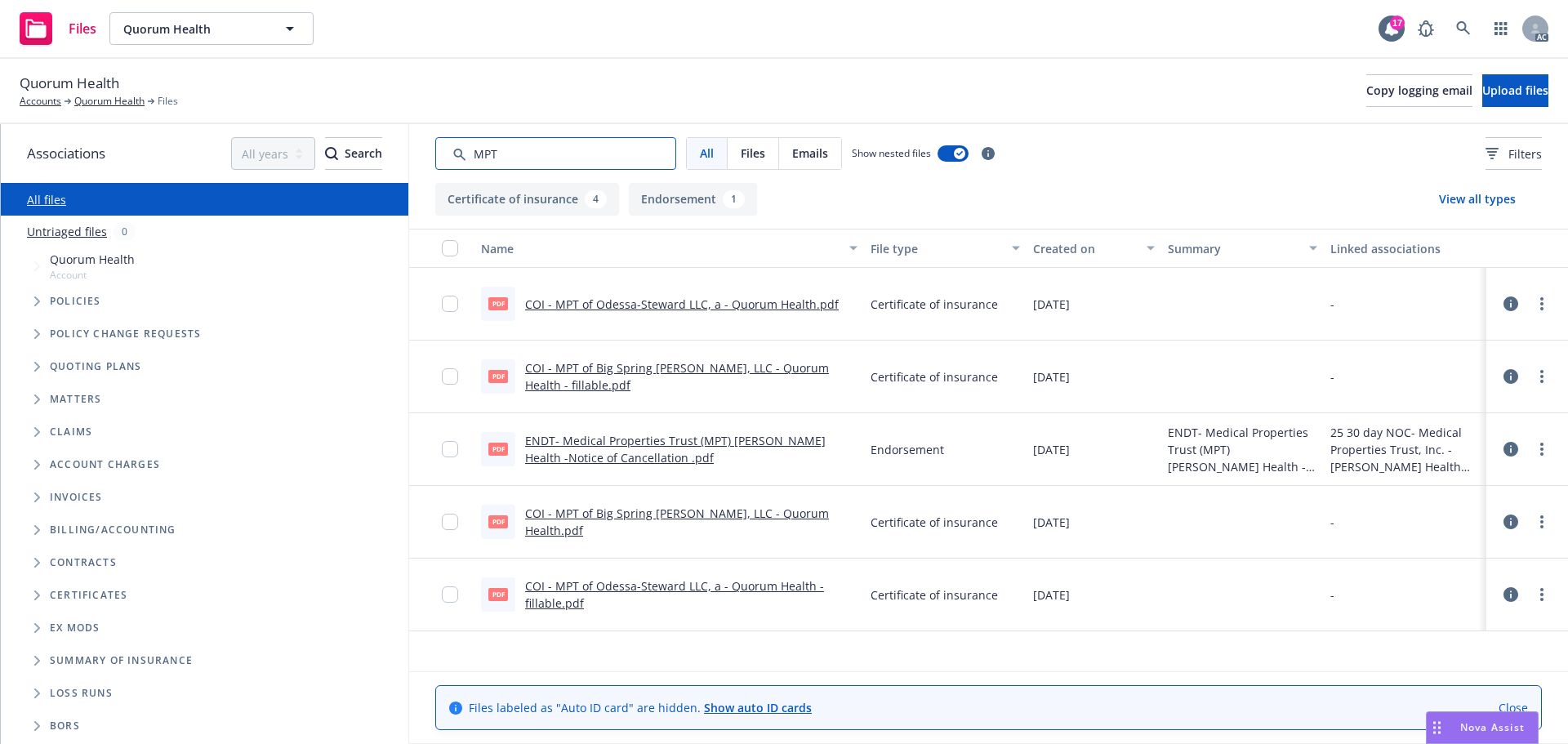
type input "MPT"
click at [113, 99] on link "Quorum Health" at bounding box center [109, 101] width 71 height 14
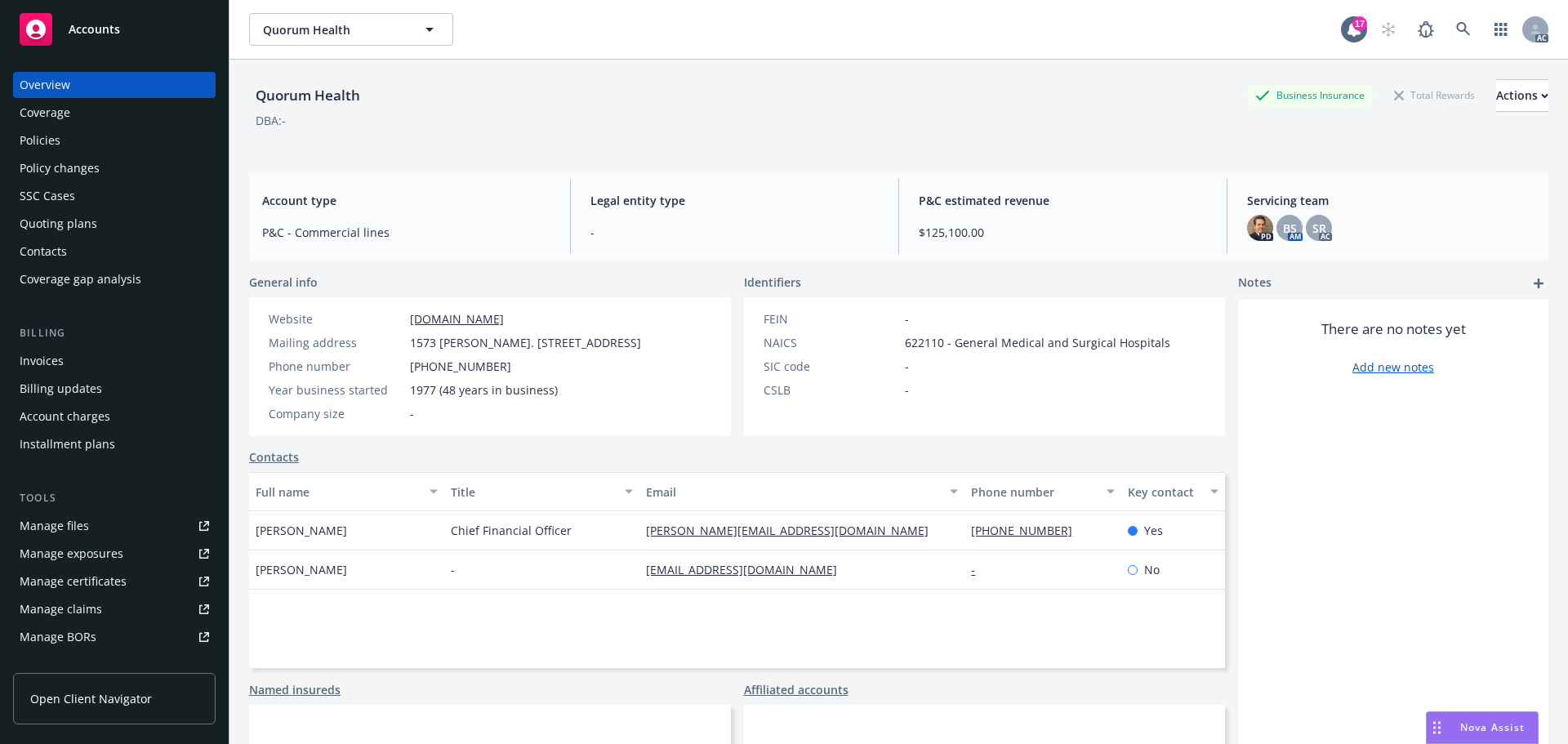
click at [58, 139] on div "Policies" at bounding box center [40, 140] width 41 height 26
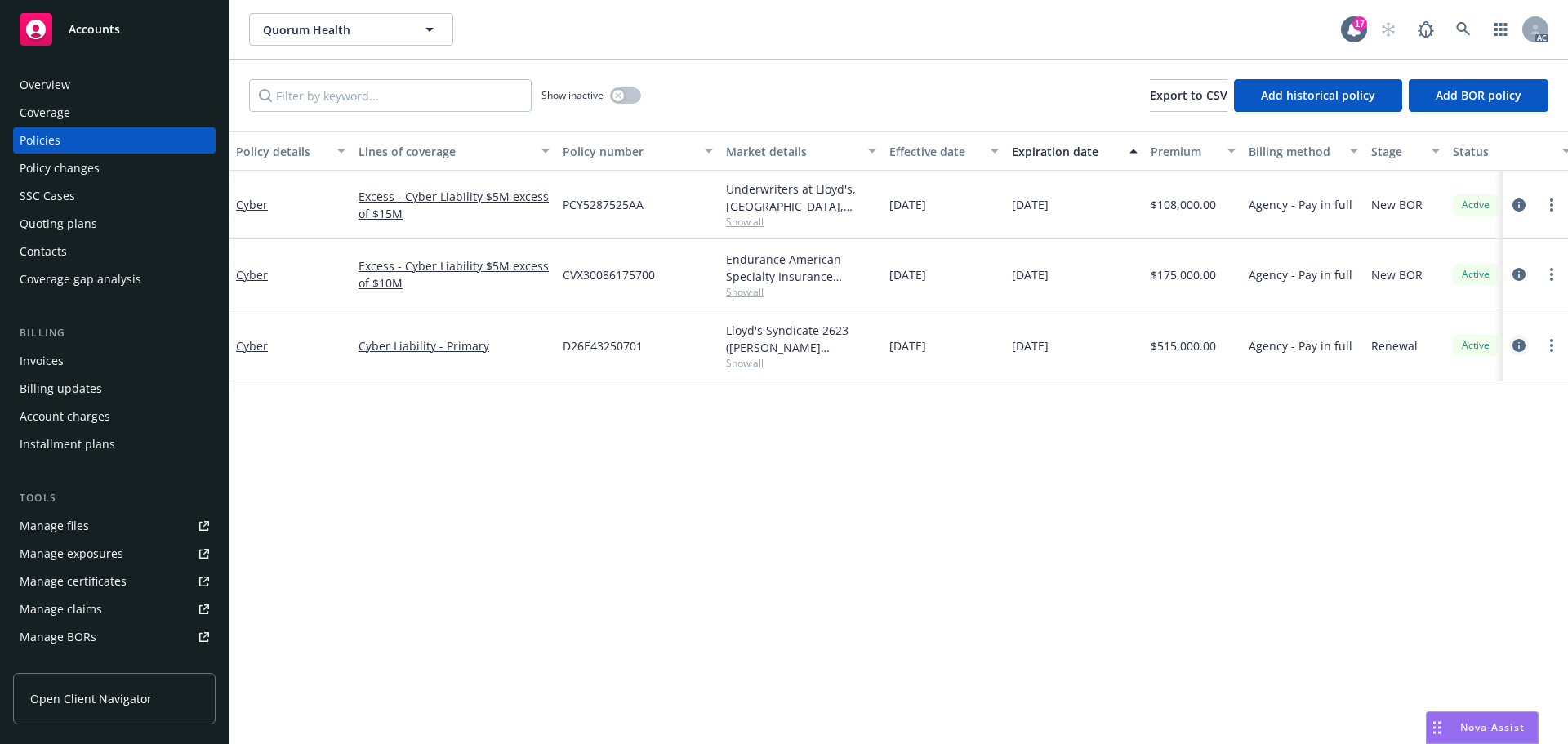
click at [1518, 339] on icon "circleInformation" at bounding box center [1519, 345] width 13 height 13
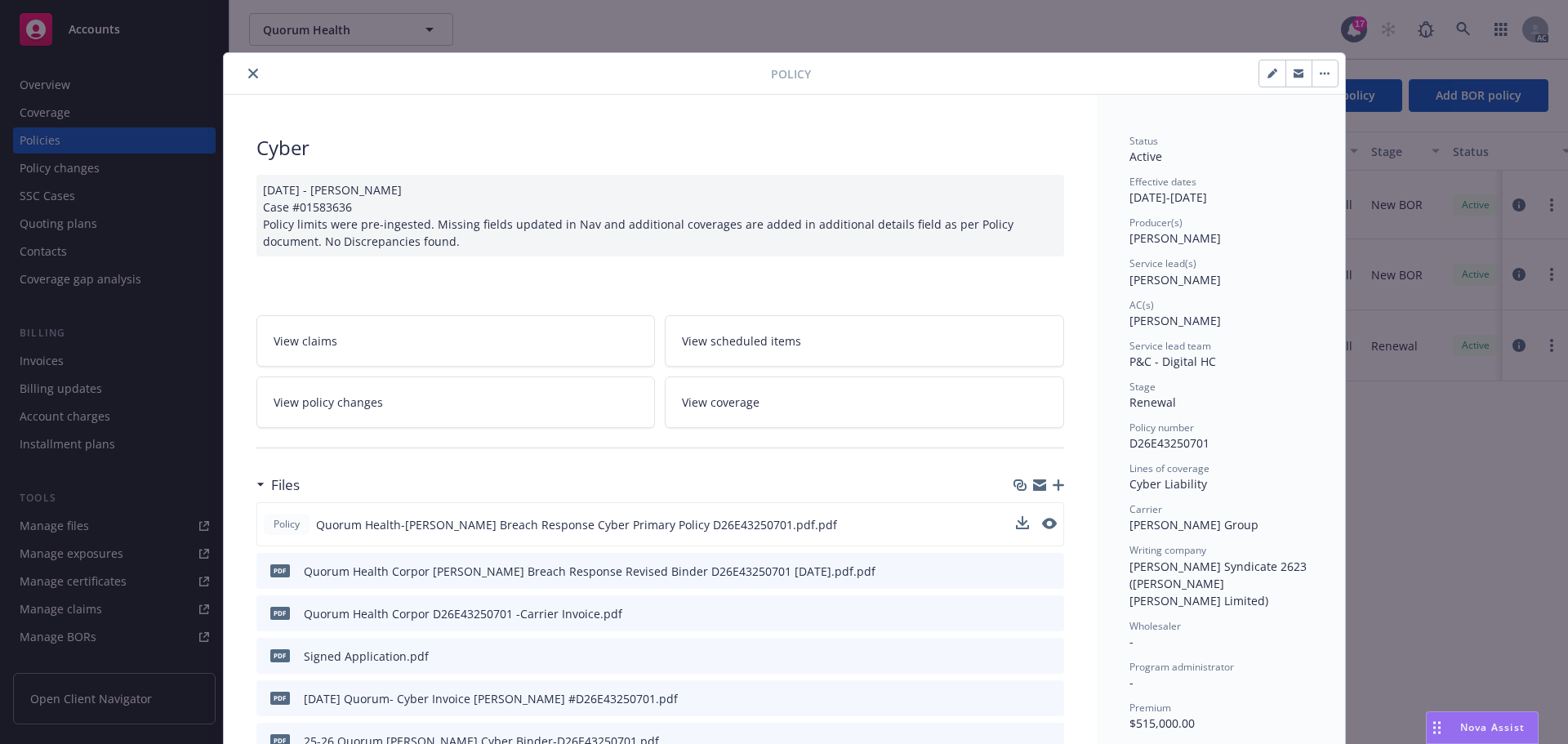
scroll to position [81, 0]
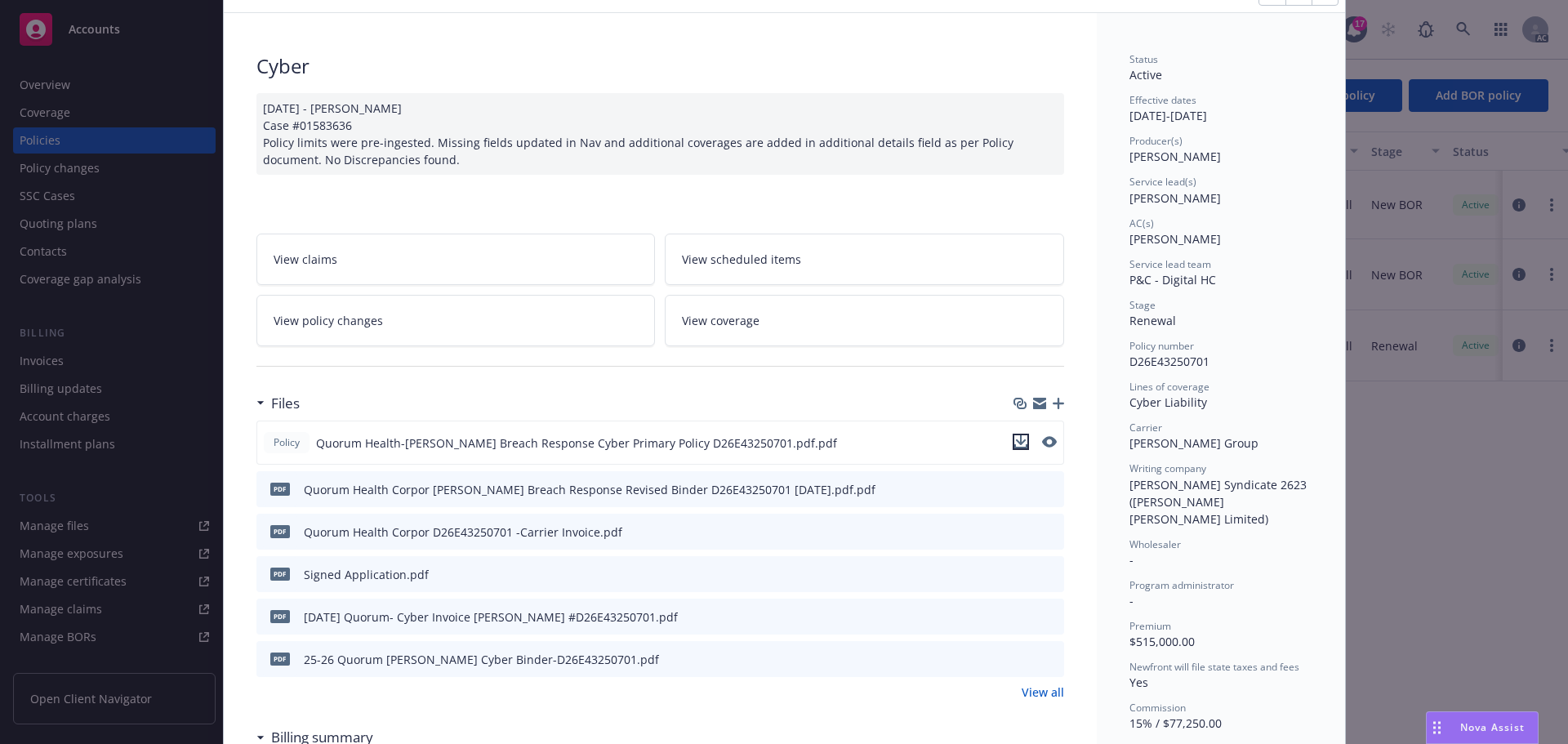
click at [1015, 442] on icon "download file" at bounding box center [1021, 441] width 13 height 13
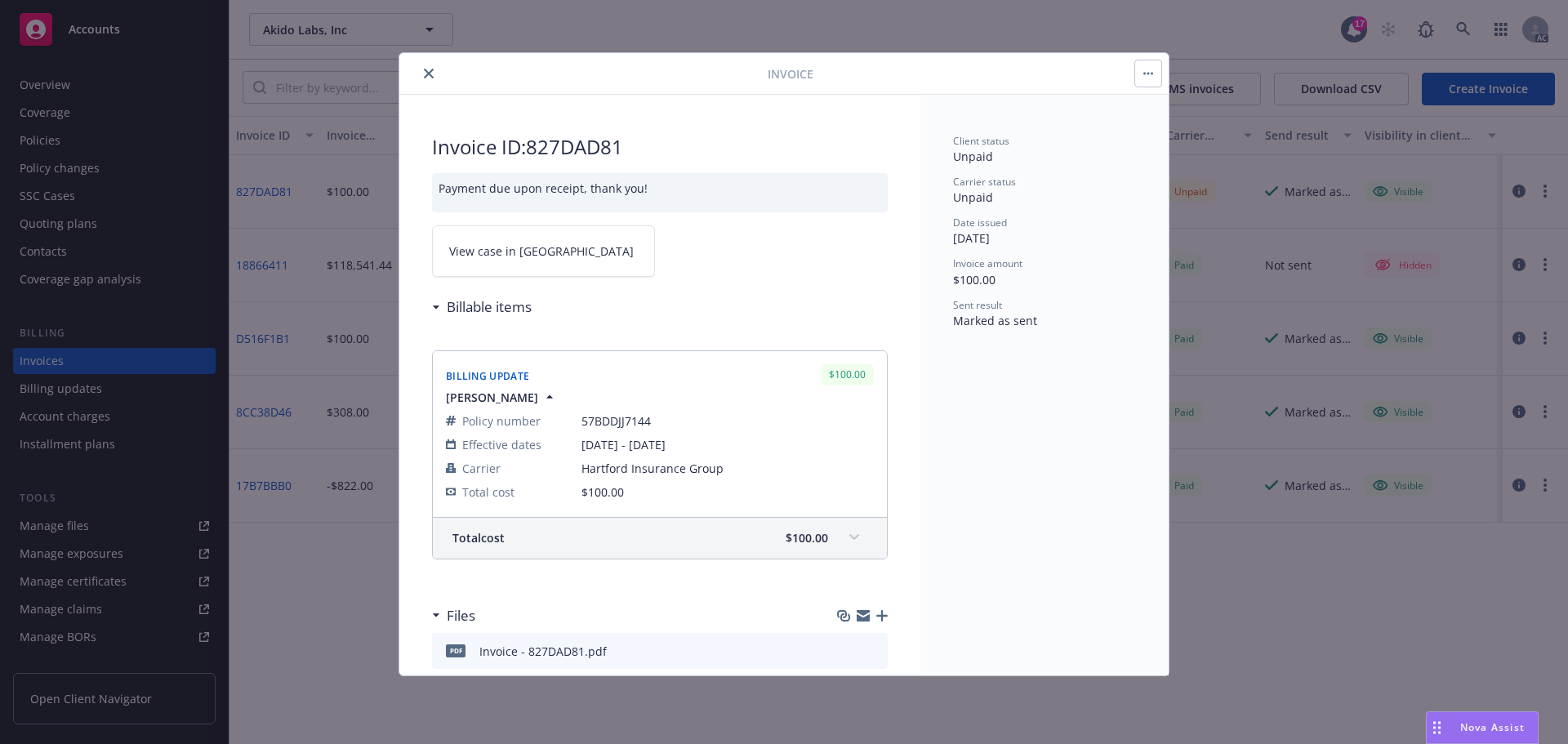
click at [430, 74] on icon "close" at bounding box center [429, 73] width 10 height 10
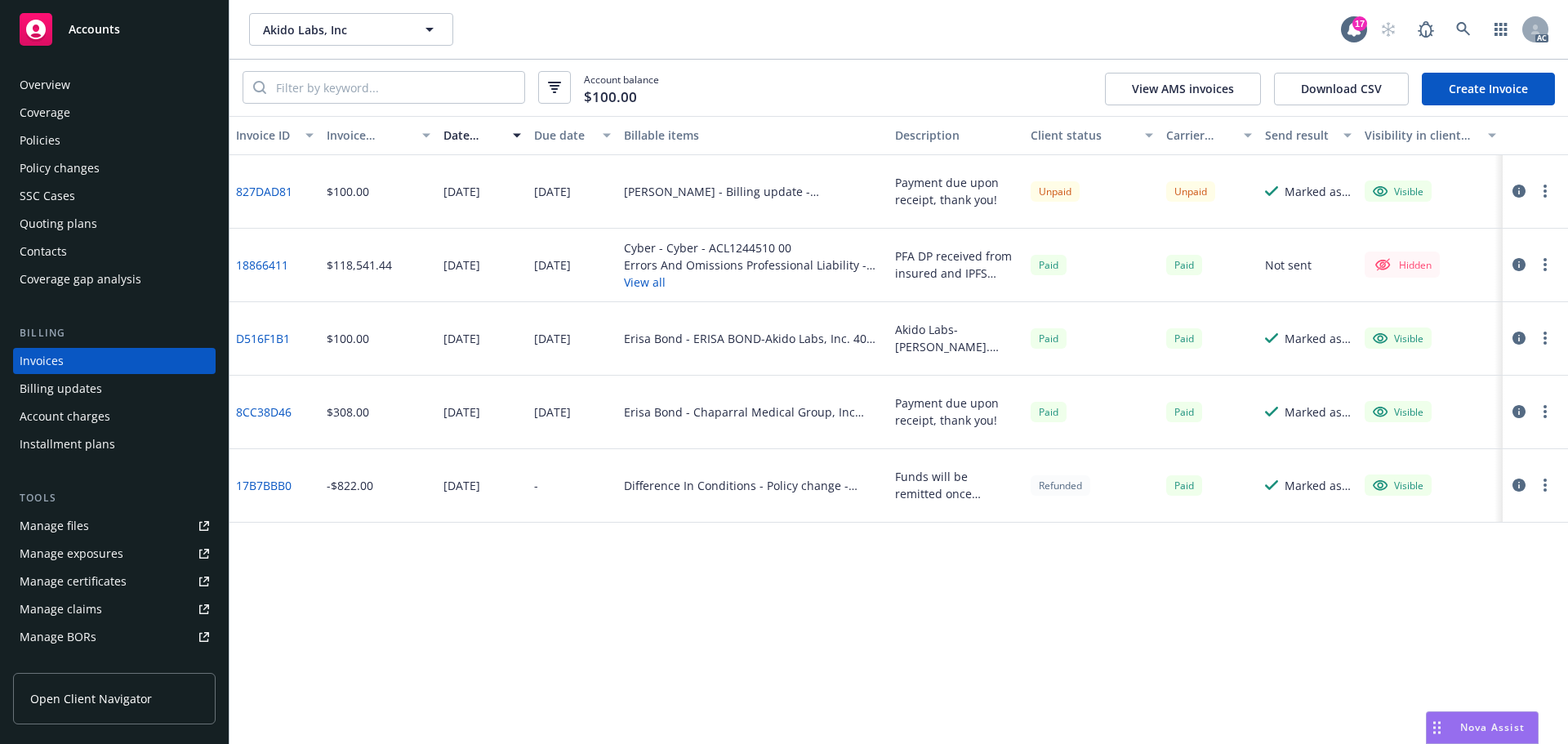
click at [106, 32] on span "Accounts" at bounding box center [94, 29] width 52 height 13
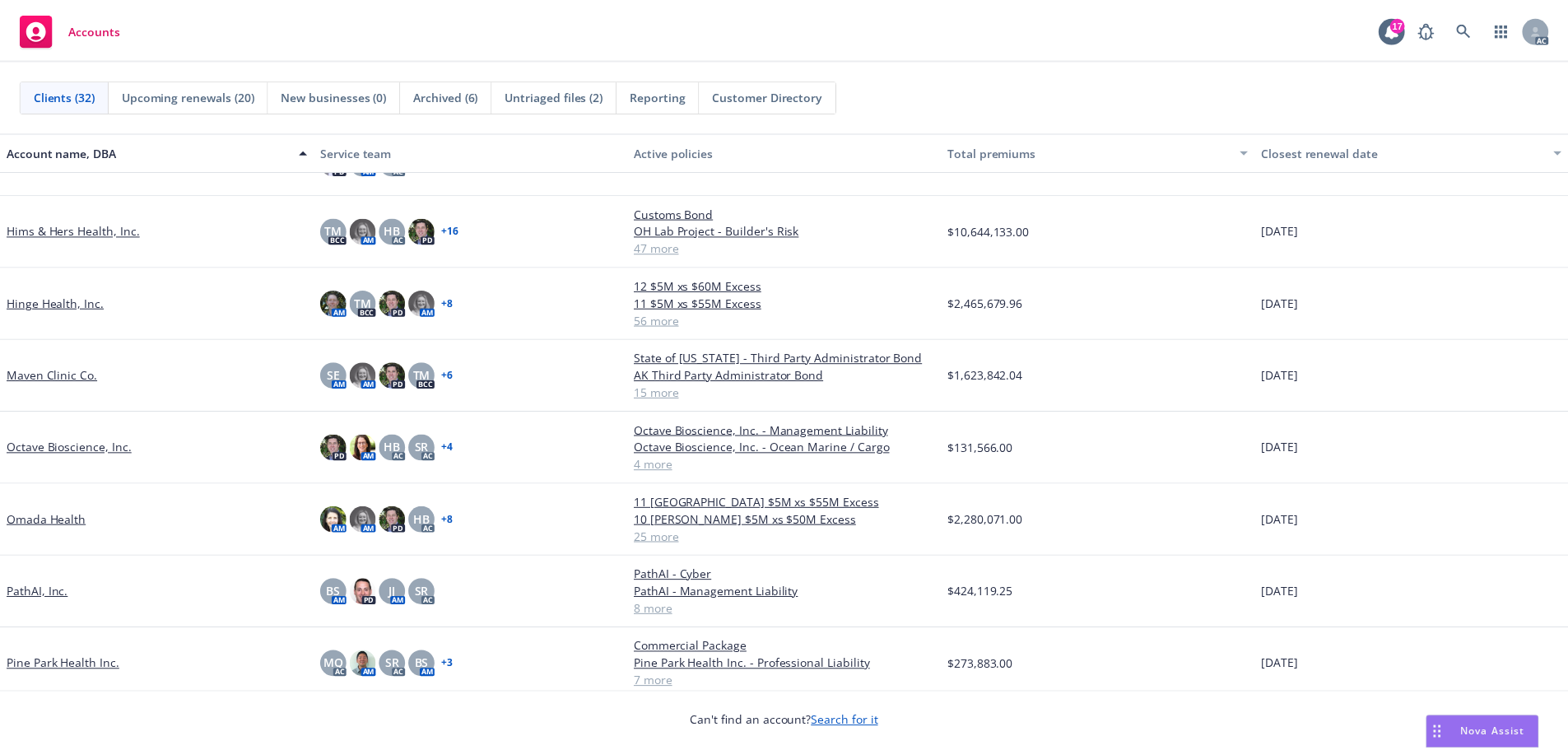
scroll to position [988, 0]
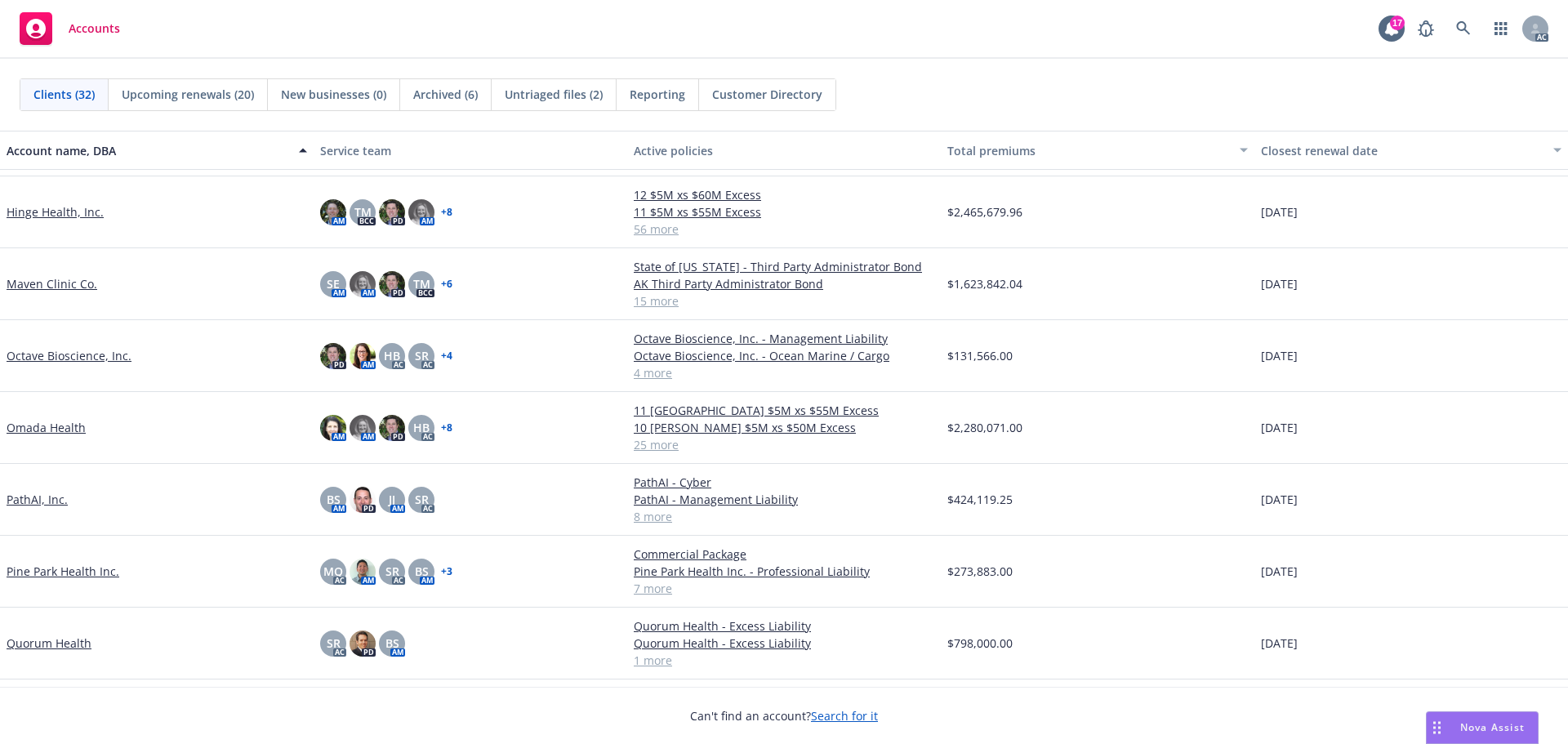
click at [61, 436] on link "Omada Health" at bounding box center [46, 427] width 80 height 17
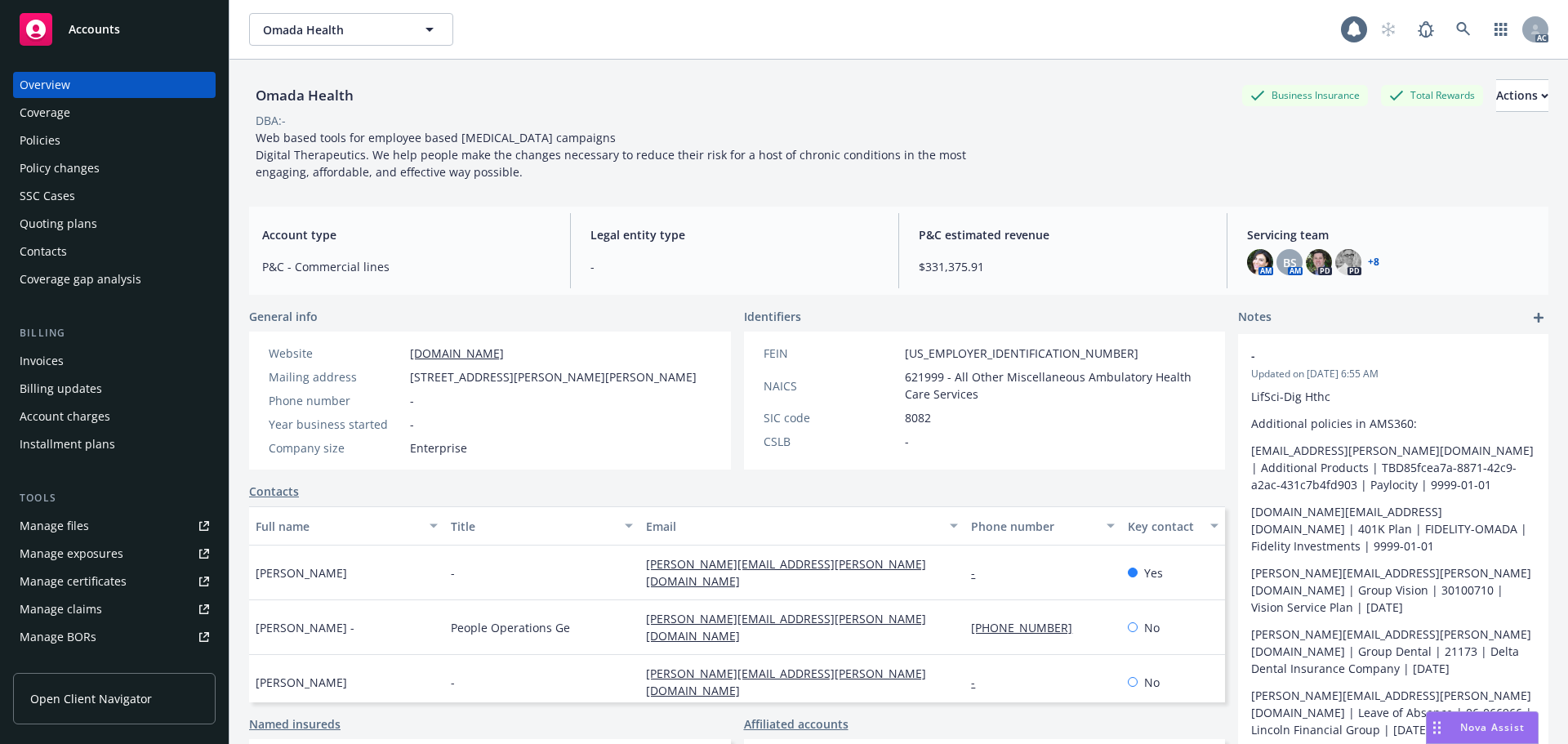
click at [98, 170] on div "Policy changes" at bounding box center [115, 168] width 190 height 26
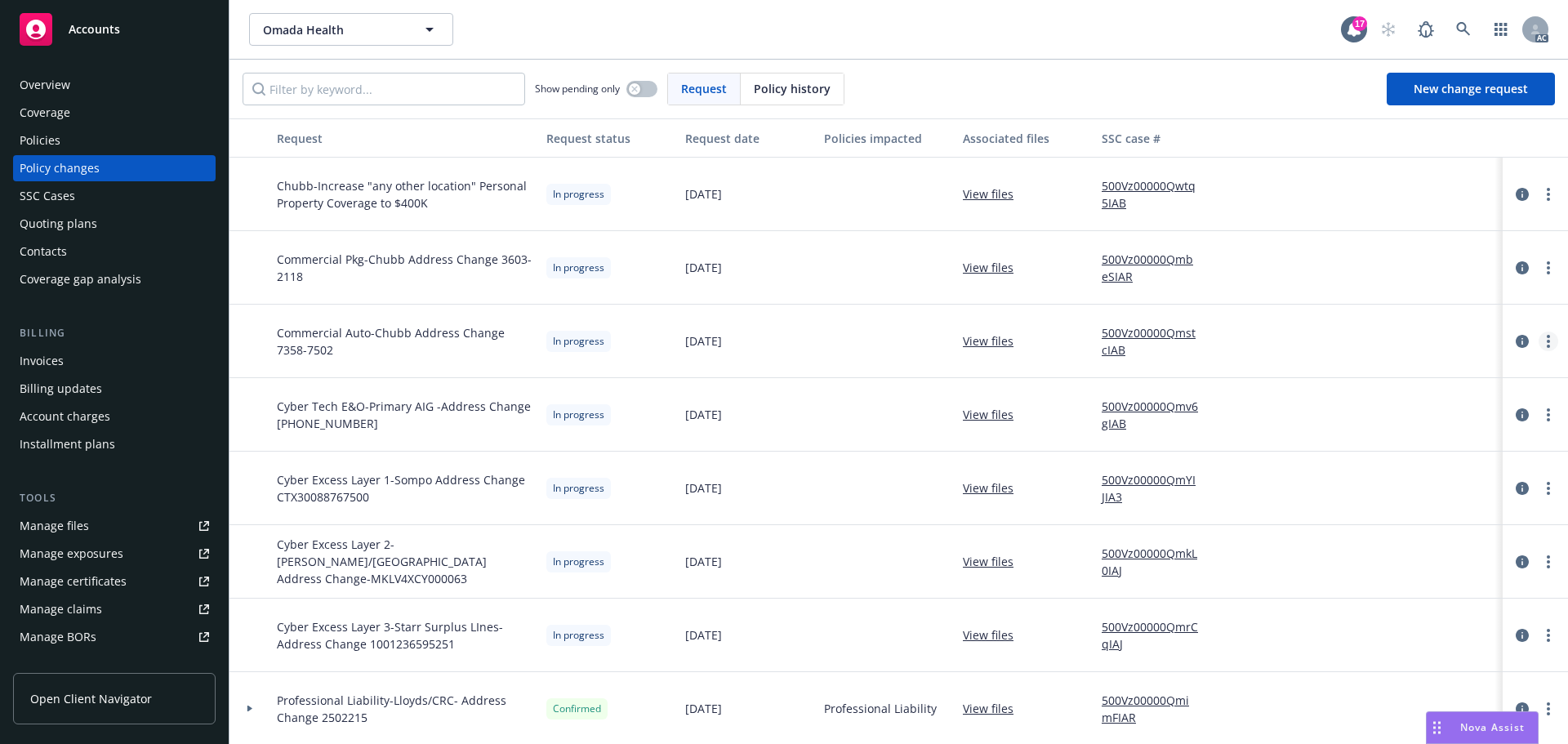
click at [1539, 336] on link "more" at bounding box center [1549, 342] width 20 height 20
click at [1365, 469] on link "Resume workflow" at bounding box center [1405, 473] width 280 height 33
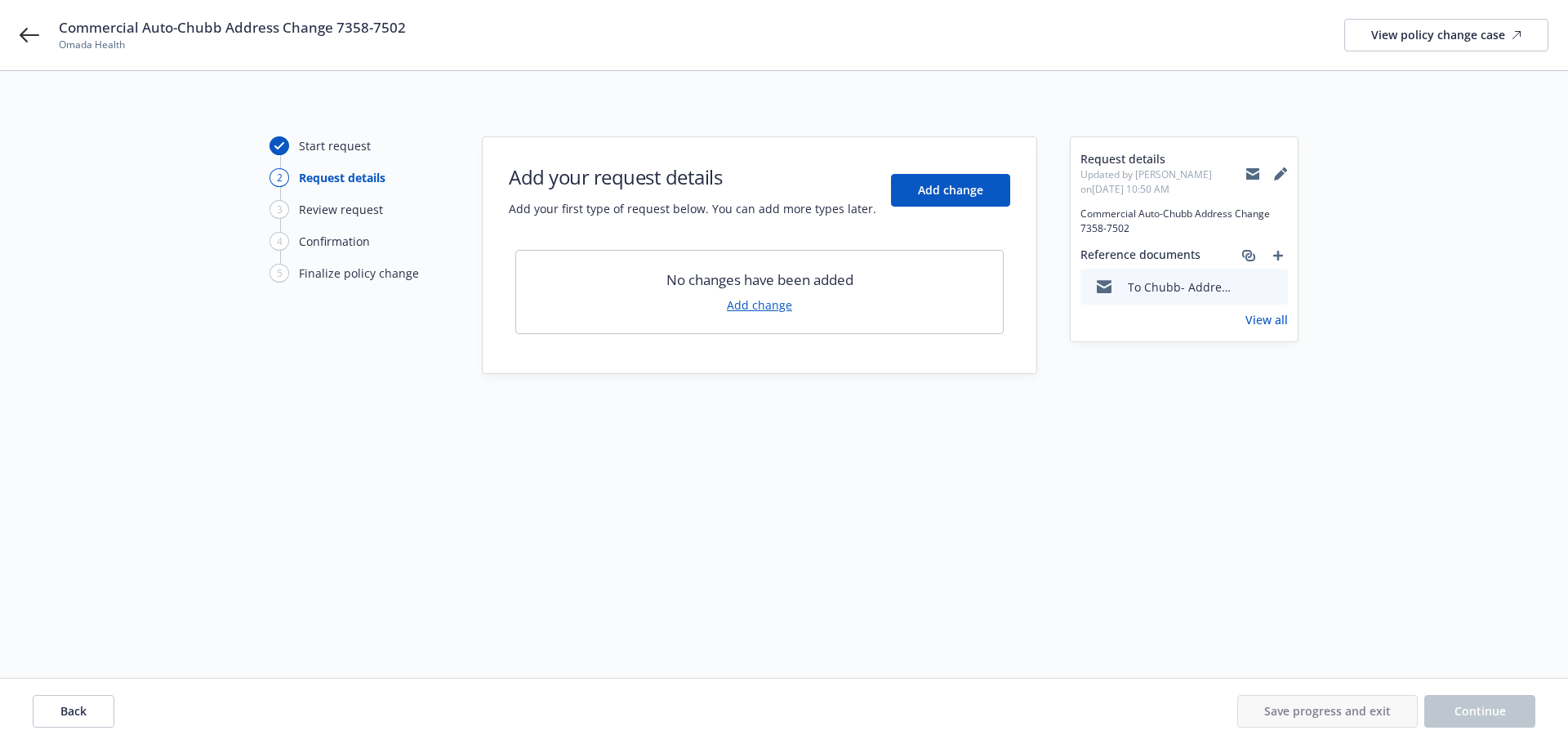
click at [776, 306] on link "Add change" at bounding box center [760, 305] width 65 height 17
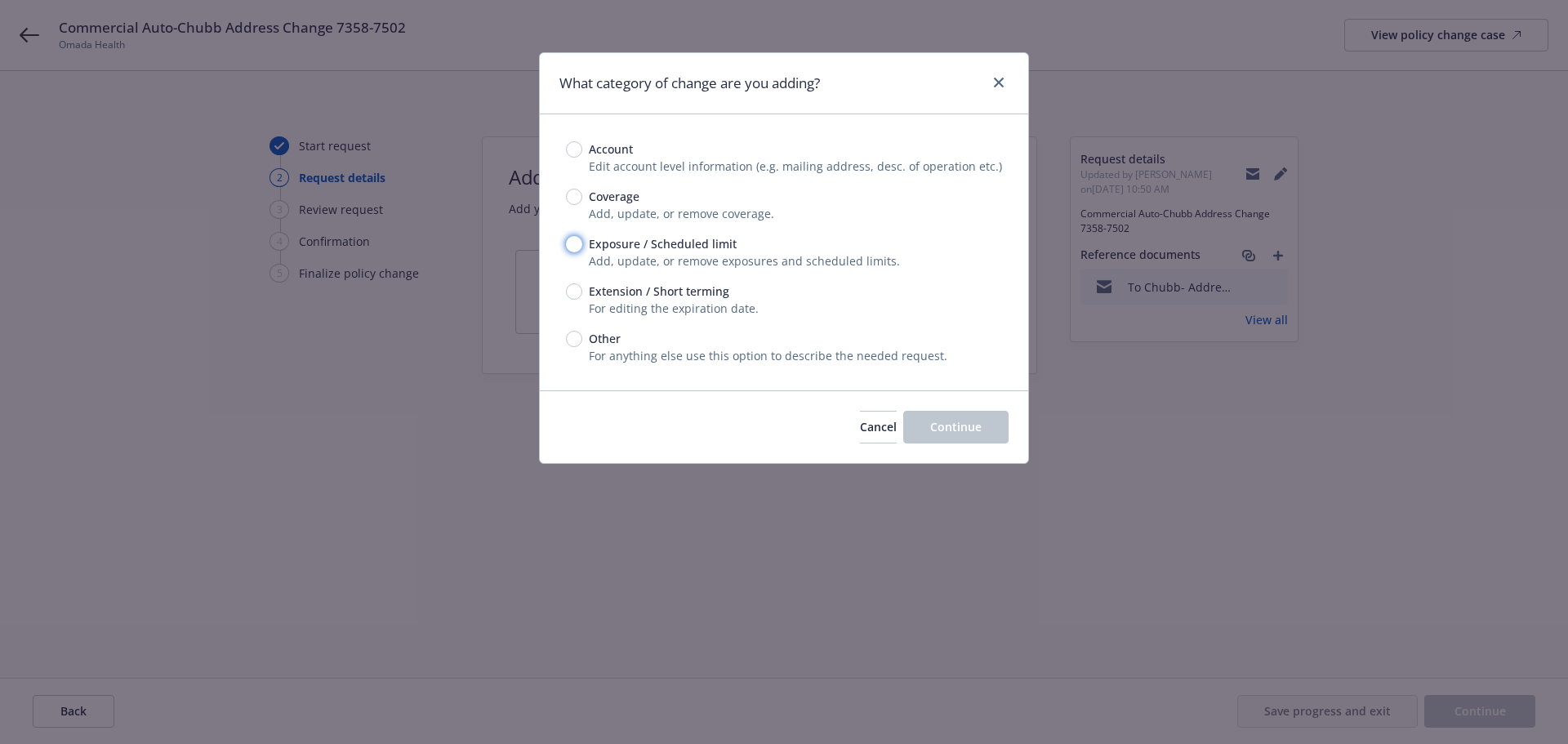
click at [574, 240] on input "Exposure / Scheduled limit" at bounding box center [574, 244] width 16 height 16
radio input "true"
click at [971, 435] on span "Continue" at bounding box center [956, 426] width 52 height 15
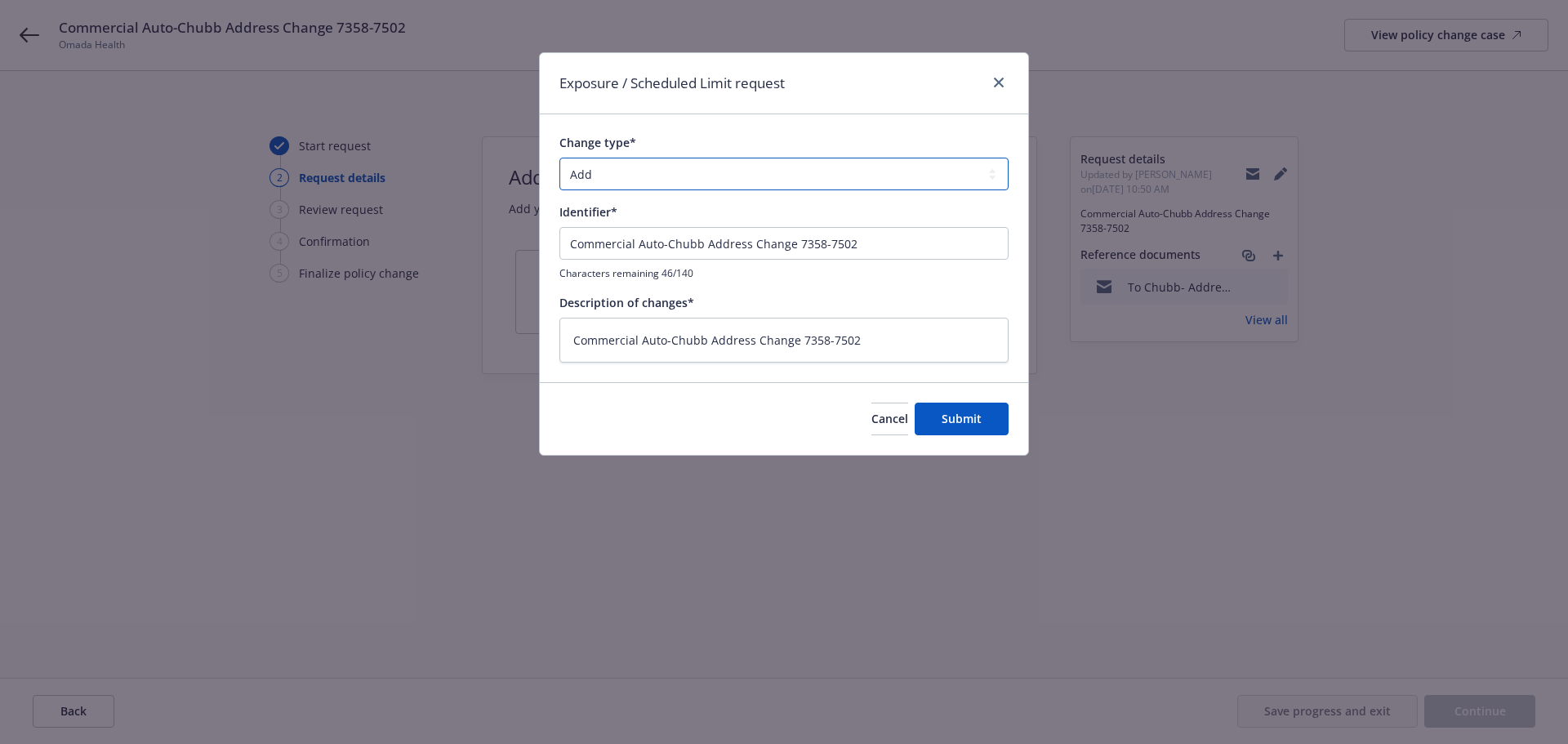
drag, startPoint x: 764, startPoint y: 165, endPoint x: 753, endPoint y: 182, distance: 20.2
click at [764, 165] on select "Add Audit Change Remove" at bounding box center [784, 174] width 449 height 33
select select "CHANGE"
click at [560, 157] on select "Add Audit Change Remove" at bounding box center [784, 174] width 449 height 33
click at [953, 418] on span "Submit" at bounding box center [961, 418] width 40 height 15
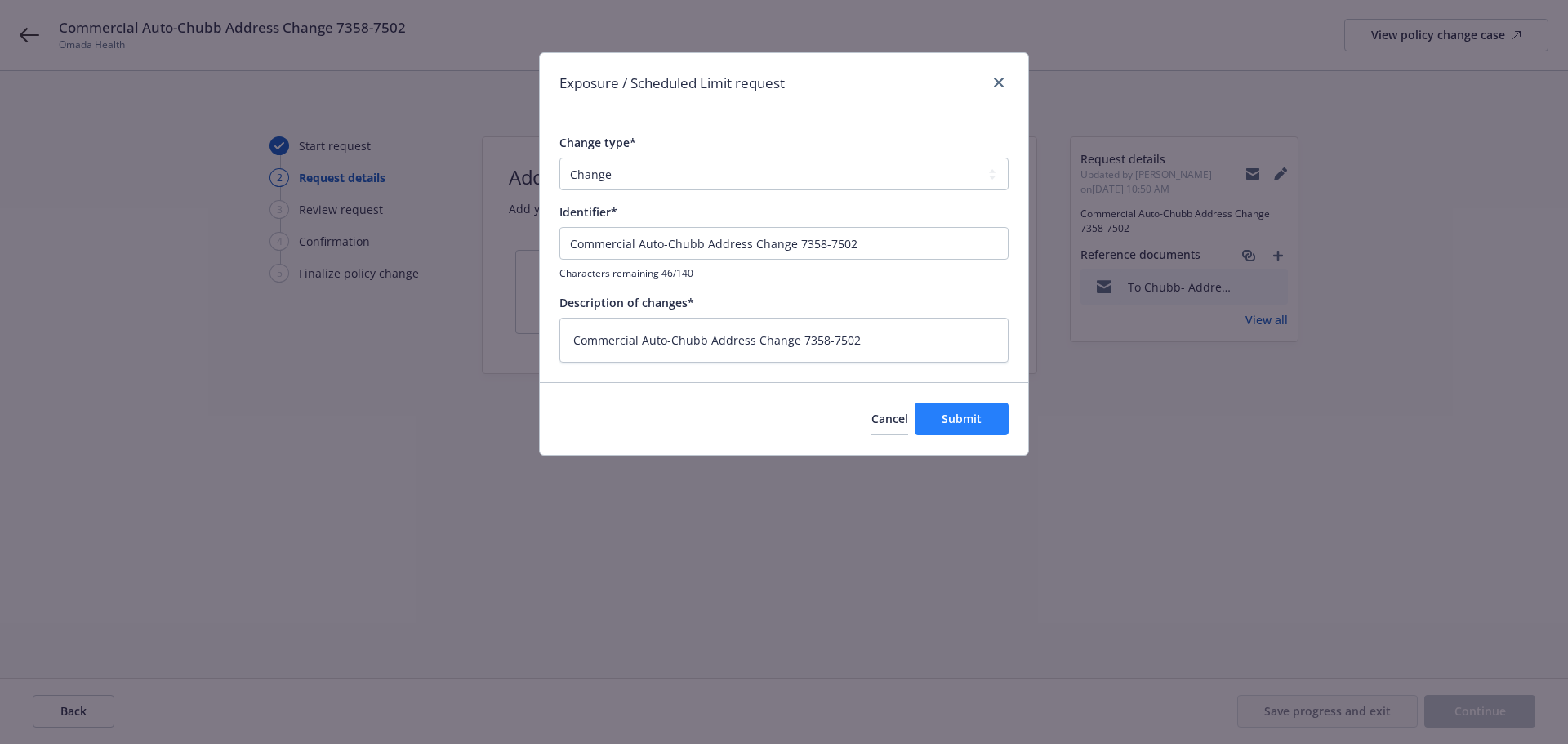
type textarea "x"
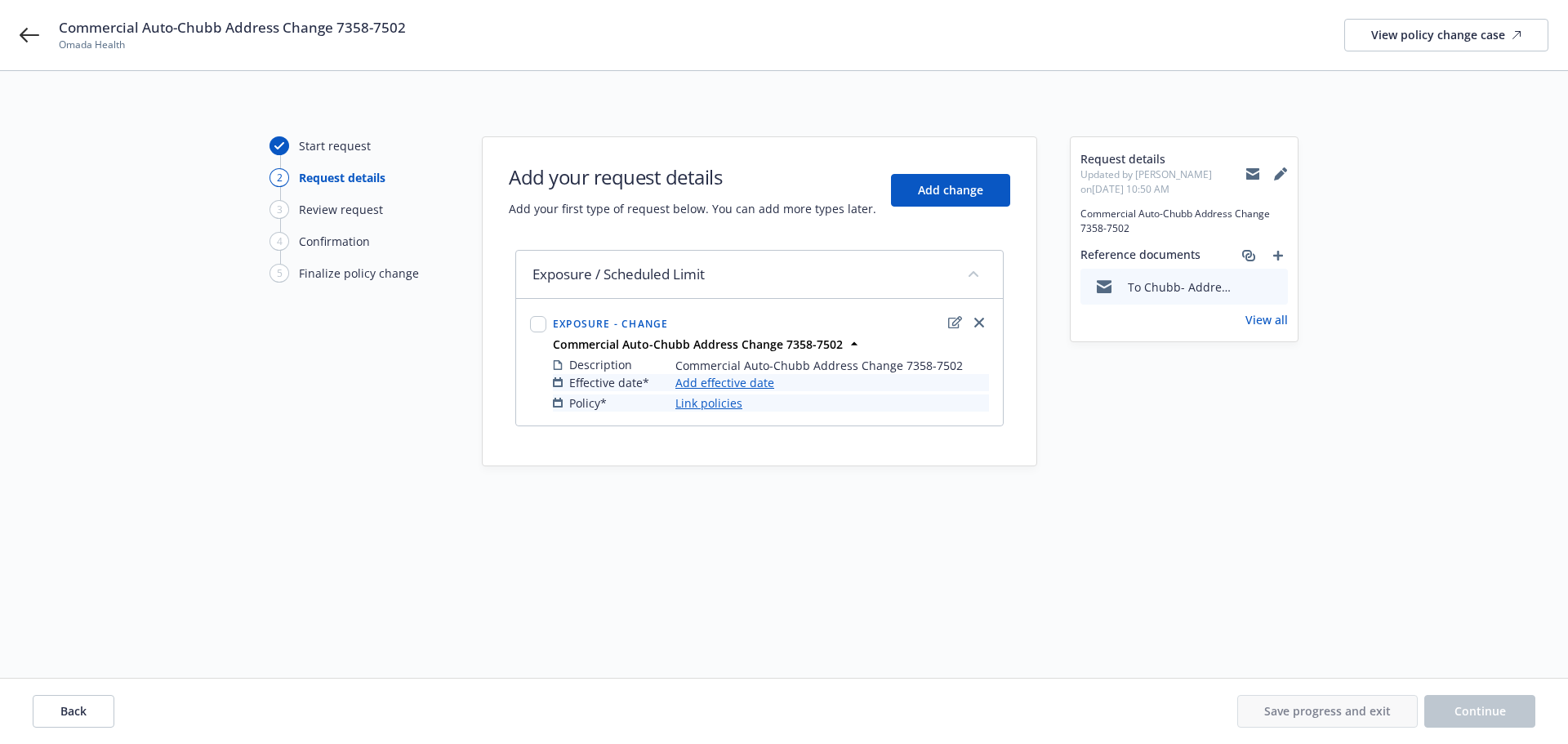
click at [725, 382] on link "Add effective date" at bounding box center [724, 382] width 99 height 17
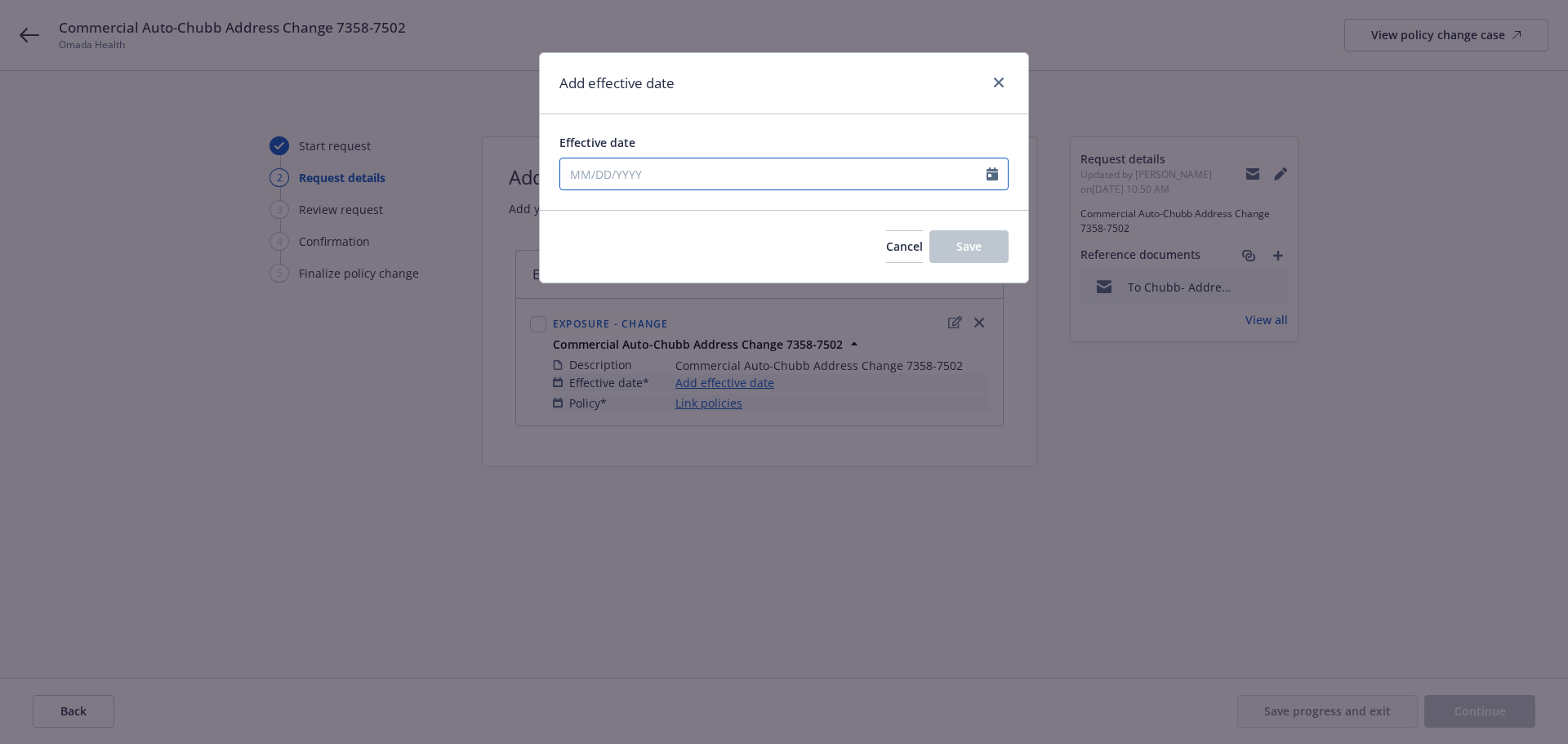
click at [587, 160] on input "Effective date" at bounding box center [773, 174] width 426 height 31
select select "8"
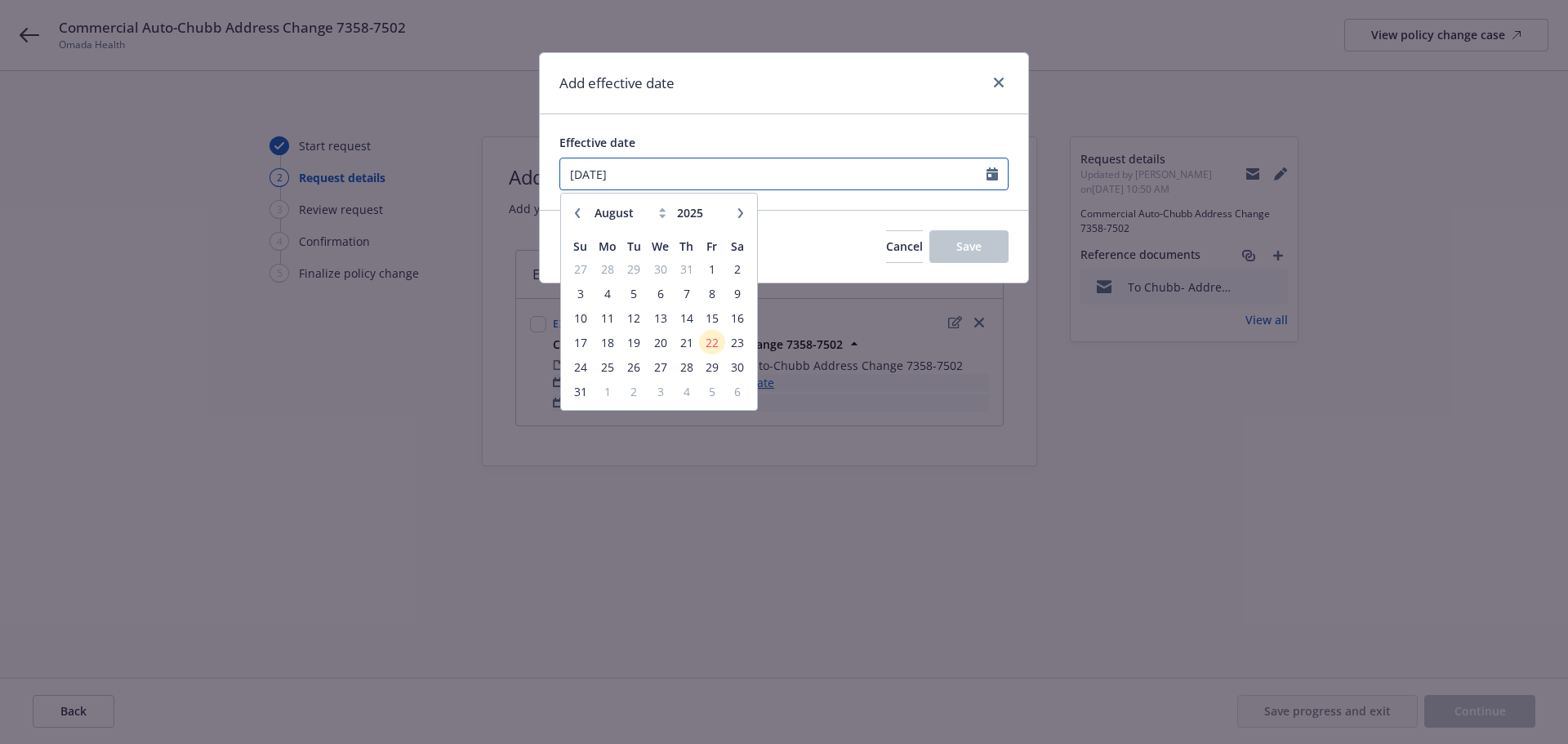
type input "[DATE]"
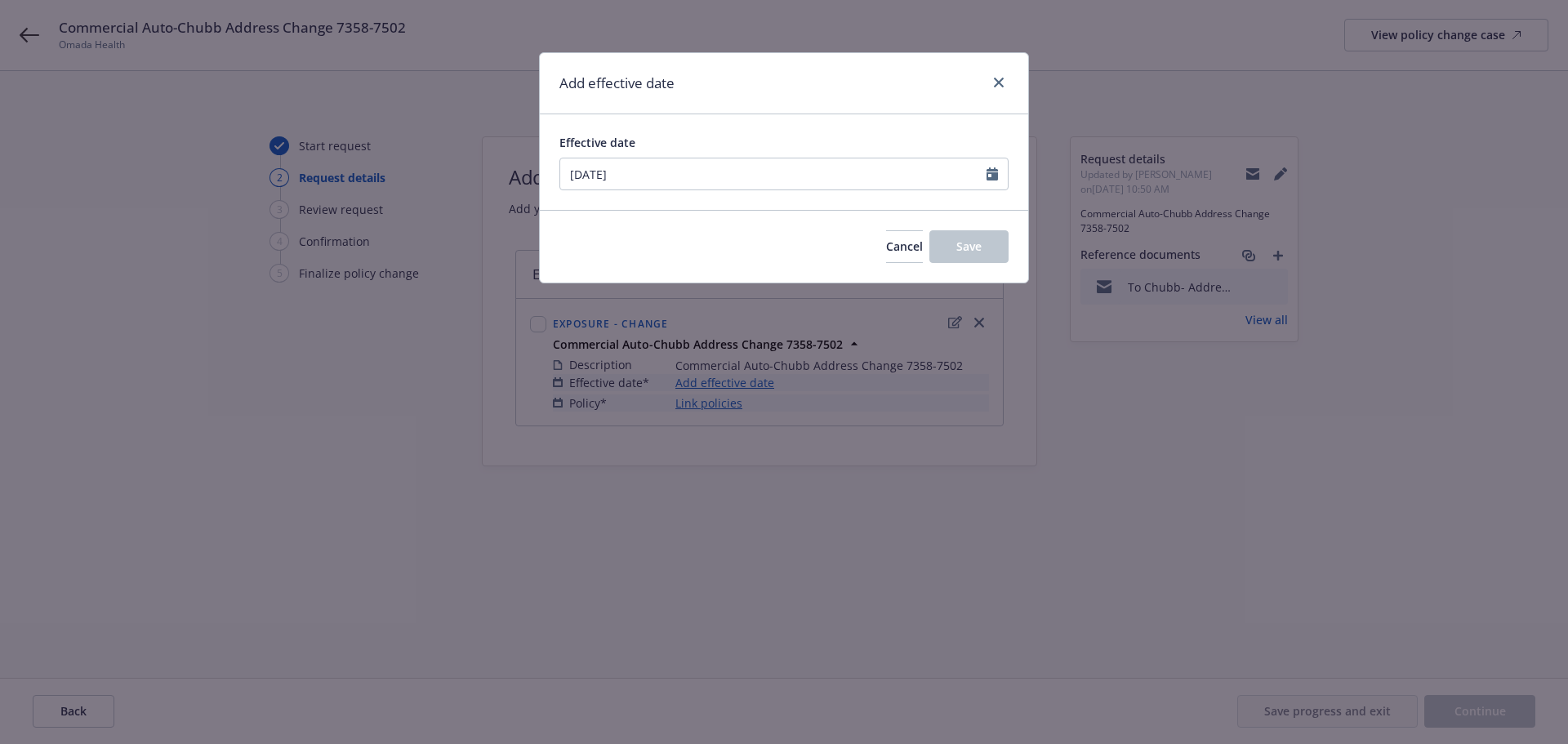
click at [774, 232] on div "Cancel Save" at bounding box center [784, 246] width 488 height 72
click at [987, 246] on button "Save" at bounding box center [969, 247] width 80 height 33
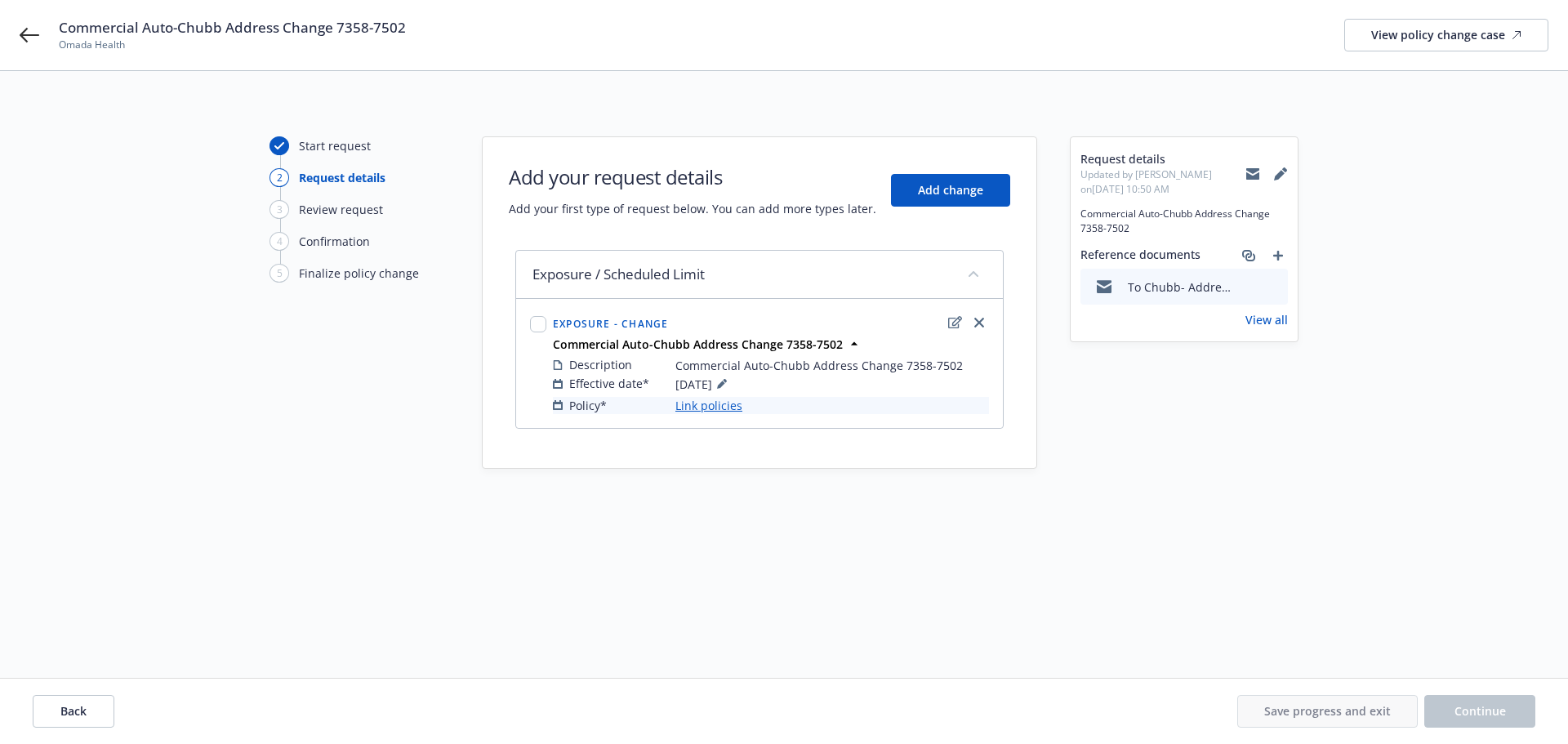
click at [717, 409] on link "Link policies" at bounding box center [709, 405] width 67 height 17
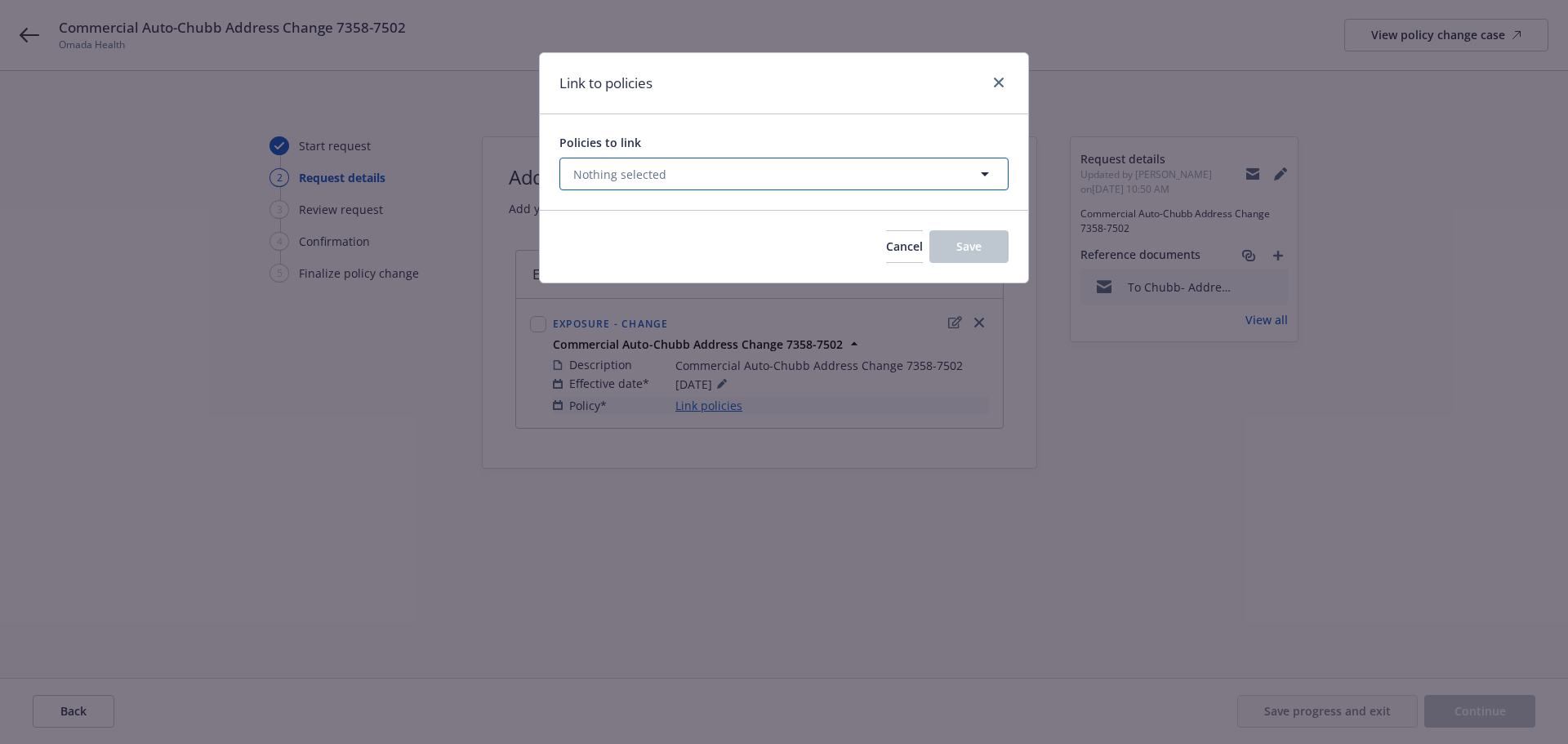
click at [633, 165] on button "Nothing selected" at bounding box center [784, 174] width 449 height 33
select select "ACTIVE"
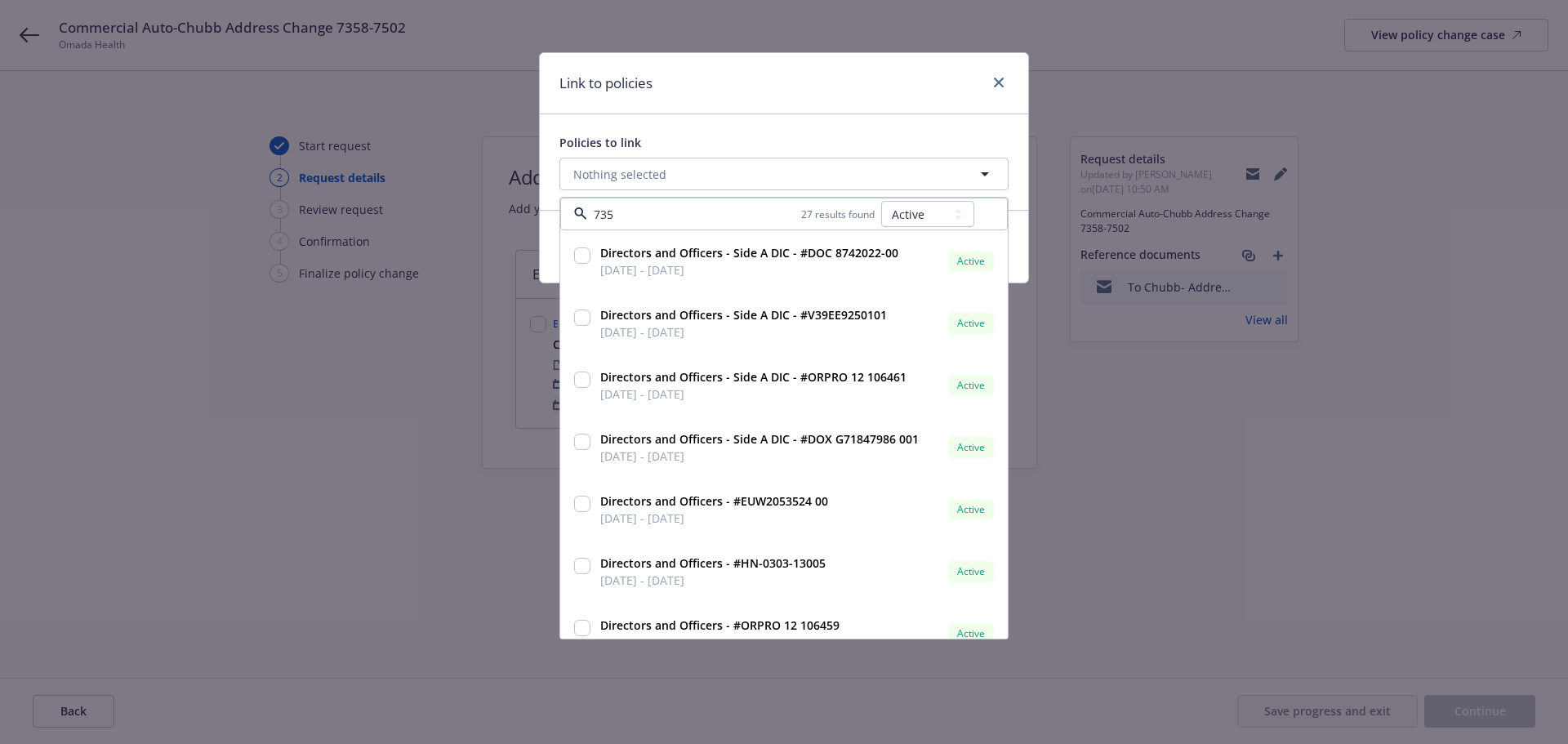
type input "7358"
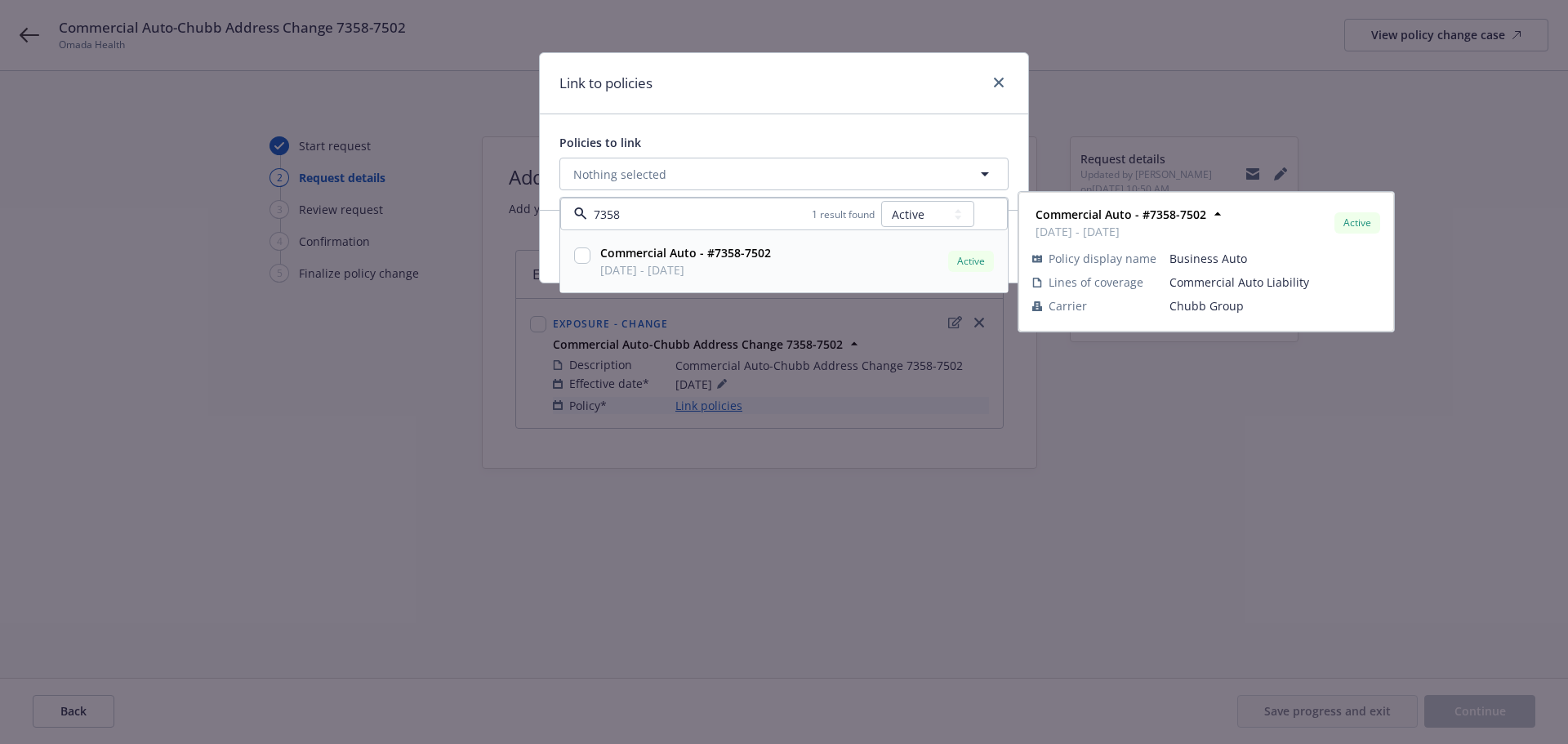
click at [580, 256] on input "checkbox" at bounding box center [582, 256] width 16 height 16
checkbox input "true"
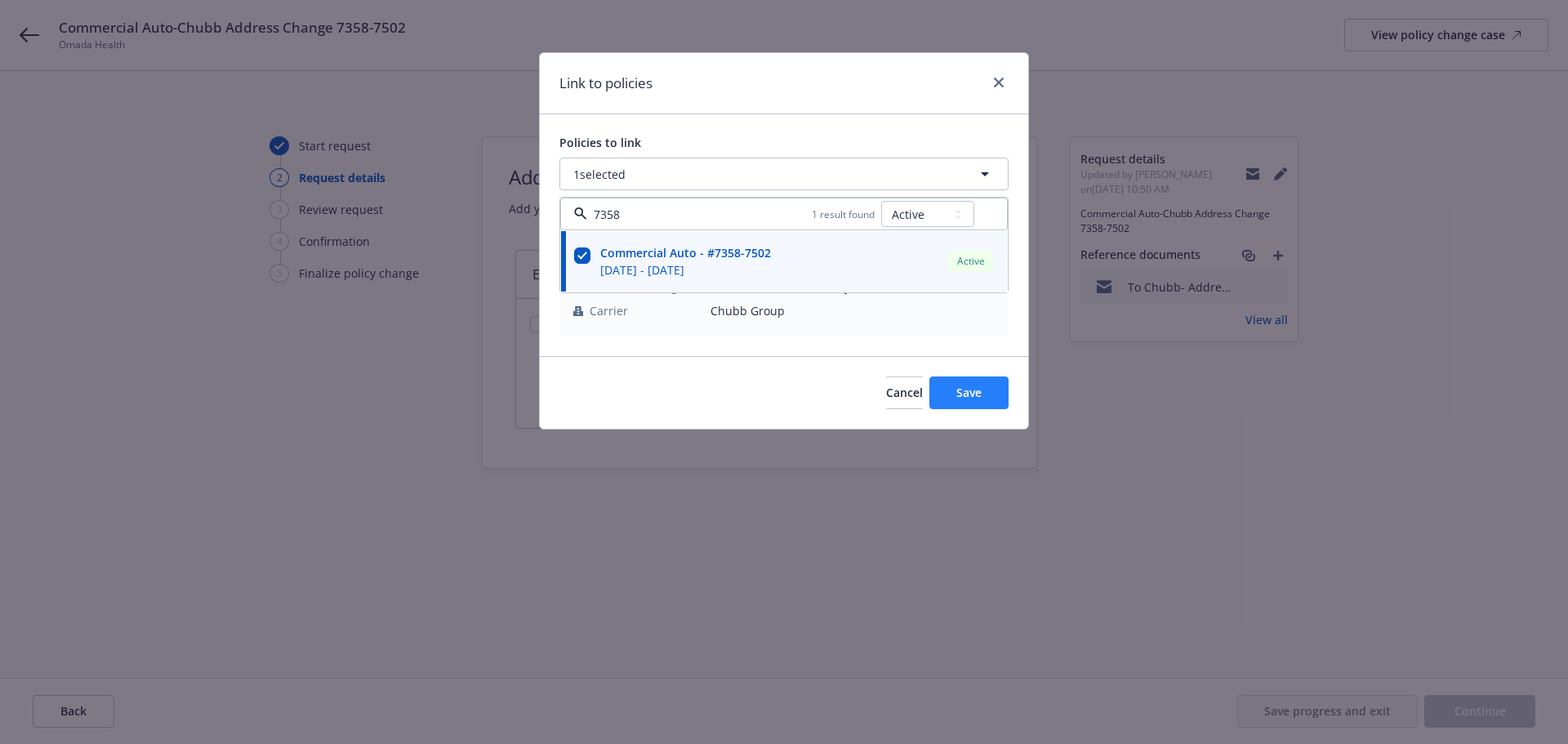
type input "7358"
click at [984, 396] on button "Save" at bounding box center [969, 392] width 80 height 33
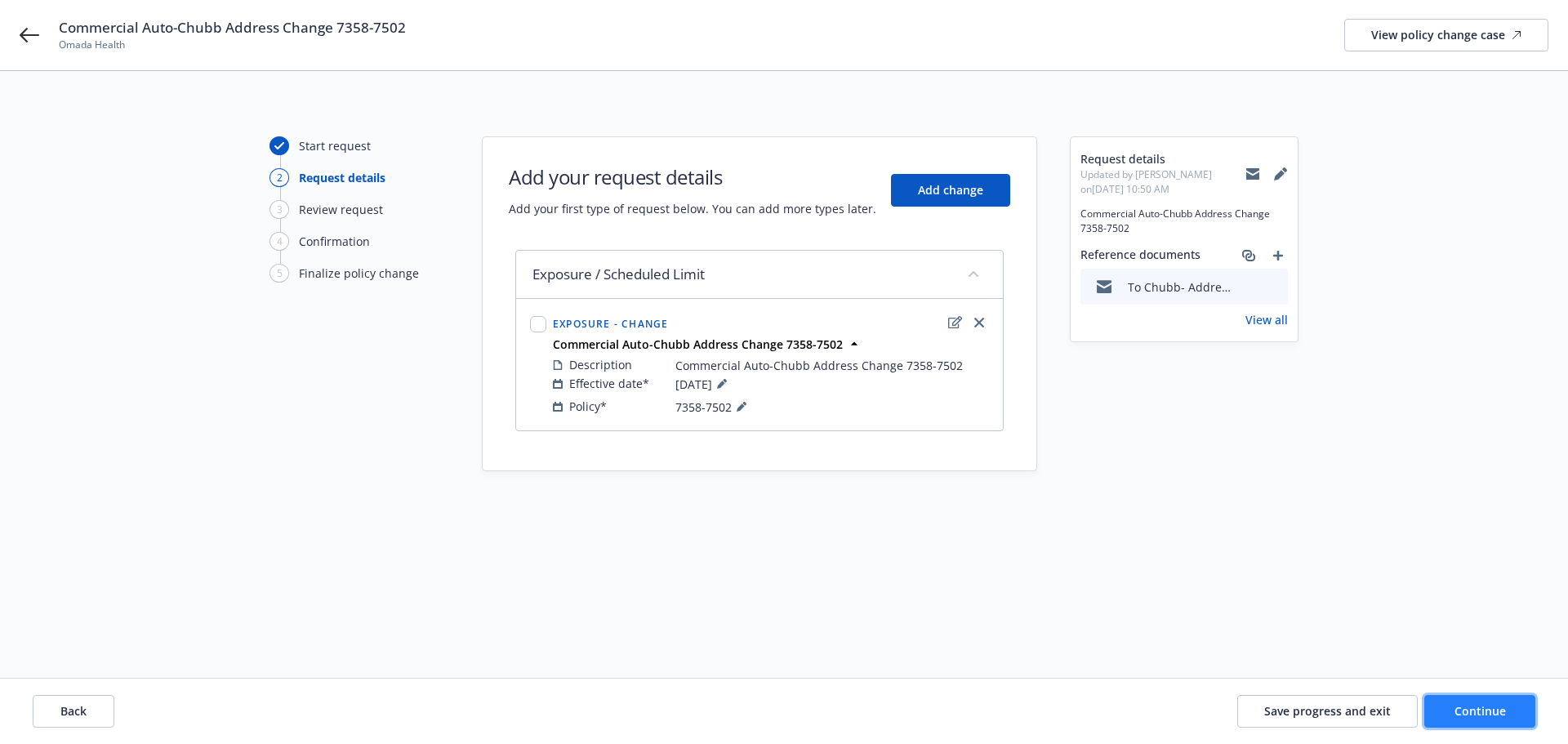
drag, startPoint x: 1521, startPoint y: 704, endPoint x: 1511, endPoint y: 705, distance: 10.0
click at [1520, 704] on button "Continue" at bounding box center [1479, 711] width 111 height 33
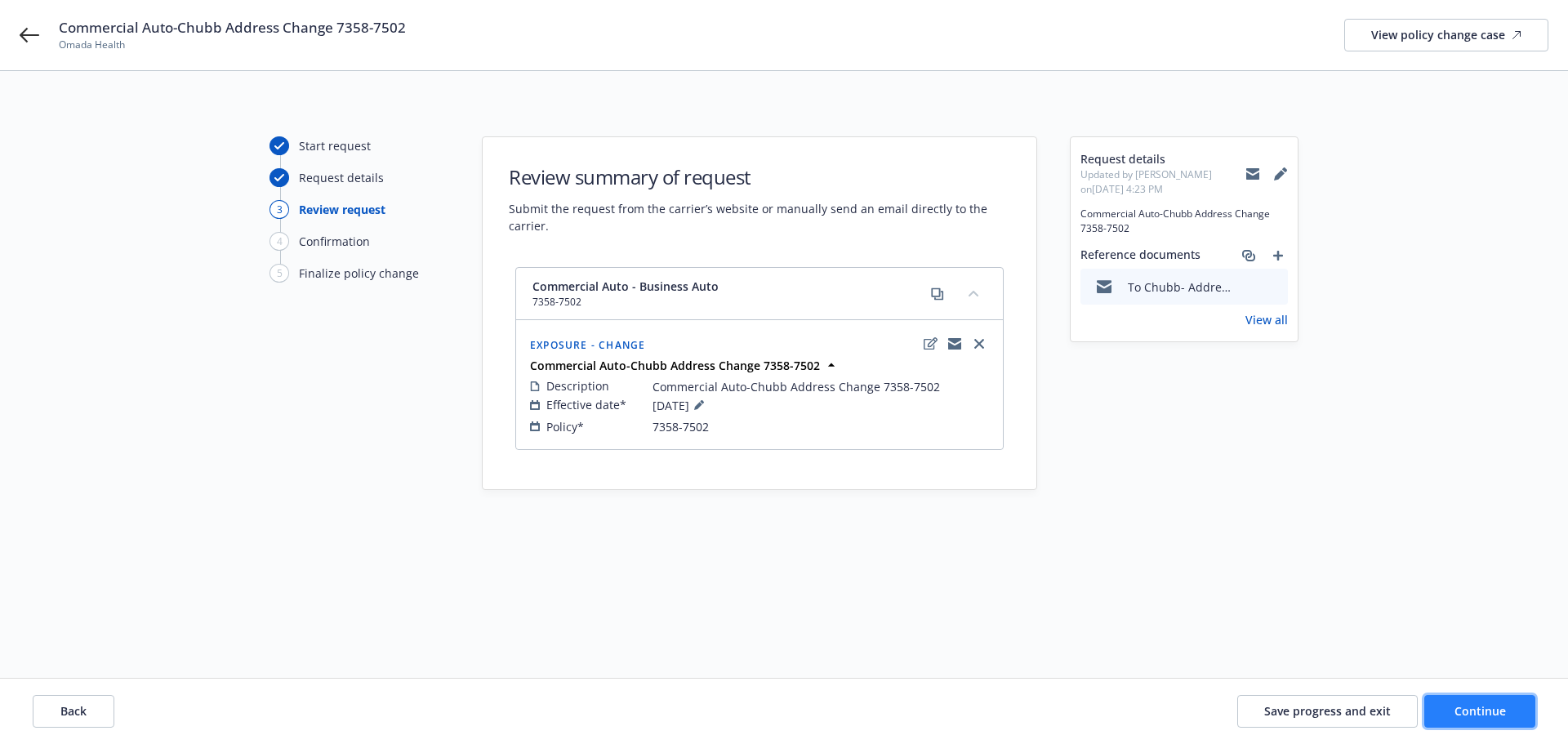
click at [1482, 710] on span "Continue" at bounding box center [1480, 711] width 52 height 15
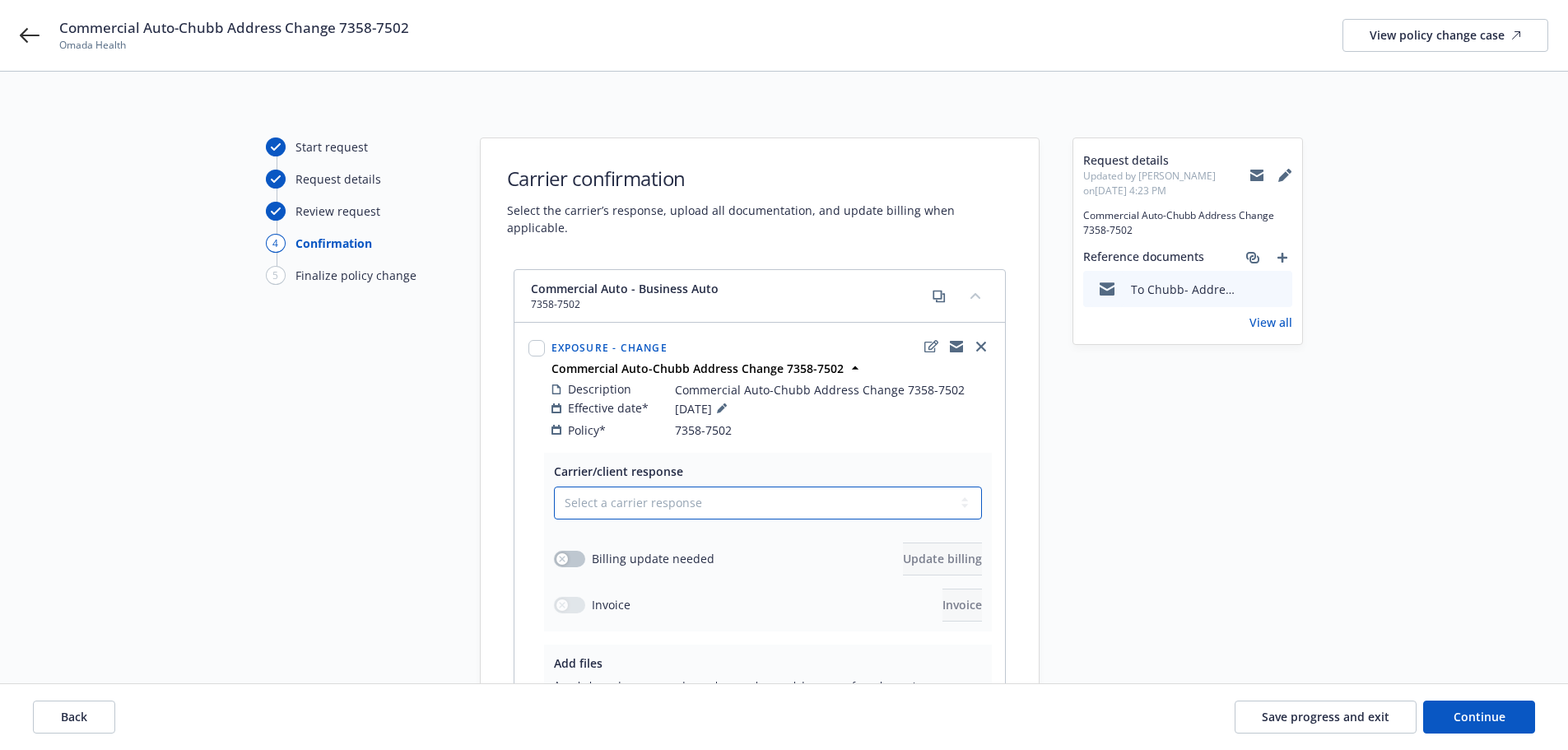
click at [702, 488] on select "Select a carrier response Accepted Accepted with revision No endorsement needed…" at bounding box center [768, 503] width 428 height 33
select select "ACCEPTED"
click at [554, 487] on select "Select a carrier response Accepted Accepted with revision No endorsement needed…" at bounding box center [768, 503] width 428 height 33
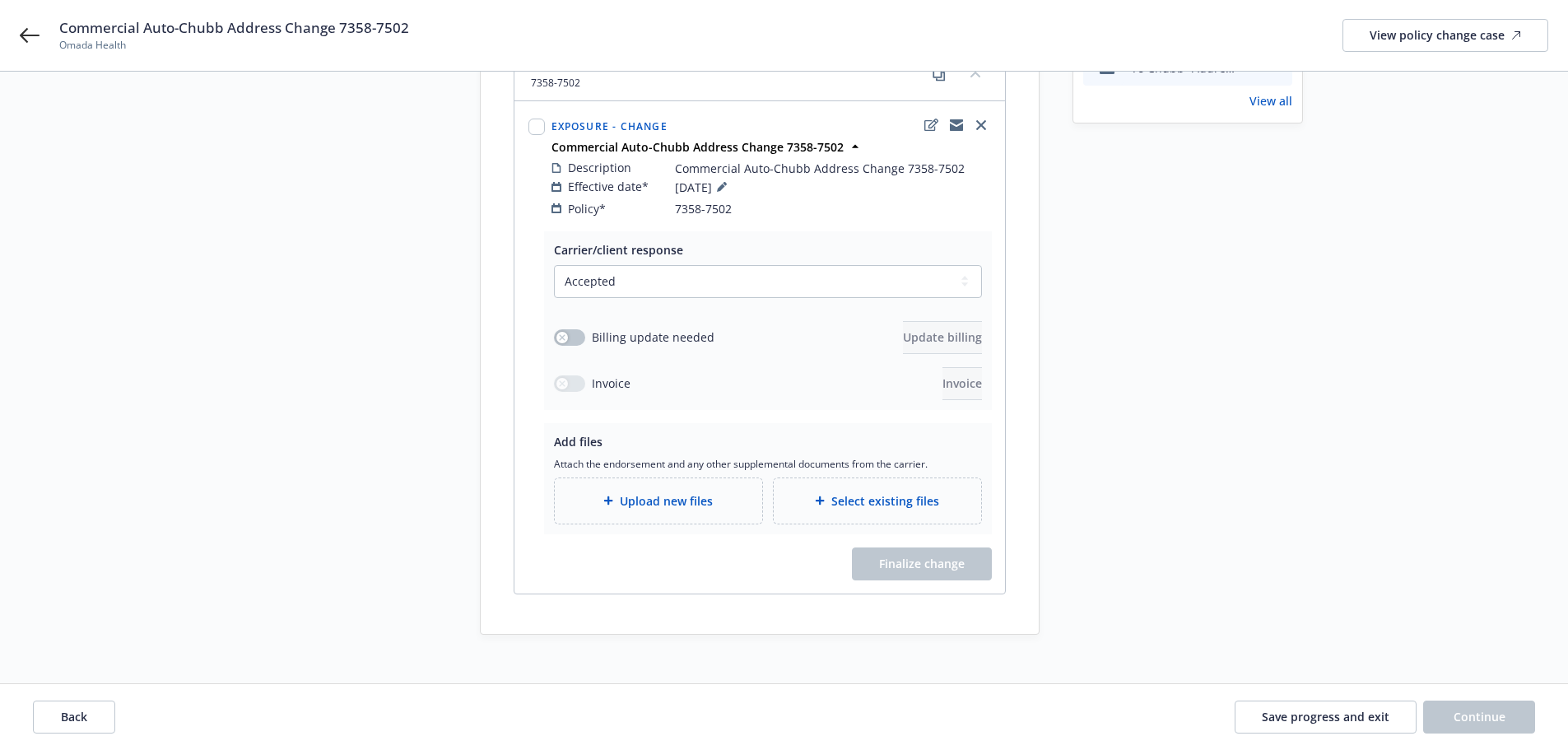
click at [643, 492] on span "Upload new files" at bounding box center [666, 500] width 93 height 17
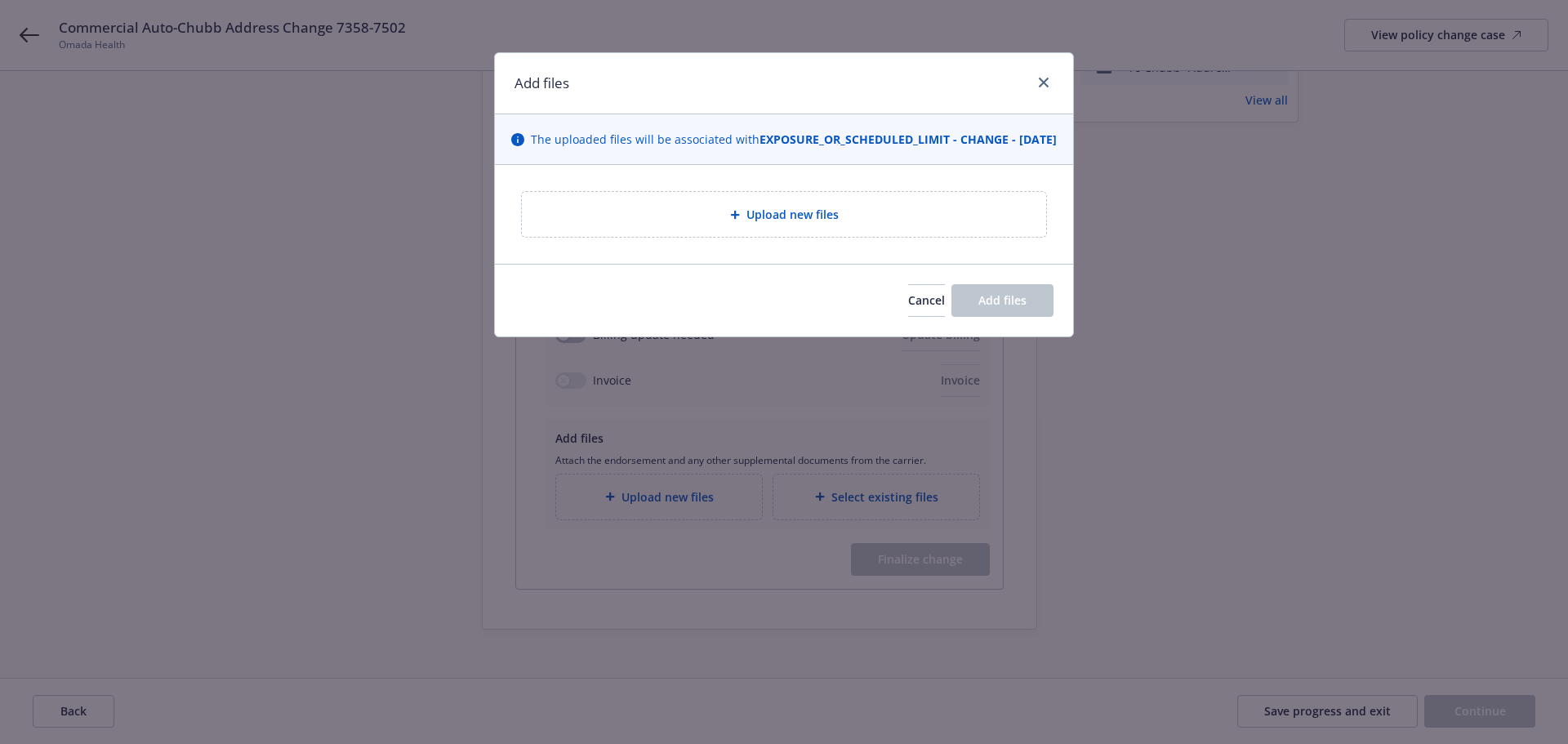
click at [814, 223] on span "Upload new files" at bounding box center [793, 214] width 92 height 17
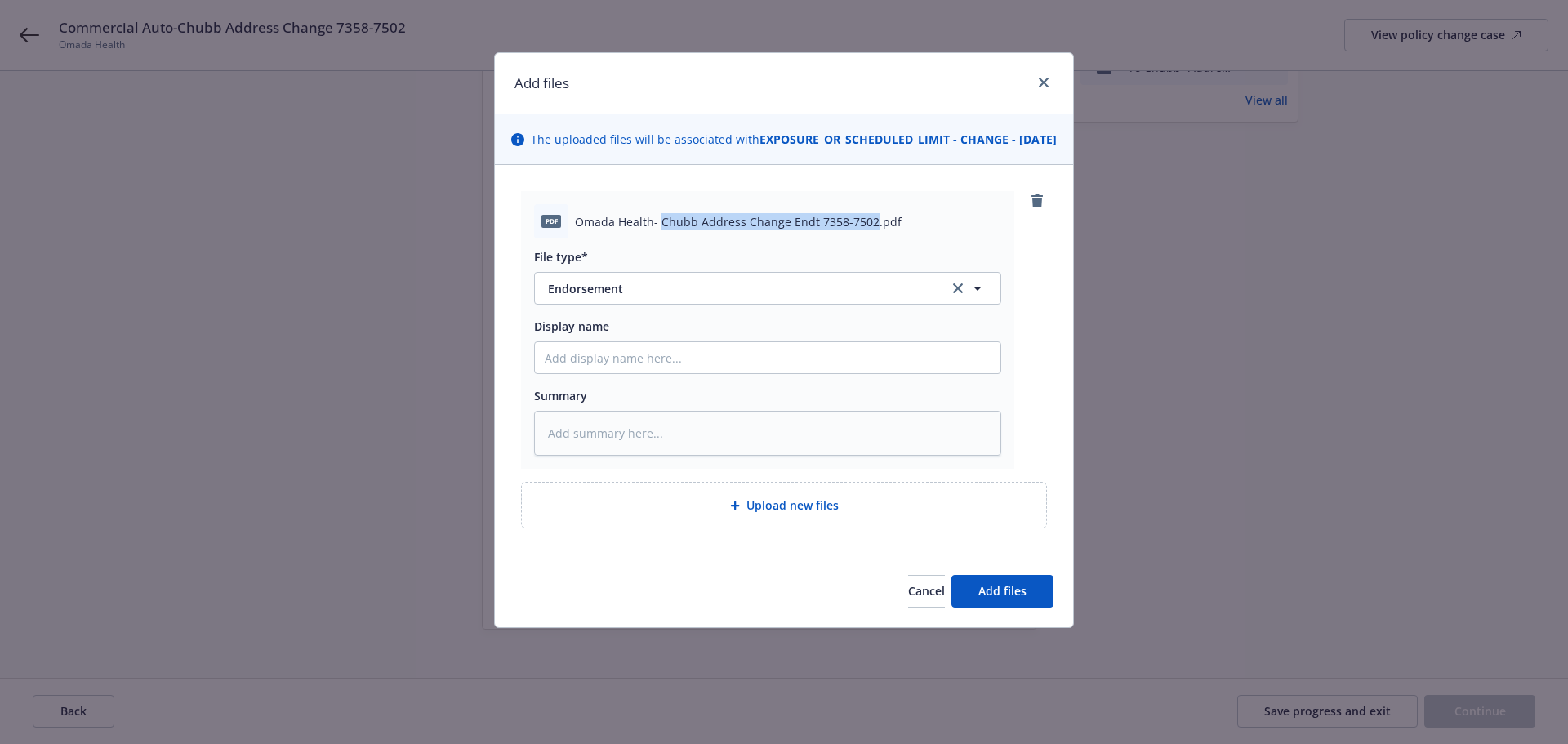
drag, startPoint x: 659, startPoint y: 240, endPoint x: 869, endPoint y: 240, distance: 210.0
click at [869, 231] on span "Omada Health- Chubb Address Change Endt 7358-7502.pdf" at bounding box center [738, 221] width 326 height 17
copy span "Chubb Address Change Endt 7358-7502"
click at [644, 370] on input "Display name" at bounding box center [768, 357] width 466 height 31
paste input "Chubb Address Change Endt 7358-7502"
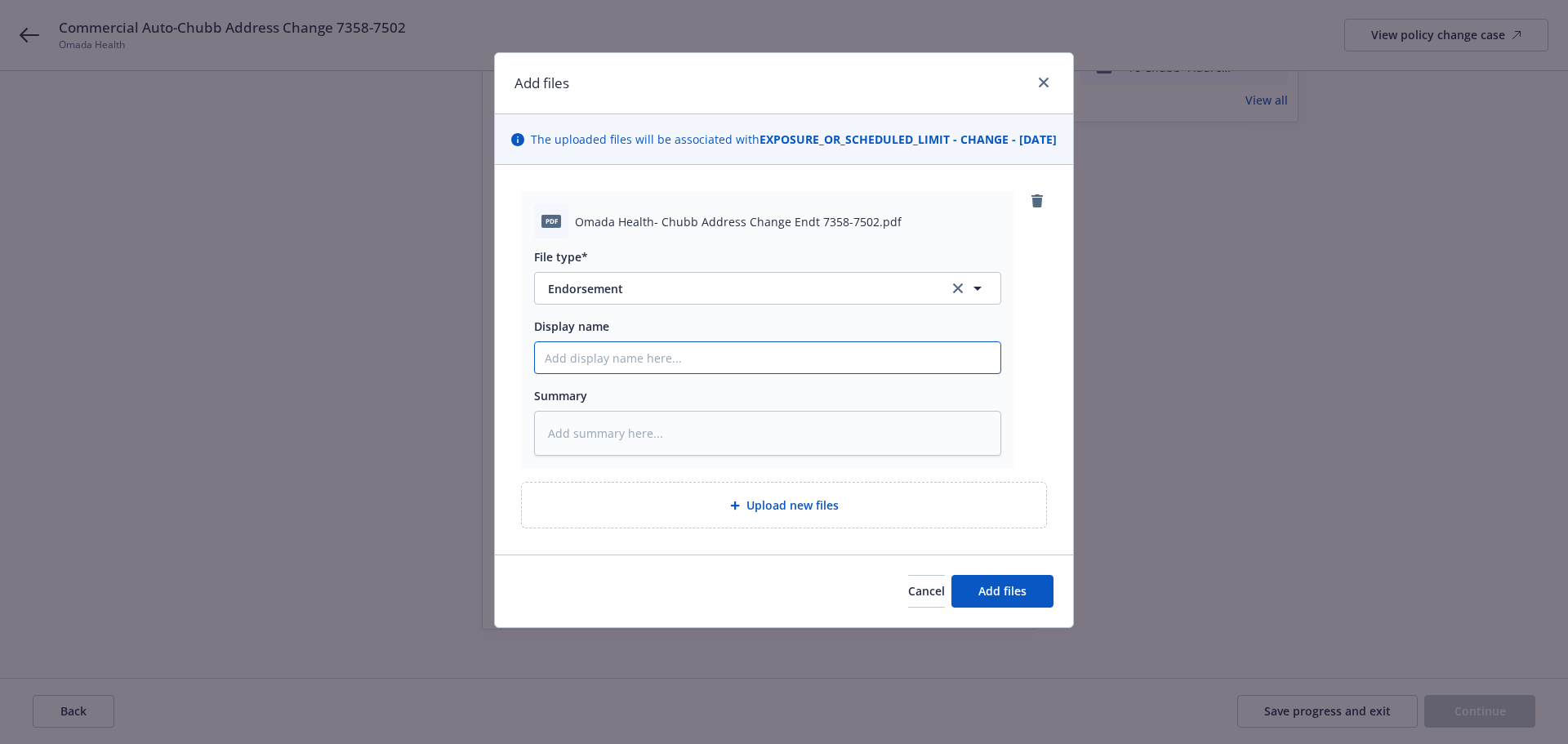
type textarea "x"
type input "Chubb Address Change Endt 7358-7502"
click at [581, 372] on input "Chubb Address Change Endt 7358-7502" at bounding box center [768, 357] width 466 height 31
type textarea "x"
type input "Chubb EAddress Change Endt 7358-7502"
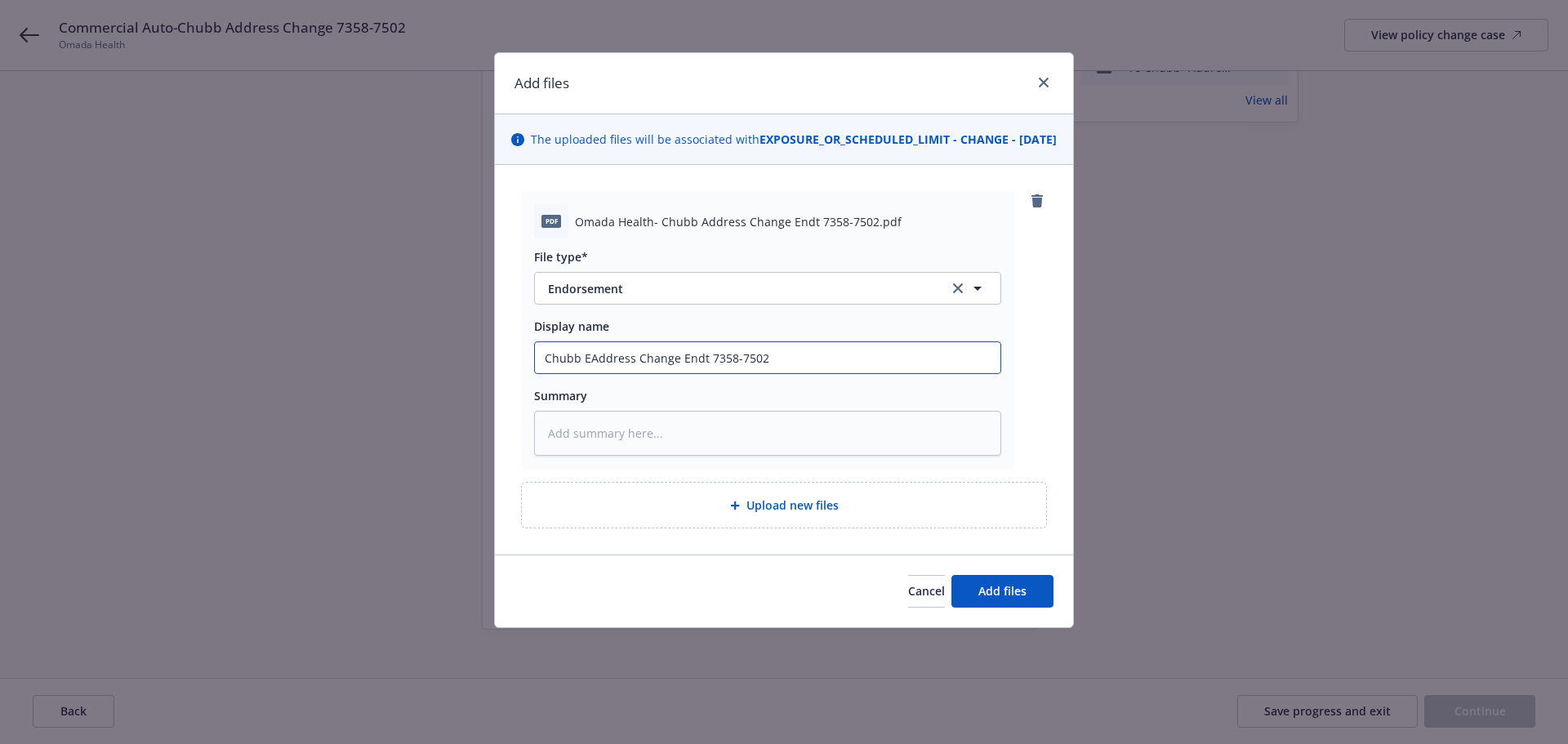
type textarea "x"
type input "Chubb ENAddress Change Endt 7358-7502"
type textarea "x"
type input "Chubb ENDAddress Change Endt 7358-7502"
type textarea "x"
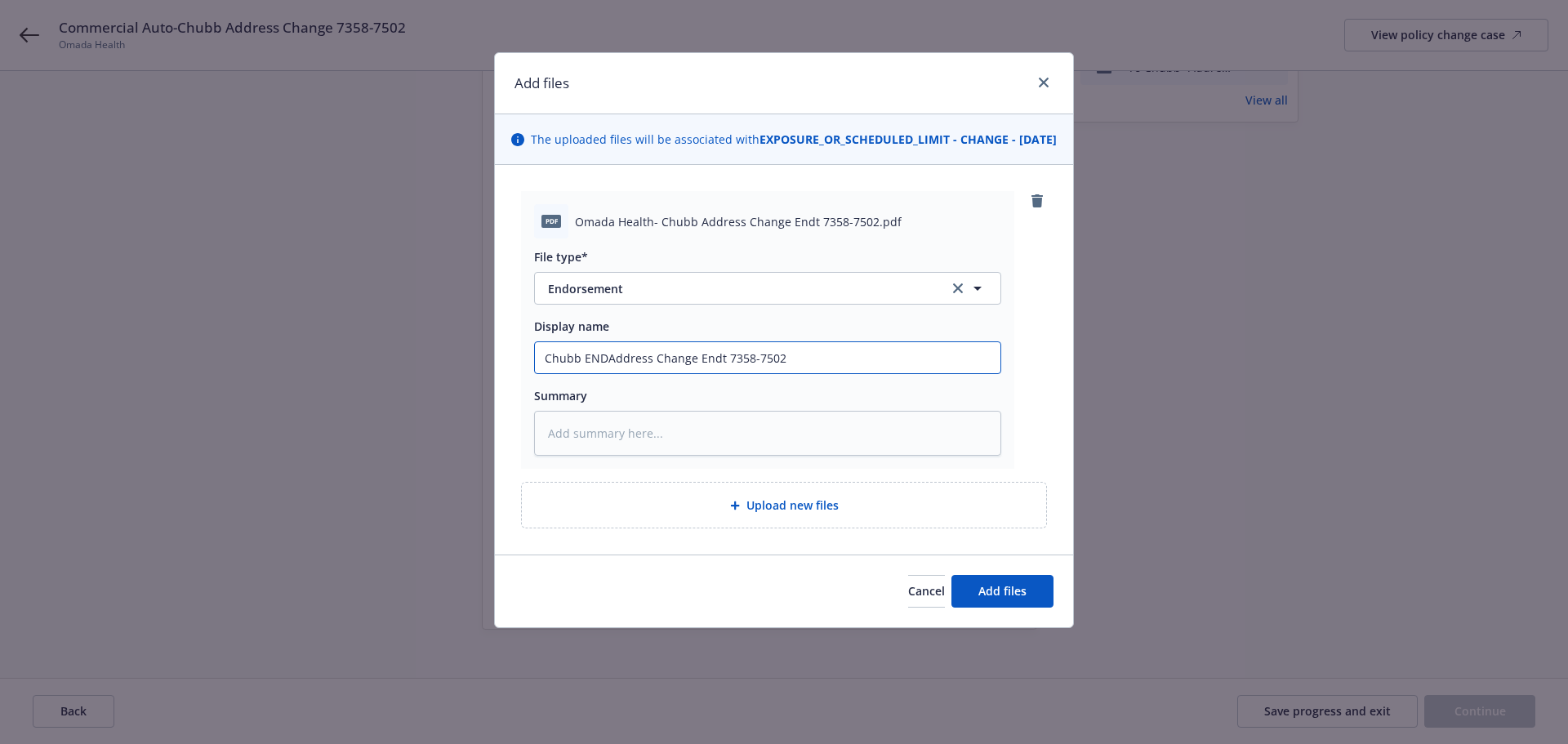
type input "Chubb ENDTAddress Change Endt 7358-7502"
type textarea "x"
type input "Chubb ENDT Address Change Endt 7358-7502"
type textarea "x"
type input "Chubb ENDT #Address Change Endt 7358-7502"
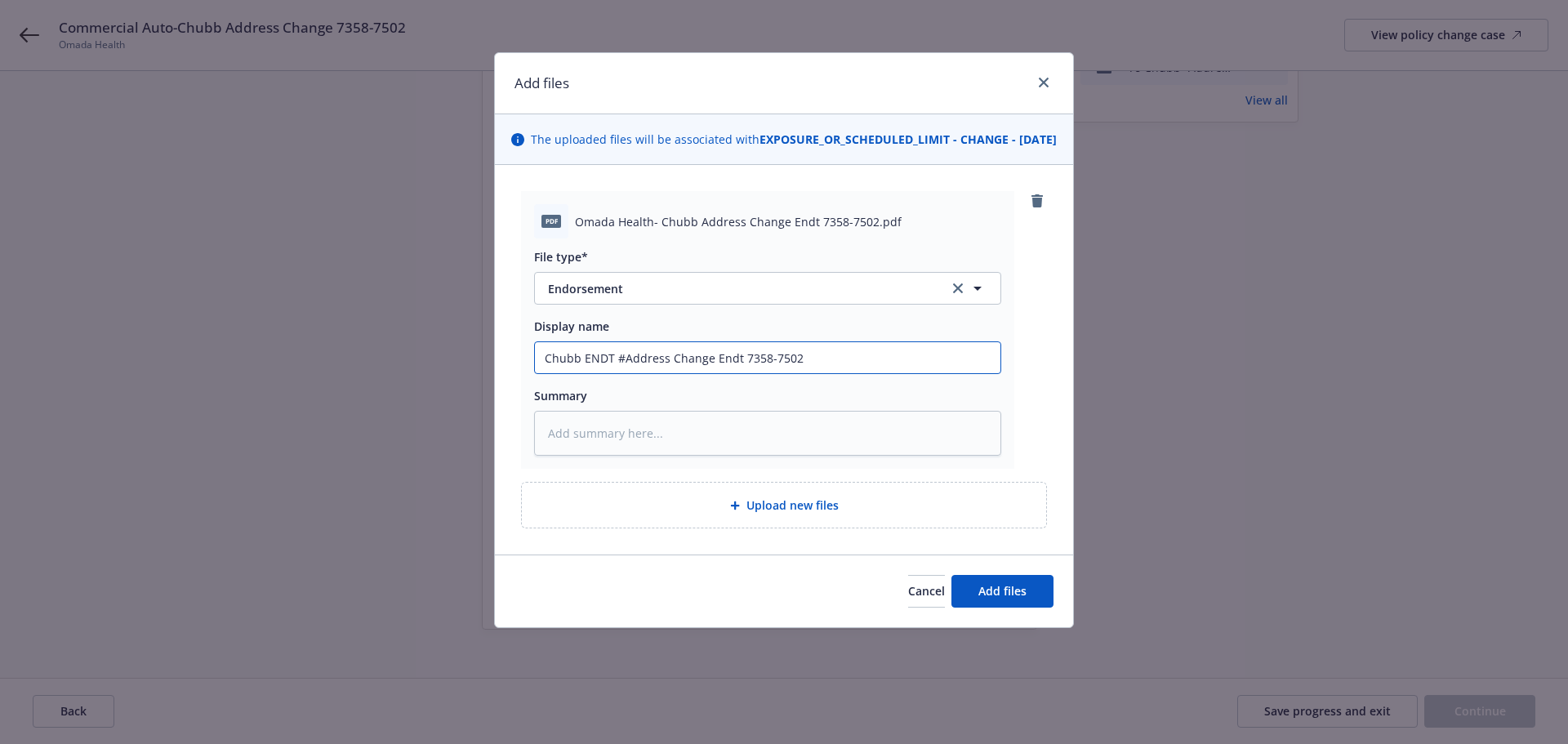
type textarea "x"
type input "Chubb ENDT #1Address Change Endt 7358-7502"
type textarea "x"
type input "Chubb ENDT #1-Address Change Endt 7358-7502"
drag, startPoint x: 741, startPoint y: 376, endPoint x: 714, endPoint y: 377, distance: 27.0
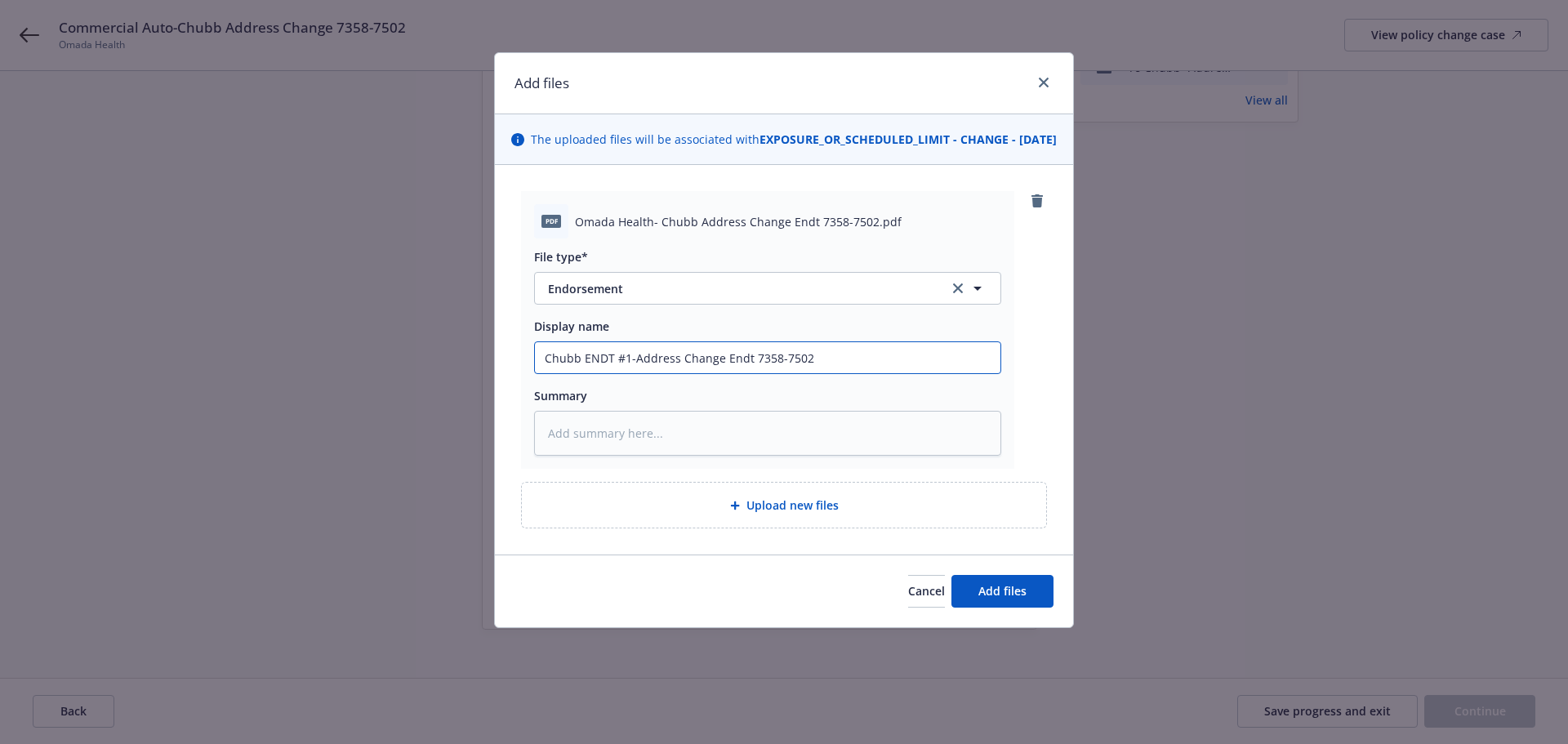
click at [714, 373] on input "Chubb ENDT #1-Address Change Endt 7358-7502" at bounding box center [768, 357] width 466 height 31
type textarea "x"
drag, startPoint x: 719, startPoint y: 378, endPoint x: 514, endPoint y: 375, distance: 205.0
click at [514, 375] on div "pdf Omada Health- Chubb Address Change Endt 7358-7502.pdf File type* Endorsemen…" at bounding box center [784, 359] width 579 height 390
type input "Chubb ENDT #1-Address Change"
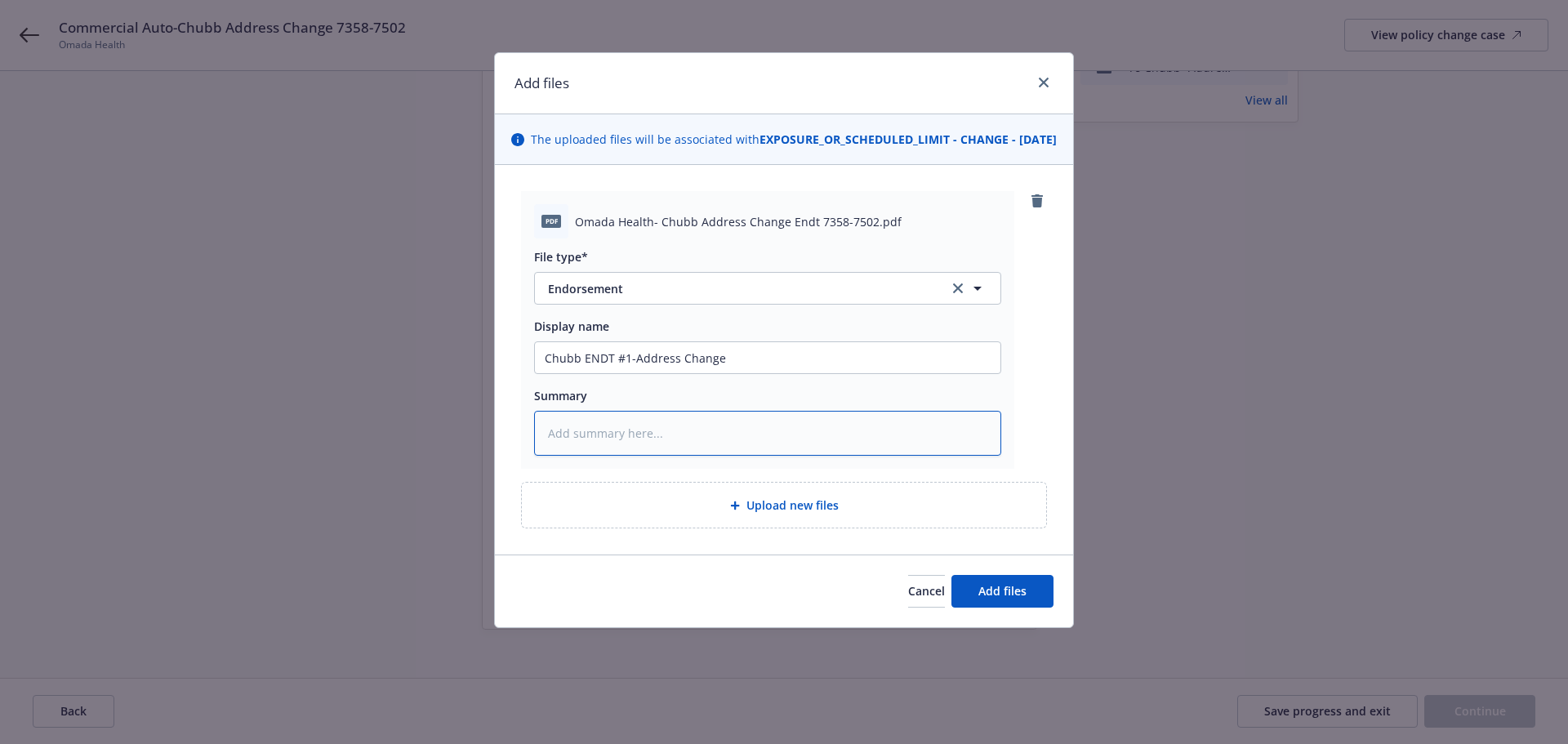
click at [594, 447] on textarea at bounding box center [768, 433] width 468 height 45
paste textarea "Chubb ENDT #1-Address Change"
type textarea "x"
type textarea "Chubb ENDT #1-Address Change"
click at [981, 598] on span "Add files" at bounding box center [1002, 590] width 48 height 15
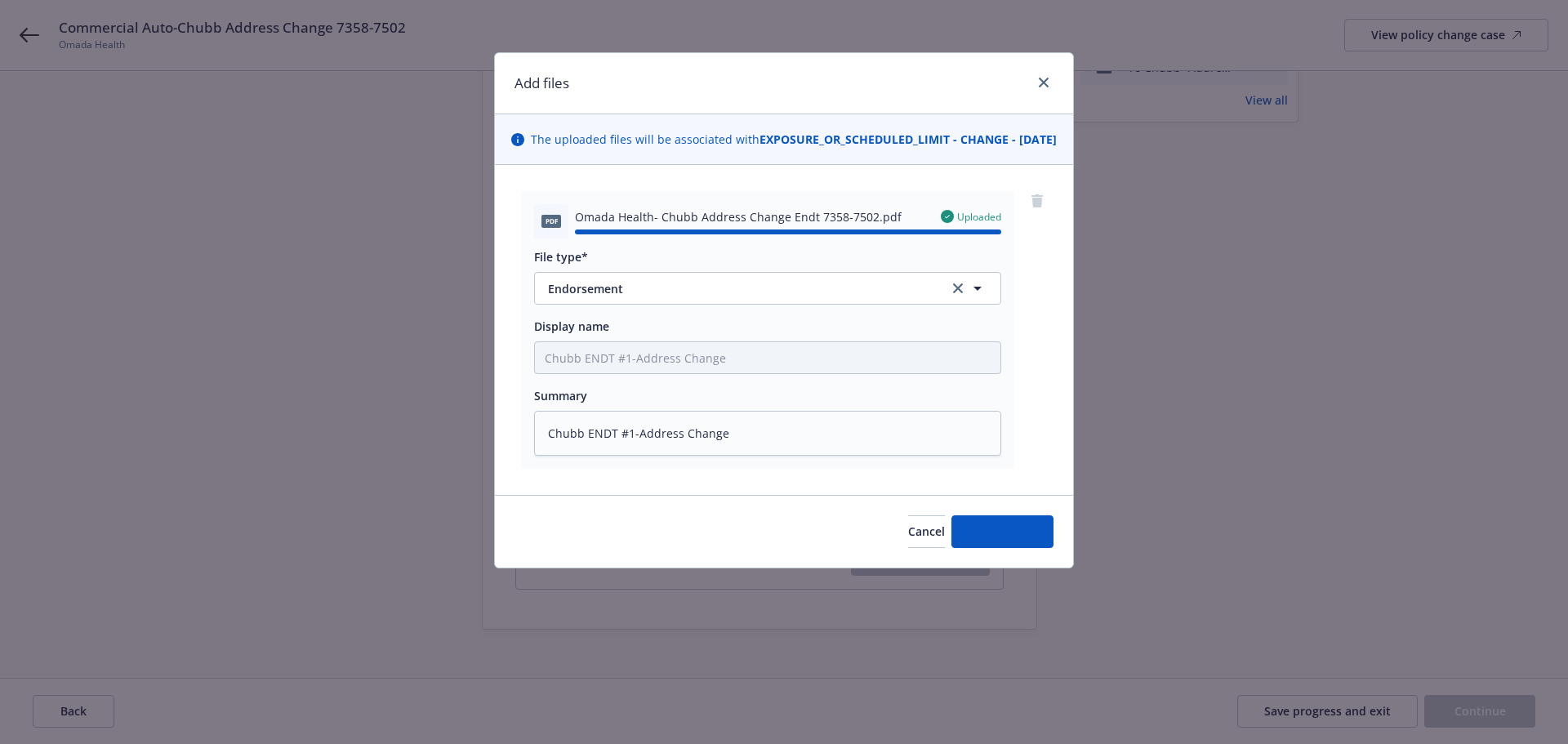
type textarea "x"
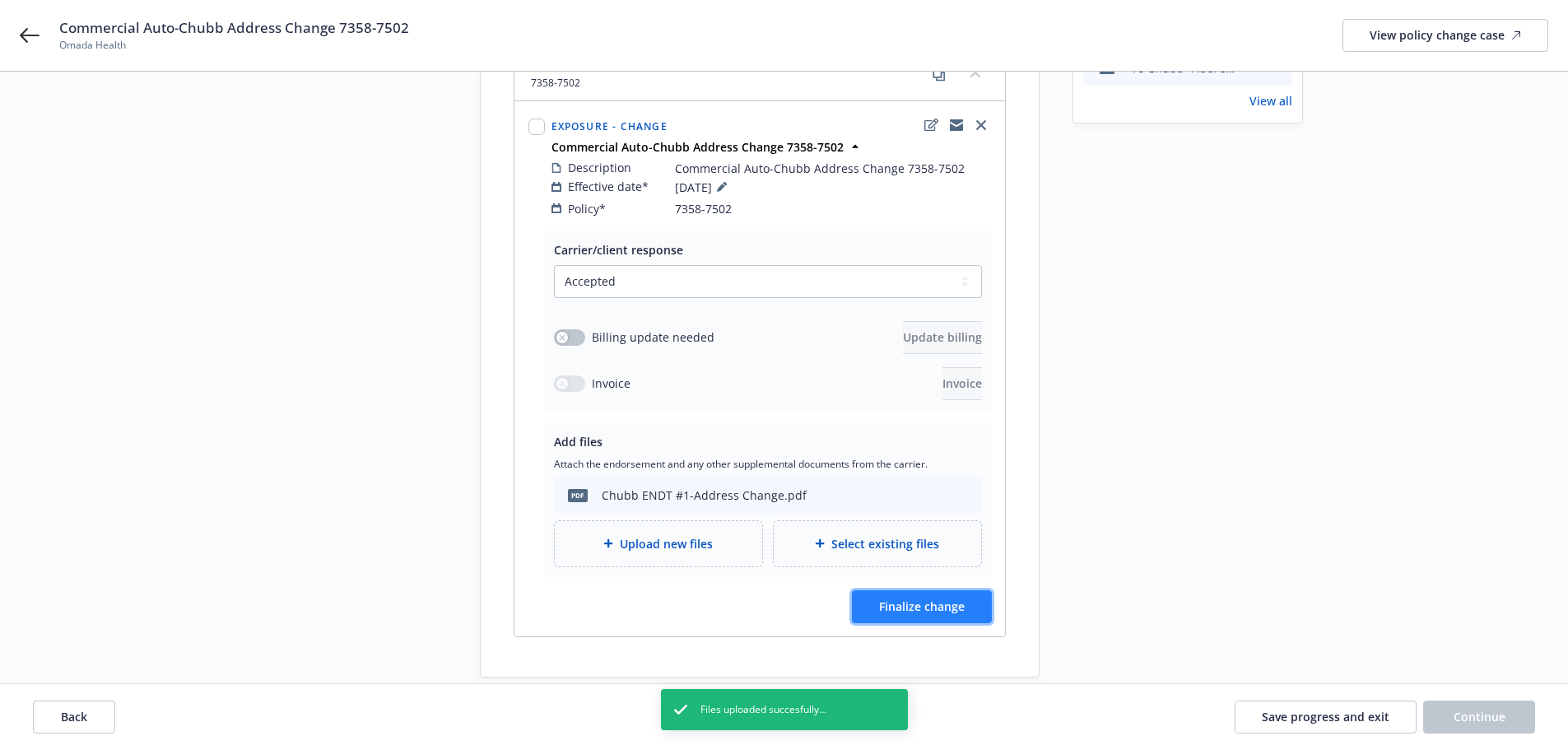
click at [946, 599] on span "Finalize change" at bounding box center [922, 606] width 86 height 15
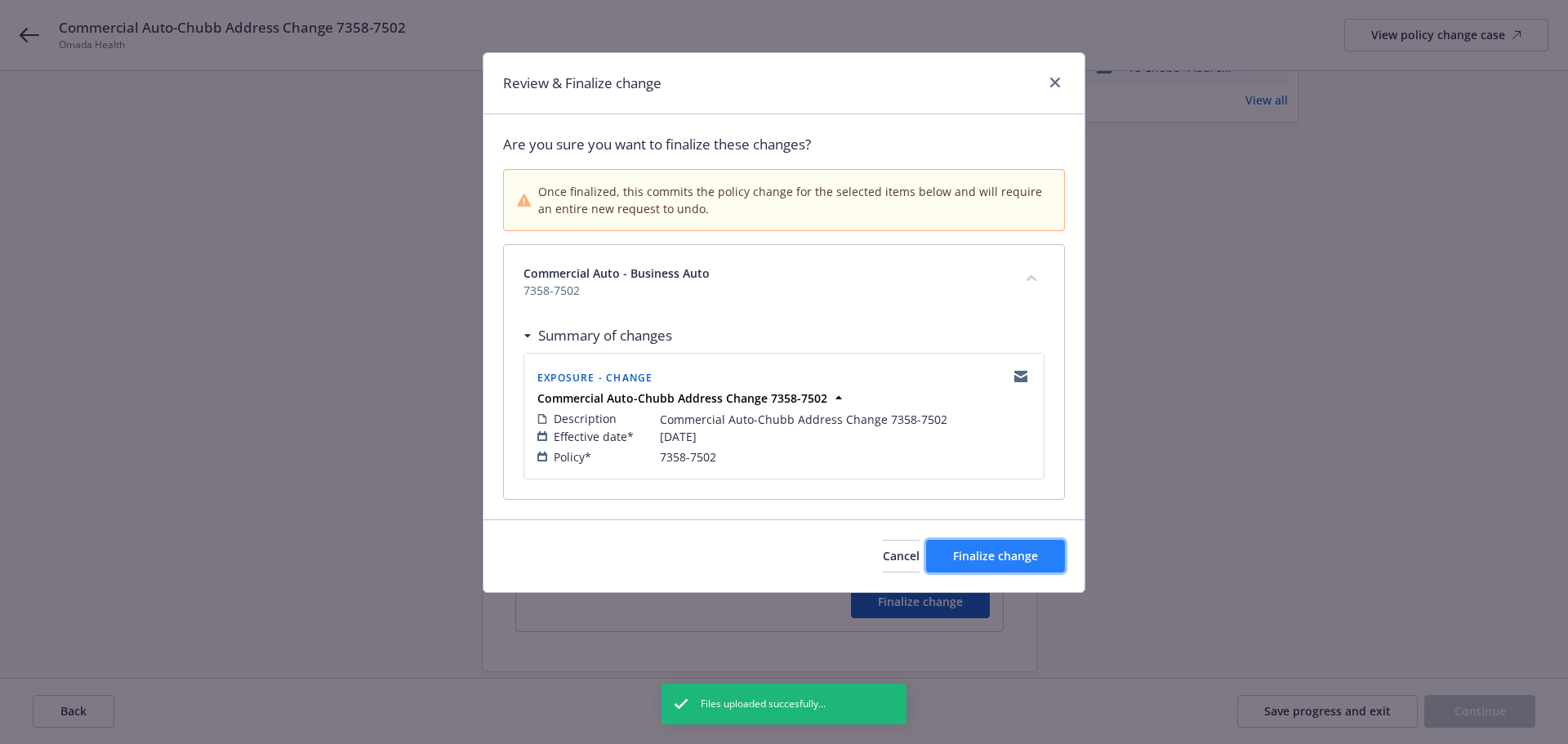
click at [1015, 551] on button "Finalize change" at bounding box center [996, 556] width 139 height 33
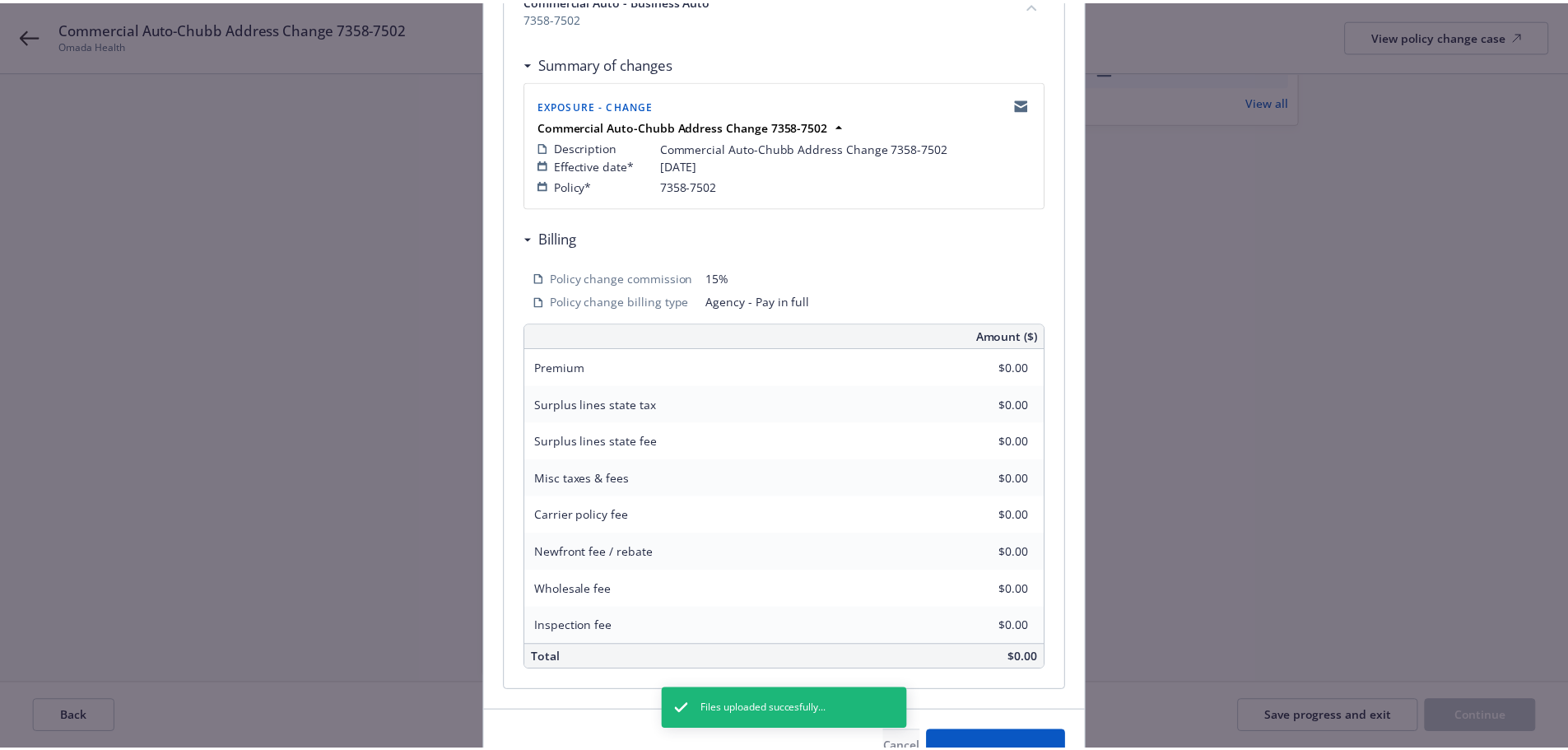
scroll to position [363, 0]
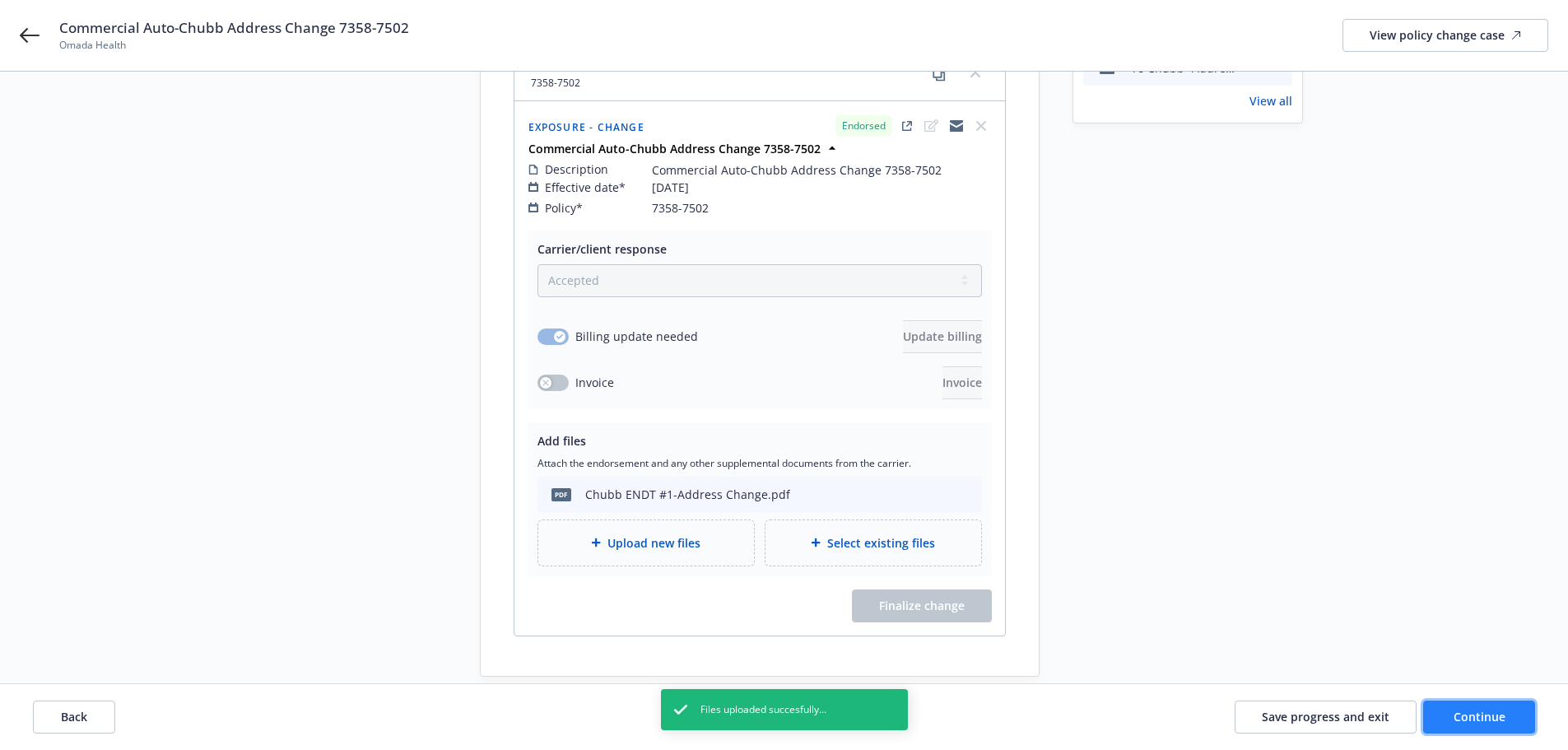
click at [1481, 716] on span "Continue" at bounding box center [1479, 716] width 52 height 15
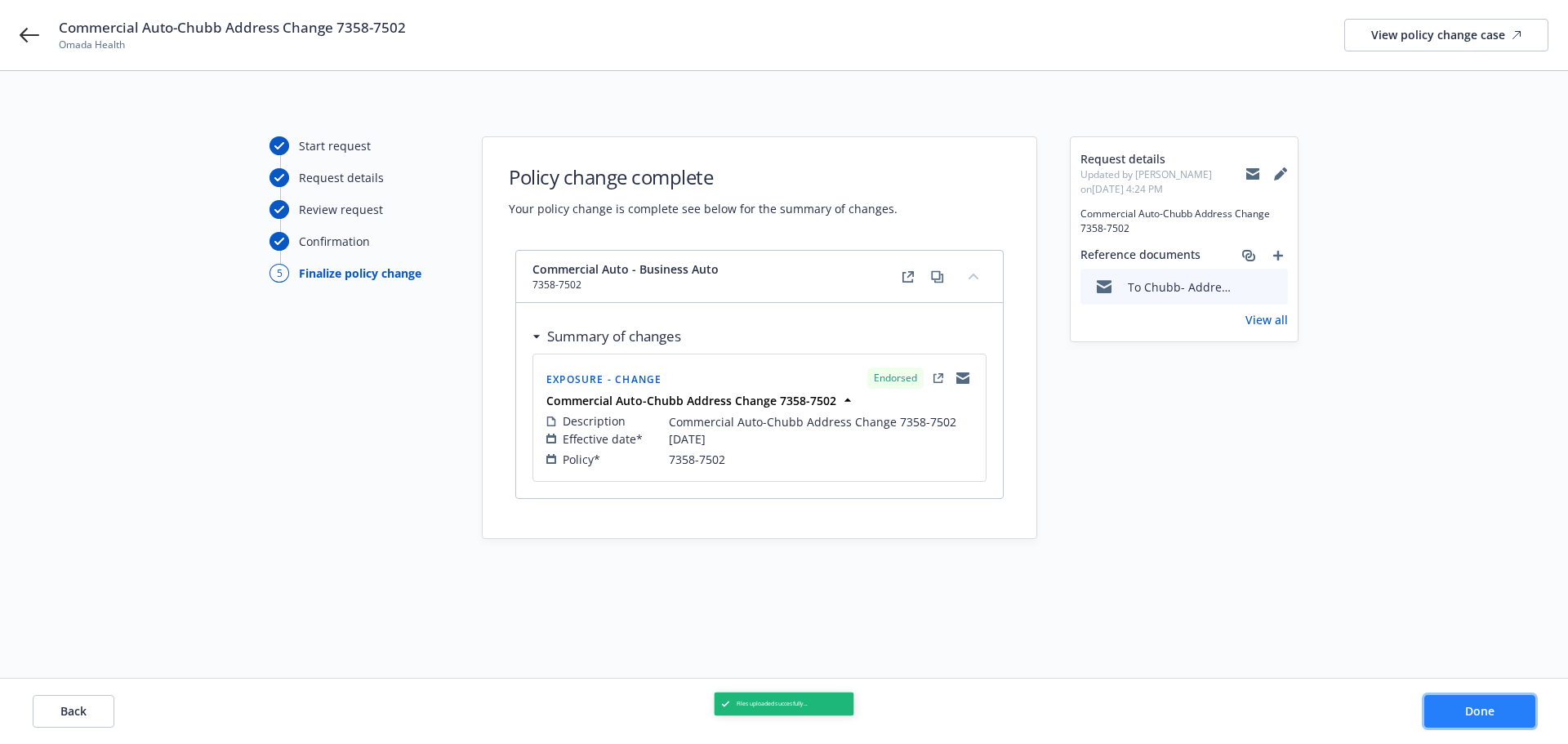
click at [1461, 721] on button "Done" at bounding box center [1479, 711] width 111 height 33
